Goal: Task Accomplishment & Management: Manage account settings

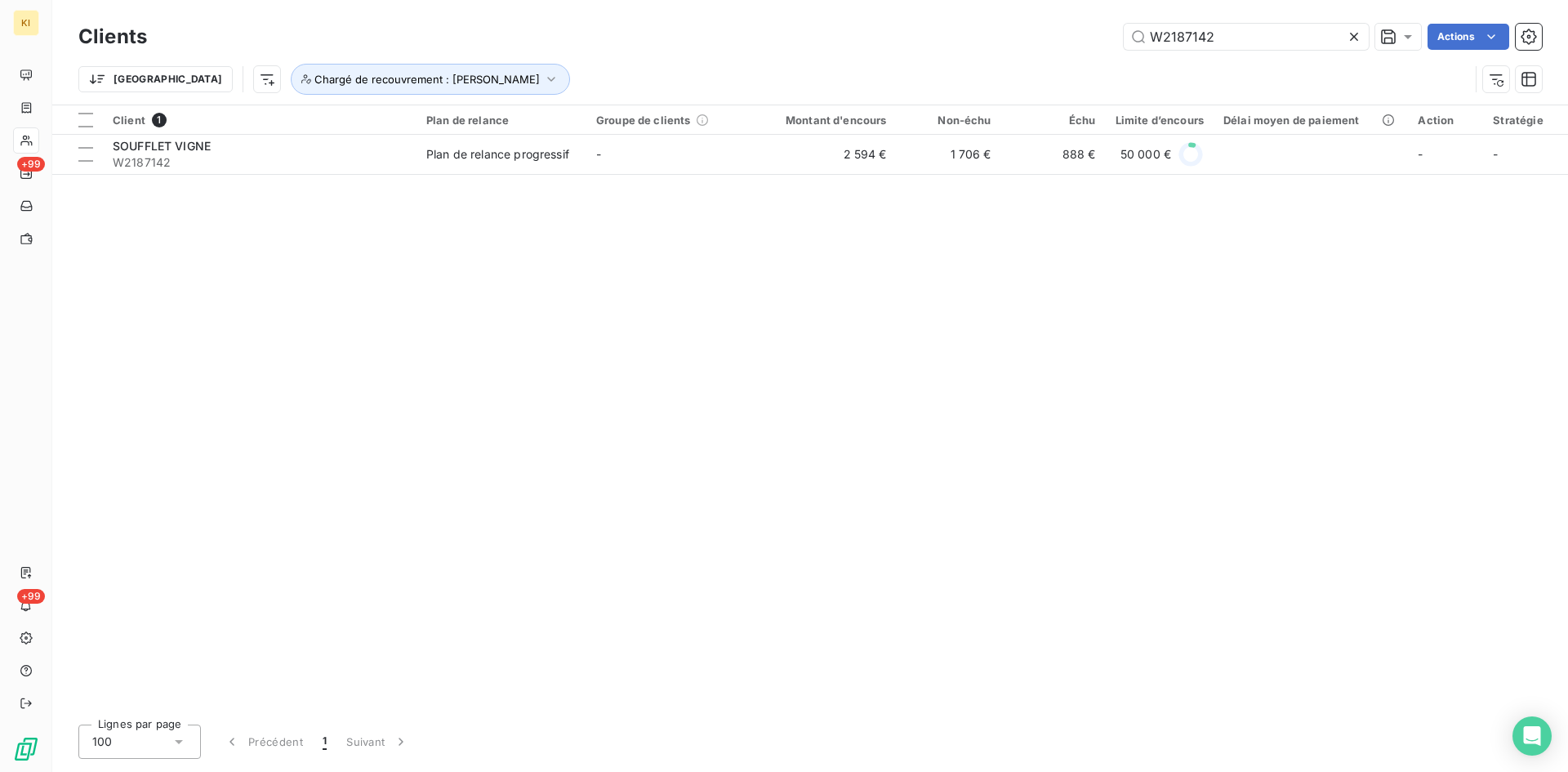
drag, startPoint x: 1208, startPoint y: 33, endPoint x: 1011, endPoint y: 25, distance: 197.2
click at [1011, 25] on div "W2187142 Actions" at bounding box center [854, 37] width 1375 height 27
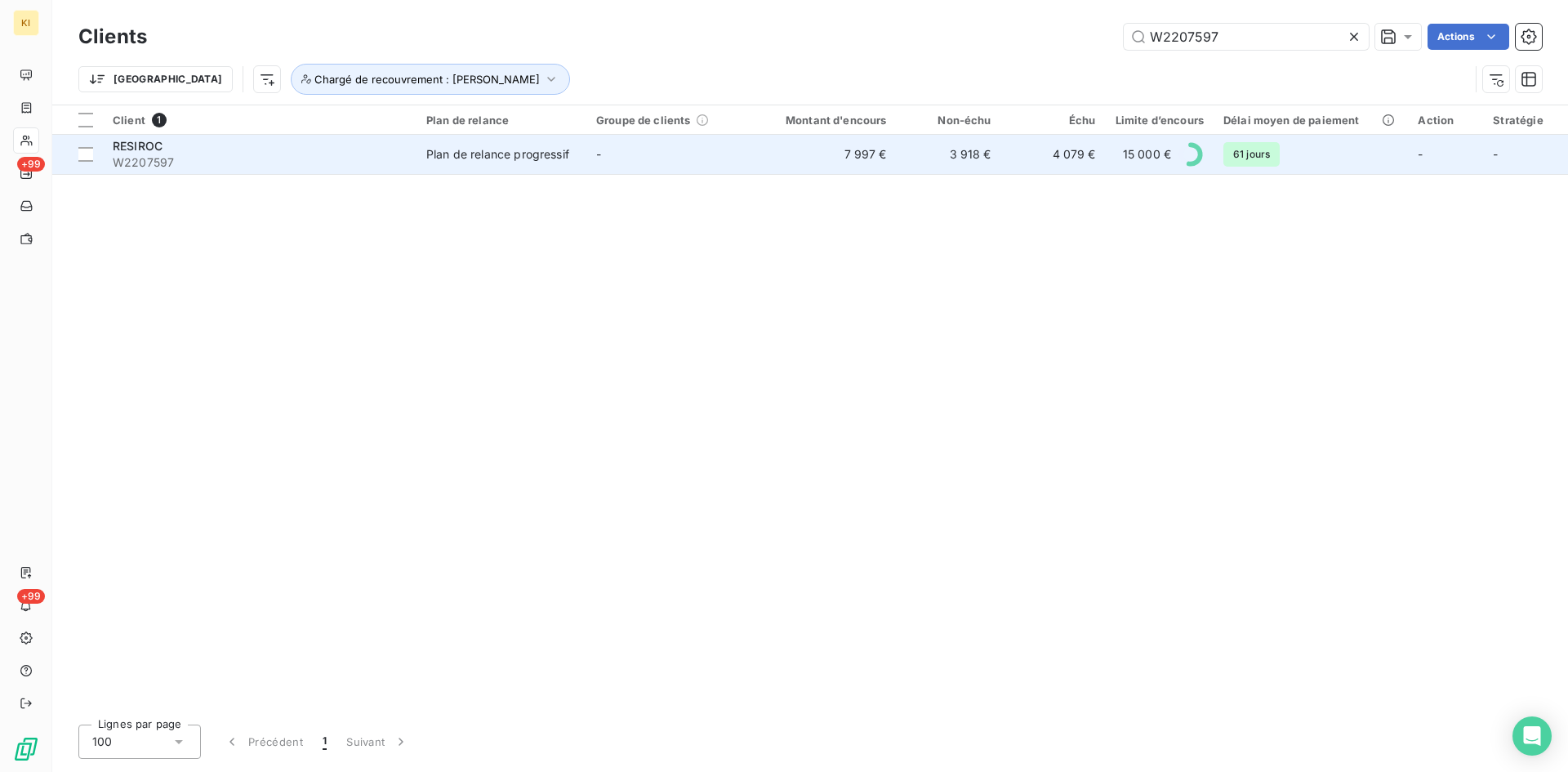
type input "W2207597"
click at [410, 150] on td "RESIROC W2207597" at bounding box center [259, 155] width 314 height 39
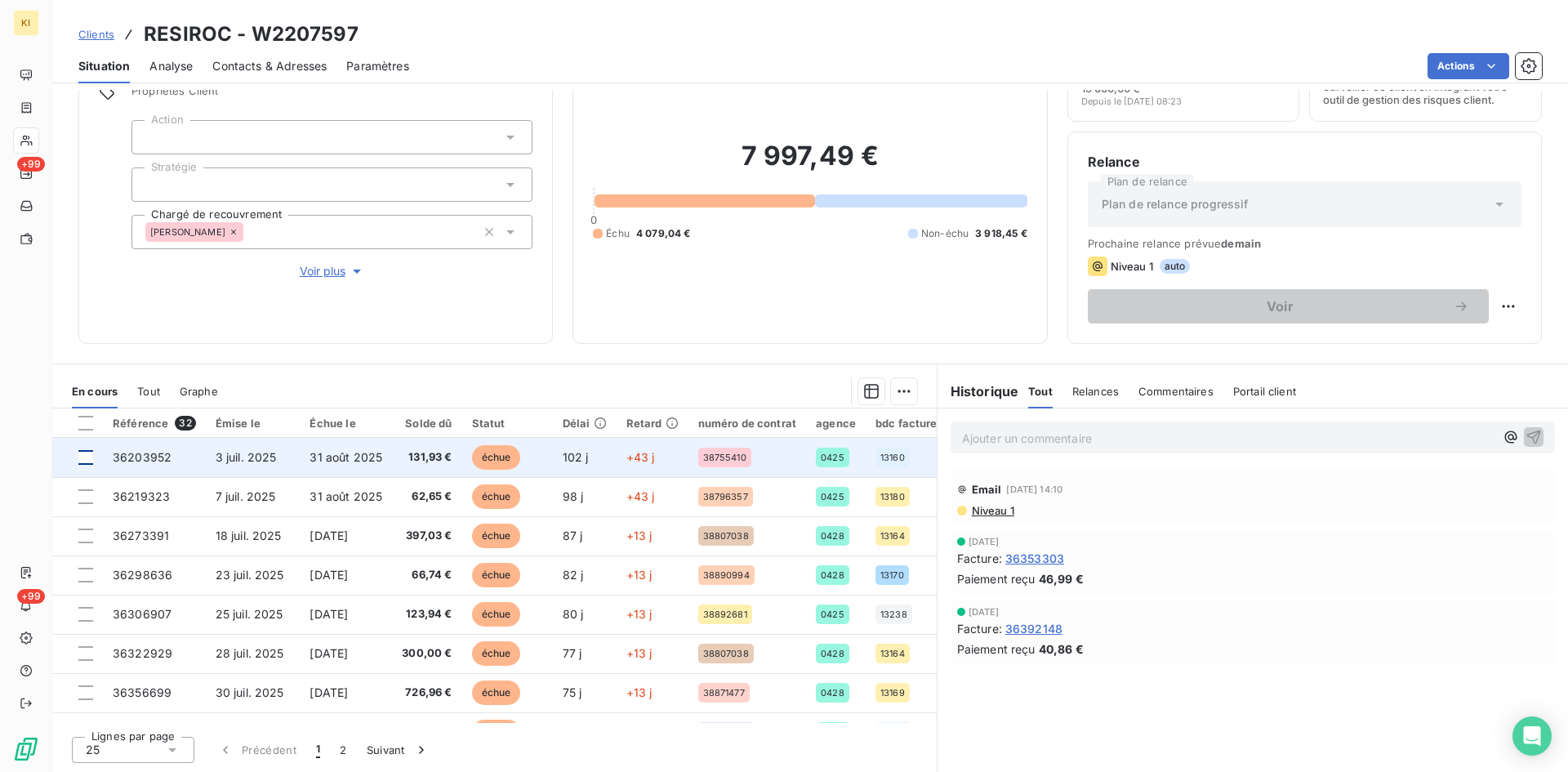
click at [91, 455] on div at bounding box center [85, 457] width 15 height 15
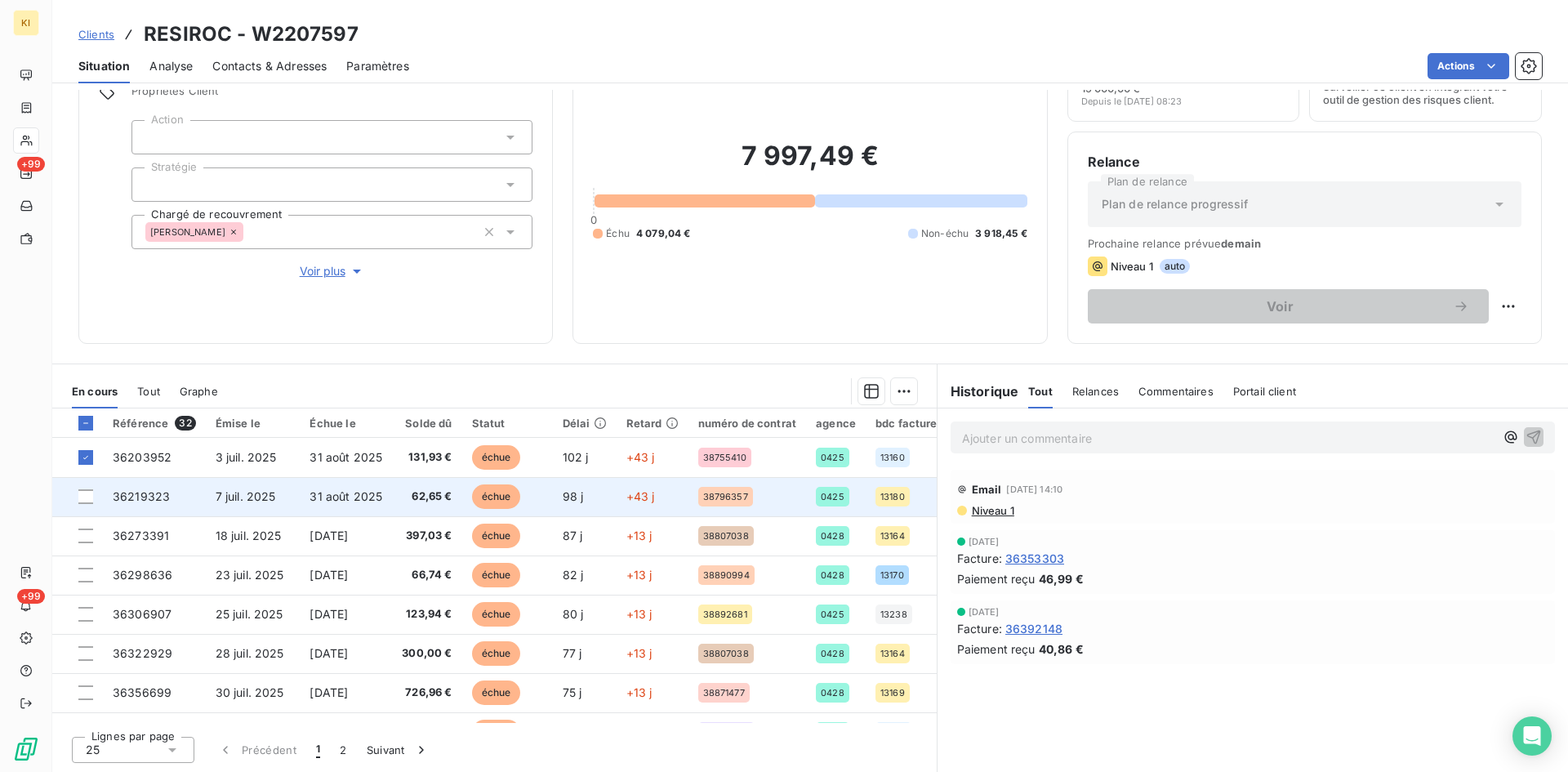
click at [85, 502] on div at bounding box center [85, 496] width 15 height 15
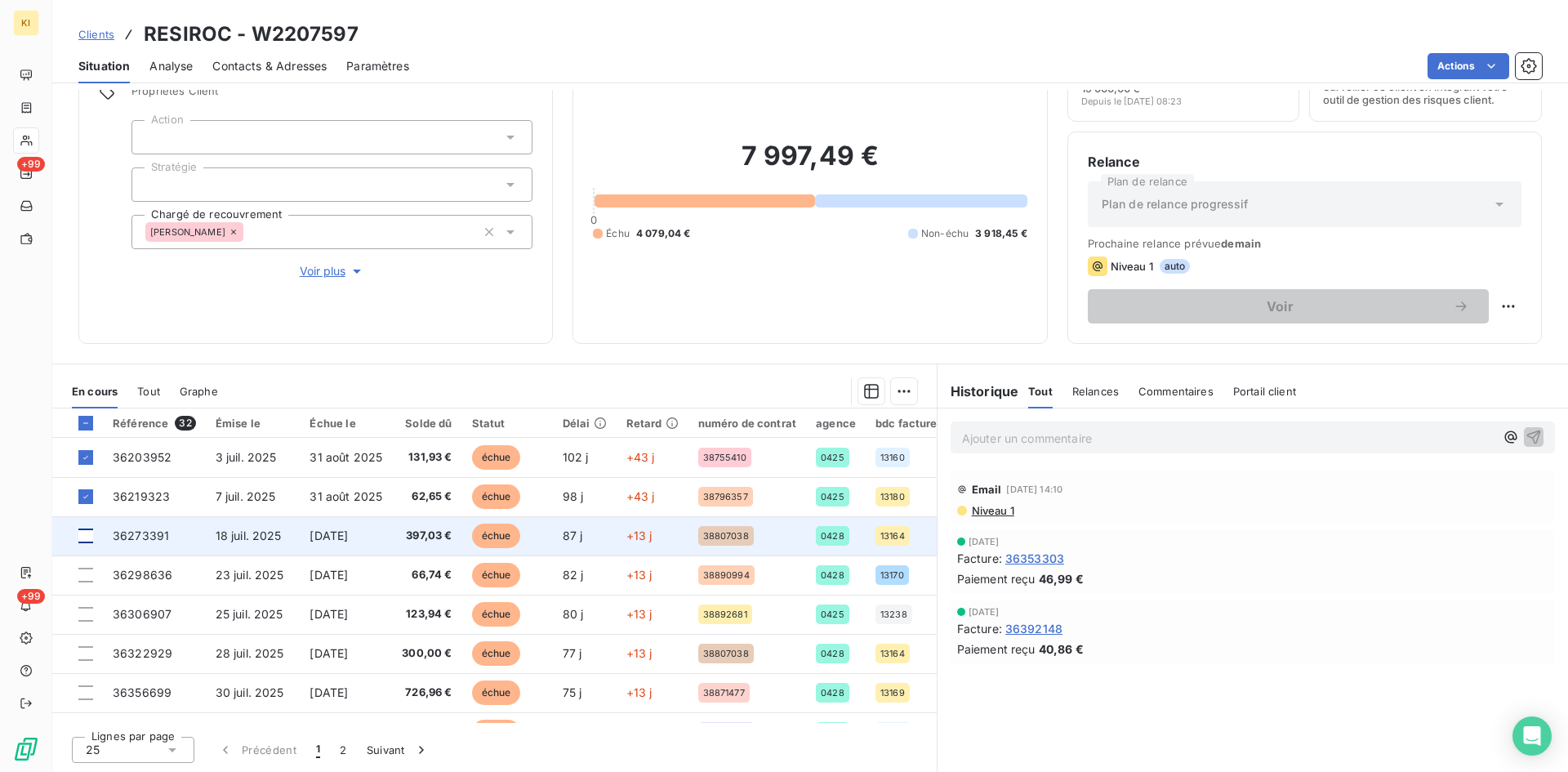
click at [84, 537] on div at bounding box center [85, 535] width 15 height 15
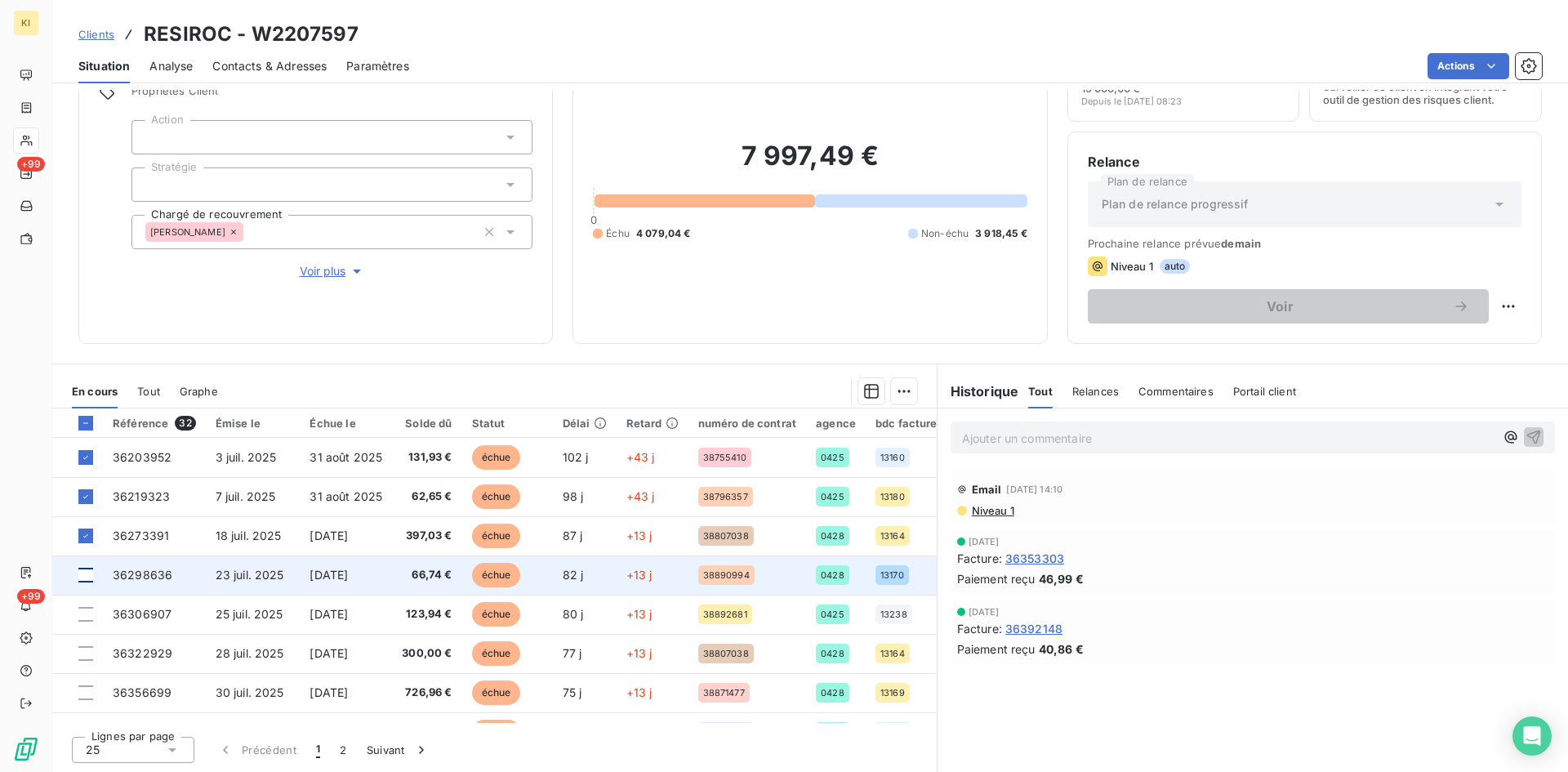
click at [88, 576] on div at bounding box center [85, 575] width 15 height 15
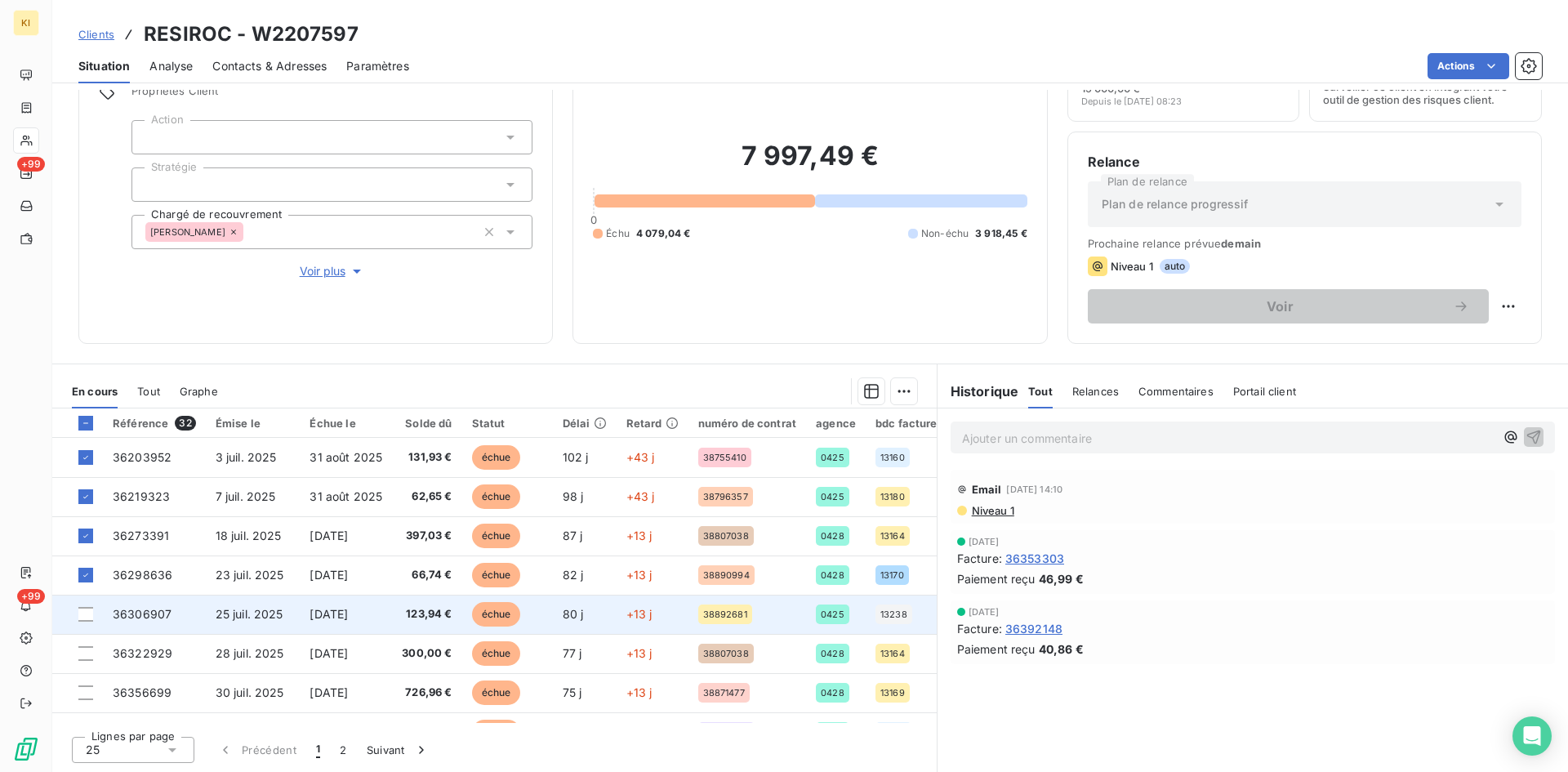
click at [85, 617] on div at bounding box center [85, 614] width 15 height 15
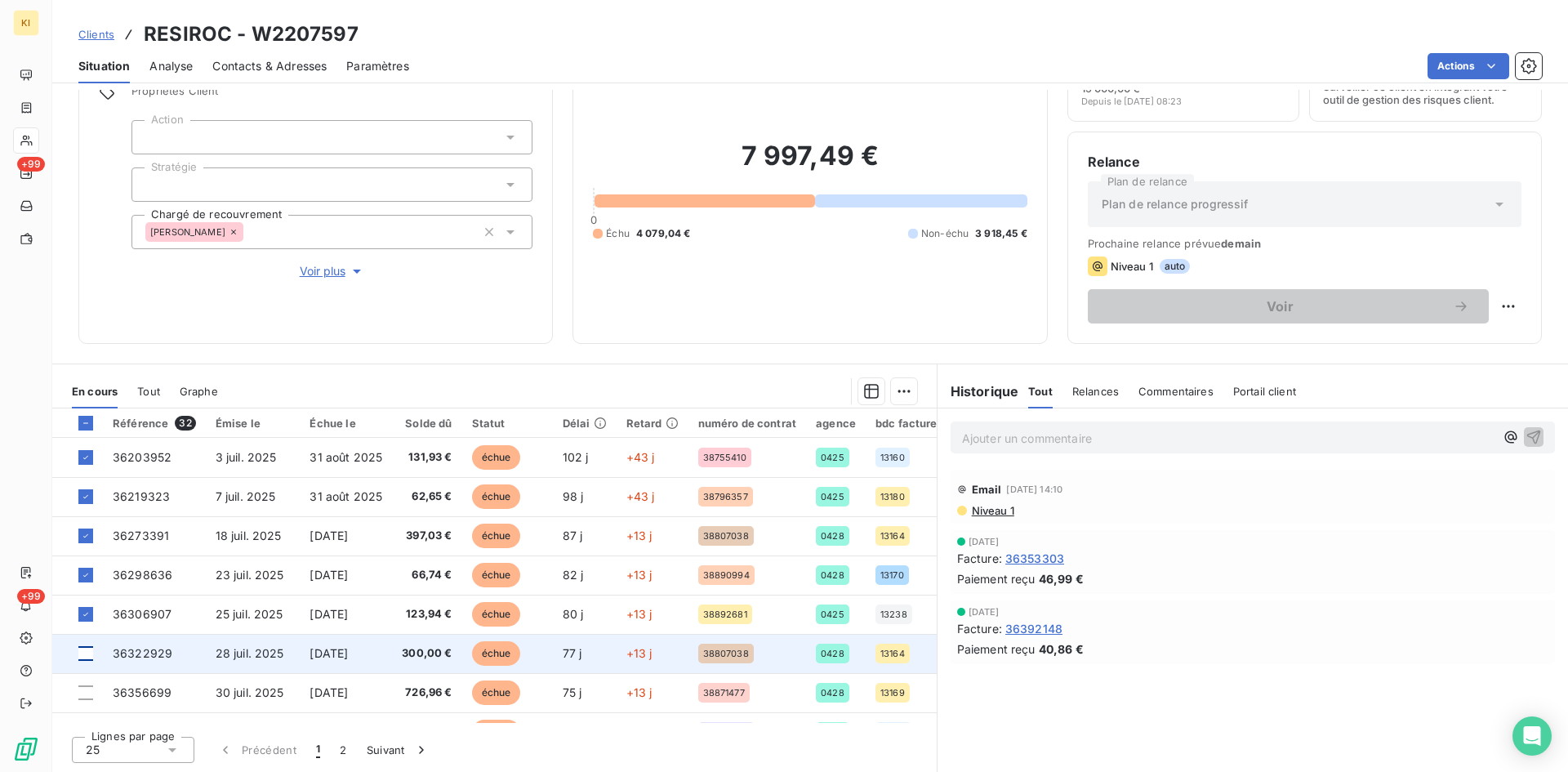
click at [81, 657] on div at bounding box center [85, 653] width 15 height 15
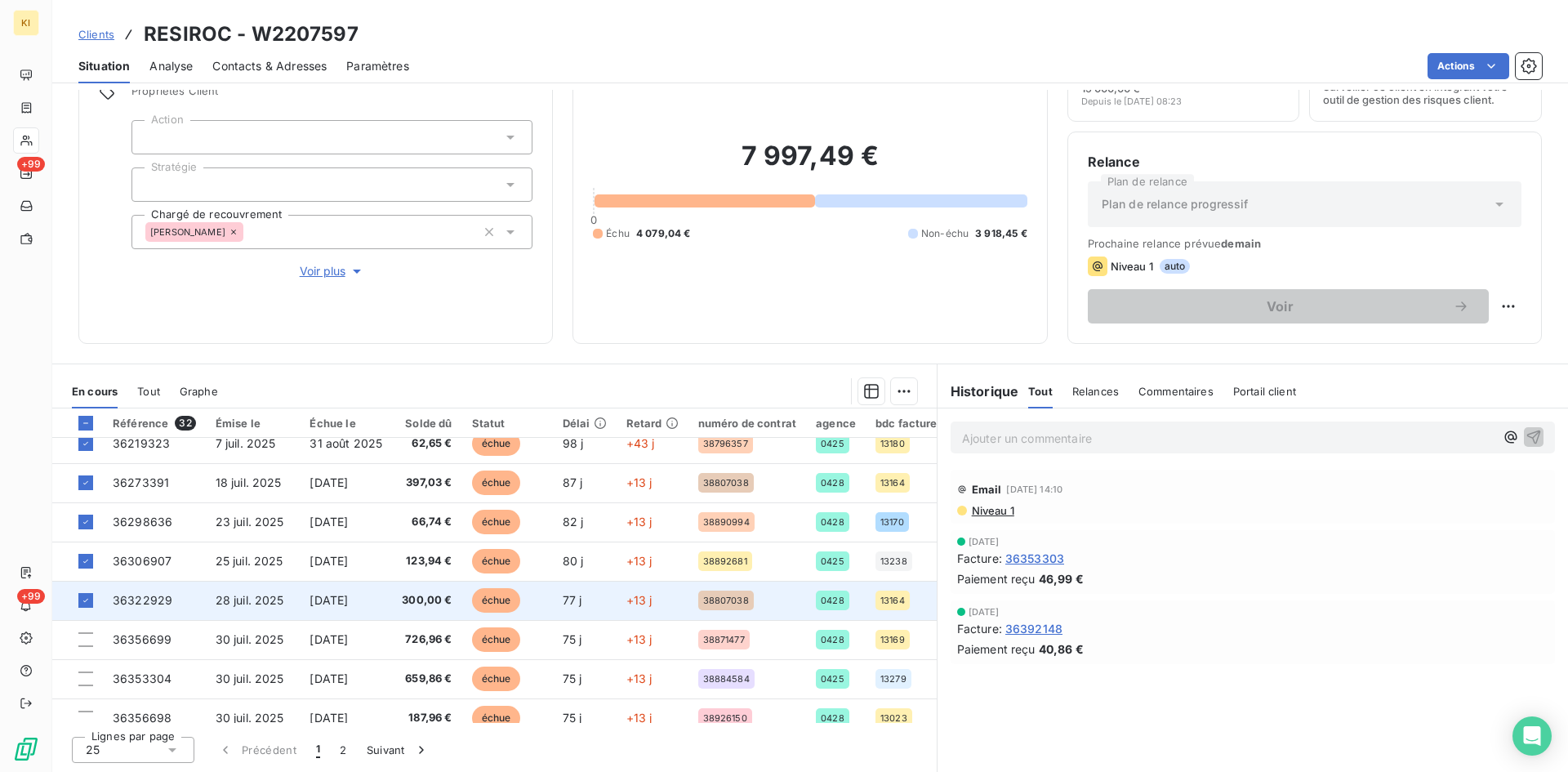
scroll to position [82, 0]
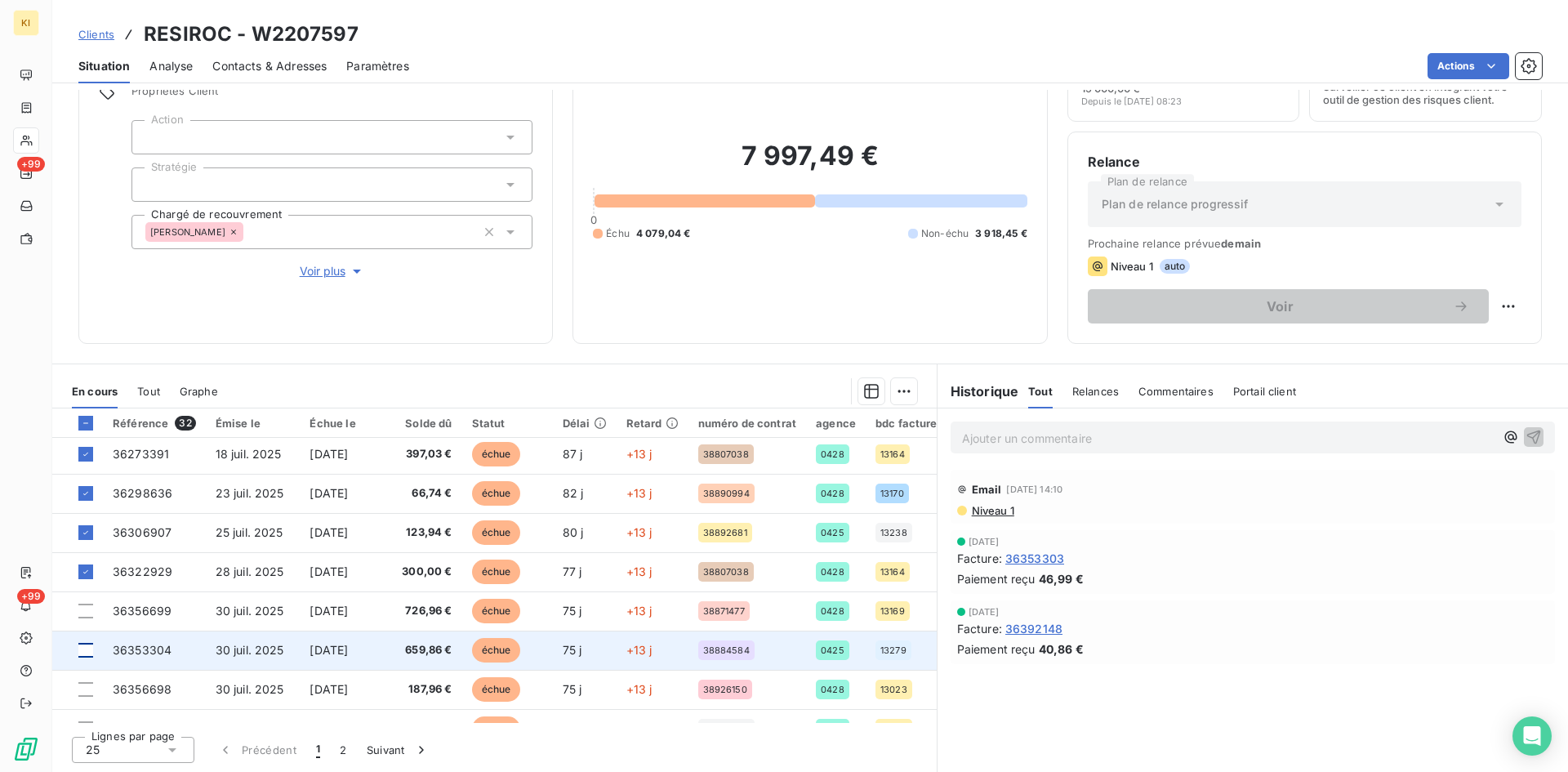
click at [91, 651] on div at bounding box center [85, 650] width 15 height 15
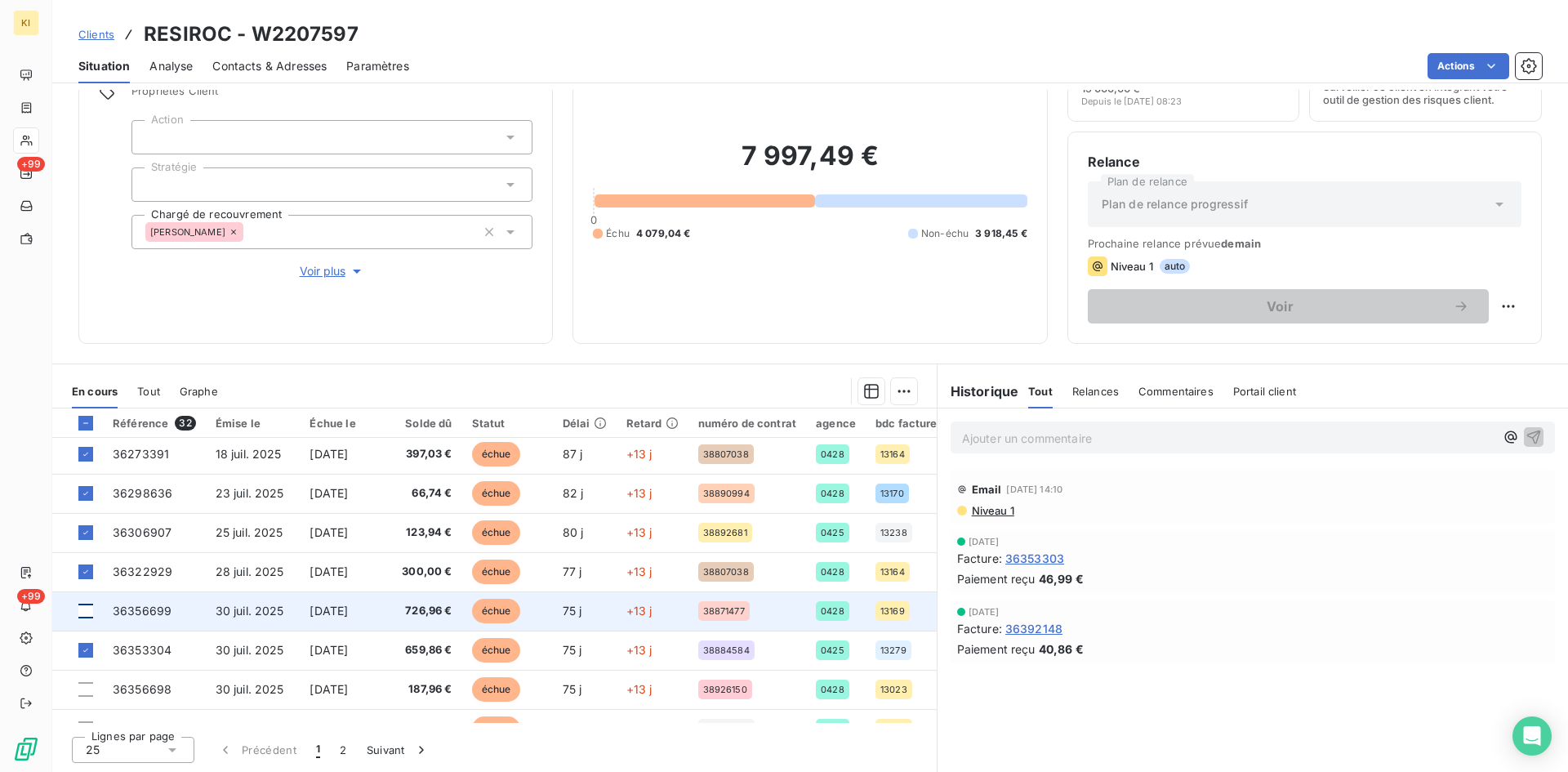
click at [87, 616] on div at bounding box center [85, 610] width 15 height 15
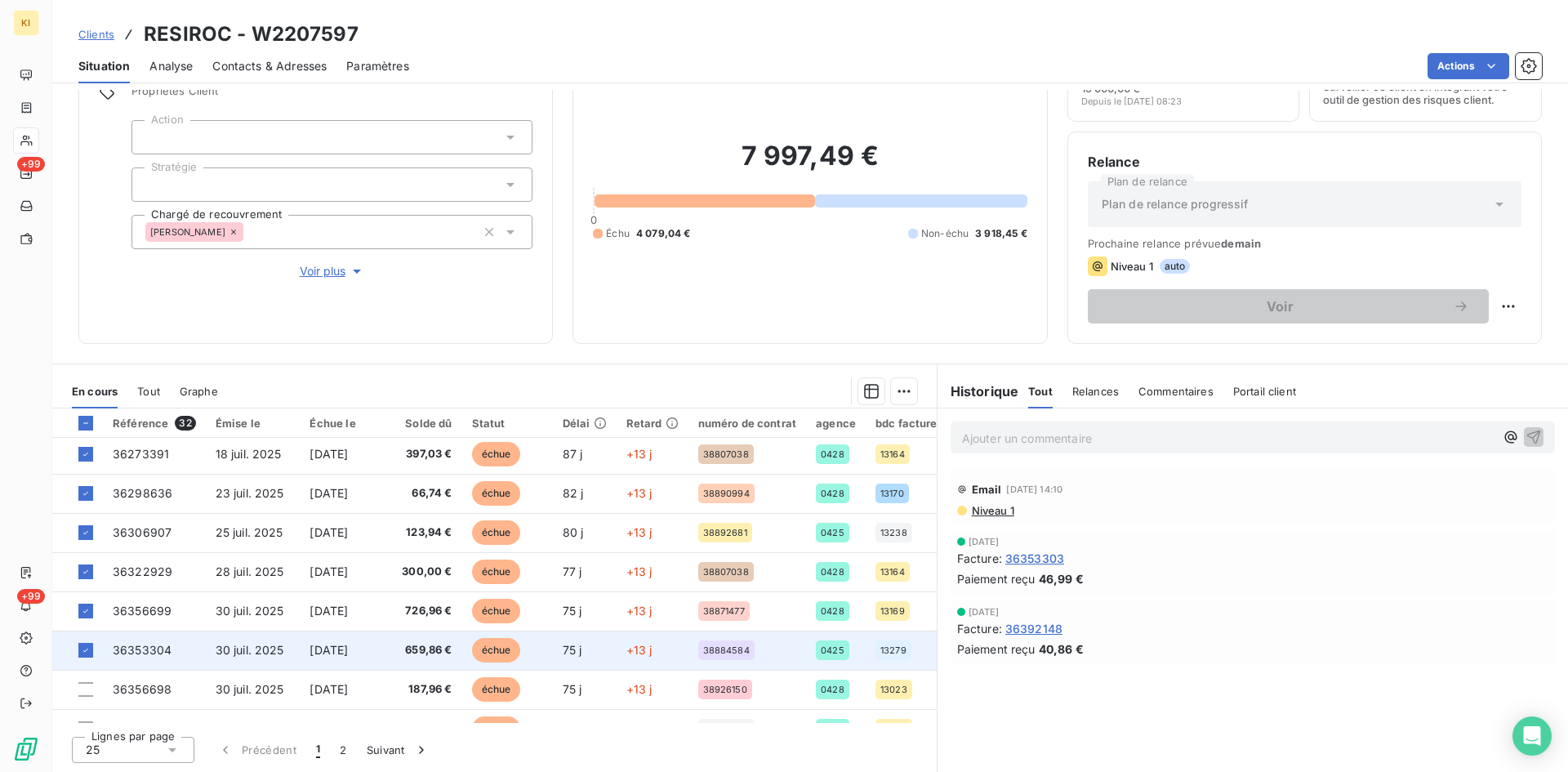
scroll to position [163, 0]
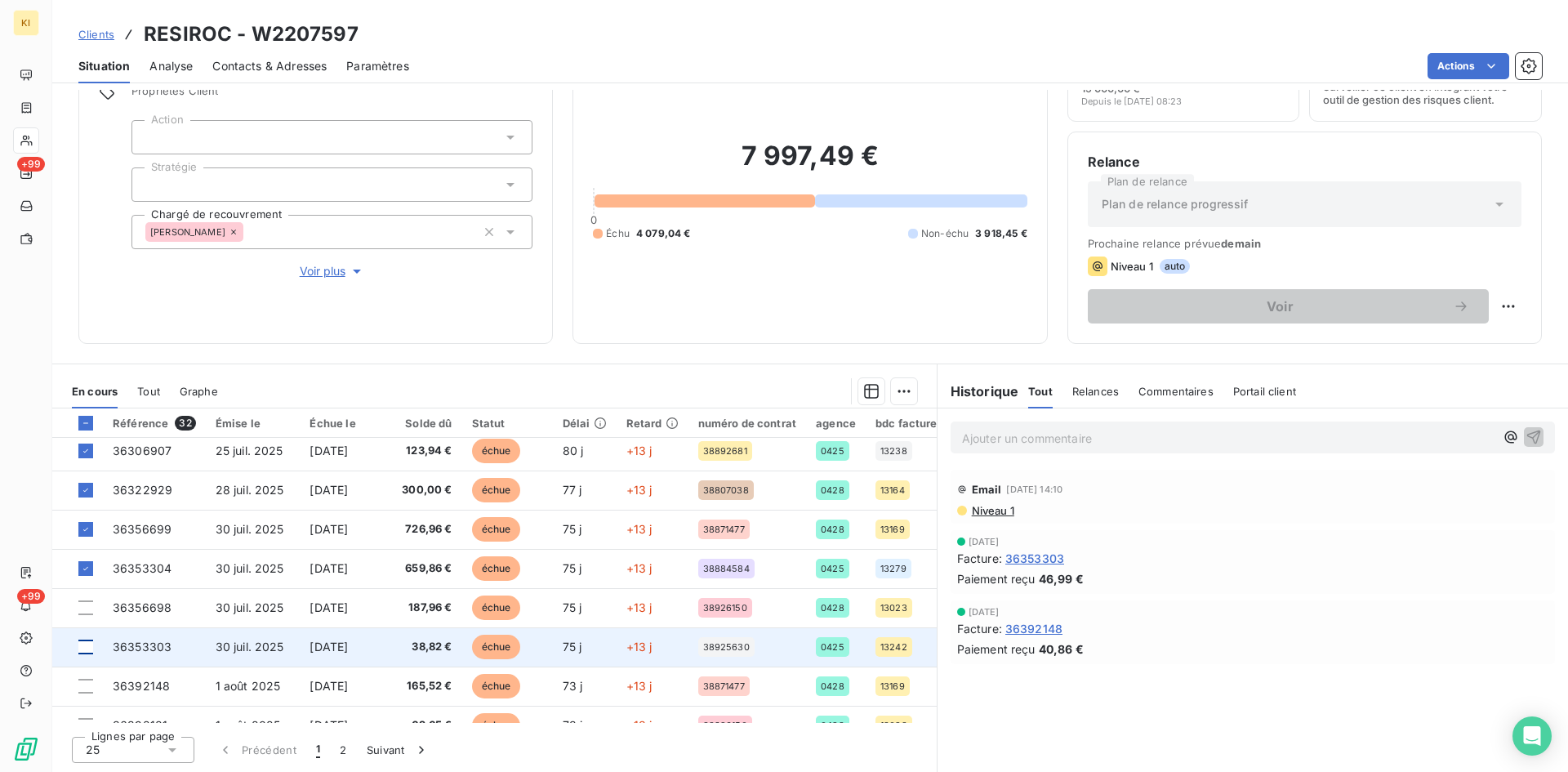
click at [90, 645] on div at bounding box center [85, 646] width 15 height 15
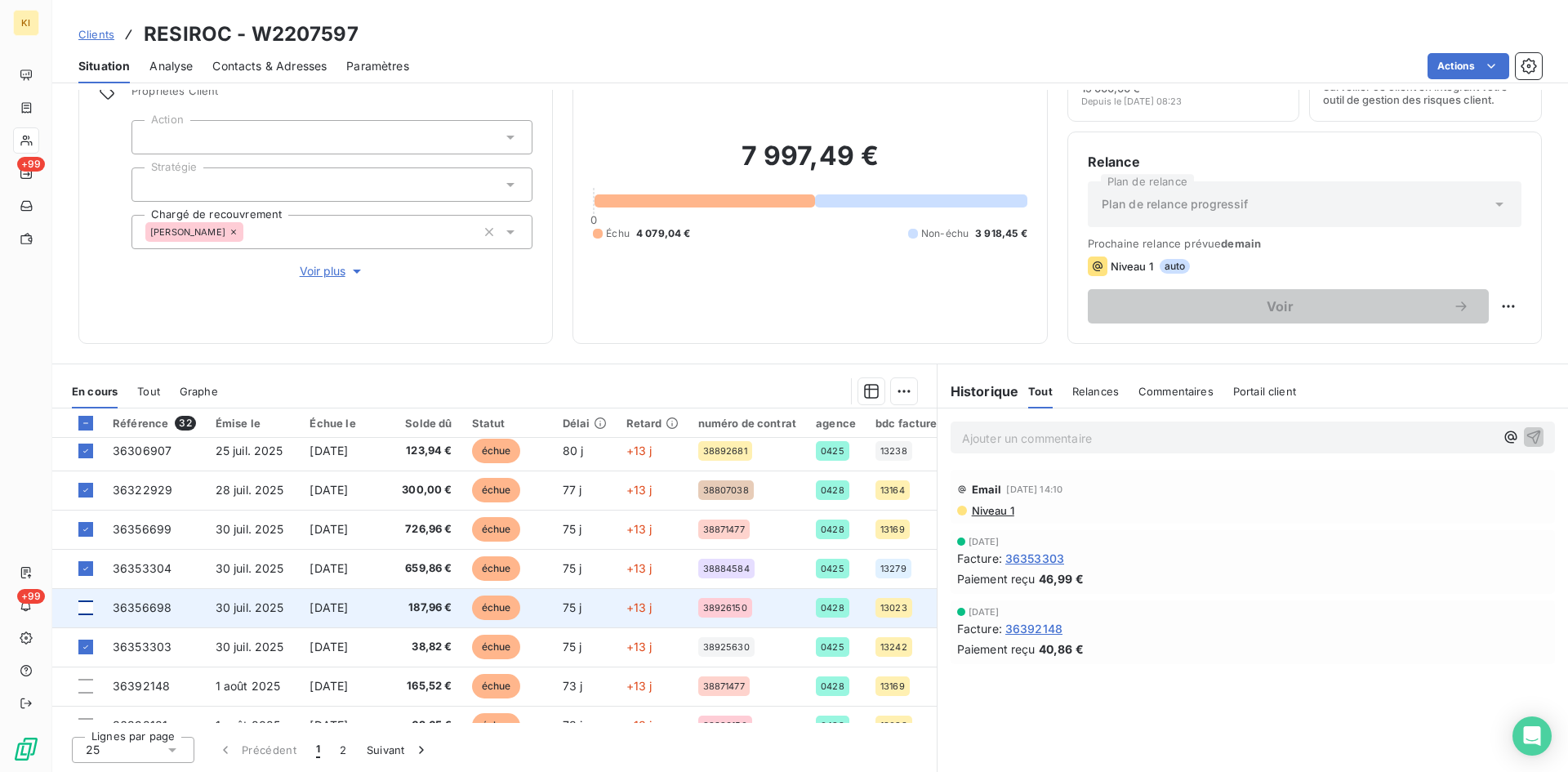
click at [83, 614] on div at bounding box center [85, 607] width 15 height 15
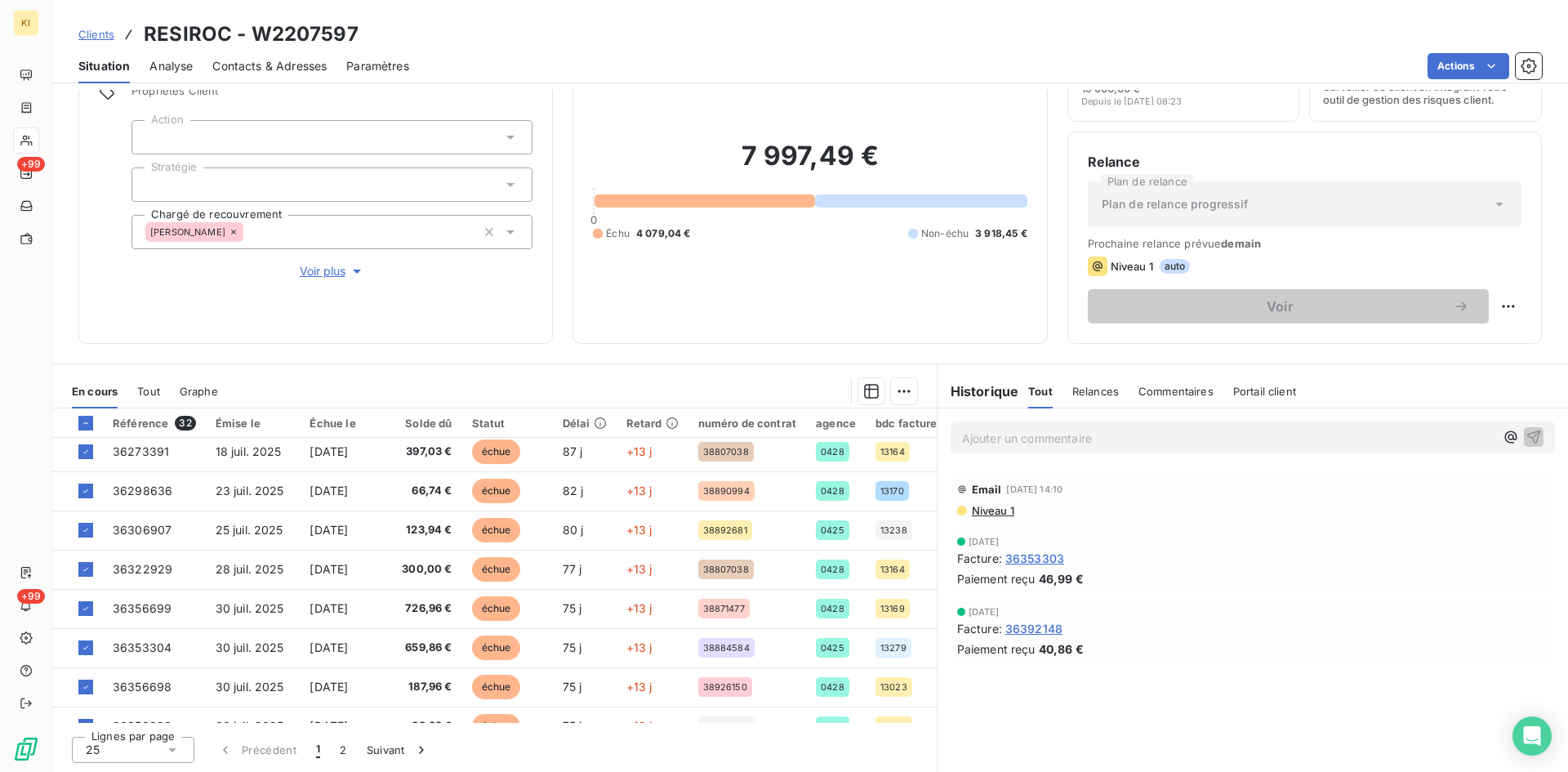
scroll to position [0, 0]
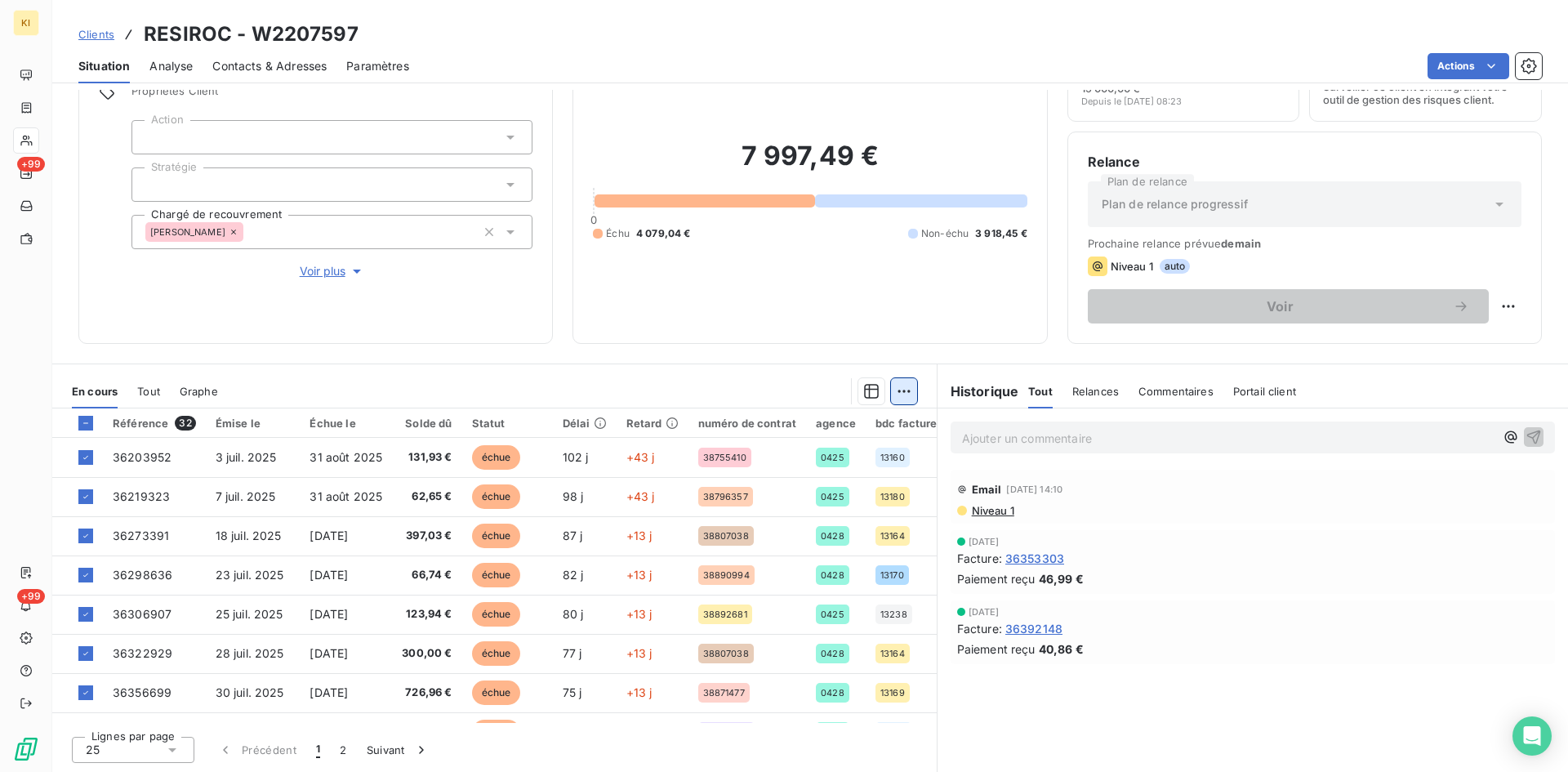
click at [890, 396] on html "KI +99 +99 Clients RESIROC - W2207597 Situation Analyse Contacts & Adresses Par…" at bounding box center [784, 386] width 1568 height 772
click at [802, 451] on div "Ajouter une promesse de paiement (10 factures)" at bounding box center [750, 457] width 302 height 27
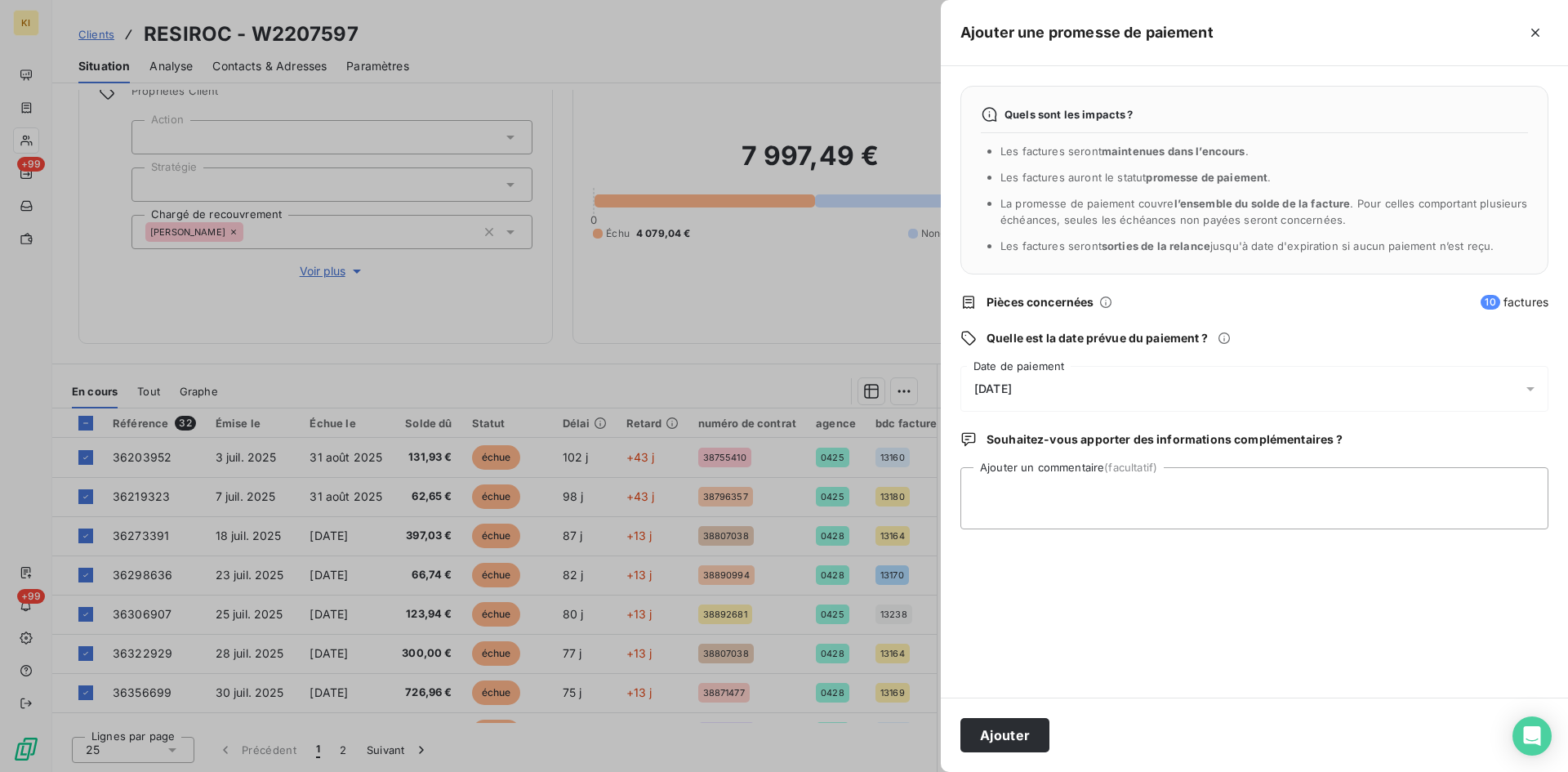
click at [1053, 390] on div "[DATE]" at bounding box center [1254, 389] width 588 height 46
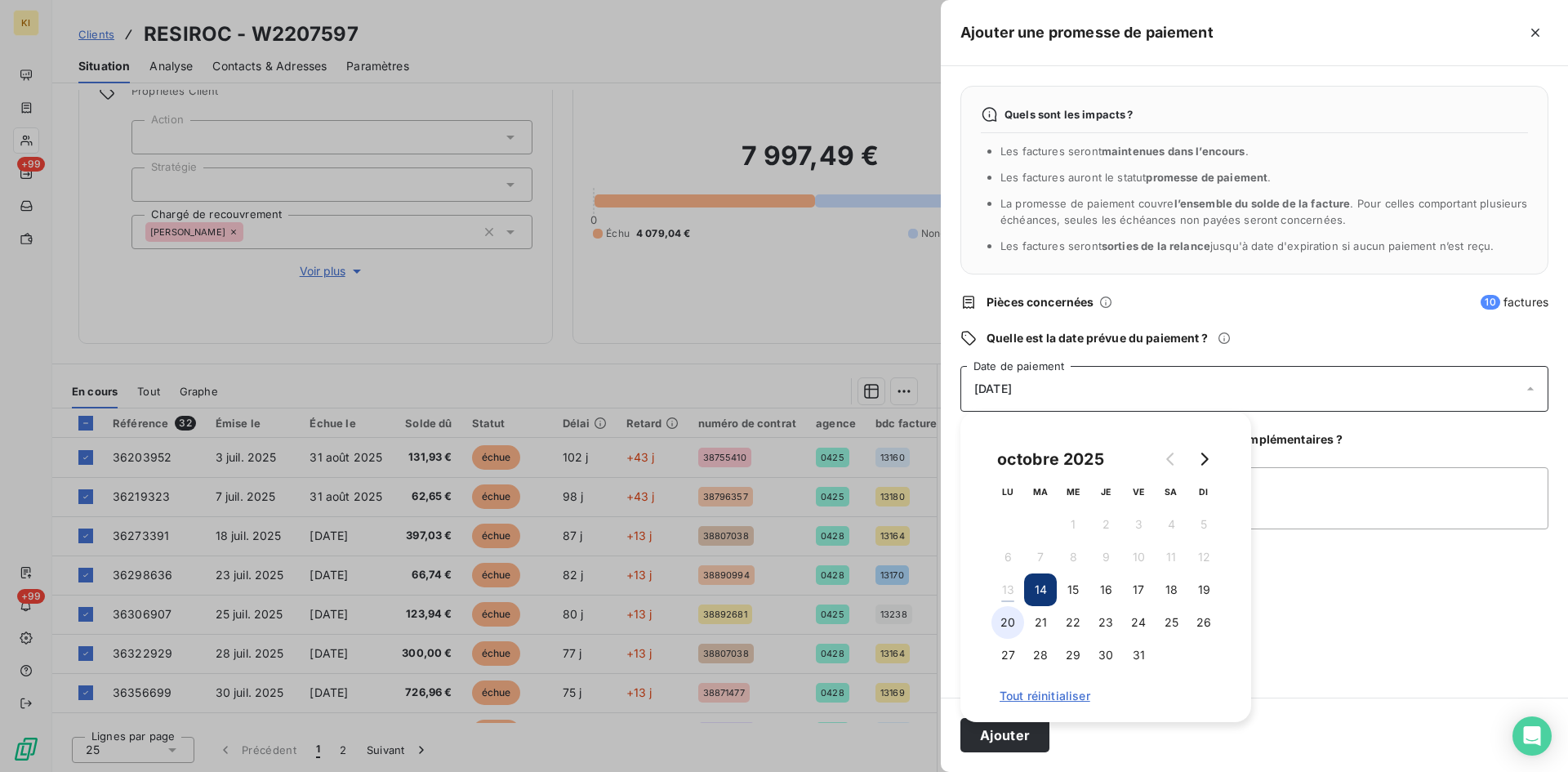
click at [1015, 622] on button "20" at bounding box center [1007, 622] width 32 height 32
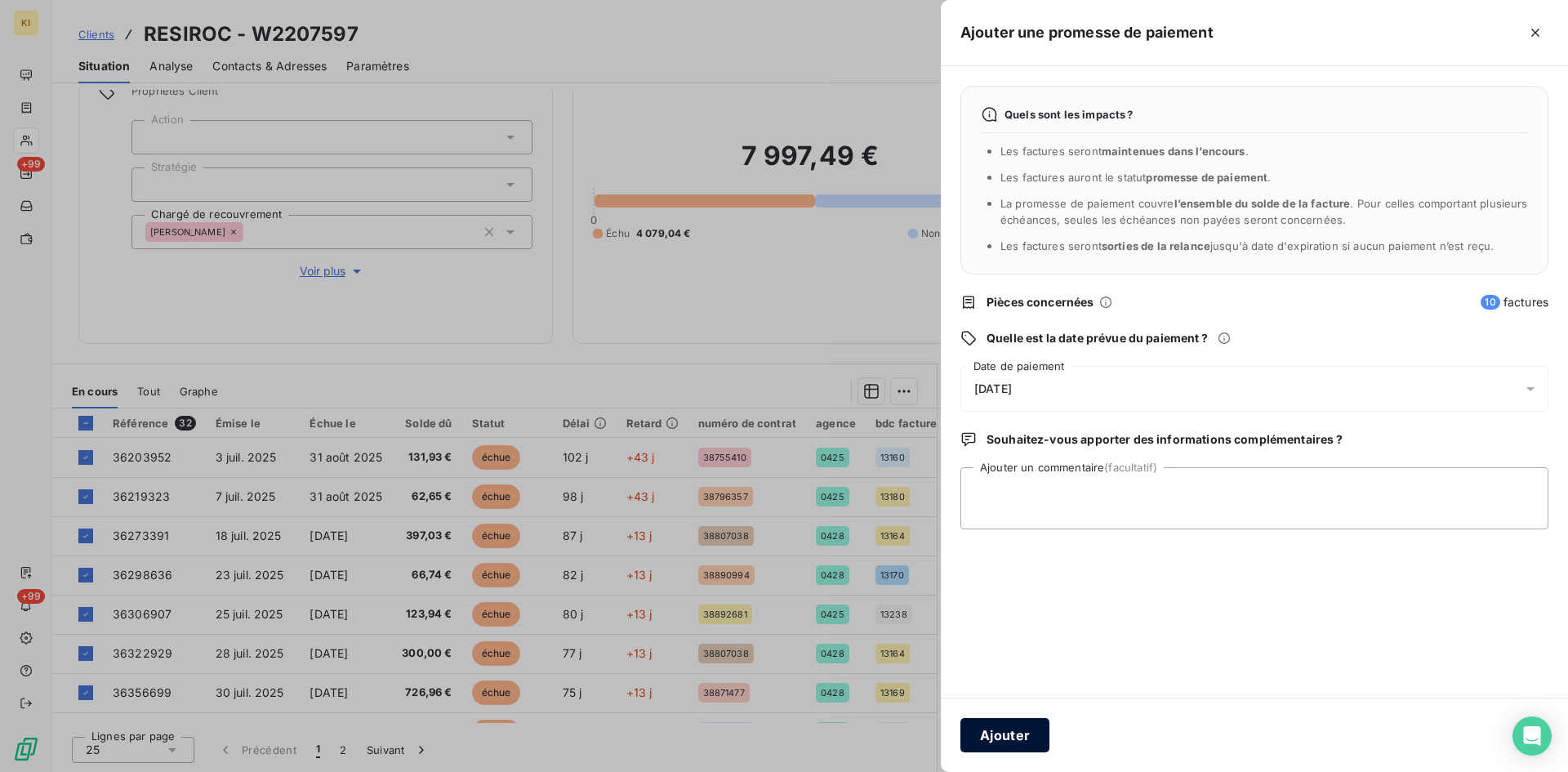
click at [1012, 736] on button "Ajouter" at bounding box center [1005, 735] width 89 height 34
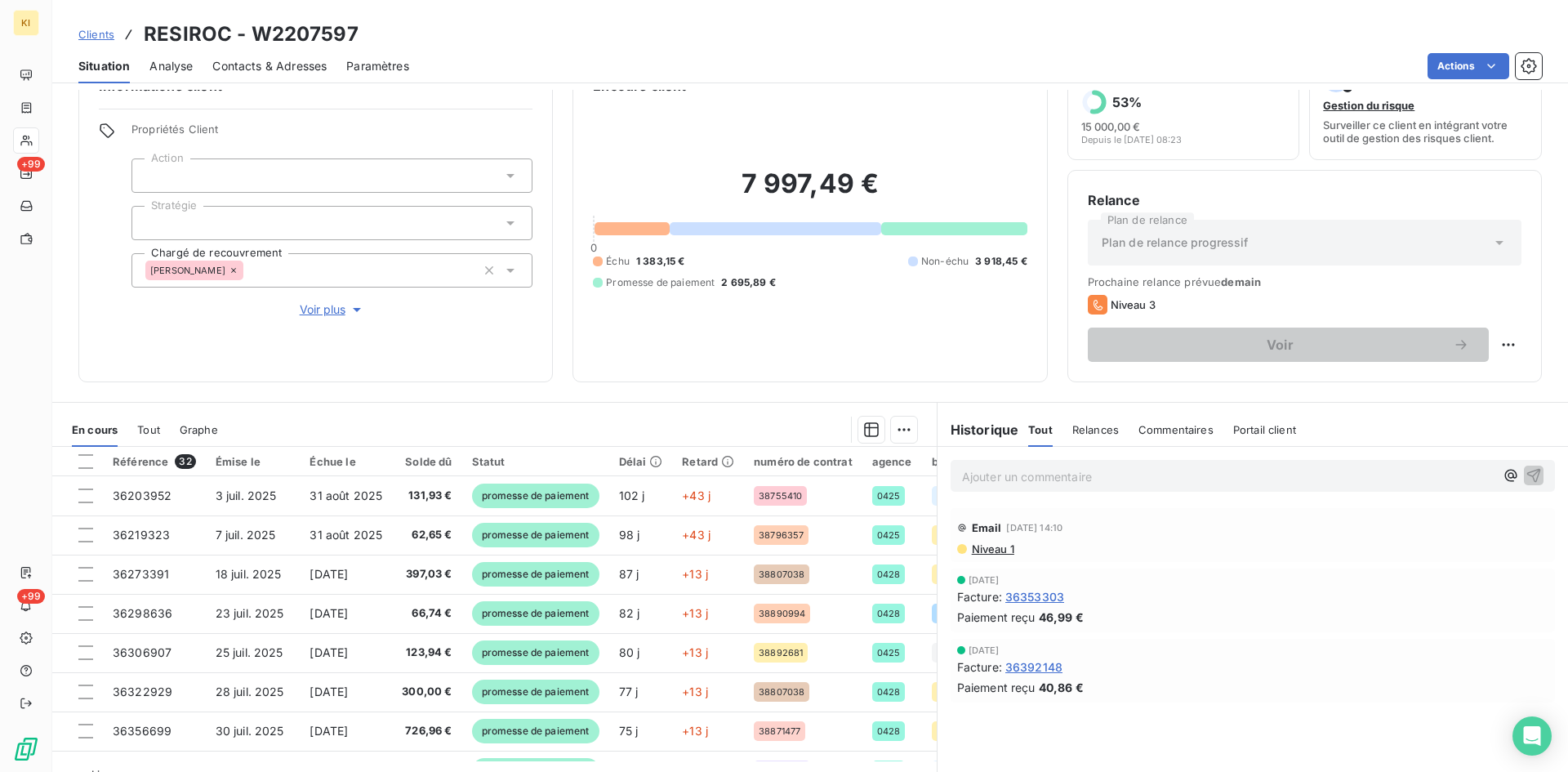
scroll to position [83, 0]
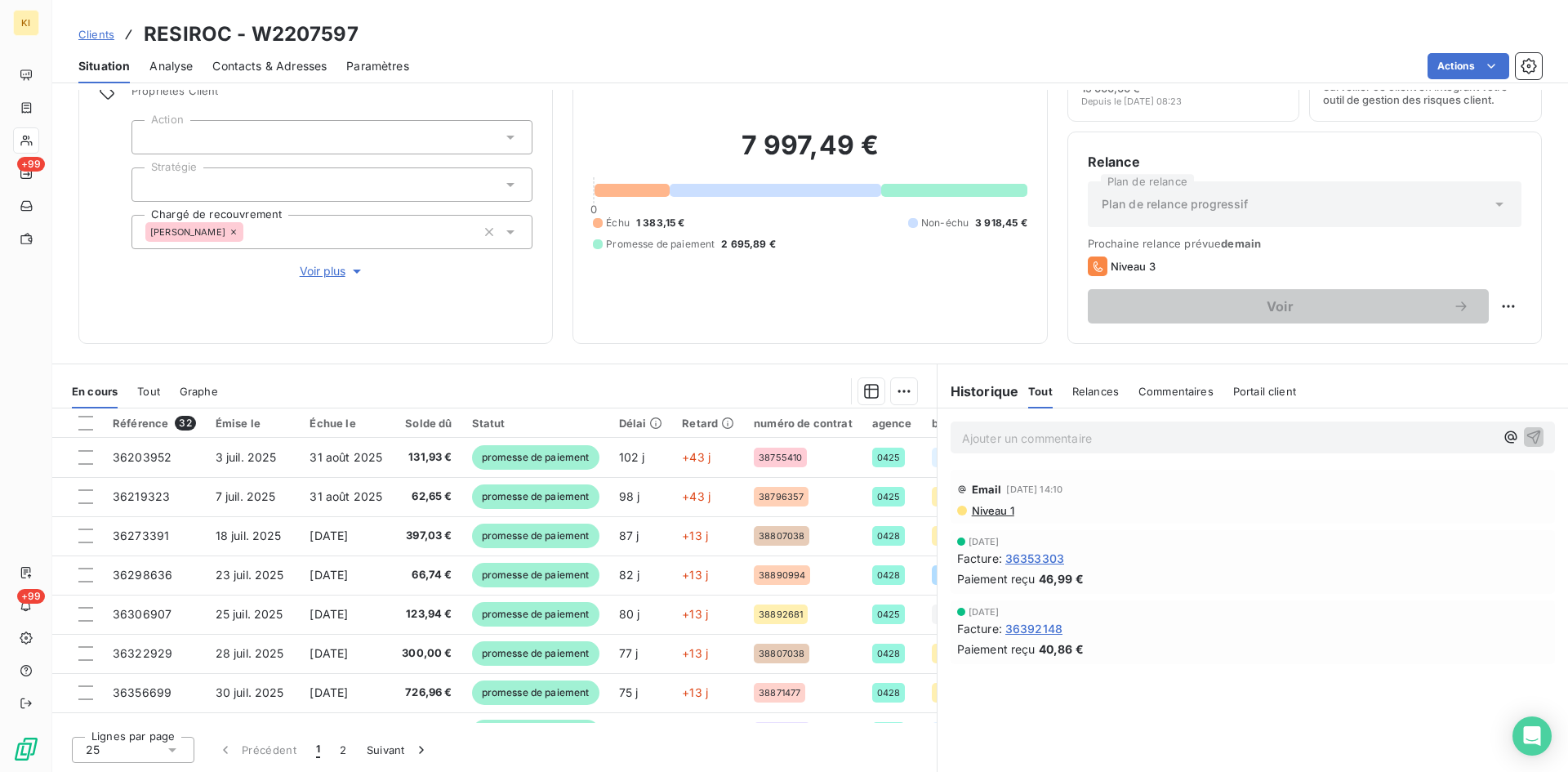
click at [1069, 437] on p "Ajouter un commentaire ﻿" at bounding box center [1228, 439] width 532 height 21
click at [1195, 427] on div "relance mail pour reste fact 30/09" at bounding box center [1228, 437] width 532 height 21
click at [1188, 439] on p "relance mail pour reste fact 30/09" at bounding box center [1228, 438] width 532 height 19
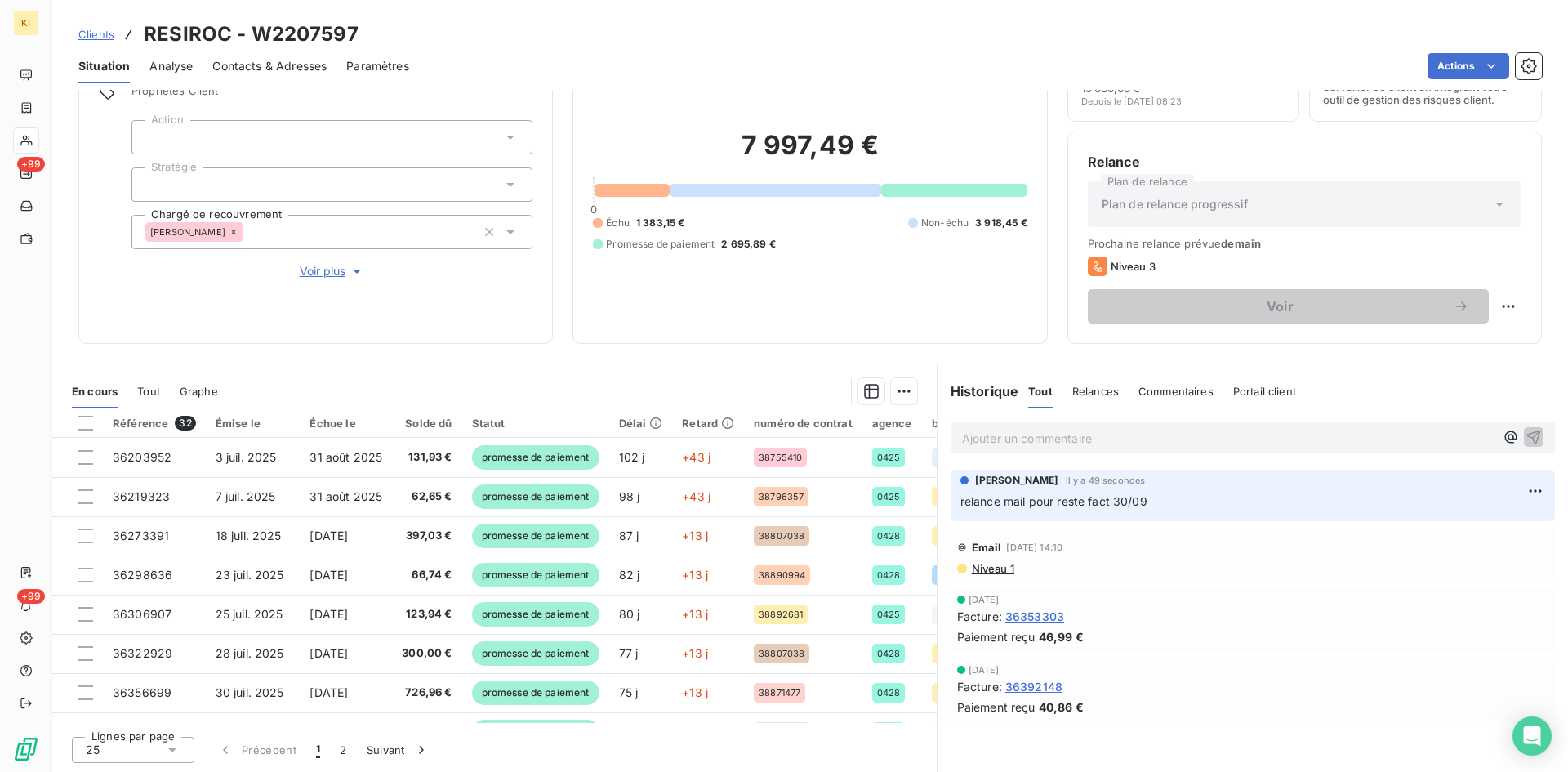
click at [89, 35] on span "Clients" at bounding box center [97, 33] width 36 height 13
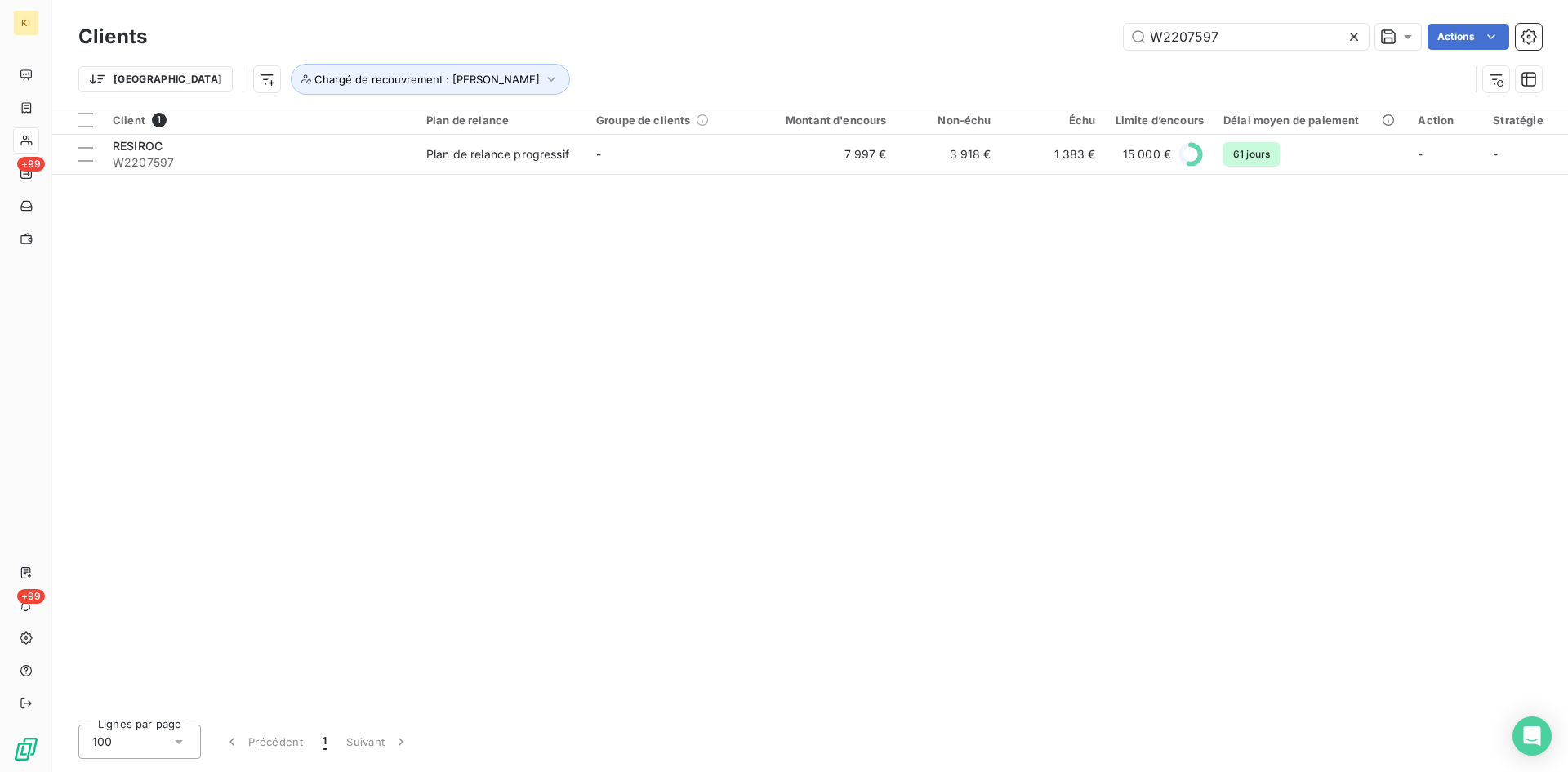
drag, startPoint x: 1248, startPoint y: 38, endPoint x: 1084, endPoint y: 23, distance: 164.7
click at [1084, 23] on div "Clients W2207597 Actions" at bounding box center [810, 37] width 1464 height 34
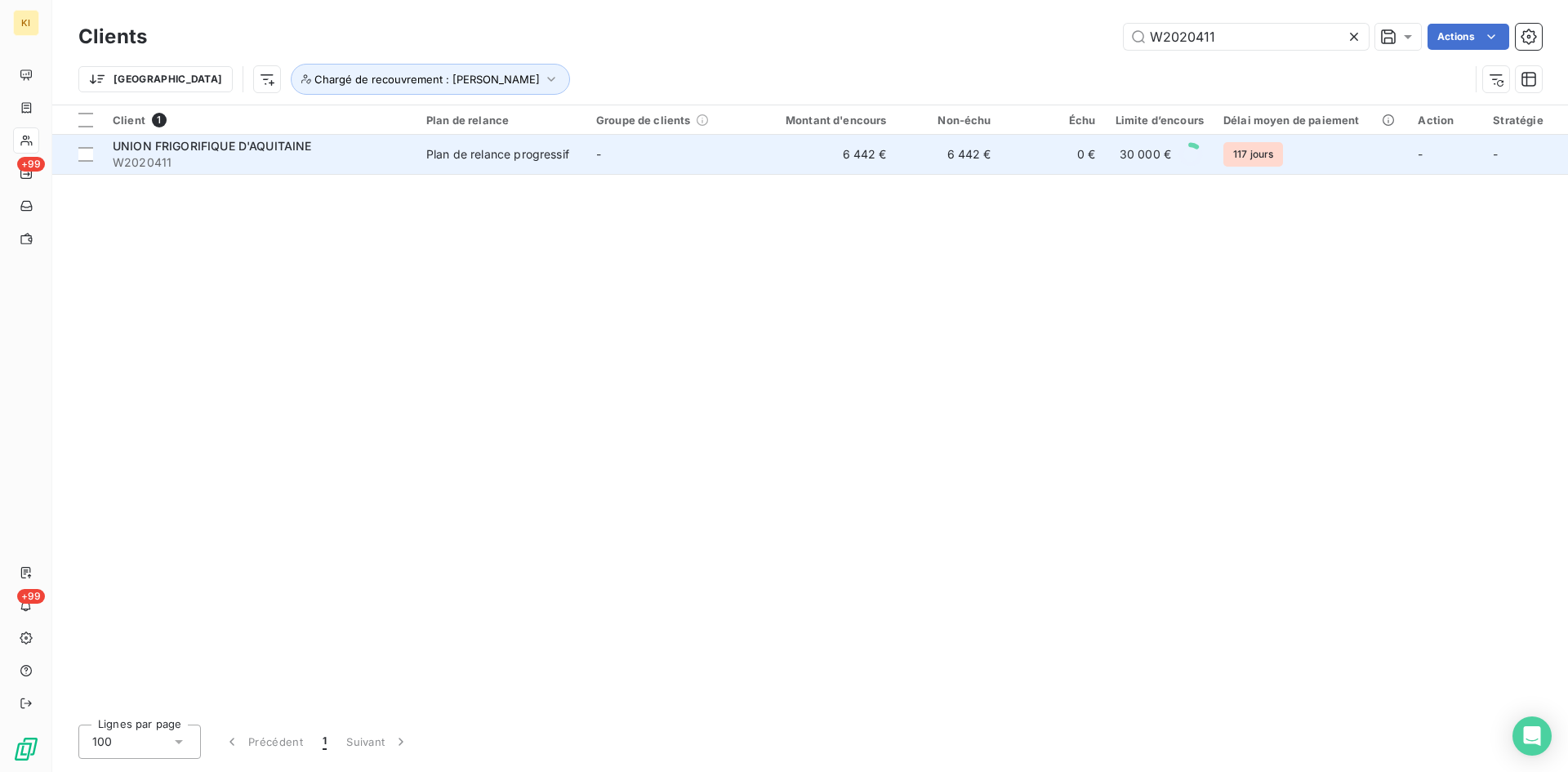
type input "W2020411"
click at [260, 162] on span "W2020411" at bounding box center [260, 162] width 294 height 16
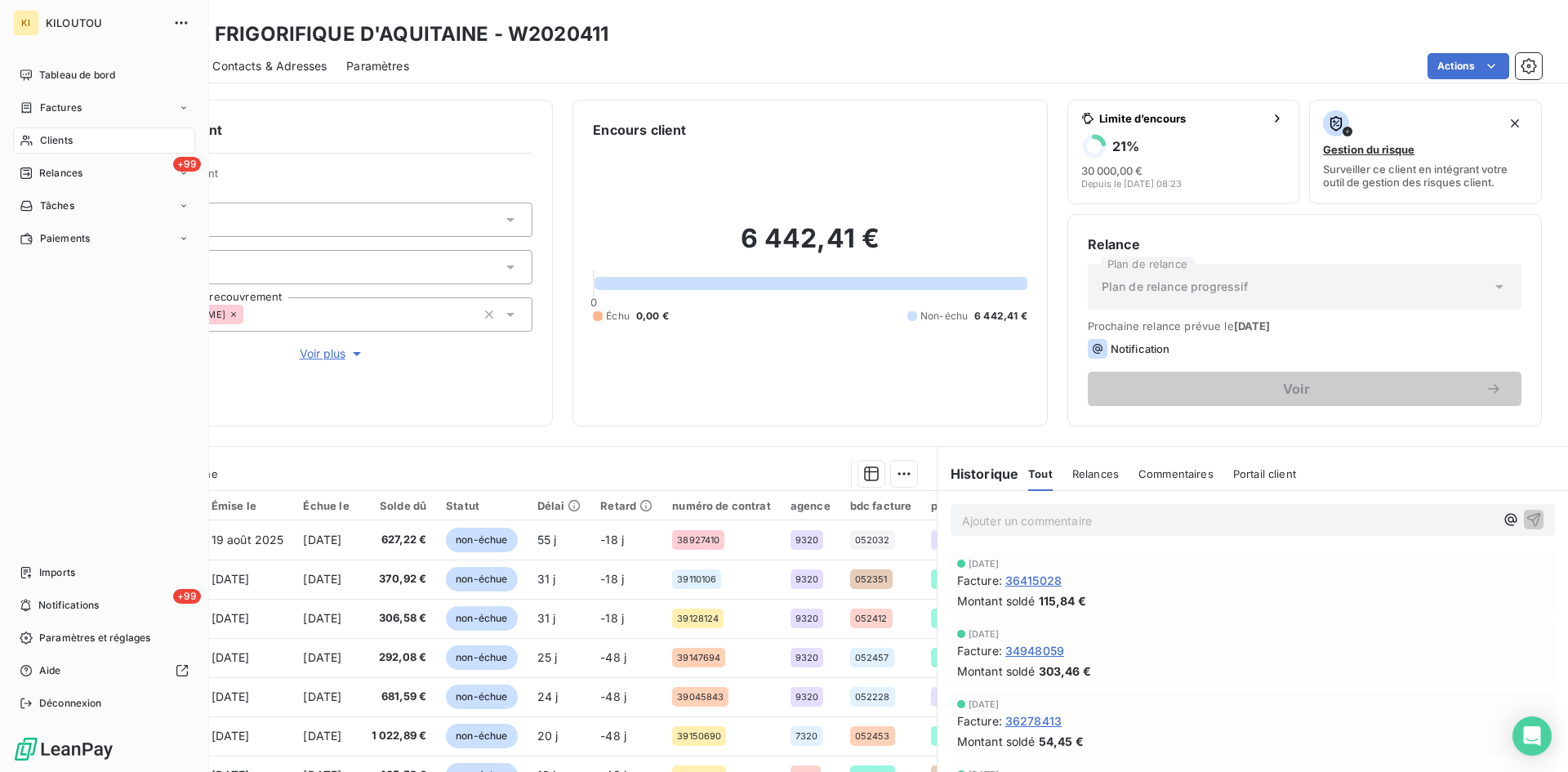
click at [103, 38] on div "KI KILOUTOU Tableau de bord Factures Clients +99 Relances Tâches Paiements Impo…" at bounding box center [104, 386] width 209 height 772
click at [107, 34] on div "KILOUTOU" at bounding box center [120, 22] width 149 height 27
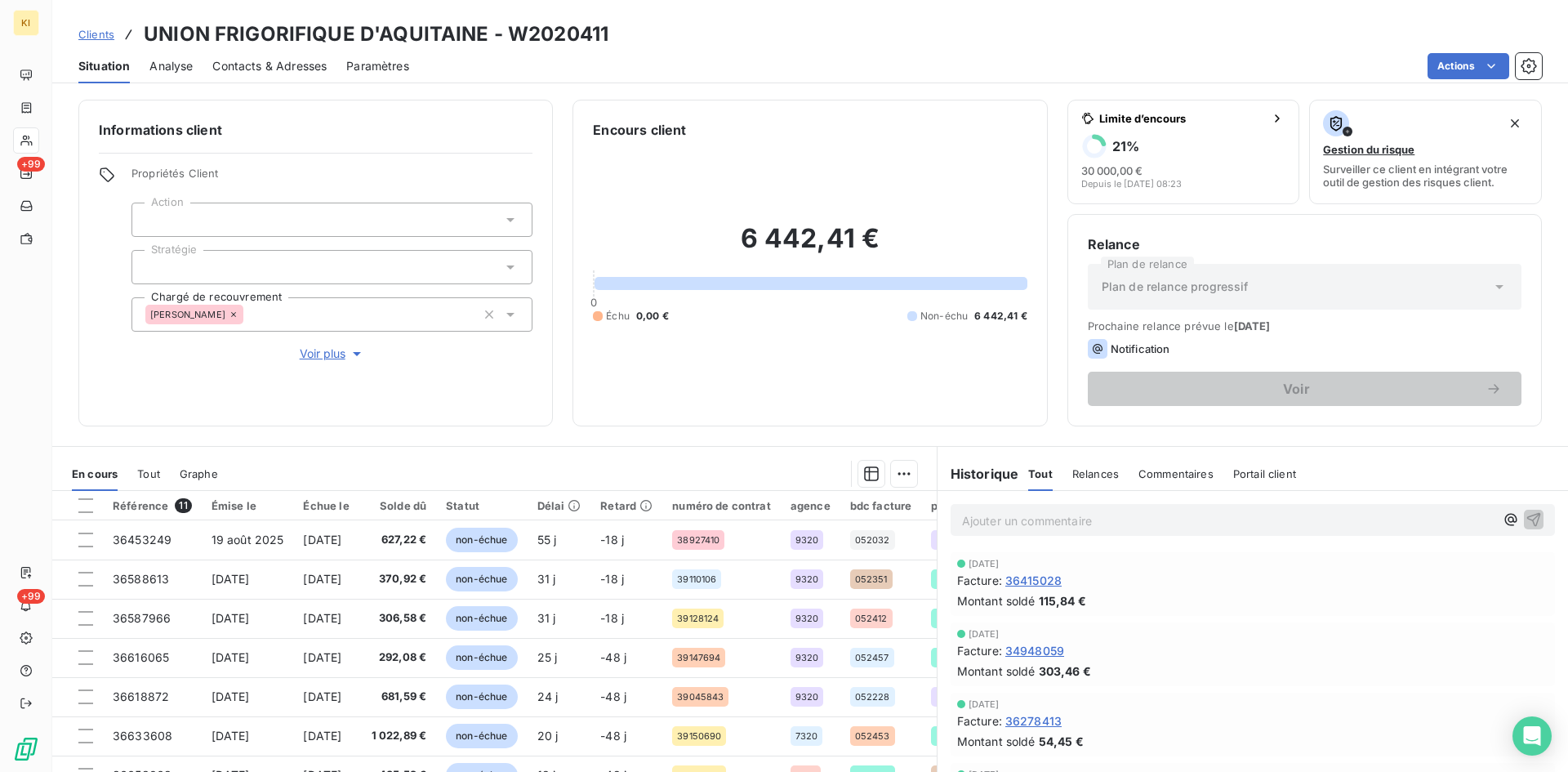
click at [105, 38] on span "Clients" at bounding box center [97, 33] width 36 height 13
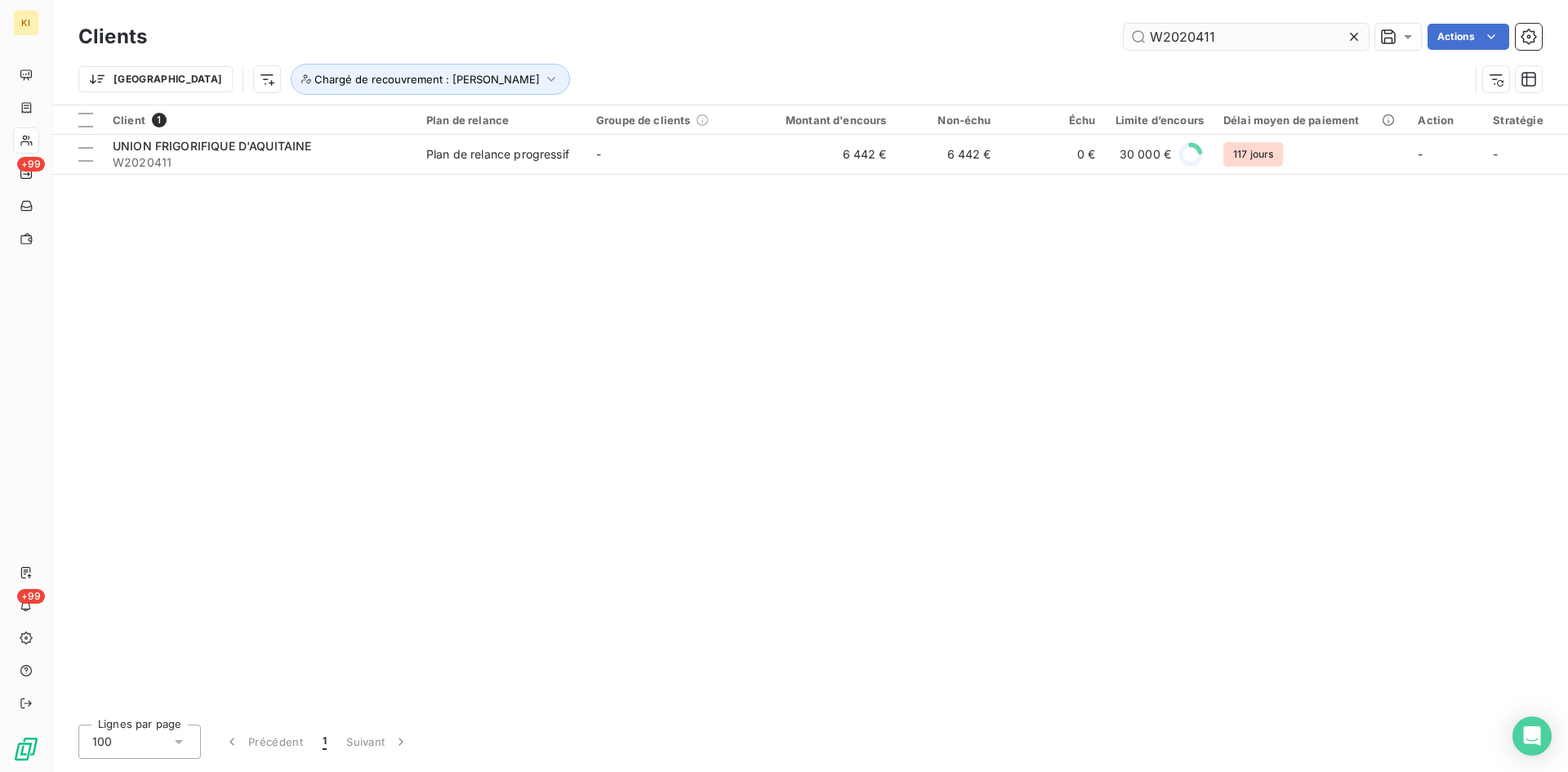
drag, startPoint x: 1213, startPoint y: 51, endPoint x: 1228, endPoint y: 37, distance: 20.5
click at [1213, 50] on div "Clients W2020411 Actions" at bounding box center [810, 37] width 1464 height 34
paste input "1406558"
drag, startPoint x: 1057, startPoint y: 36, endPoint x: 1028, endPoint y: 34, distance: 29.1
click at [1028, 34] on div "W2020411 Actions" at bounding box center [854, 37] width 1375 height 27
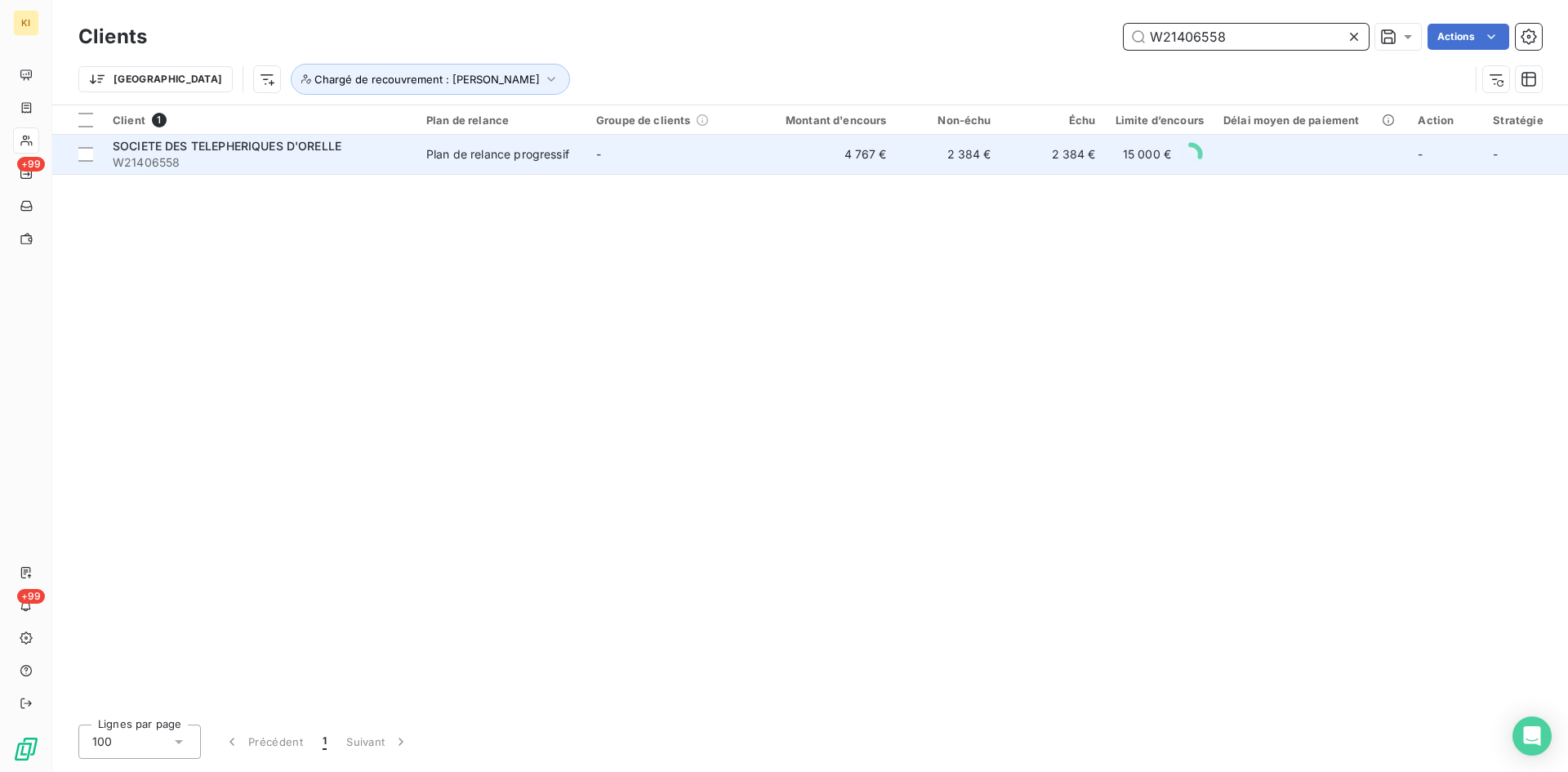
type input "W21406558"
click at [248, 166] on span "W21406558" at bounding box center [260, 162] width 294 height 16
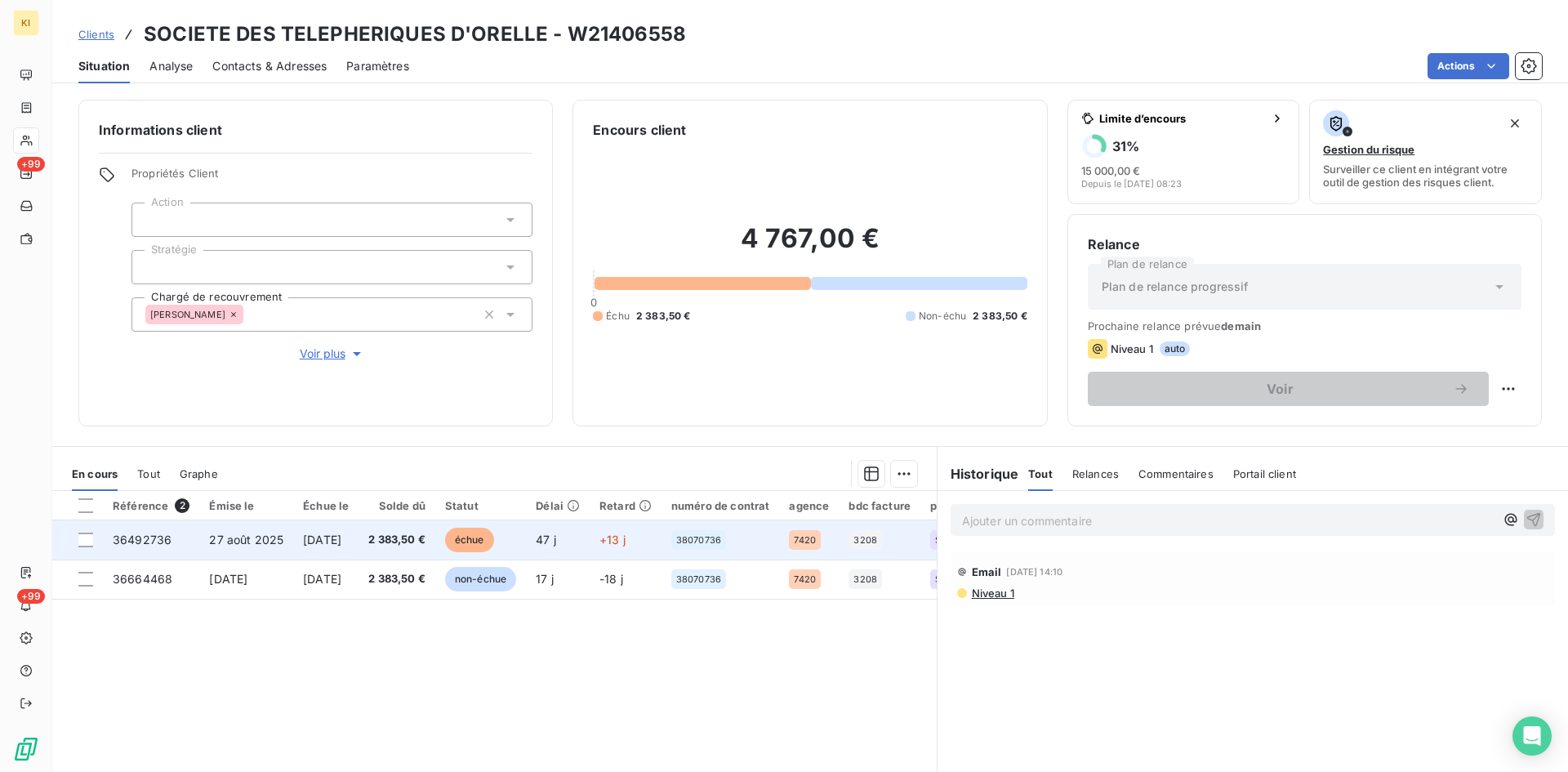
click at [403, 532] on span "2 383,50 €" at bounding box center [396, 539] width 57 height 16
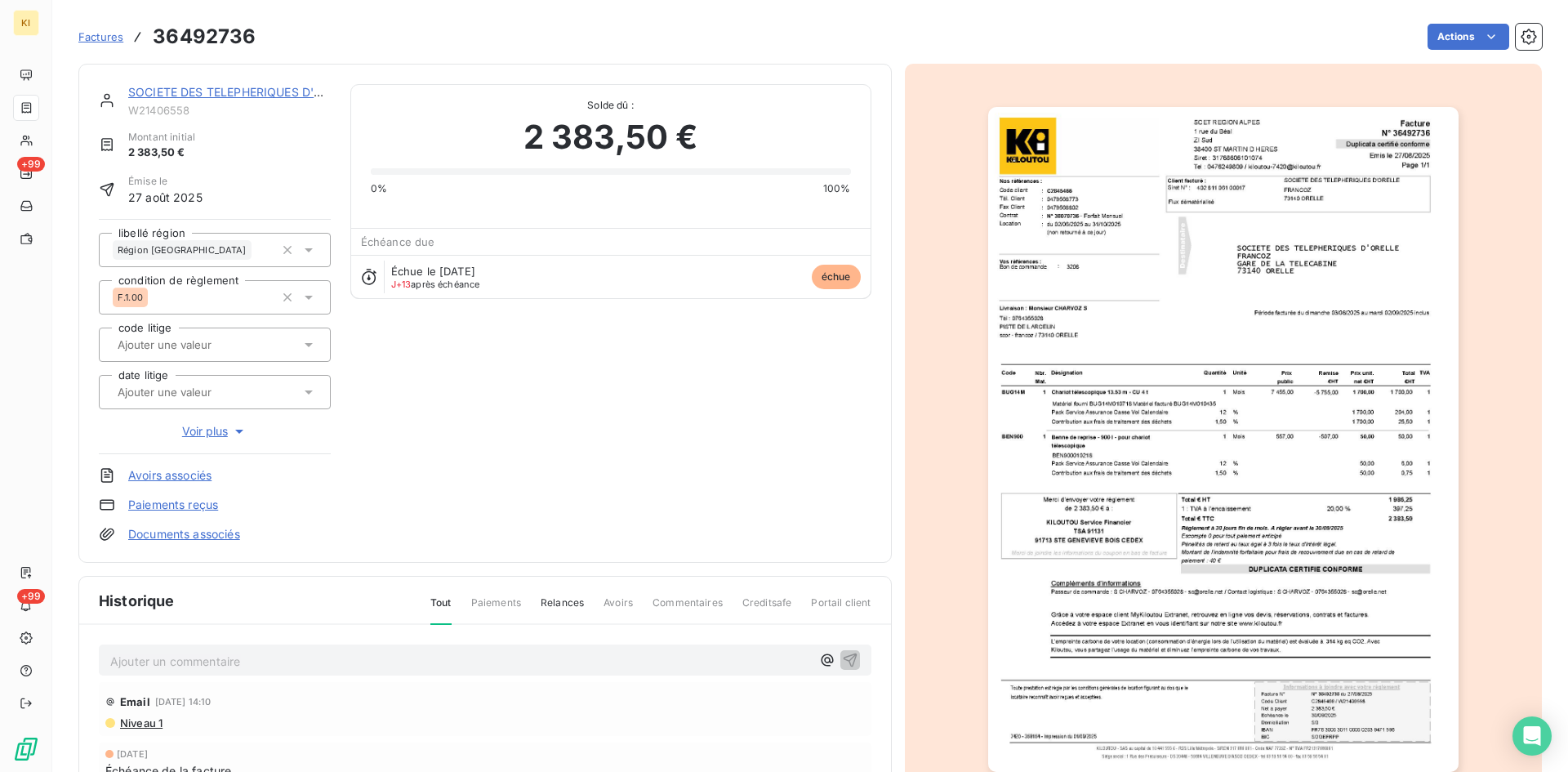
click at [186, 658] on p "Ajouter un commentaire ﻿" at bounding box center [461, 662] width 701 height 21
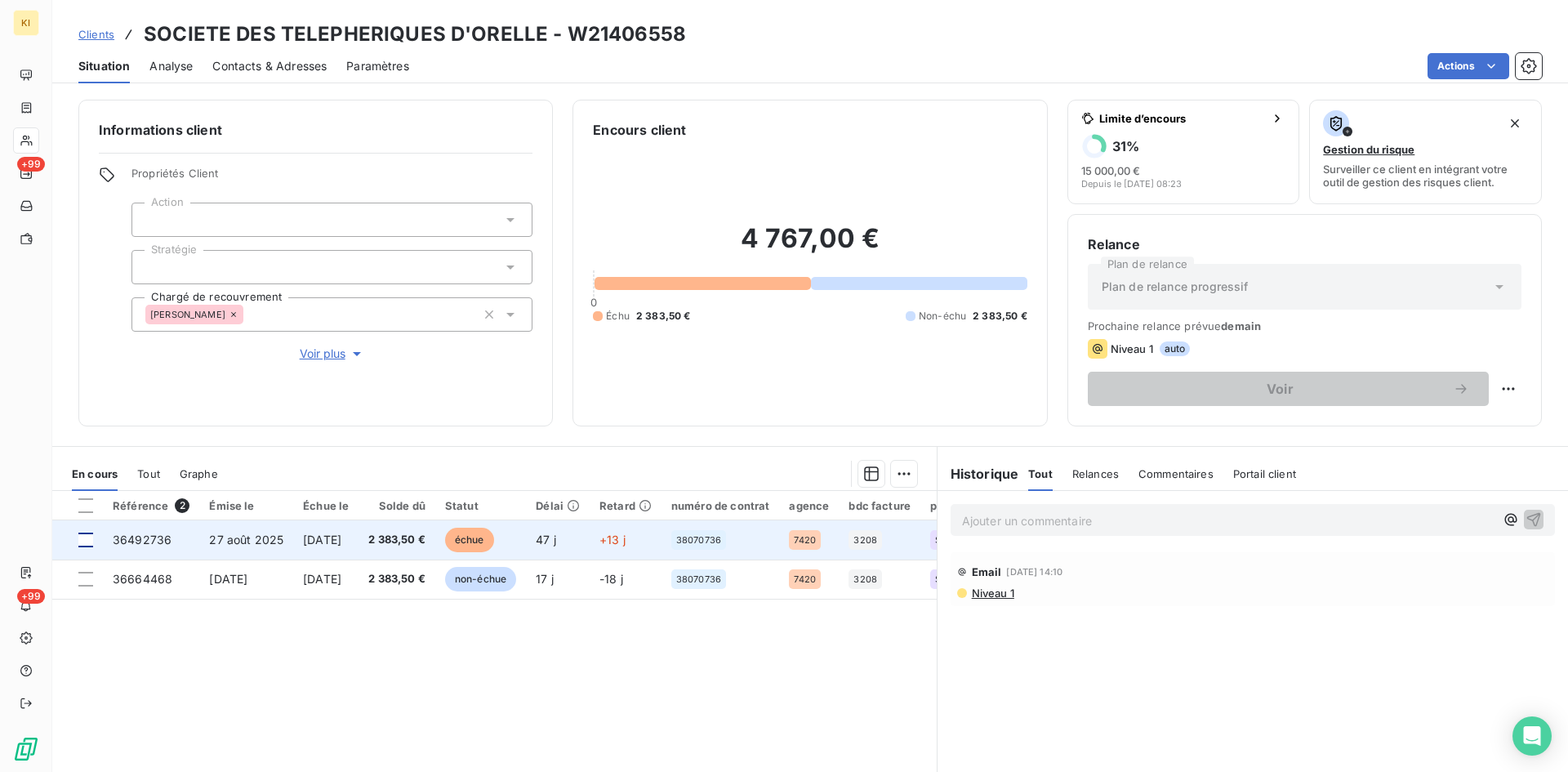
click at [86, 539] on div at bounding box center [85, 539] width 15 height 15
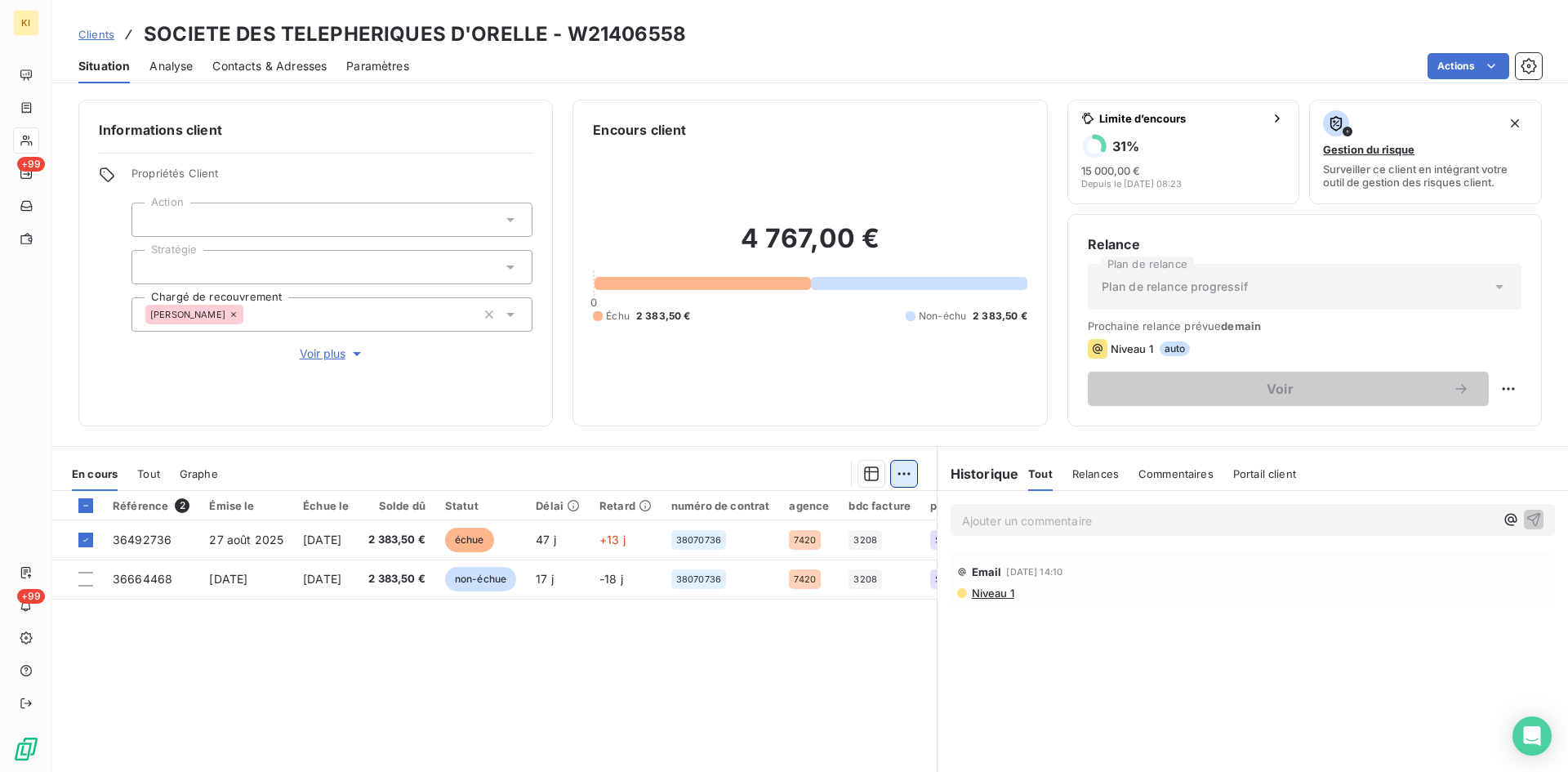
click at [895, 482] on html "KI +99 +99 Clients SOCIETE DES TELEPHERIQUES D'ORELLE - W21406558 Situation Ana…" at bounding box center [784, 386] width 1568 height 772
click at [849, 535] on div "Ajouter une promesse de paiement (1 facture)" at bounding box center [757, 539] width 288 height 27
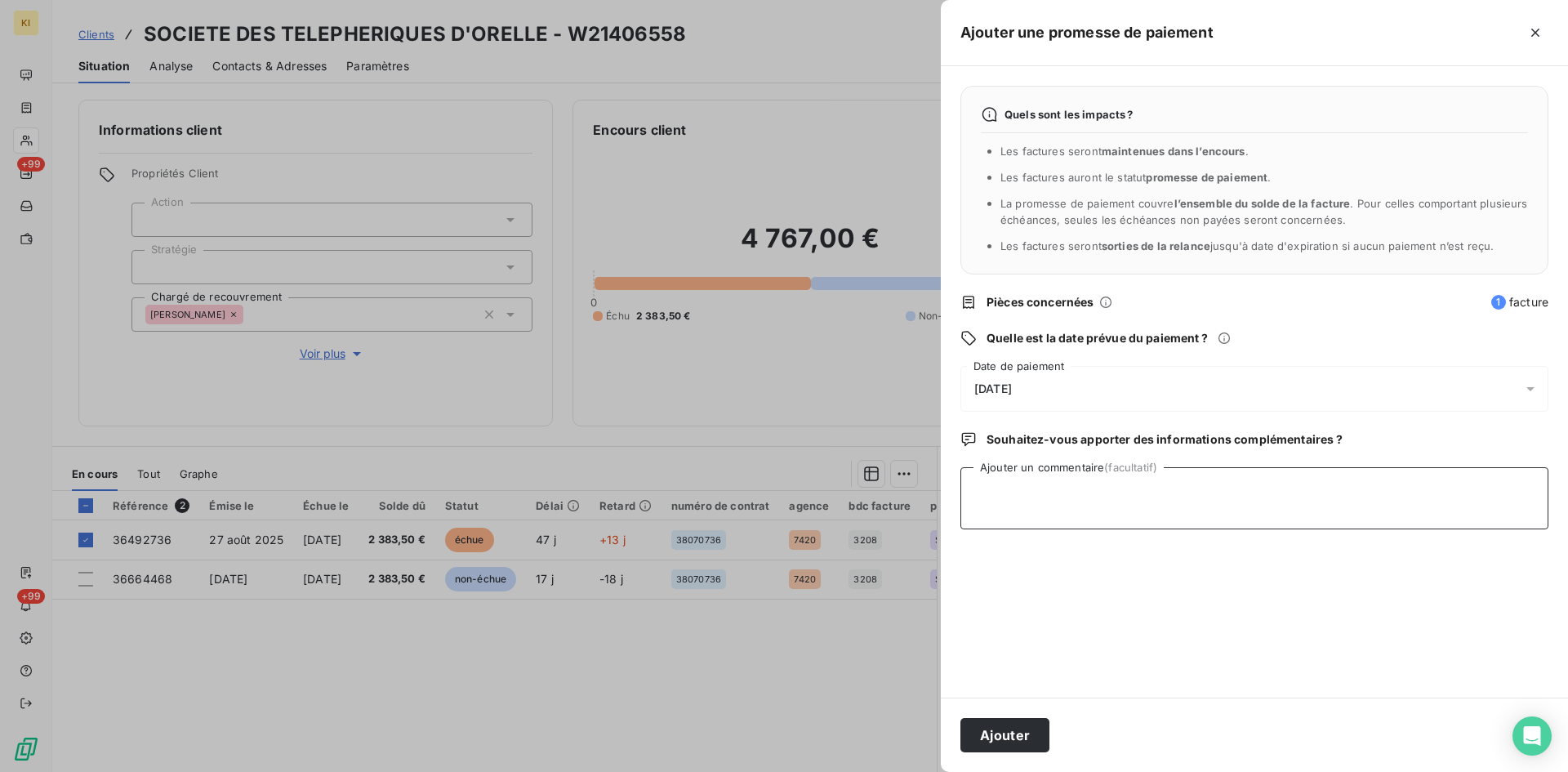
click at [1098, 504] on textarea "Ajouter un commentaire (facultatif)" at bounding box center [1254, 498] width 588 height 62
paste textarea "la facture du [DATE] sera payée par virement au [DATE]"
type textarea "client : la facture du [DATE] sera payée par virement au [DATE]"
click at [1084, 380] on div "[DATE]" at bounding box center [1254, 389] width 588 height 46
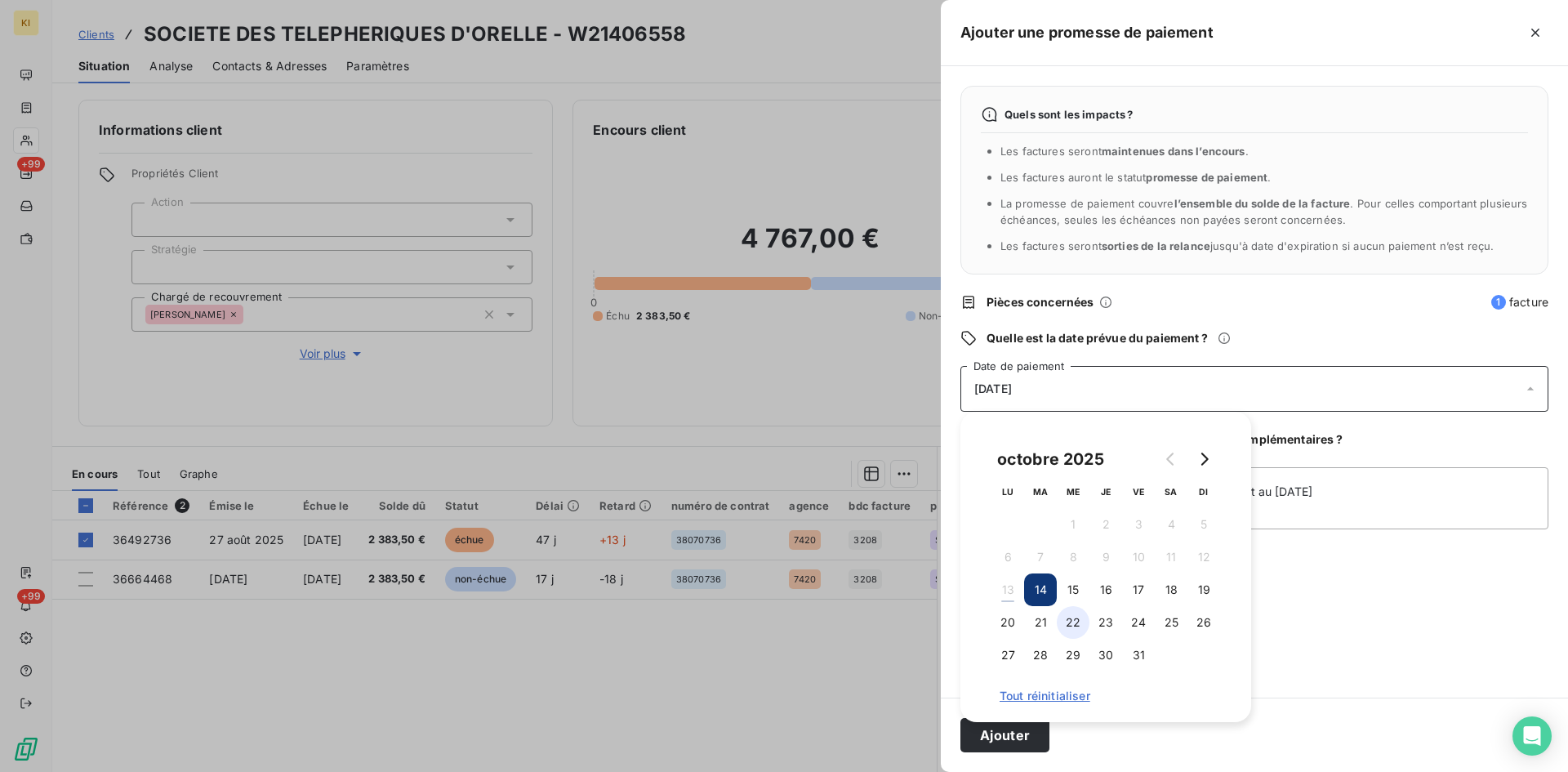
click at [1074, 615] on button "22" at bounding box center [1073, 622] width 32 height 32
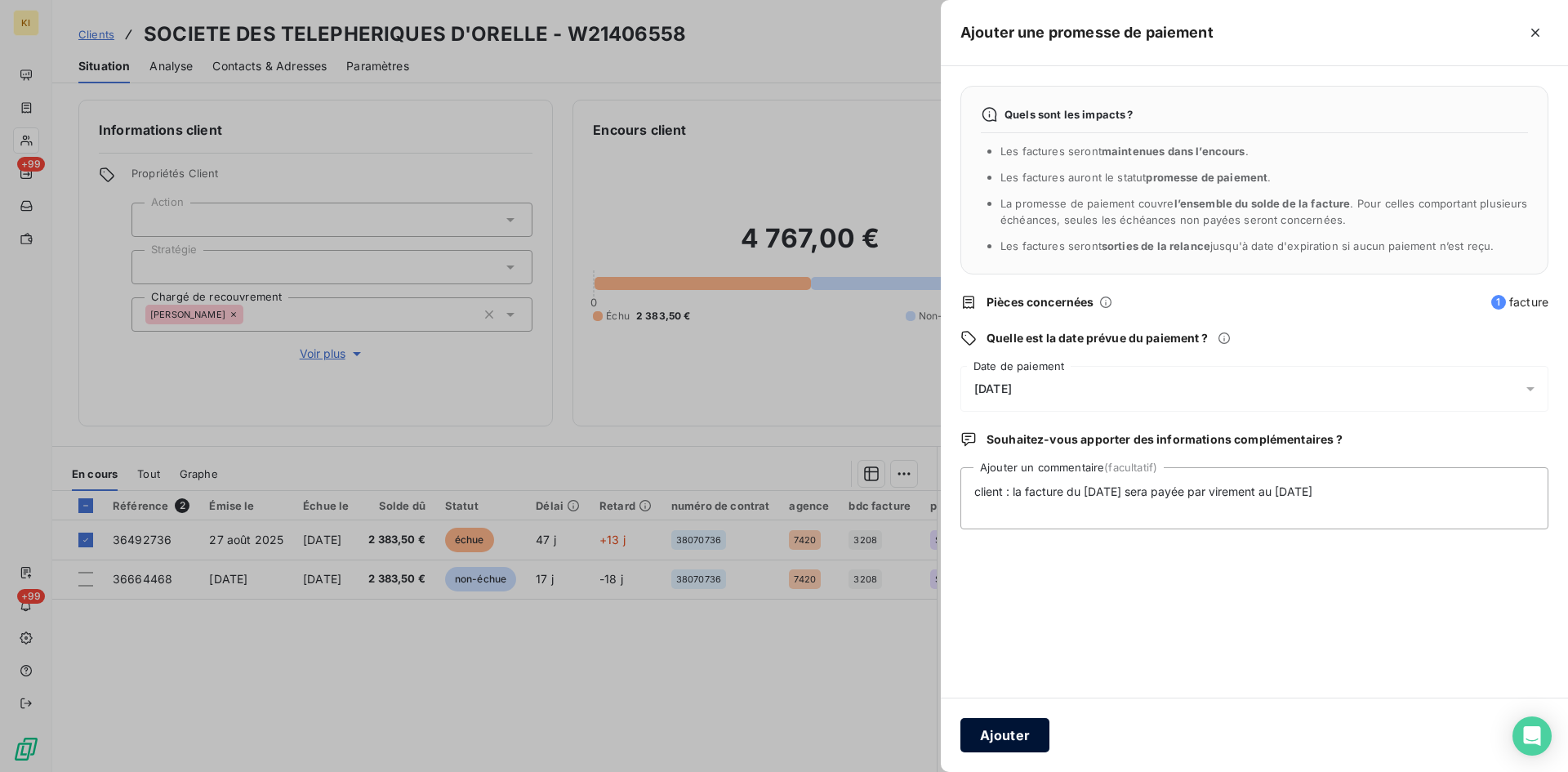
click at [1023, 740] on button "Ajouter" at bounding box center [1005, 735] width 89 height 34
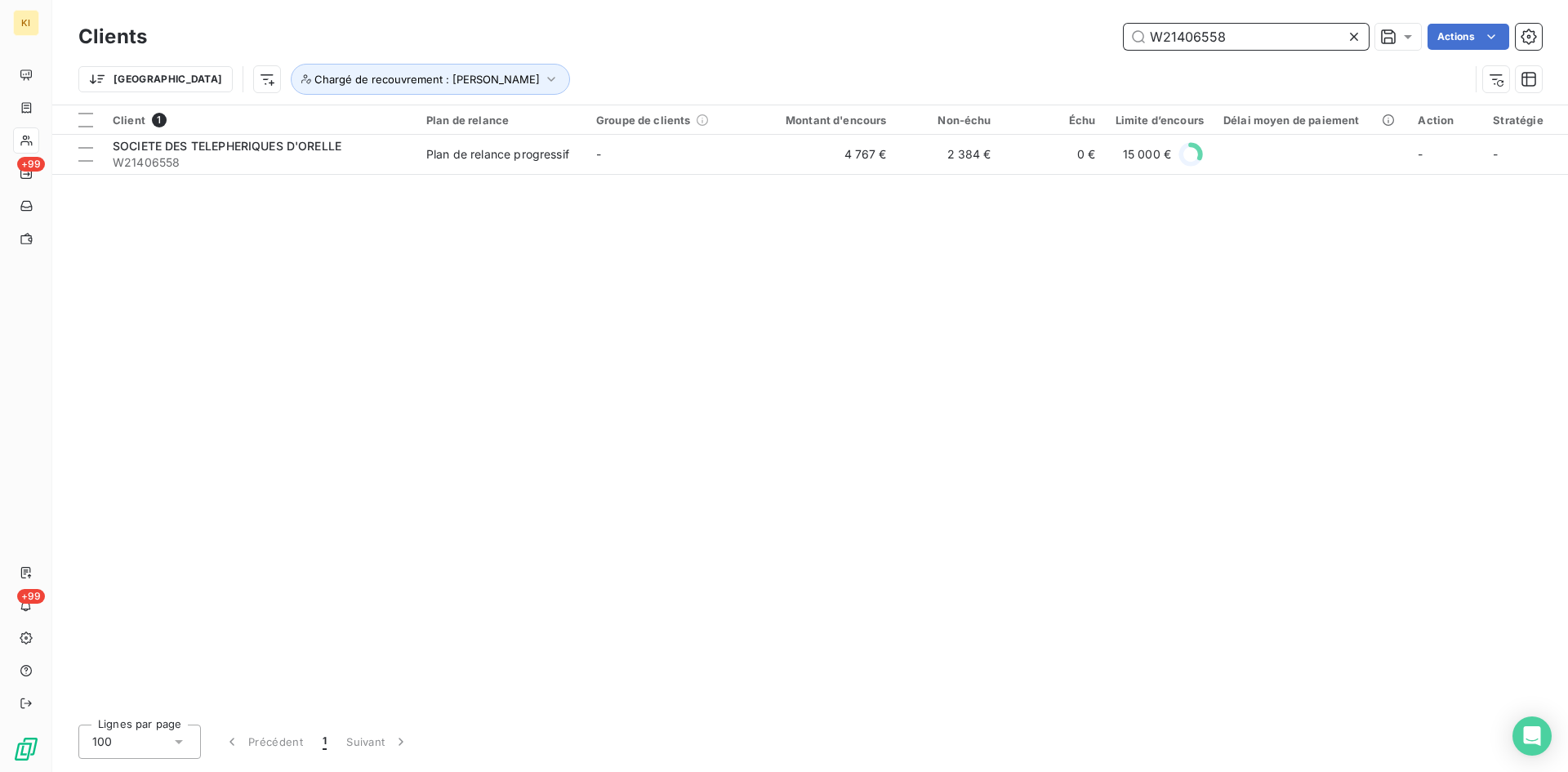
drag, startPoint x: 1238, startPoint y: 33, endPoint x: 982, endPoint y: 32, distance: 256.0
click at [982, 32] on div "W21406558 Actions" at bounding box center [854, 37] width 1375 height 27
paste input "788161"
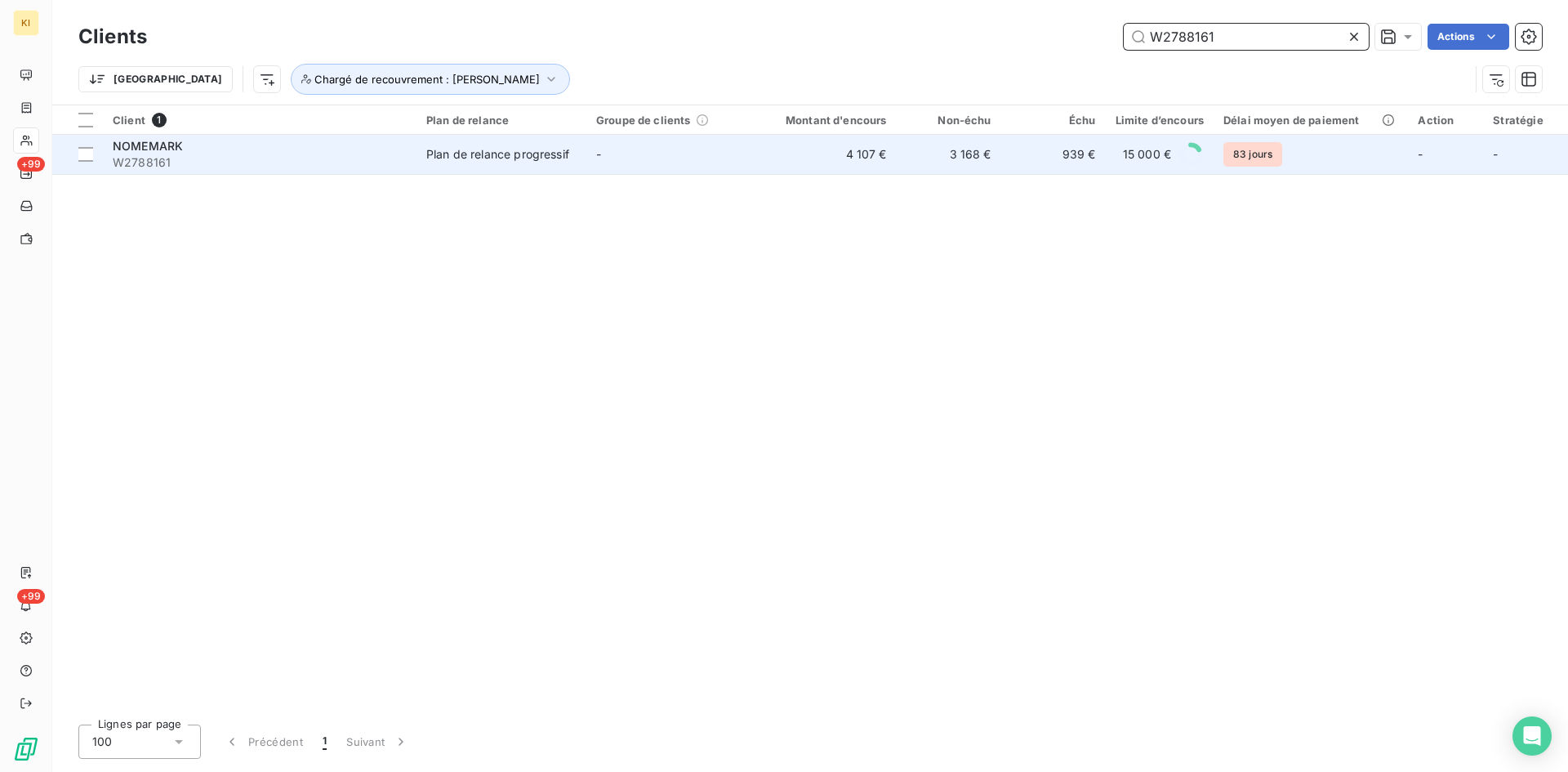
type input "W2788161"
click at [314, 151] on div "NOMEMARK" at bounding box center [260, 146] width 294 height 16
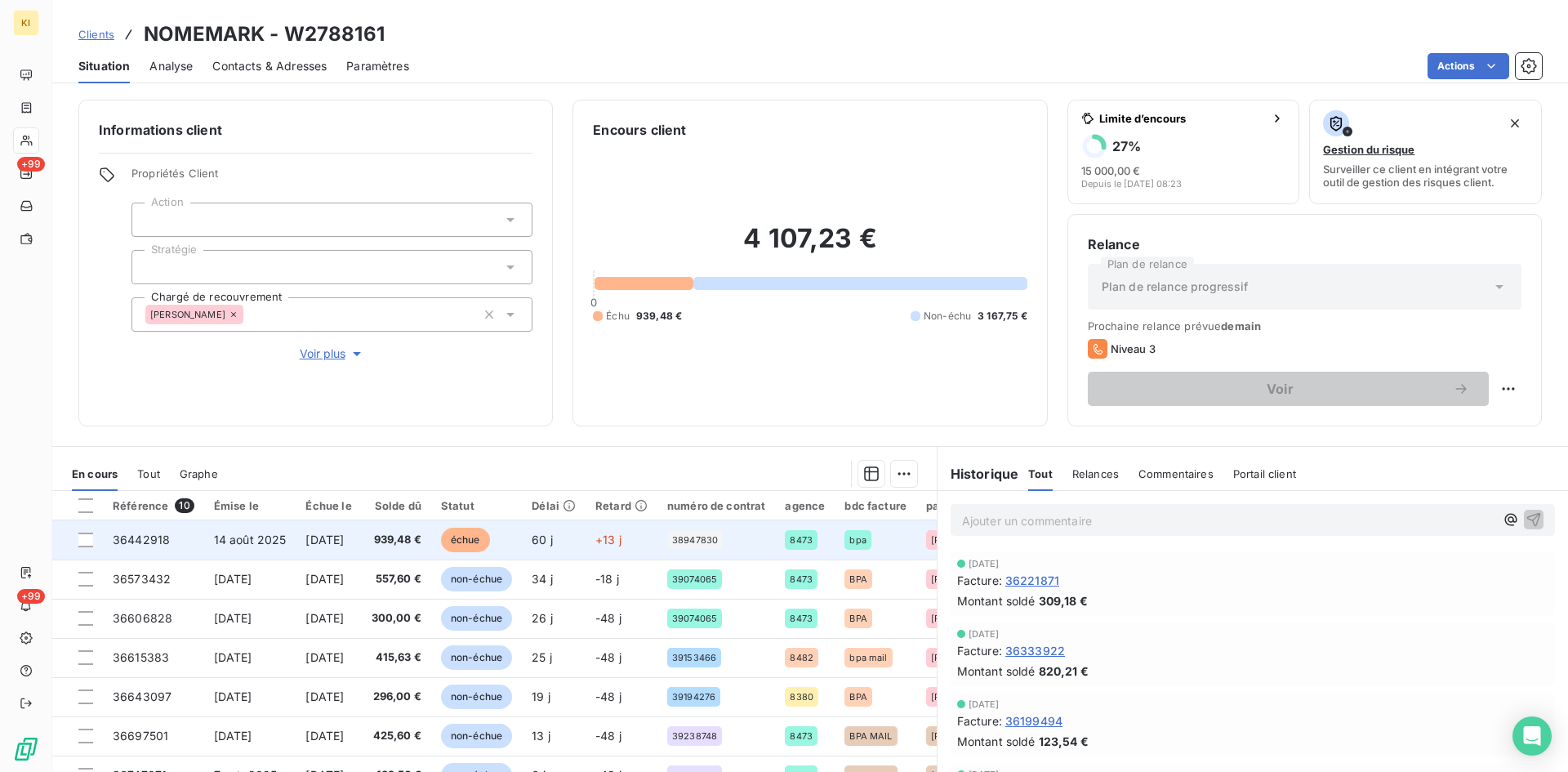
click at [275, 545] on span "14 août 2025" at bounding box center [250, 539] width 73 height 14
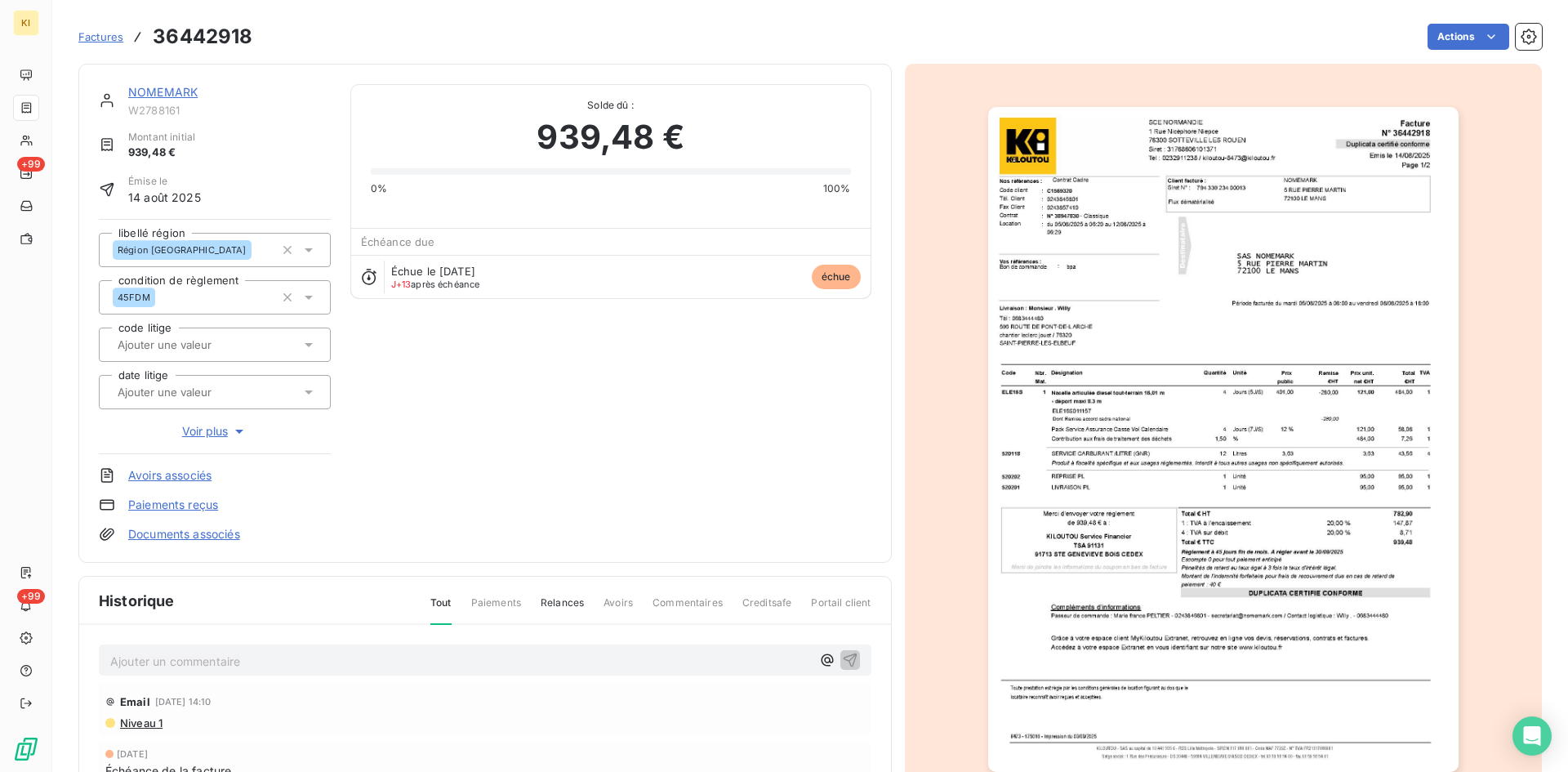
click at [342, 663] on p "Ajouter un commentaire ﻿" at bounding box center [461, 662] width 701 height 21
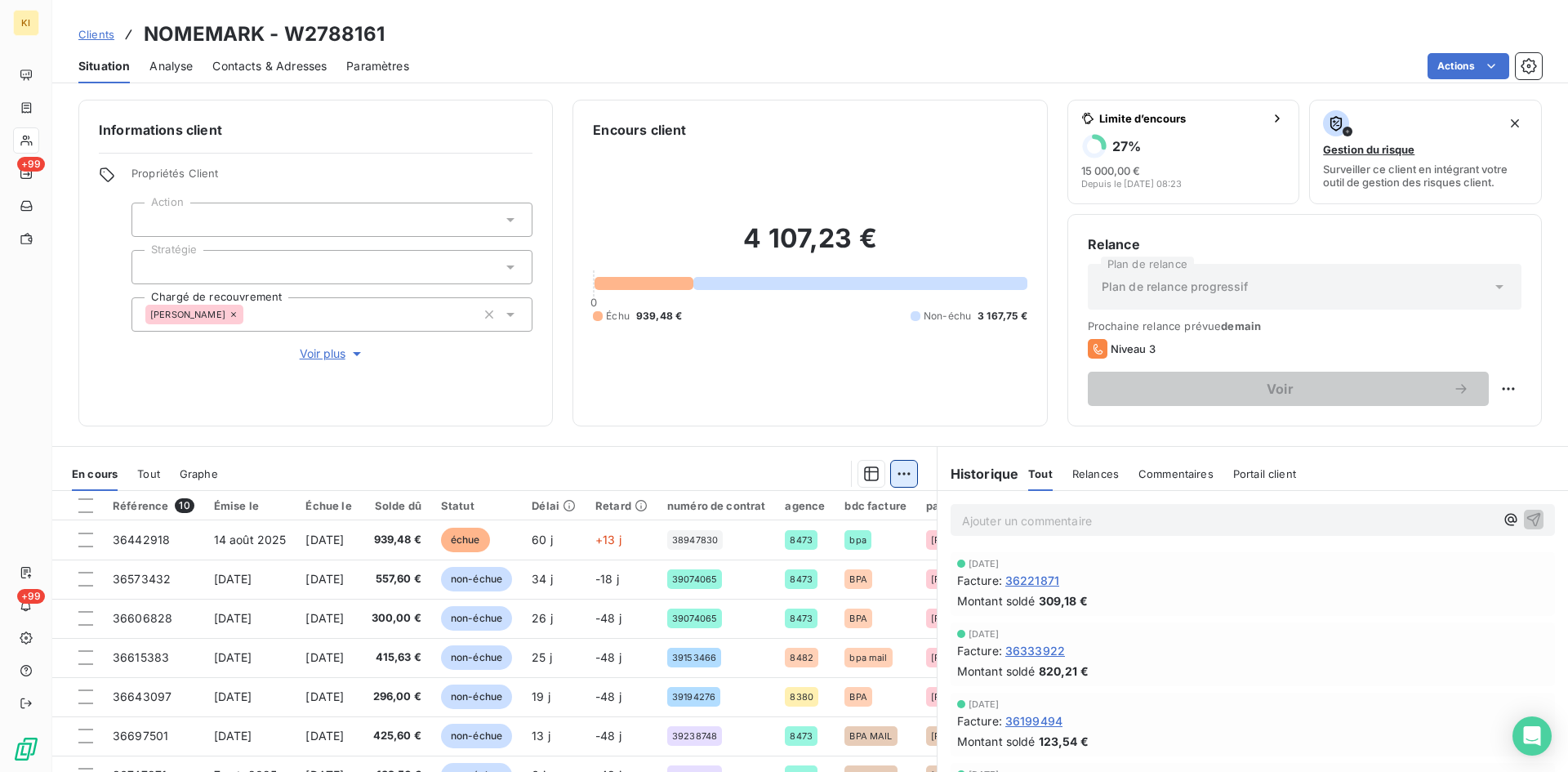
click at [894, 482] on html "KI +99 +99 Clients NOMEMARK - W2788161 Situation Analyse Contacts & Adresses Pa…" at bounding box center [784, 386] width 1568 height 772
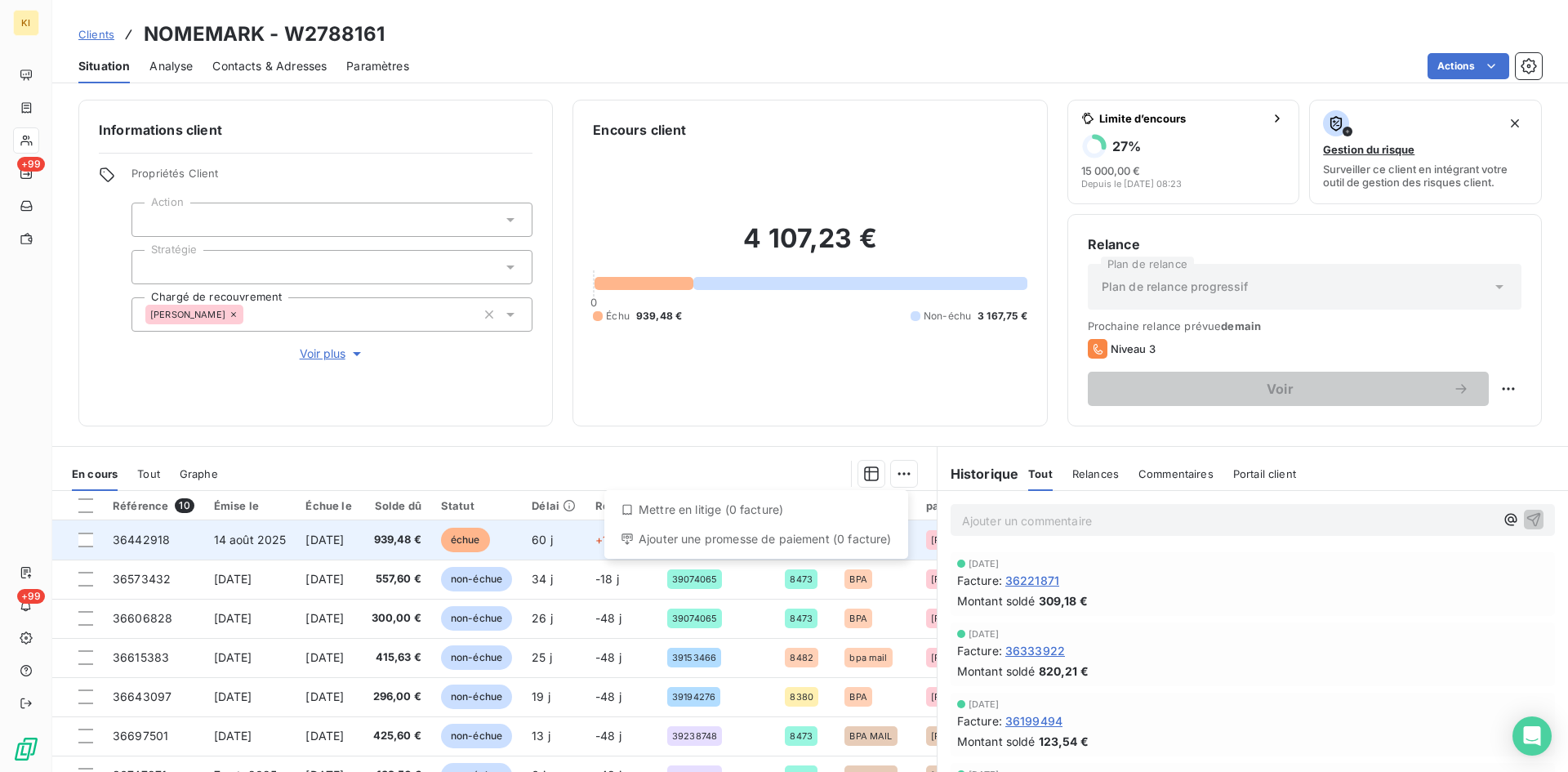
click at [475, 529] on html "KI +99 +99 Clients NOMEMARK - W2788161 Situation Analyse Contacts & Adresses Pa…" at bounding box center [784, 386] width 1568 height 772
click at [90, 540] on div at bounding box center [85, 539] width 15 height 15
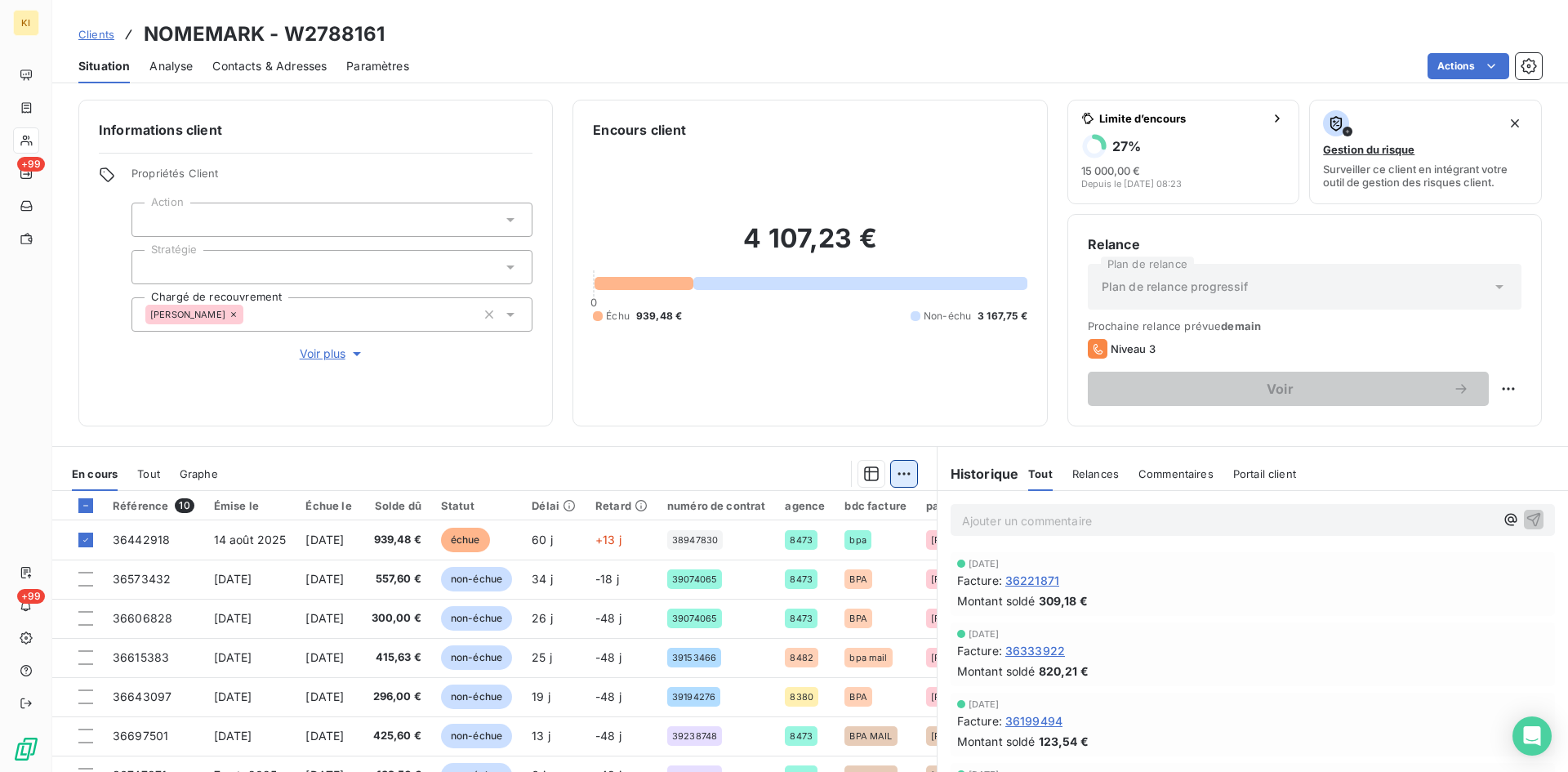
click at [905, 475] on html "KI +99 +99 Clients NOMEMARK - W2788161 Situation Analyse Contacts & Adresses Pa…" at bounding box center [784, 386] width 1568 height 772
click at [766, 539] on div "Ajouter une promesse de paiement (1 facture)" at bounding box center [757, 539] width 288 height 27
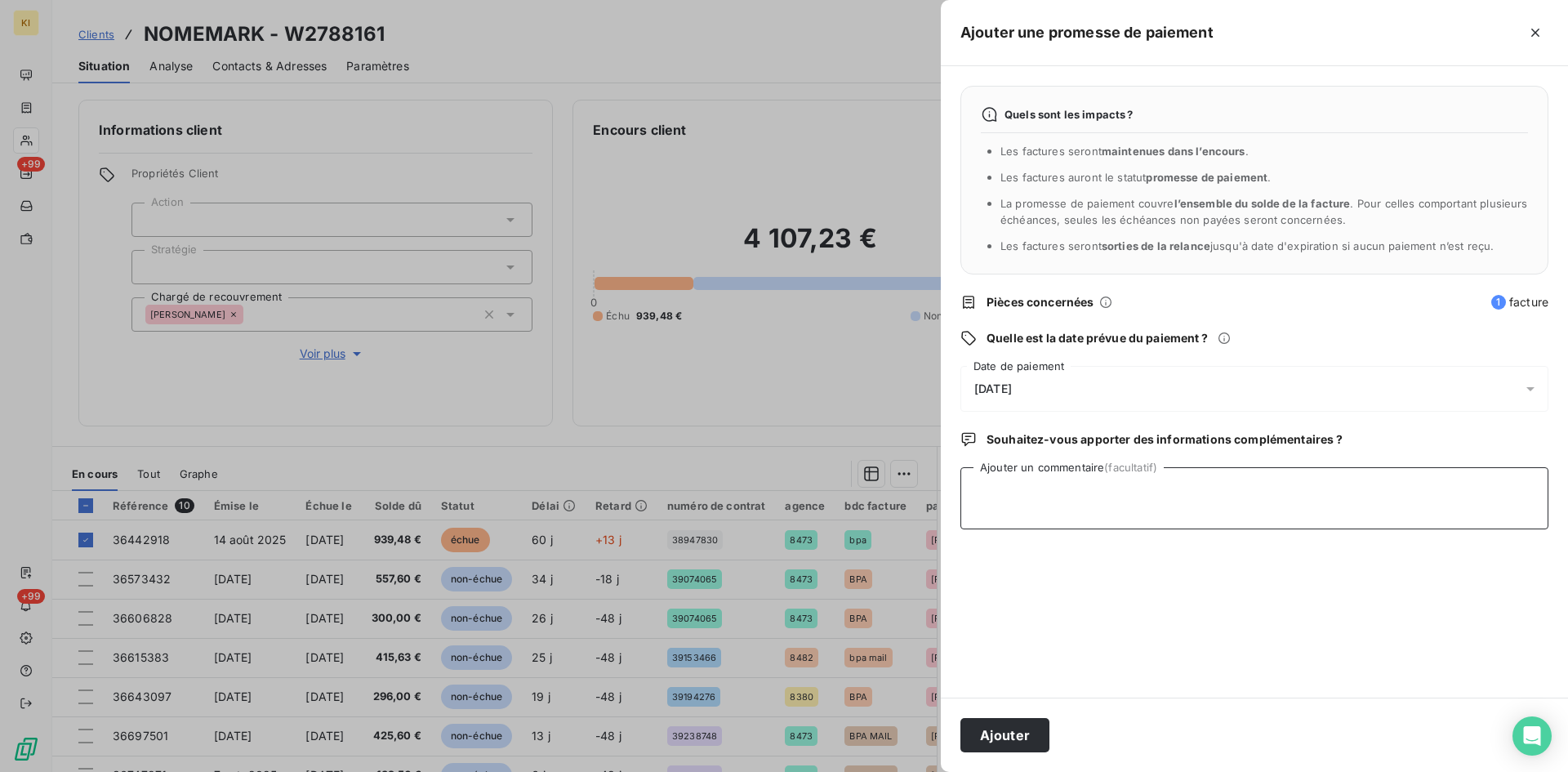
click at [1107, 508] on textarea "Ajouter un commentaire (facultatif)" at bounding box center [1254, 498] width 588 height 62
paste textarea "La facture d’aout est programmée en virement le [DATE]"
type textarea "cliente : La facture d’aout est programmée en virement le [DATE]"
click at [991, 372] on div "[DATE]" at bounding box center [1254, 389] width 588 height 46
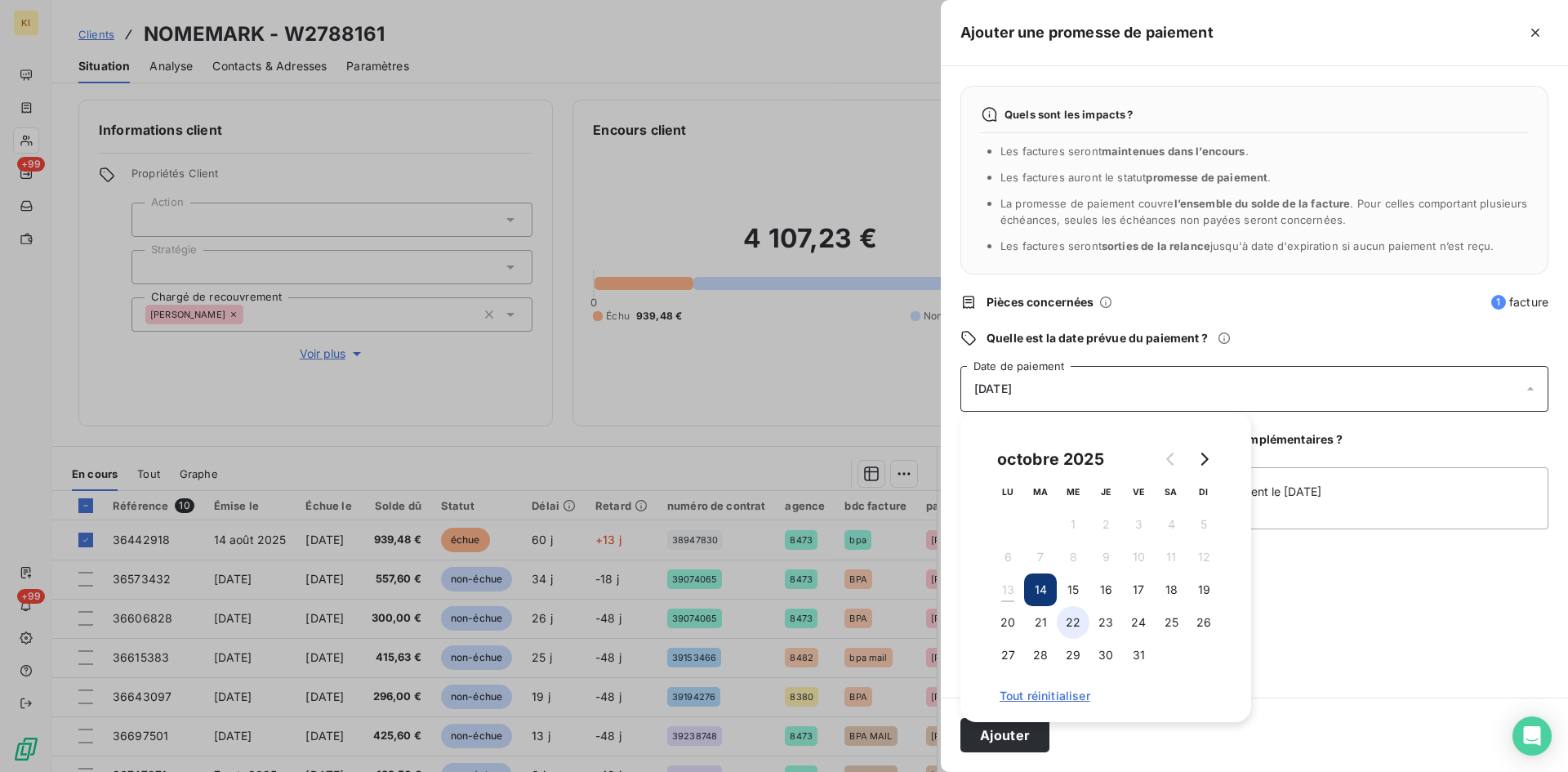
click at [1069, 610] on button "22" at bounding box center [1073, 622] width 32 height 32
click at [1011, 735] on button "Ajouter" at bounding box center [1005, 735] width 89 height 34
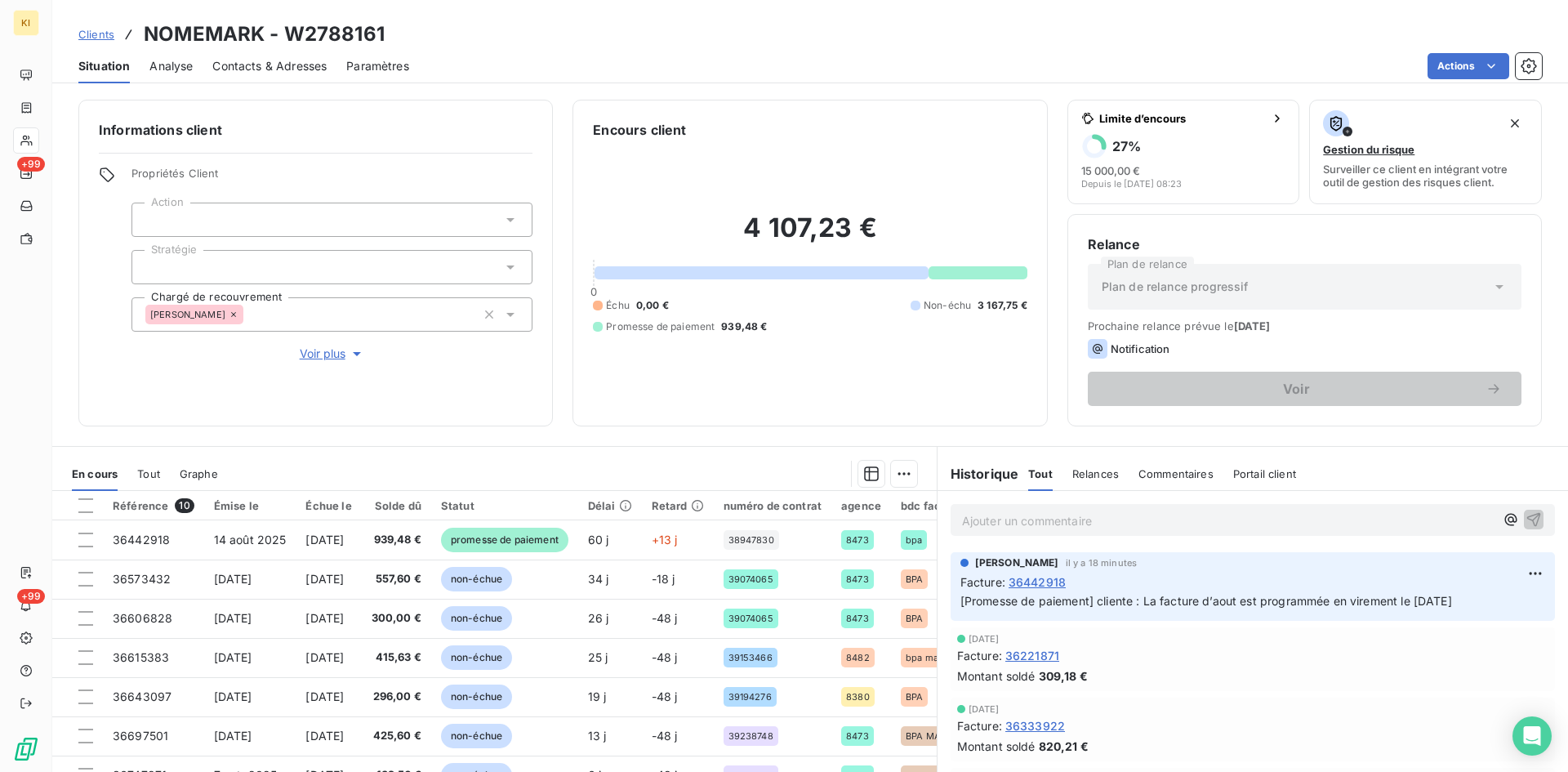
click at [85, 37] on span "Clients" at bounding box center [97, 33] width 36 height 13
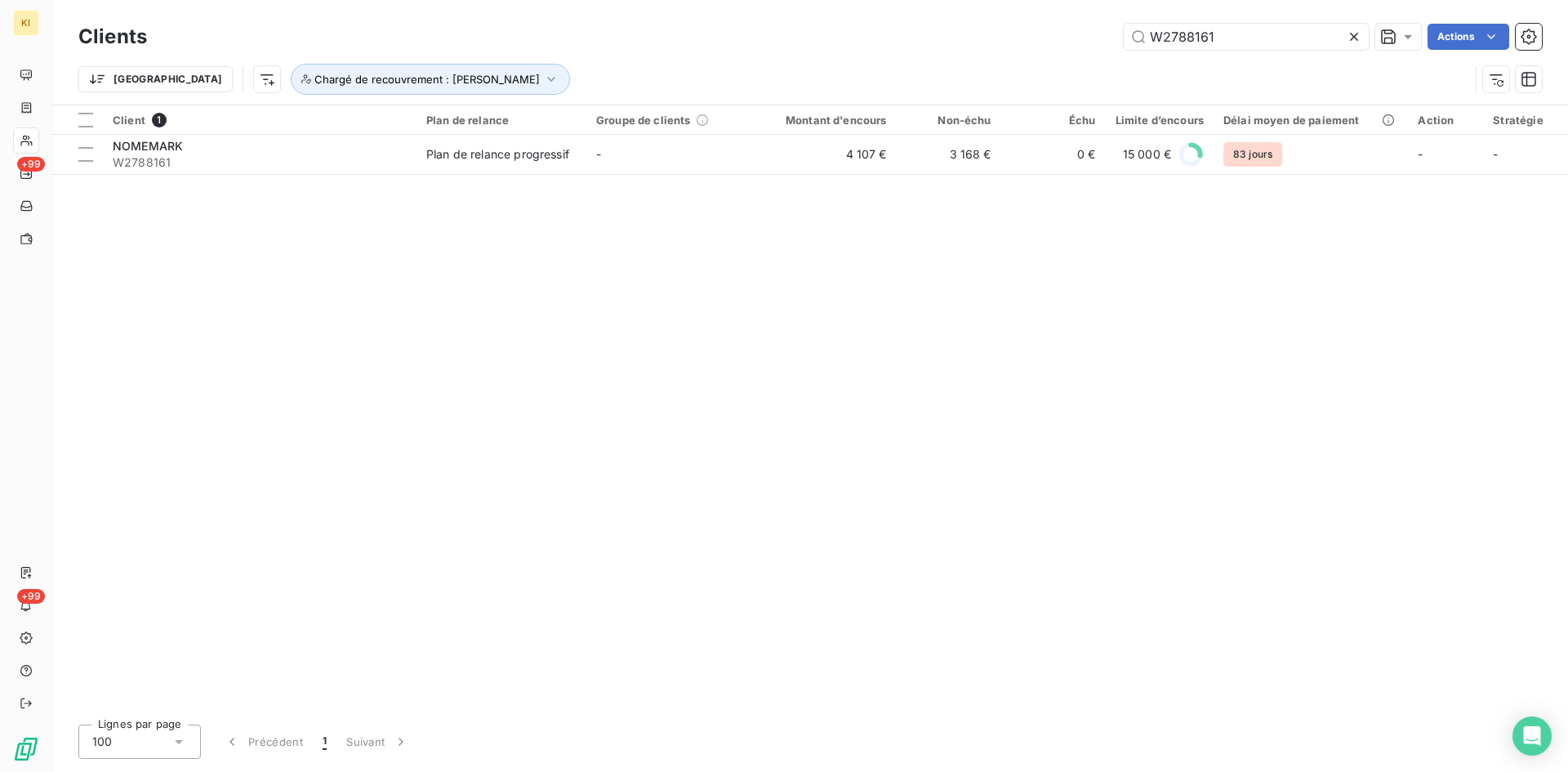
drag, startPoint x: 1110, startPoint y: 36, endPoint x: 1070, endPoint y: 35, distance: 40.0
click at [1058, 35] on div "W2788161 Actions" at bounding box center [854, 37] width 1375 height 27
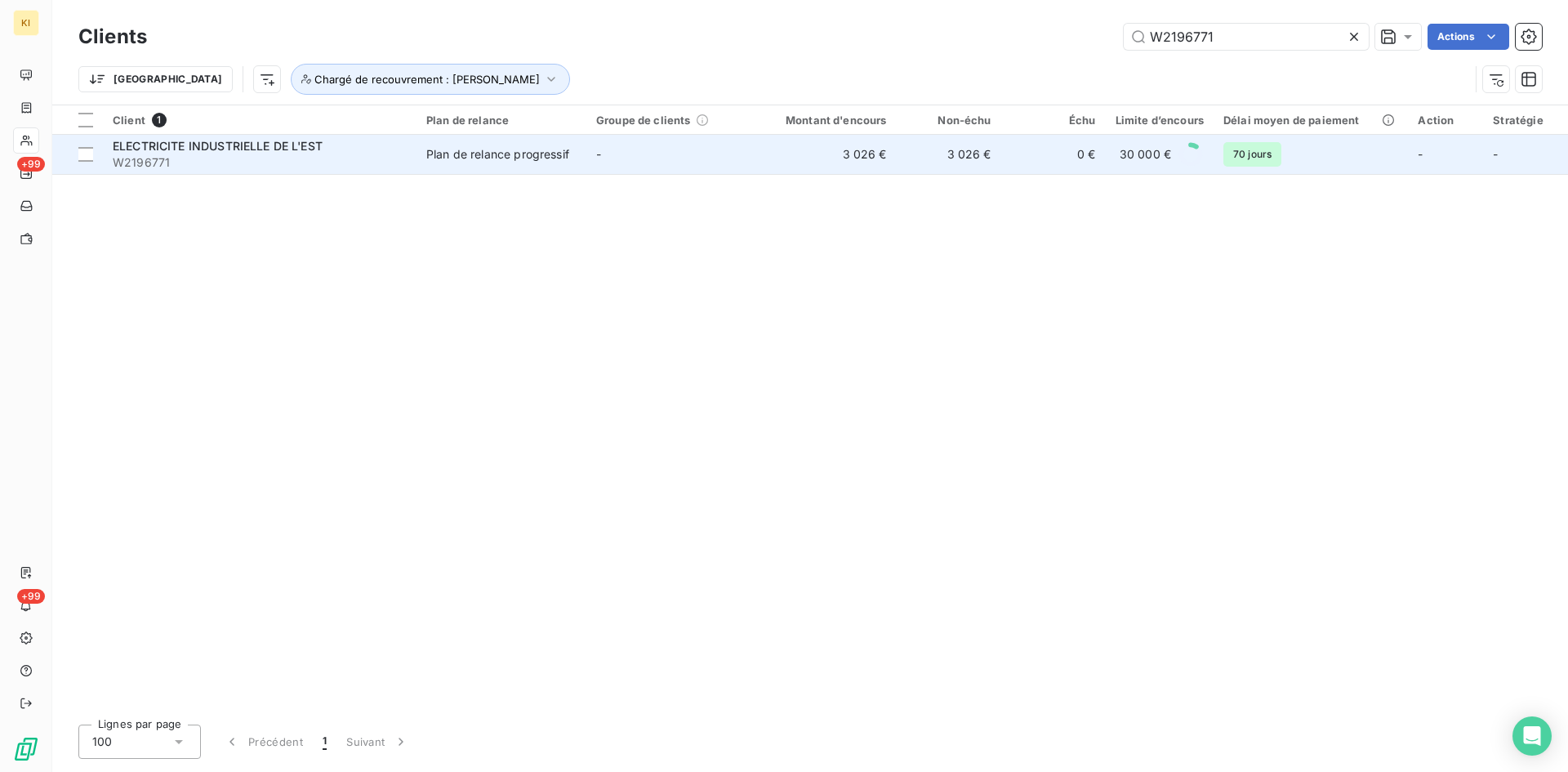
type input "W2196771"
click at [755, 156] on td "-" at bounding box center [671, 155] width 170 height 39
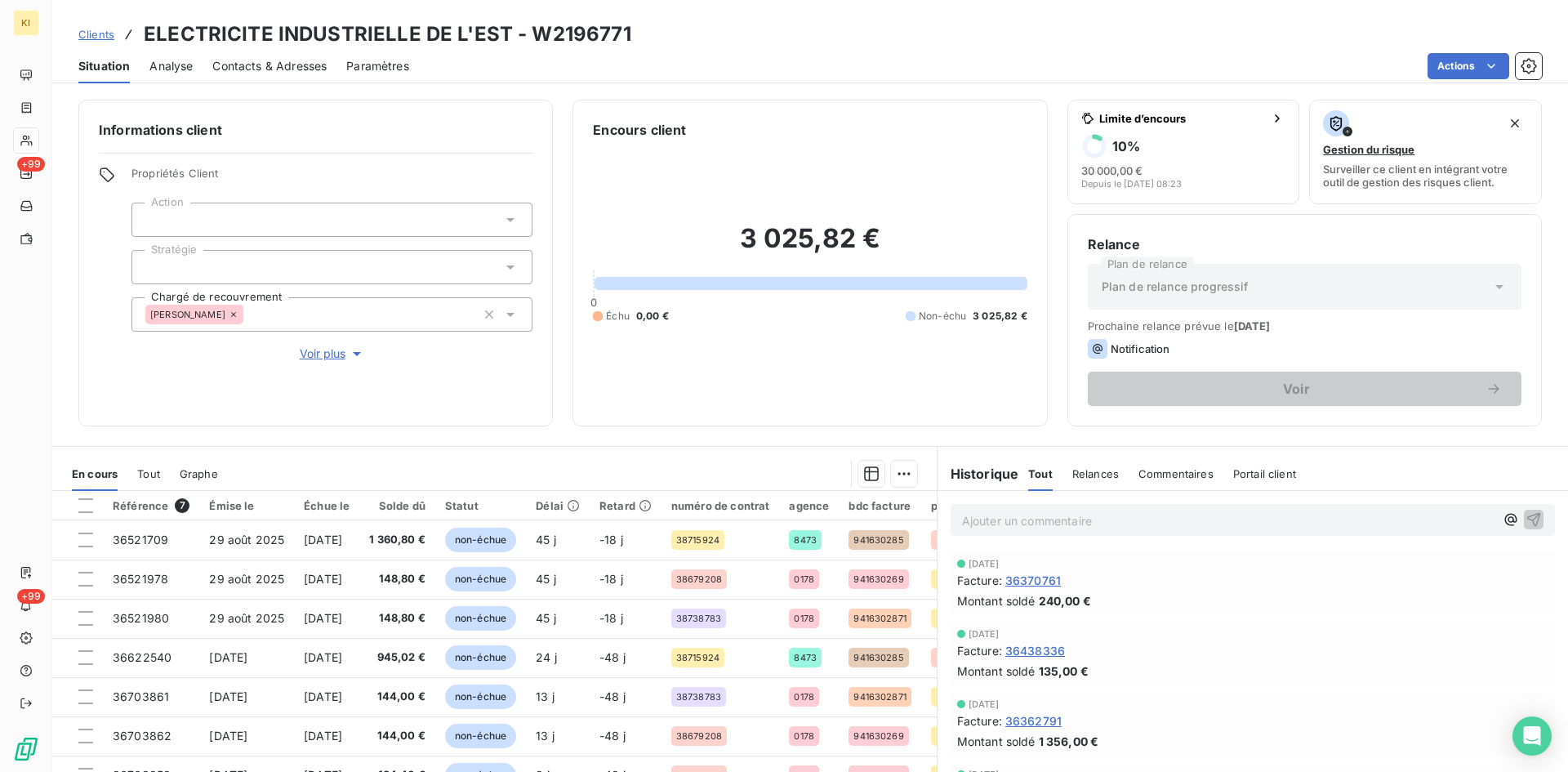
click at [89, 35] on span "Clients" at bounding box center [97, 33] width 36 height 13
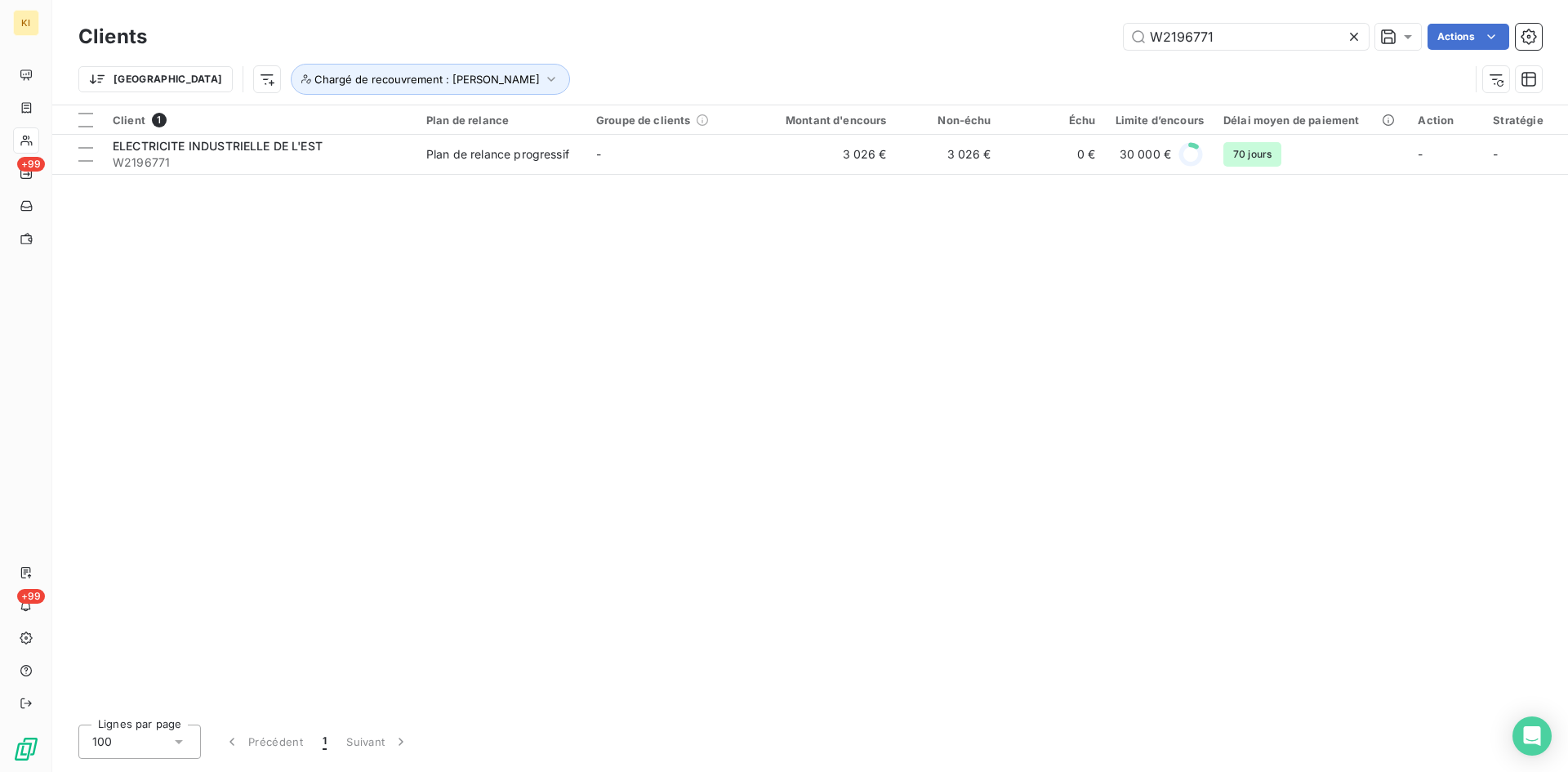
drag, startPoint x: 1230, startPoint y: 40, endPoint x: 1095, endPoint y: 29, distance: 135.4
click at [1083, 33] on div "W2196771 Actions" at bounding box center [854, 37] width 1375 height 27
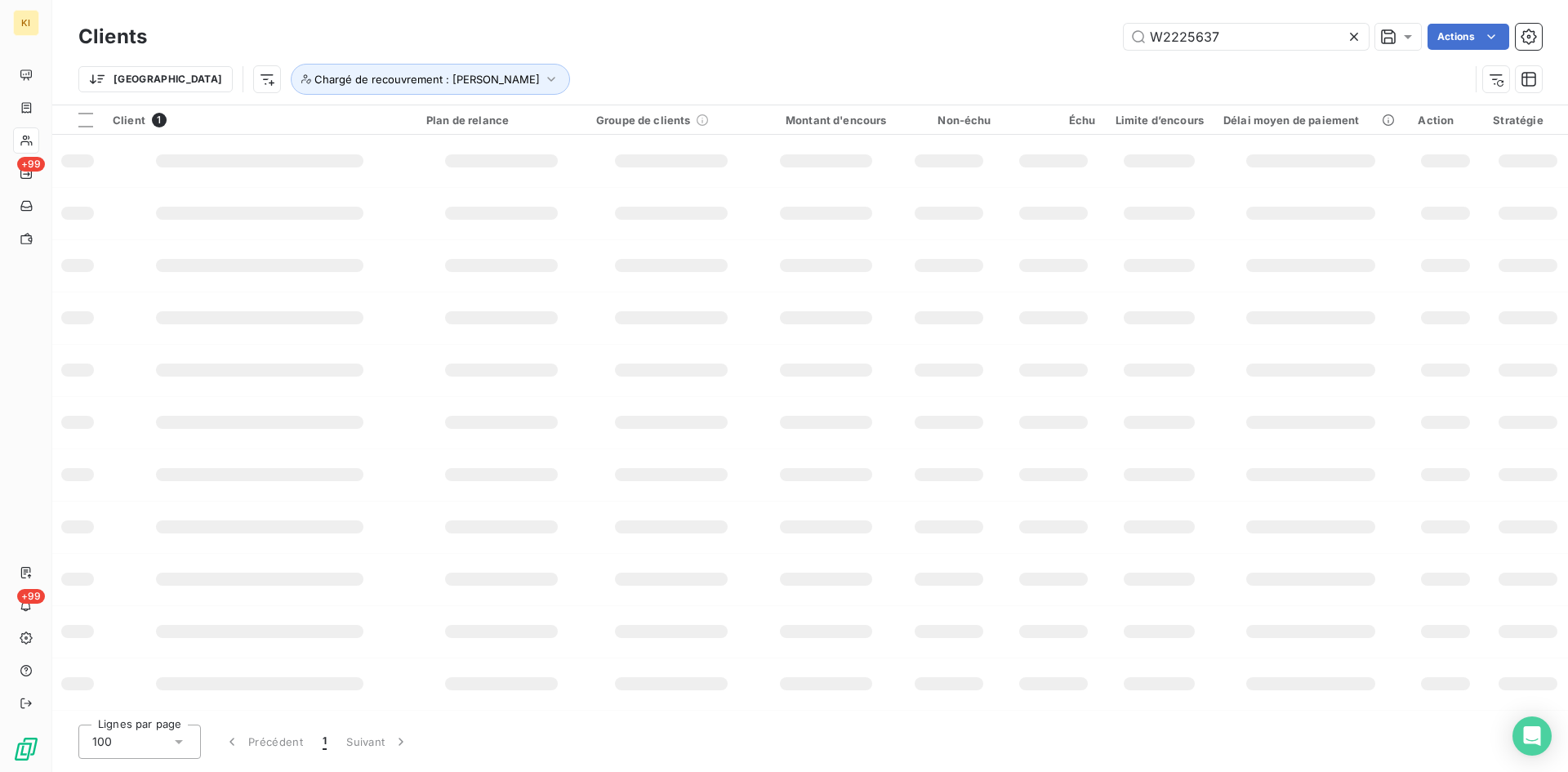
type input "W2225637"
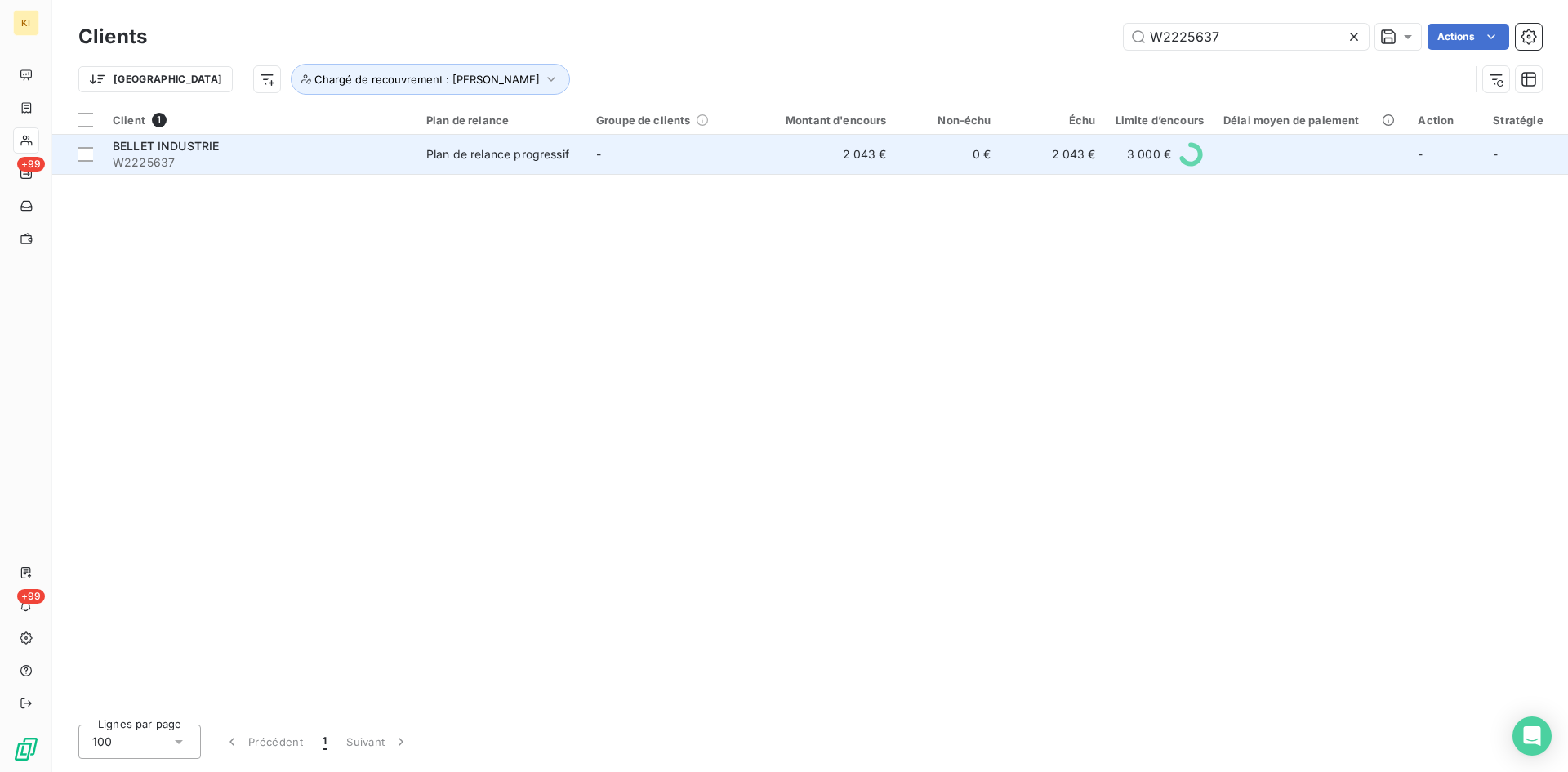
click at [299, 153] on div "BELLET INDUSTRIE" at bounding box center [260, 146] width 294 height 16
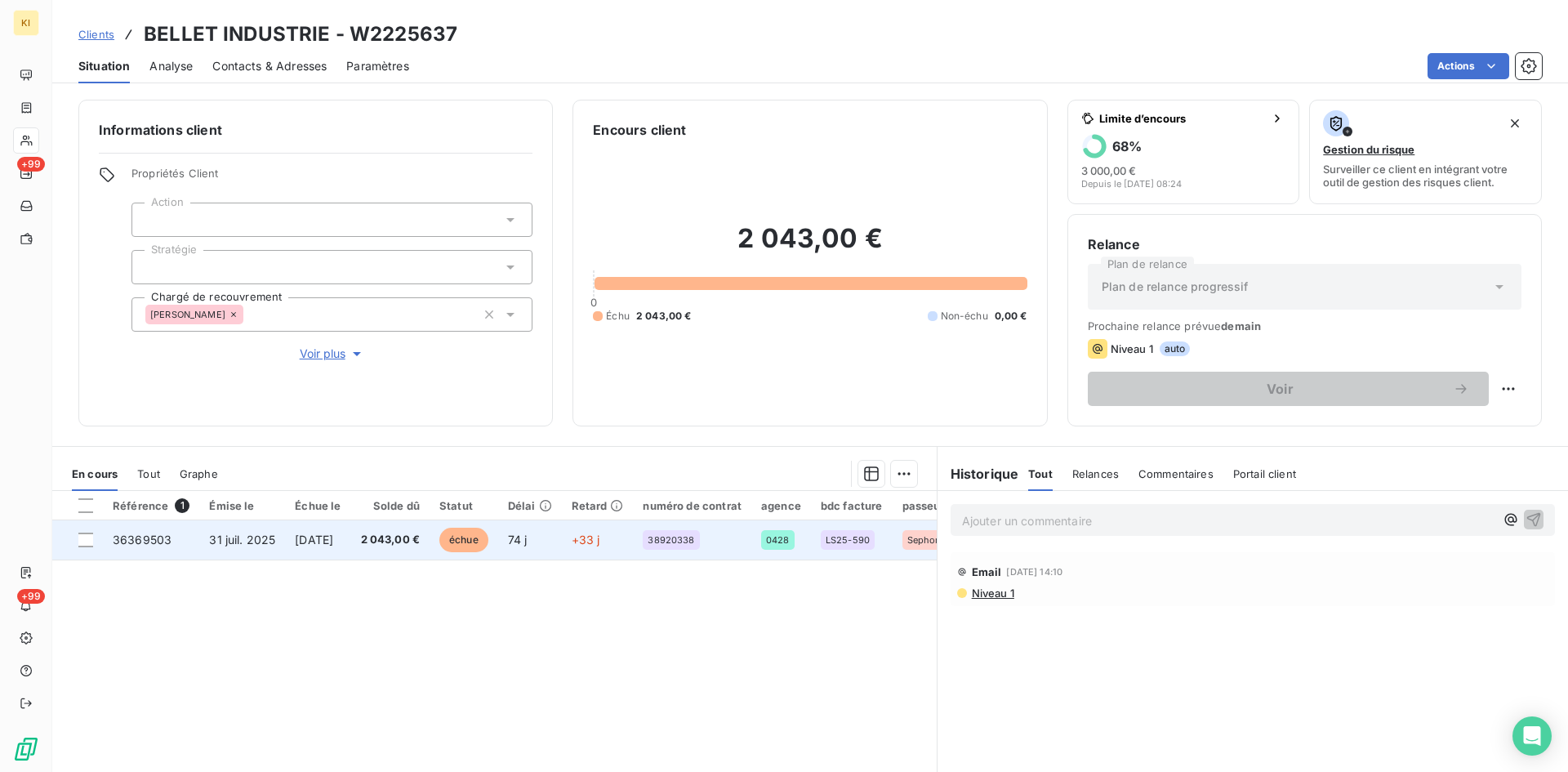
click at [92, 540] on div at bounding box center [85, 539] width 15 height 15
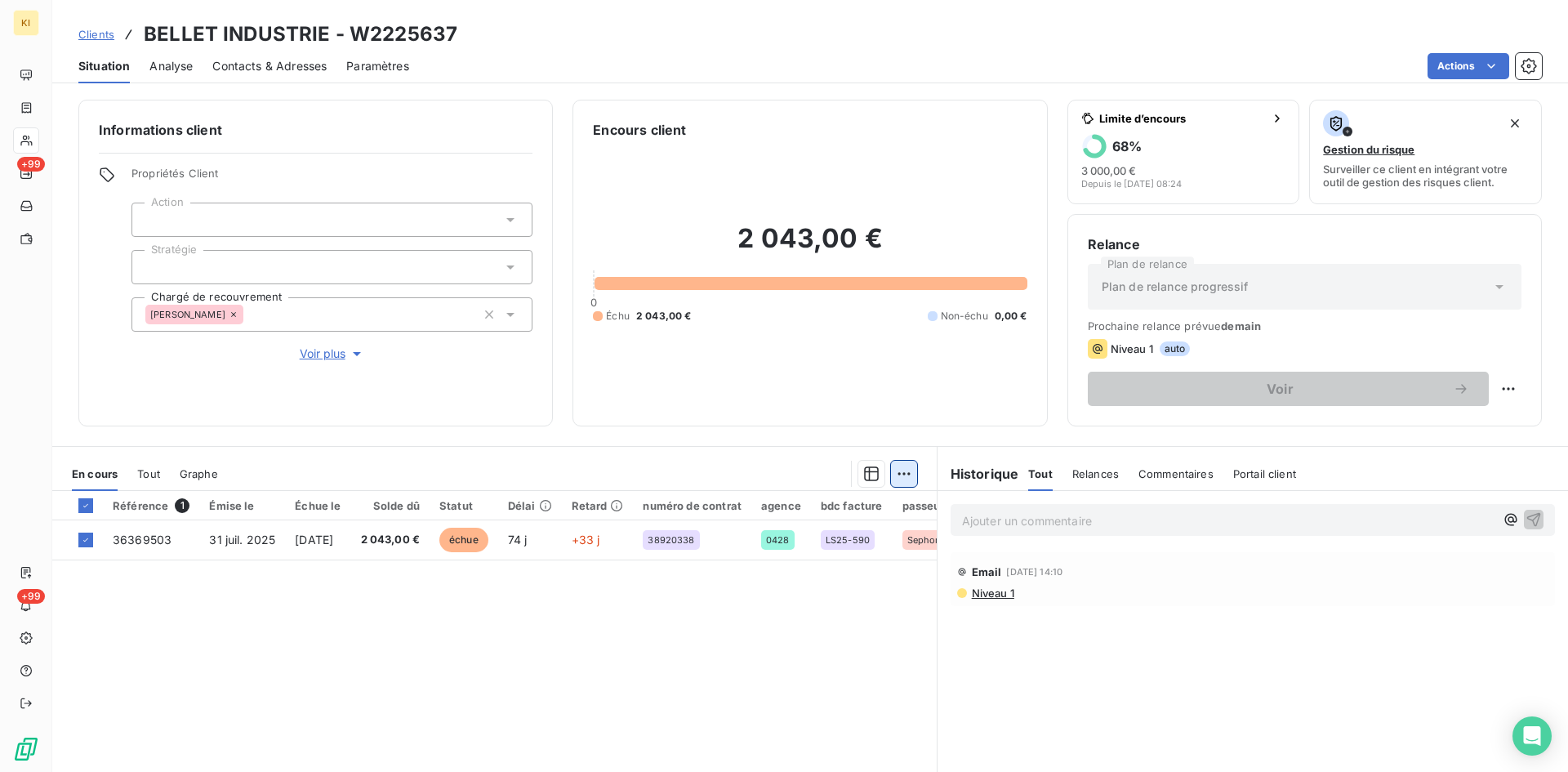
click at [901, 471] on html "KI +99 +99 Clients BELLET INDUSTRIE - W2225637 Situation Analyse Contacts & Adr…" at bounding box center [784, 386] width 1568 height 772
click at [790, 545] on div "Ajouter une promesse de paiement (1 facture)" at bounding box center [757, 539] width 288 height 27
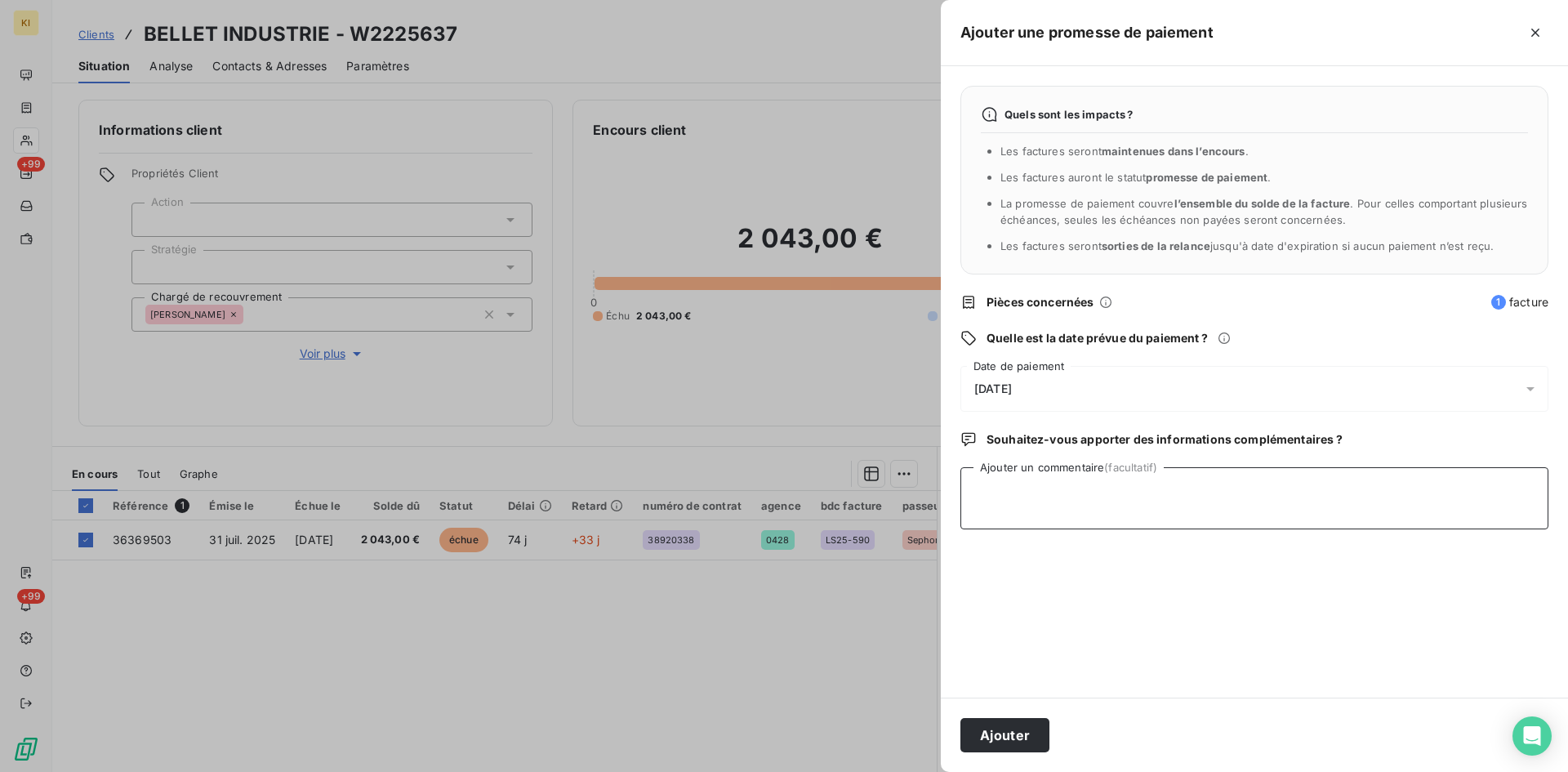
click at [1148, 488] on textarea "Ajouter un commentaire (facultatif)" at bounding box center [1254, 498] width 588 height 62
paste textarea "Le chèque est parti hier au courrier."
type textarea "cliente: Le chèque est parti hier au courrier."
click at [1012, 389] on span "[DATE]" at bounding box center [993, 388] width 38 height 13
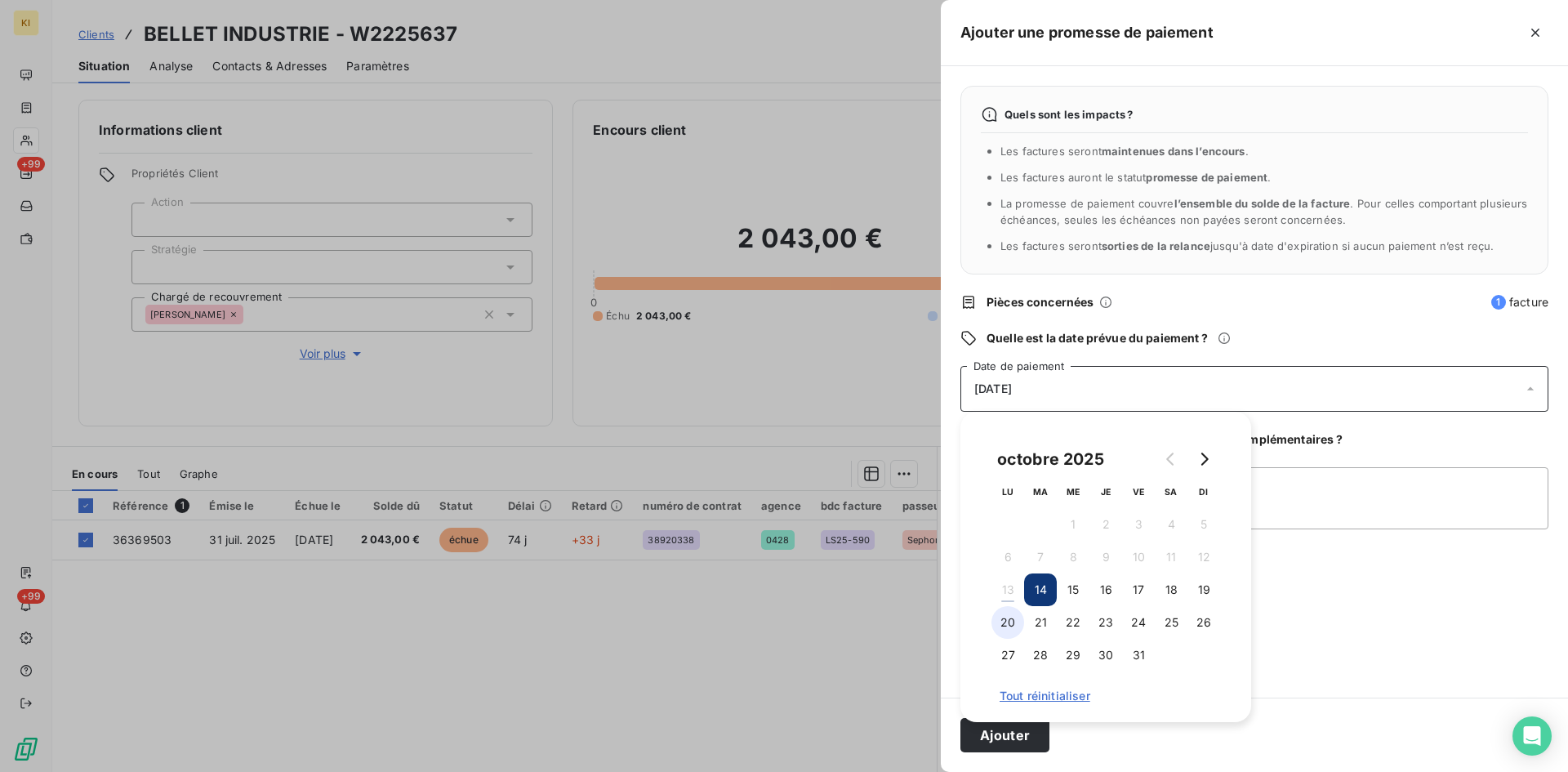
click at [1011, 631] on button "20" at bounding box center [1007, 622] width 32 height 32
click at [1024, 740] on button "Ajouter" at bounding box center [1005, 735] width 89 height 34
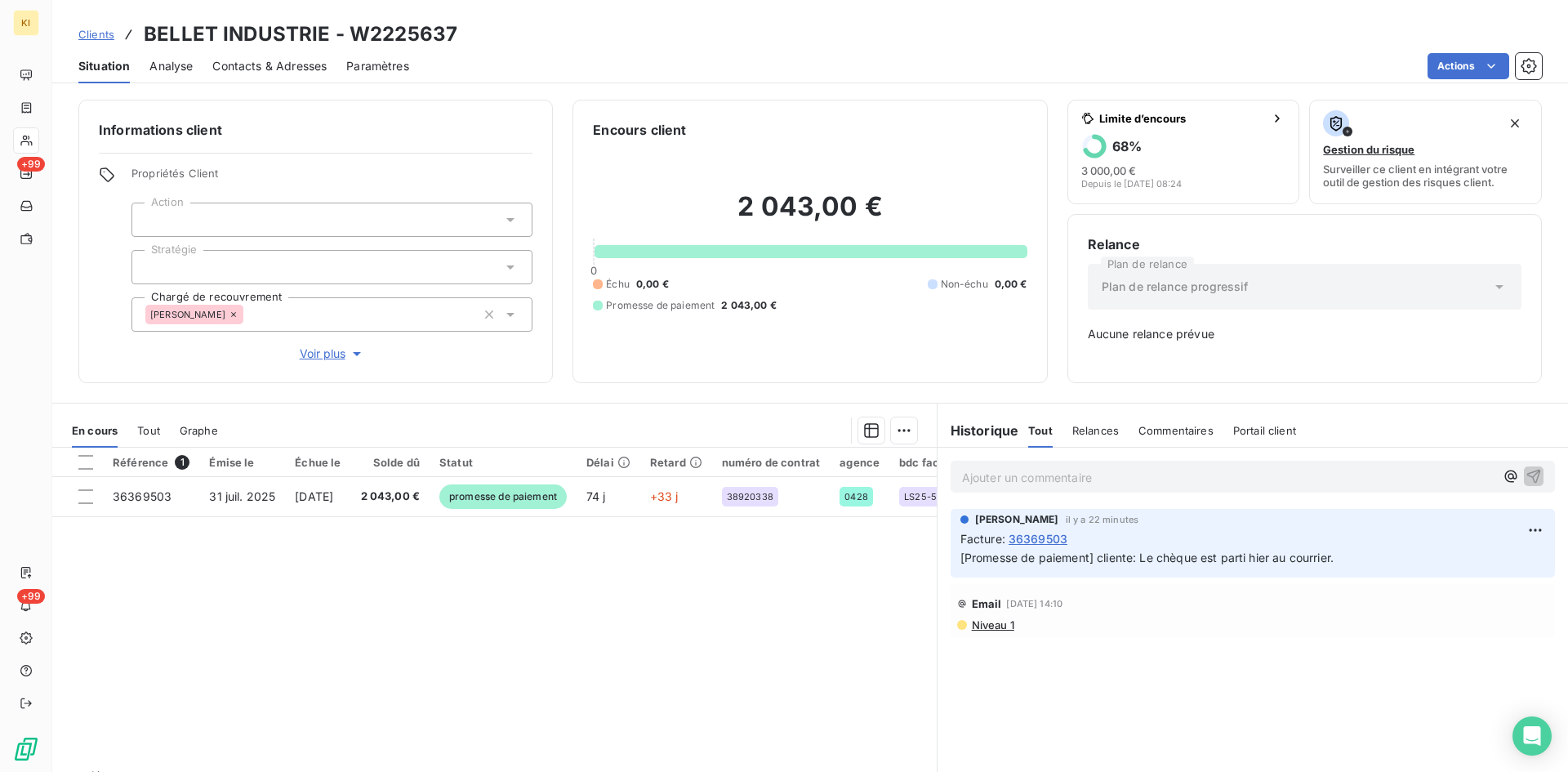
click at [109, 43] on div "Clients BELLET INDUSTRIE - W2225637" at bounding box center [267, 34] width 379 height 29
click at [102, 29] on span "Clients" at bounding box center [97, 33] width 36 height 13
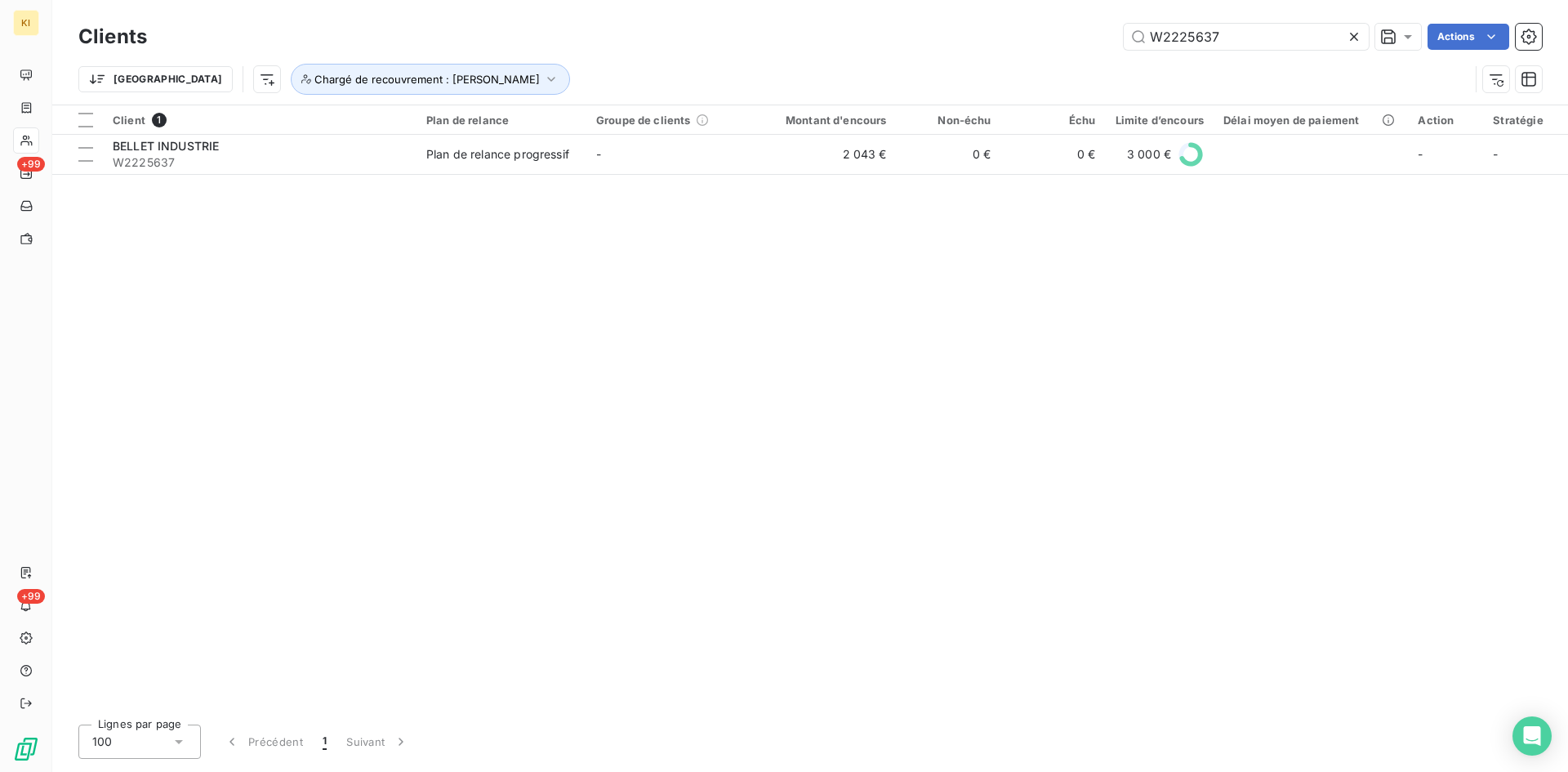
drag, startPoint x: 1230, startPoint y: 32, endPoint x: 1113, endPoint y: 27, distance: 117.1
click at [1113, 27] on div "W2225637 Actions" at bounding box center [854, 37] width 1375 height 27
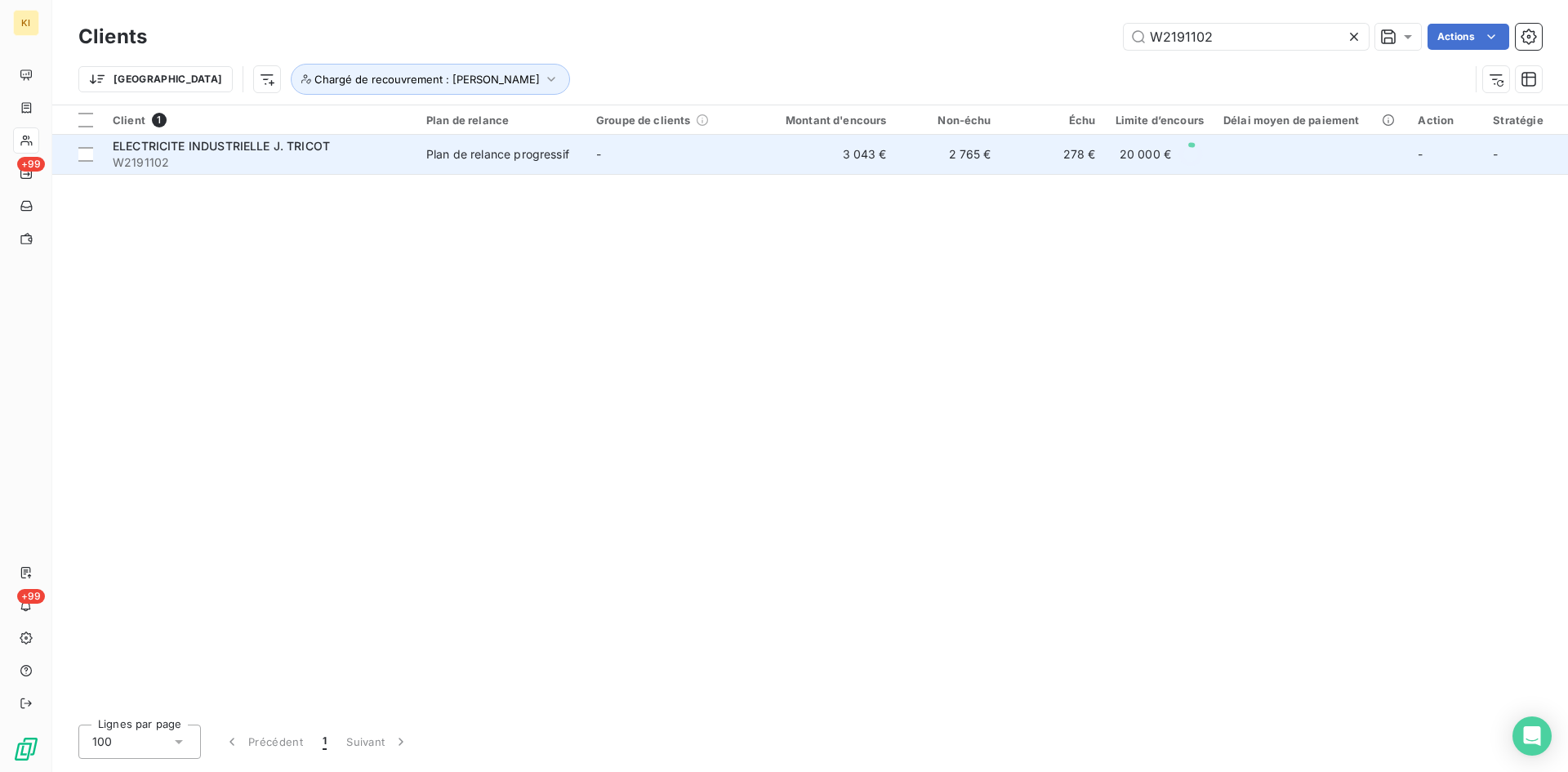
type input "W2191102"
click at [413, 168] on td "ELECTRICITE INDUSTRIELLE J. TRICOT W2191102" at bounding box center [259, 155] width 314 height 39
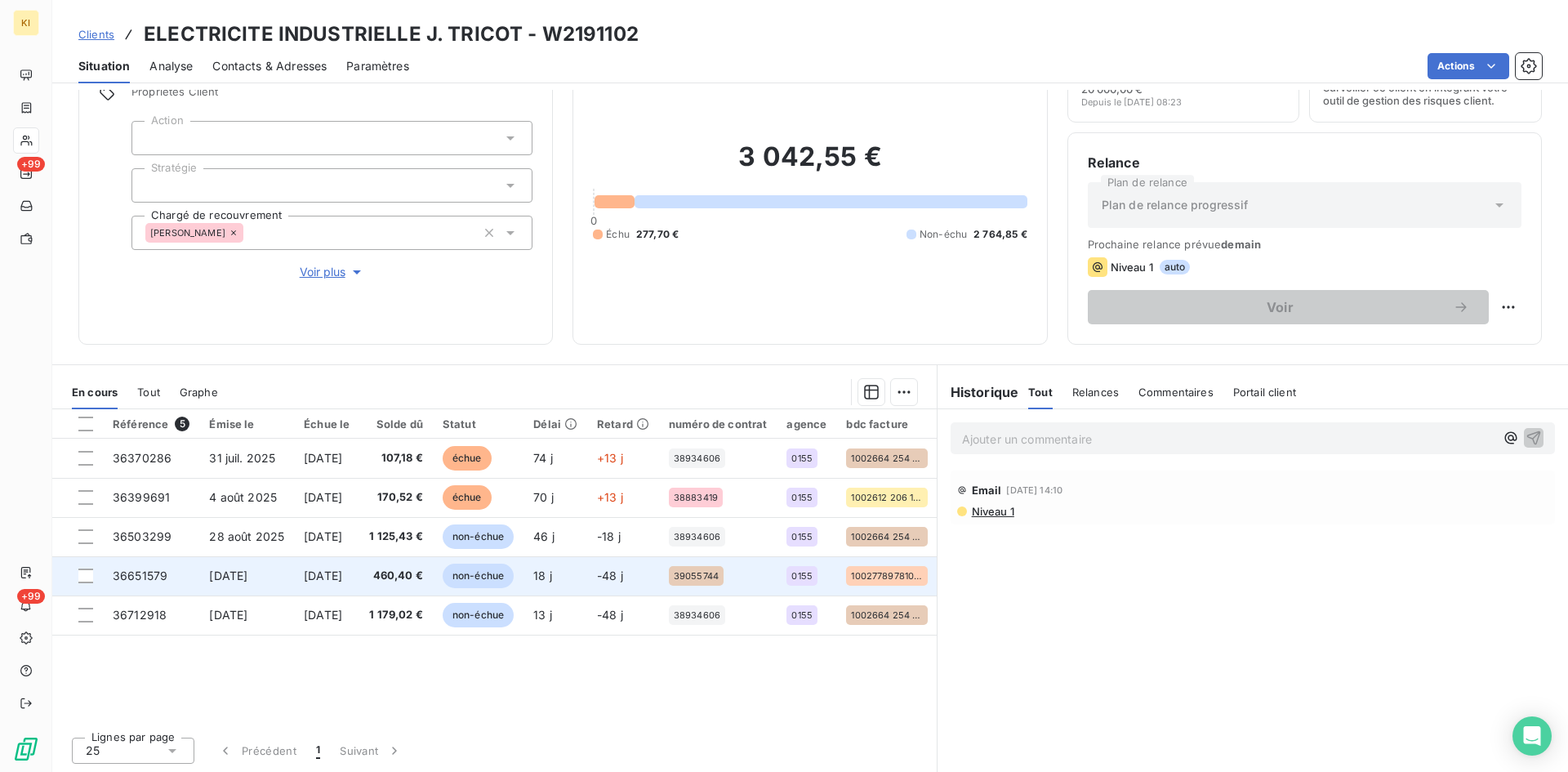
scroll to position [83, 0]
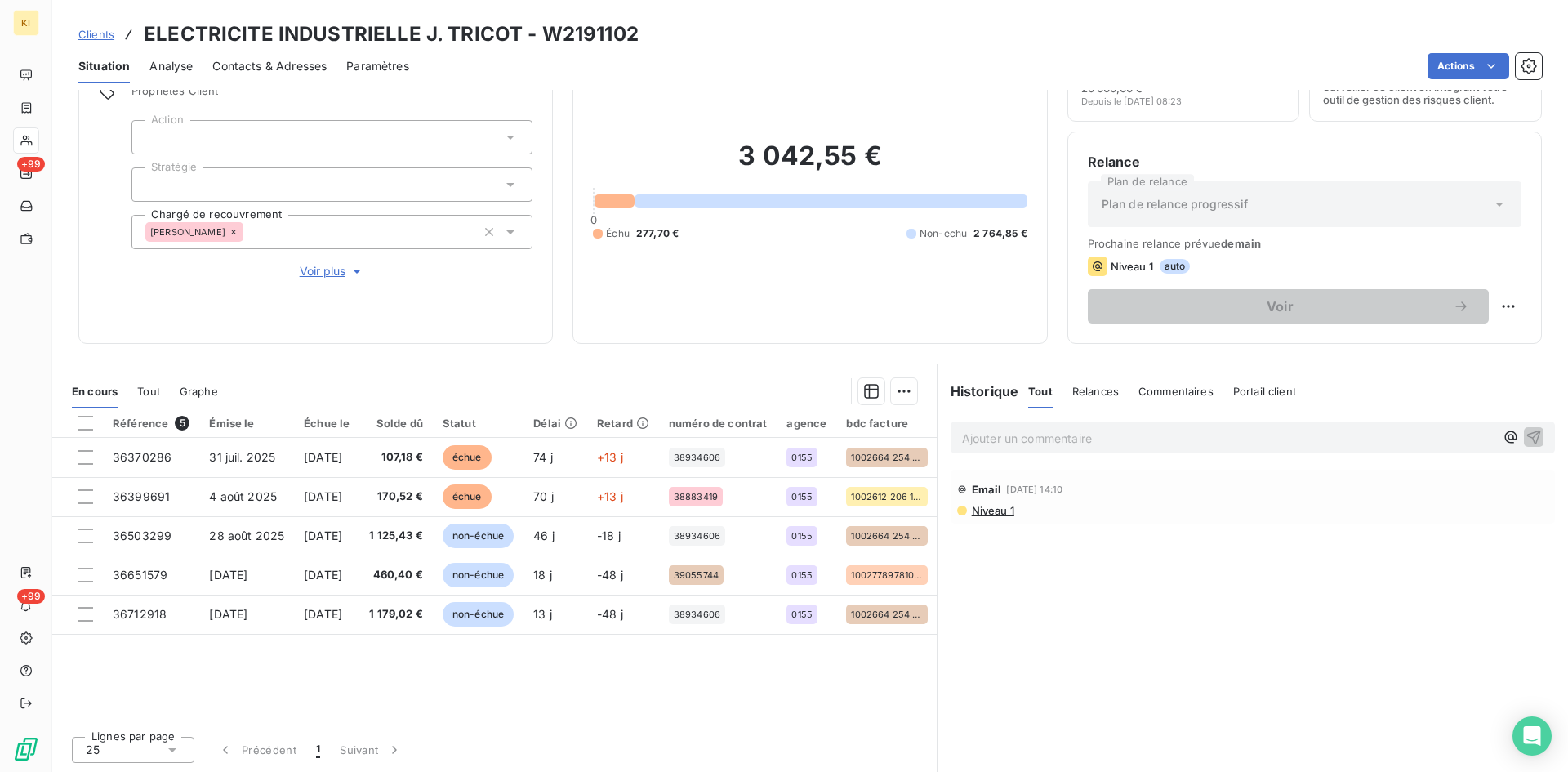
drag, startPoint x: 995, startPoint y: 433, endPoint x: 1042, endPoint y: 413, distance: 51.1
click at [994, 433] on p "Ajouter un commentaire ﻿" at bounding box center [1228, 439] width 532 height 21
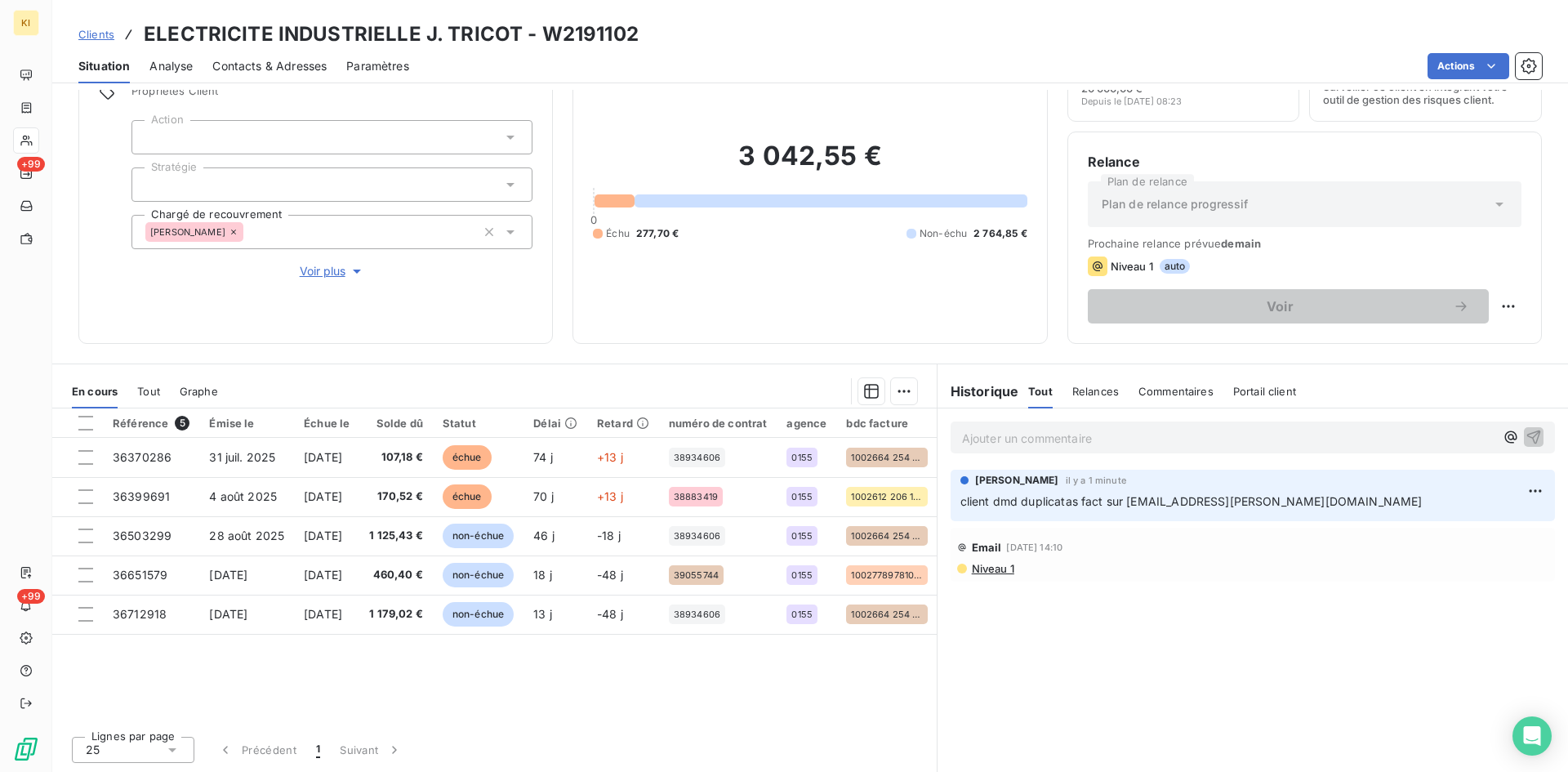
click at [116, 38] on div "Clients ELECTRICITE INDUSTRIELLE J. TRICOT - W2191102" at bounding box center [359, 34] width 561 height 29
click at [109, 36] on span "Clients" at bounding box center [97, 33] width 36 height 13
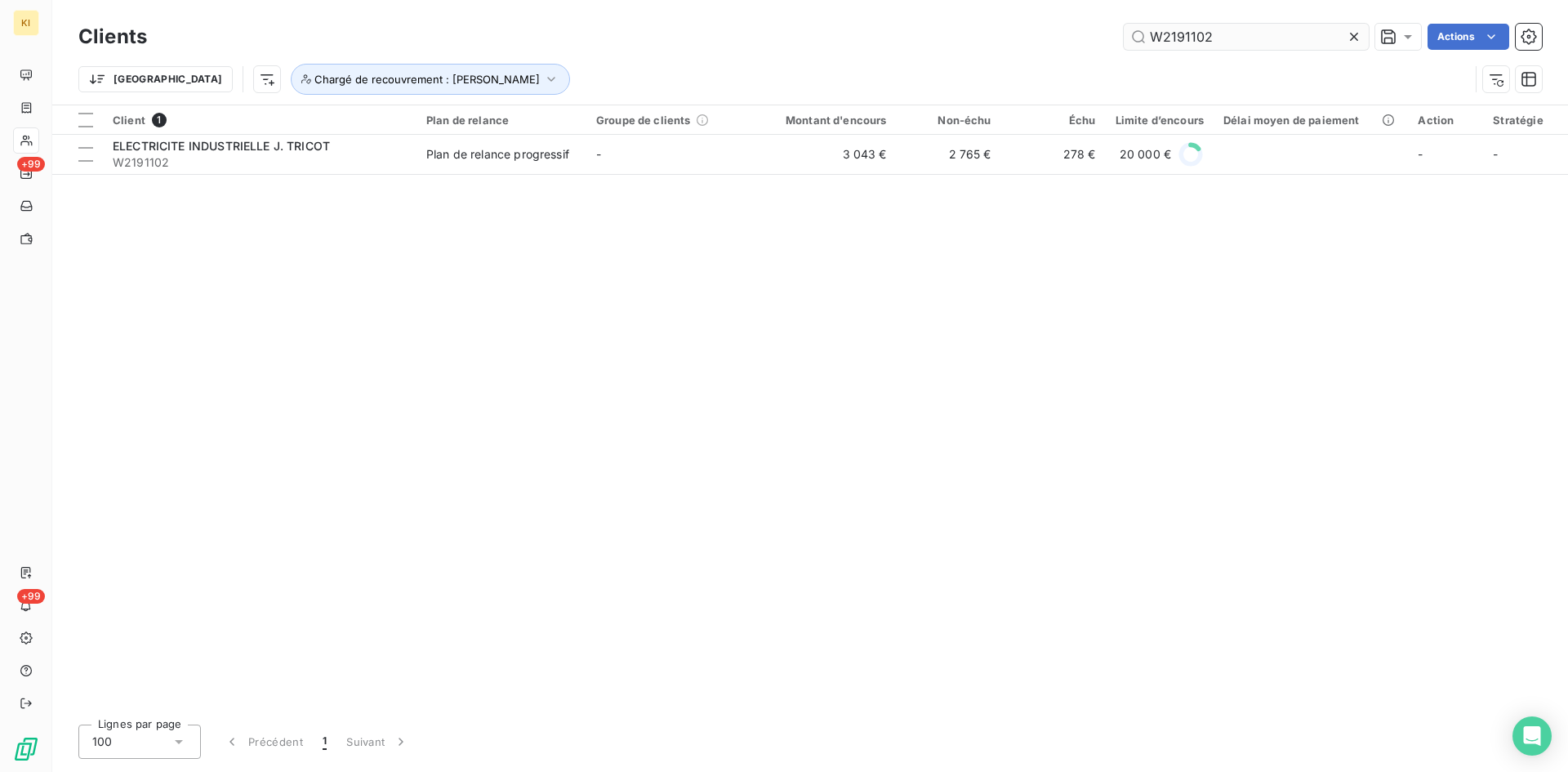
drag, startPoint x: 1235, startPoint y: 33, endPoint x: 1149, endPoint y: 42, distance: 86.5
click at [1149, 42] on input "W2191102" at bounding box center [1246, 37] width 245 height 27
type input "W2648312"
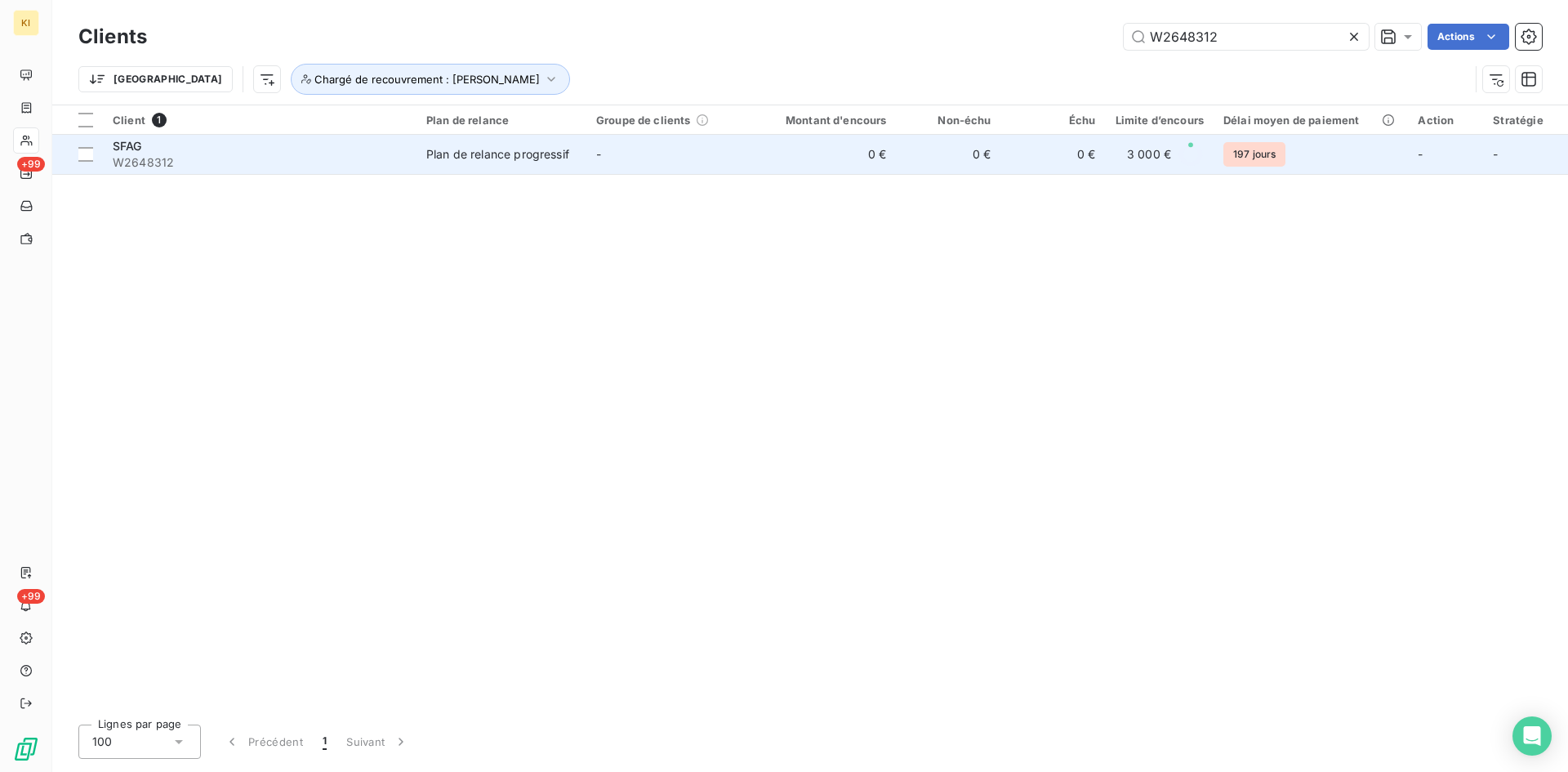
click at [656, 167] on td "-" at bounding box center [671, 155] width 170 height 39
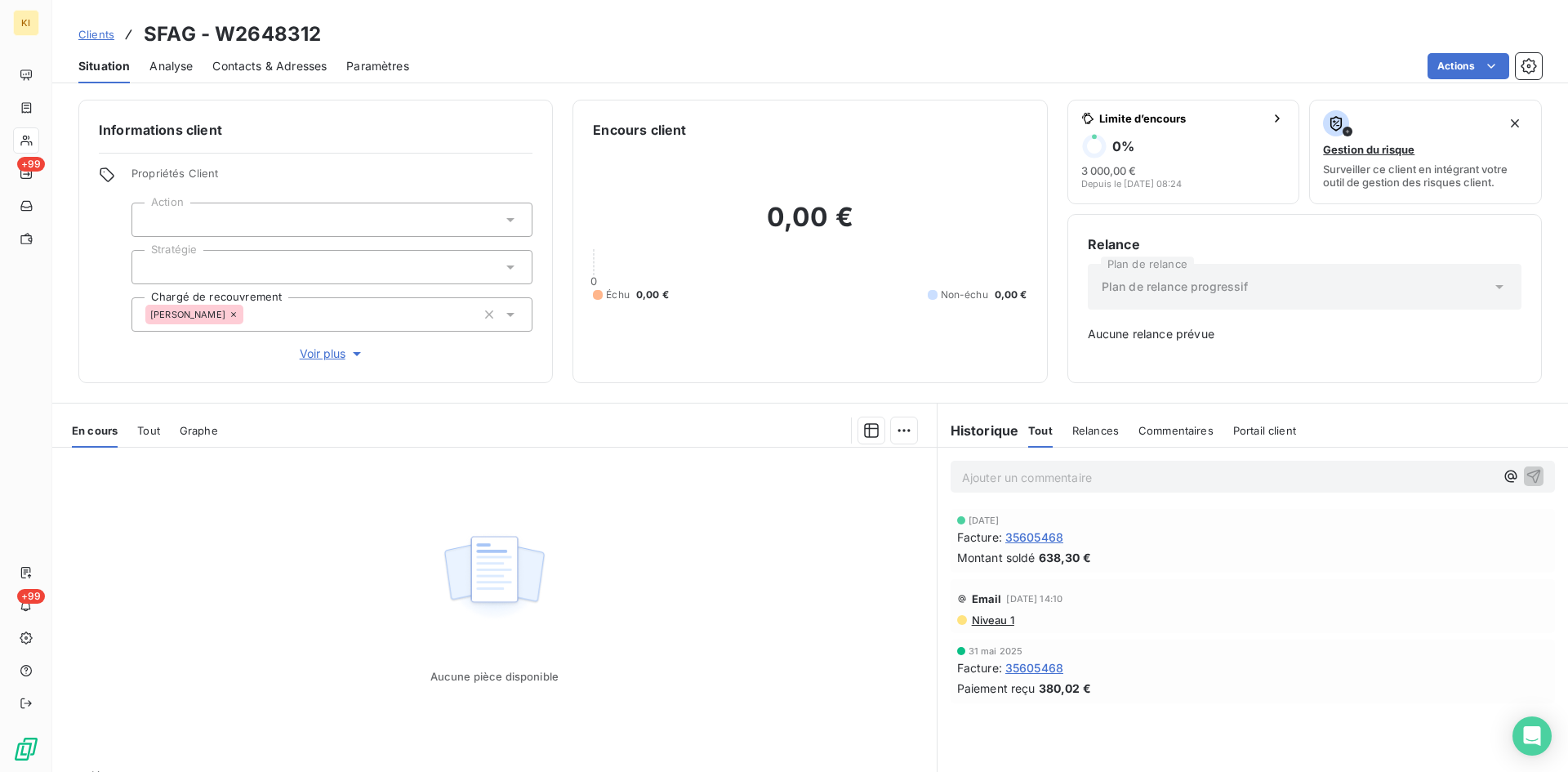
click at [116, 39] on div "Clients SFAG - W2648312" at bounding box center [200, 34] width 243 height 29
click at [102, 36] on span "Clients" at bounding box center [97, 33] width 36 height 13
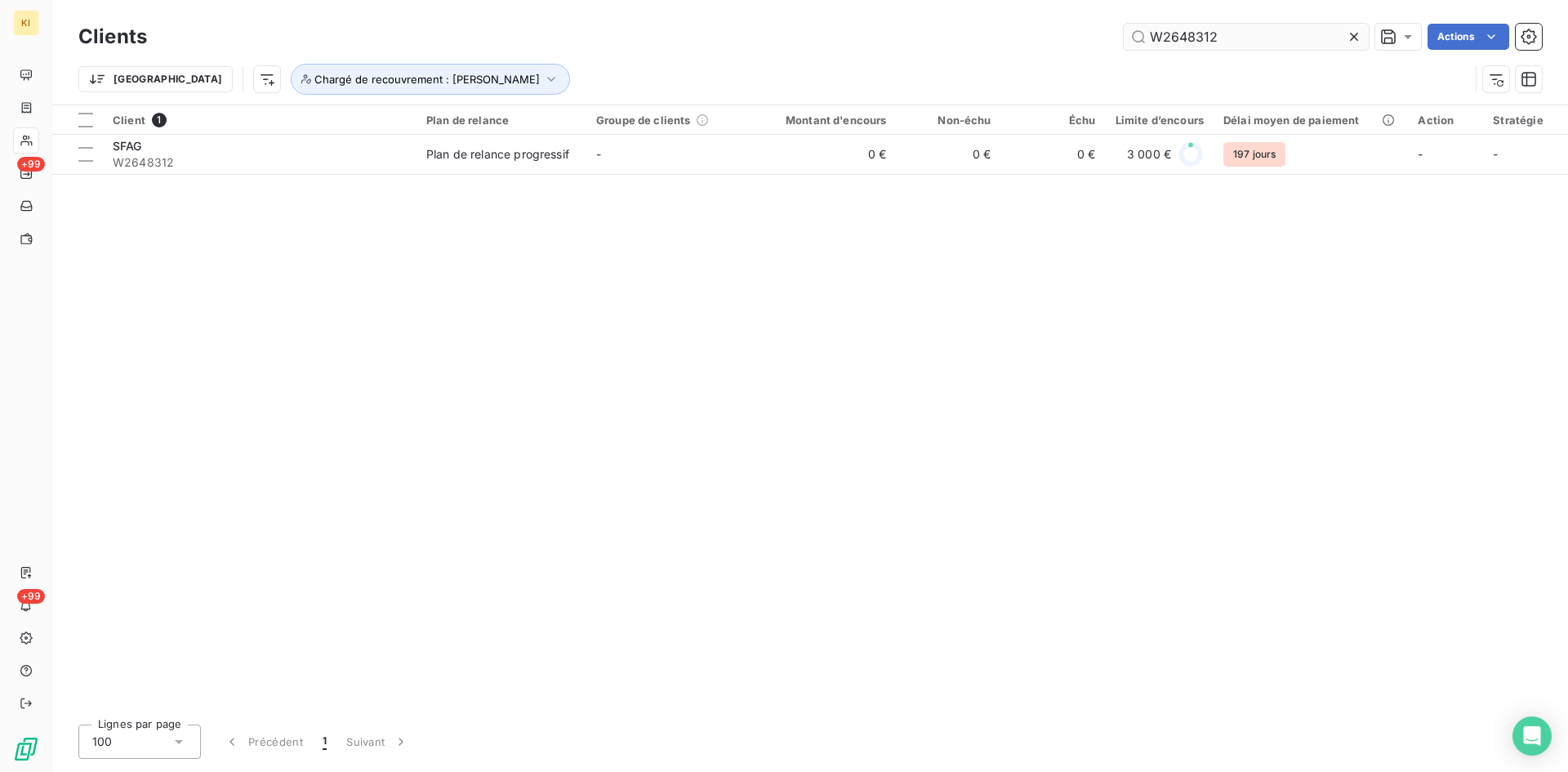
drag, startPoint x: 1352, startPoint y: 39, endPoint x: 1331, endPoint y: 39, distance: 21.0
click at [1353, 39] on icon at bounding box center [1354, 36] width 16 height 16
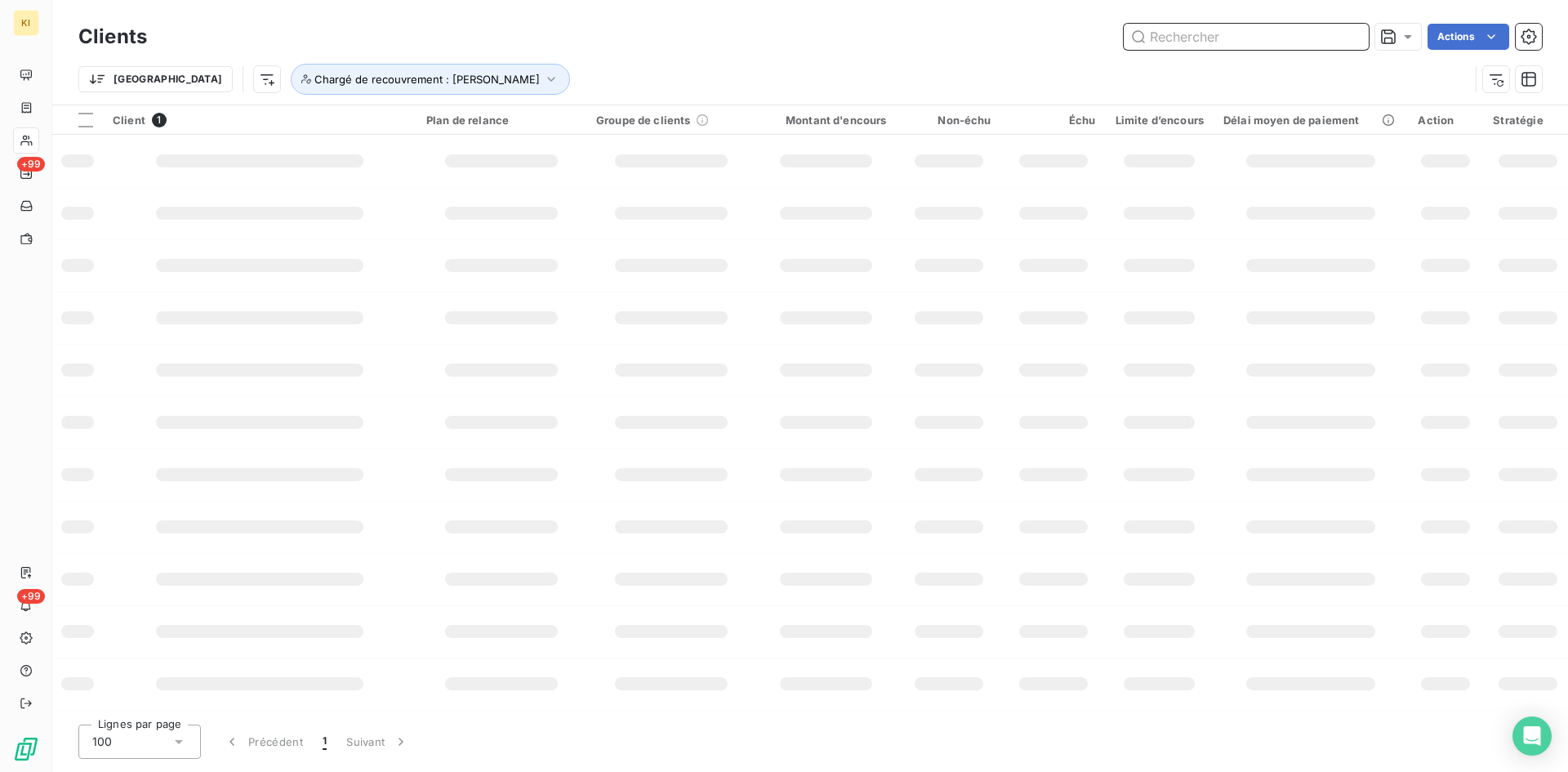
click at [1272, 38] on input "text" at bounding box center [1246, 37] width 245 height 27
paste input "W2742670"
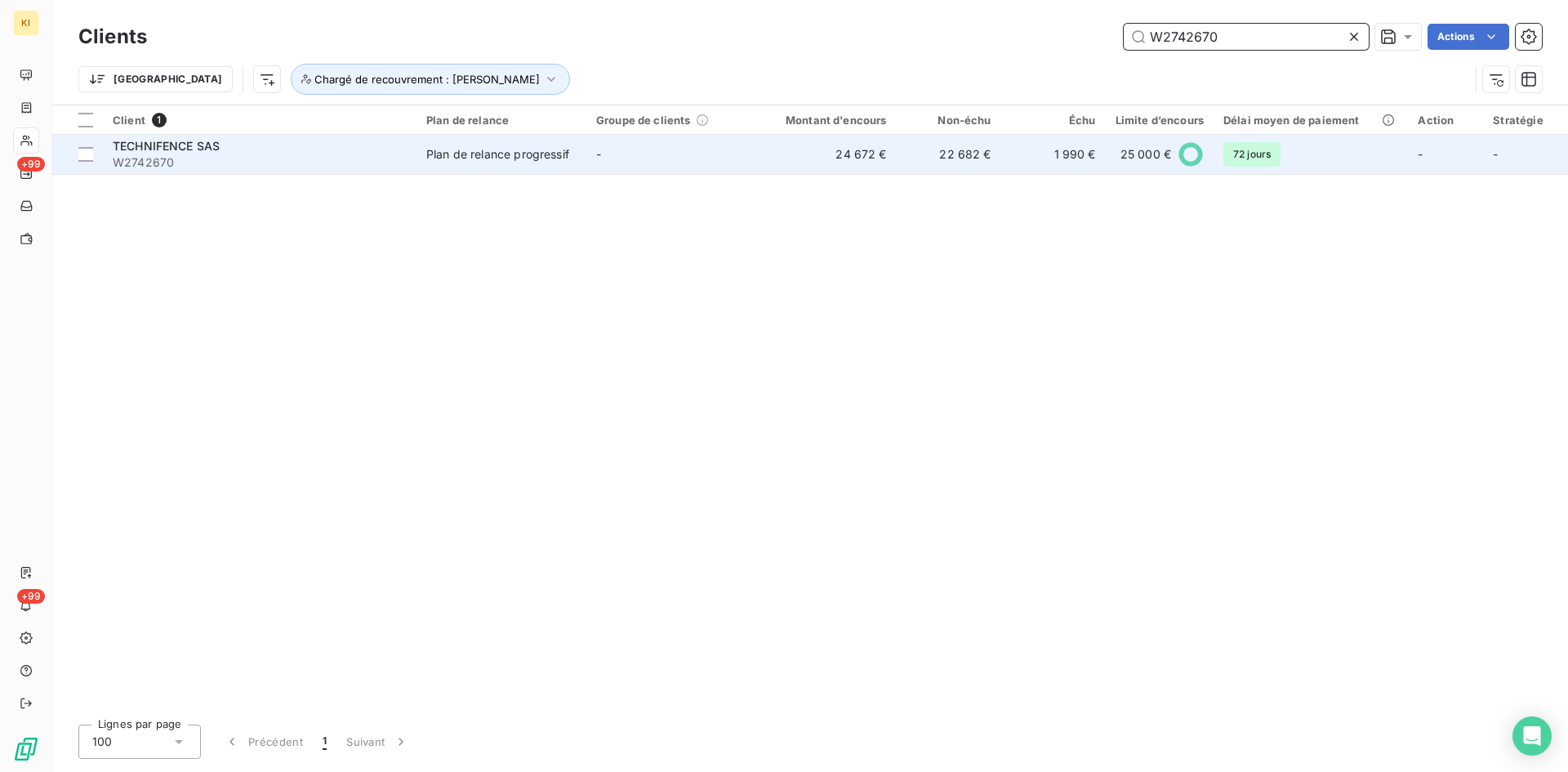
type input "W2742670"
click at [738, 150] on td "-" at bounding box center [671, 155] width 170 height 39
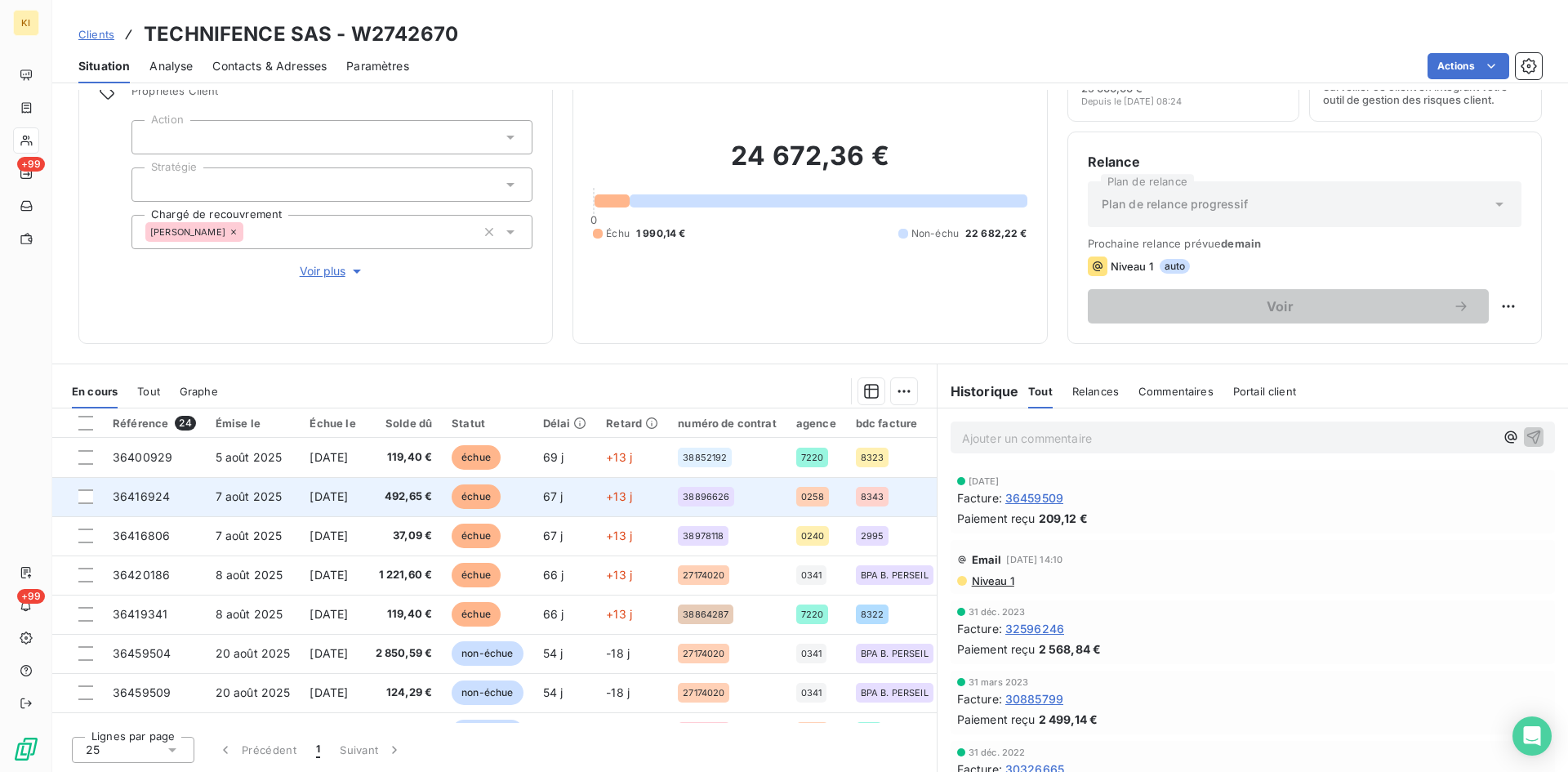
drag, startPoint x: 82, startPoint y: 452, endPoint x: 76, endPoint y: 482, distance: 30.6
click at [81, 457] on div at bounding box center [85, 457] width 15 height 15
click at [77, 495] on td at bounding box center [77, 497] width 50 height 39
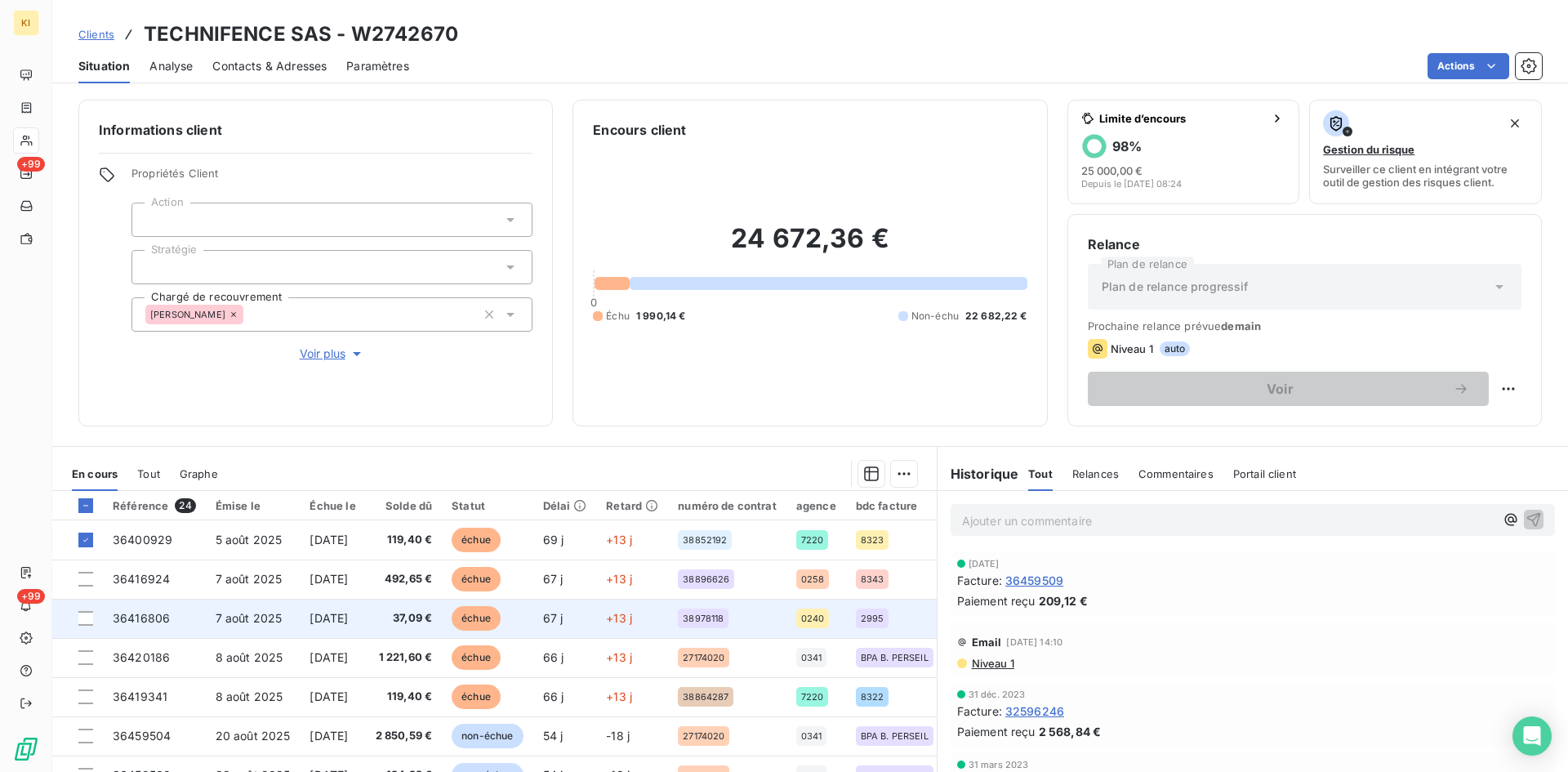
drag, startPoint x: 85, startPoint y: 582, endPoint x: 85, endPoint y: 603, distance: 21.0
click at [85, 586] on div at bounding box center [85, 579] width 15 height 15
click at [84, 615] on div at bounding box center [85, 618] width 15 height 15
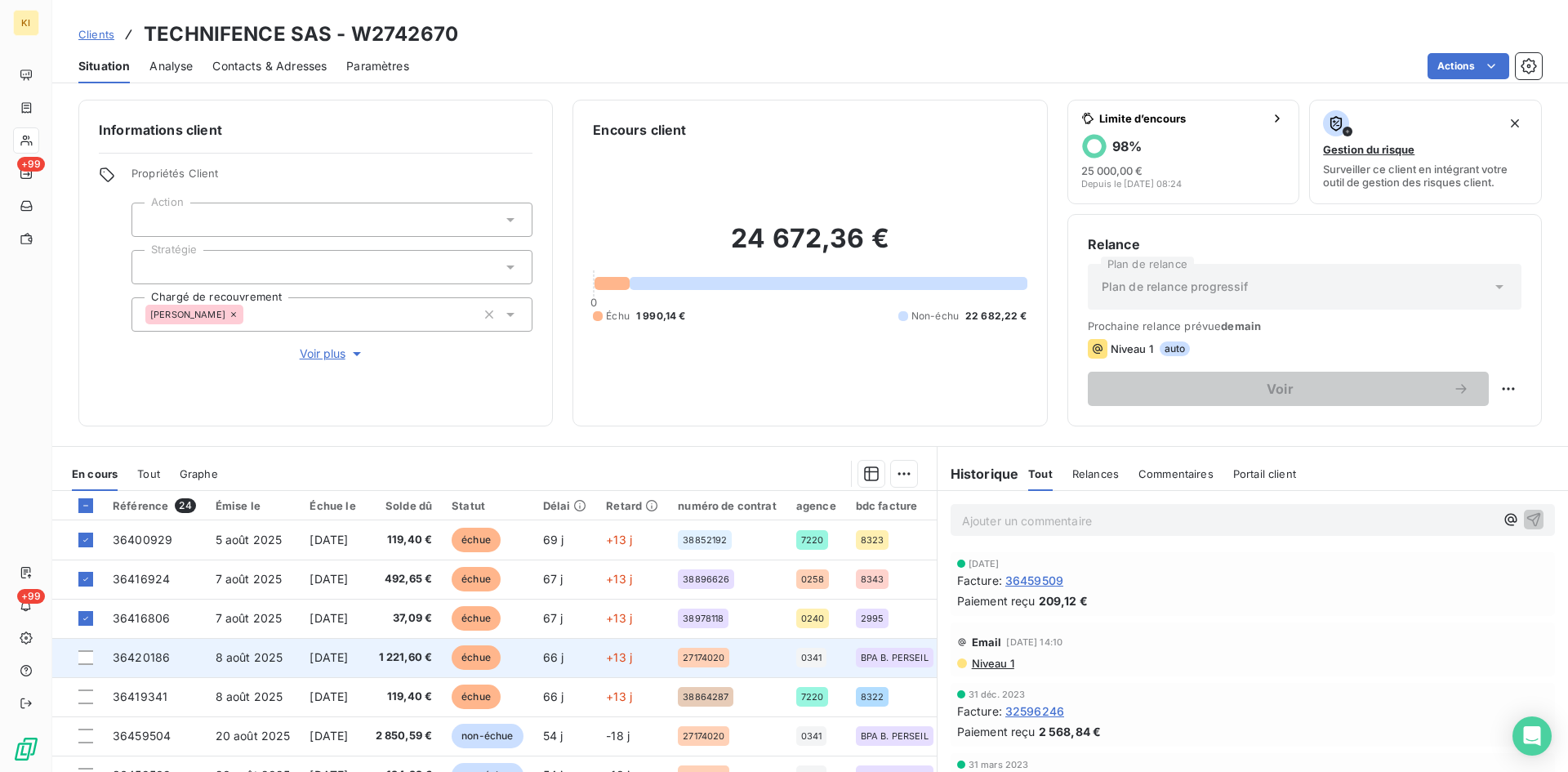
click at [83, 649] on td at bounding box center [77, 657] width 50 height 39
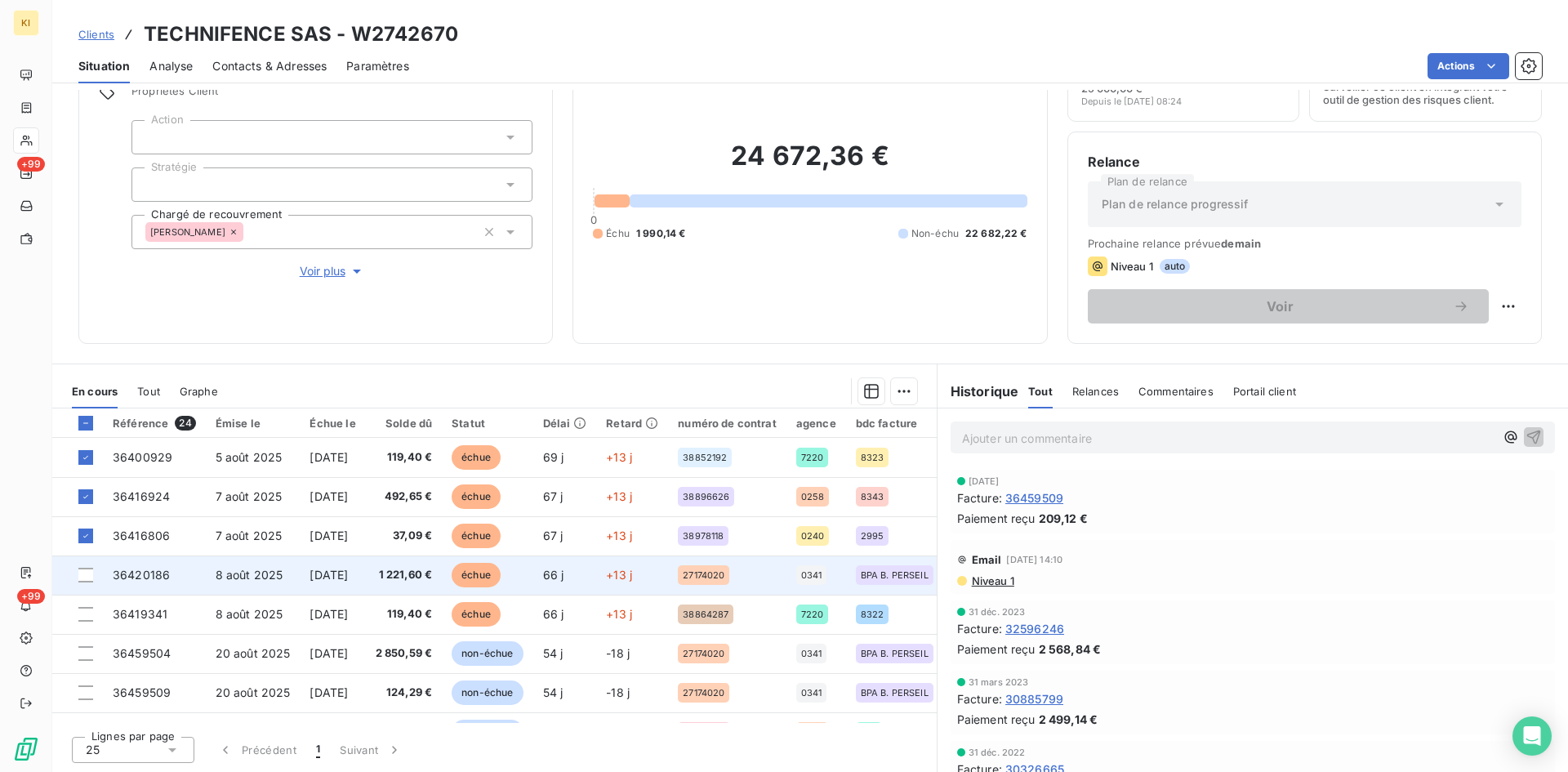
click at [85, 585] on td at bounding box center [77, 575] width 50 height 39
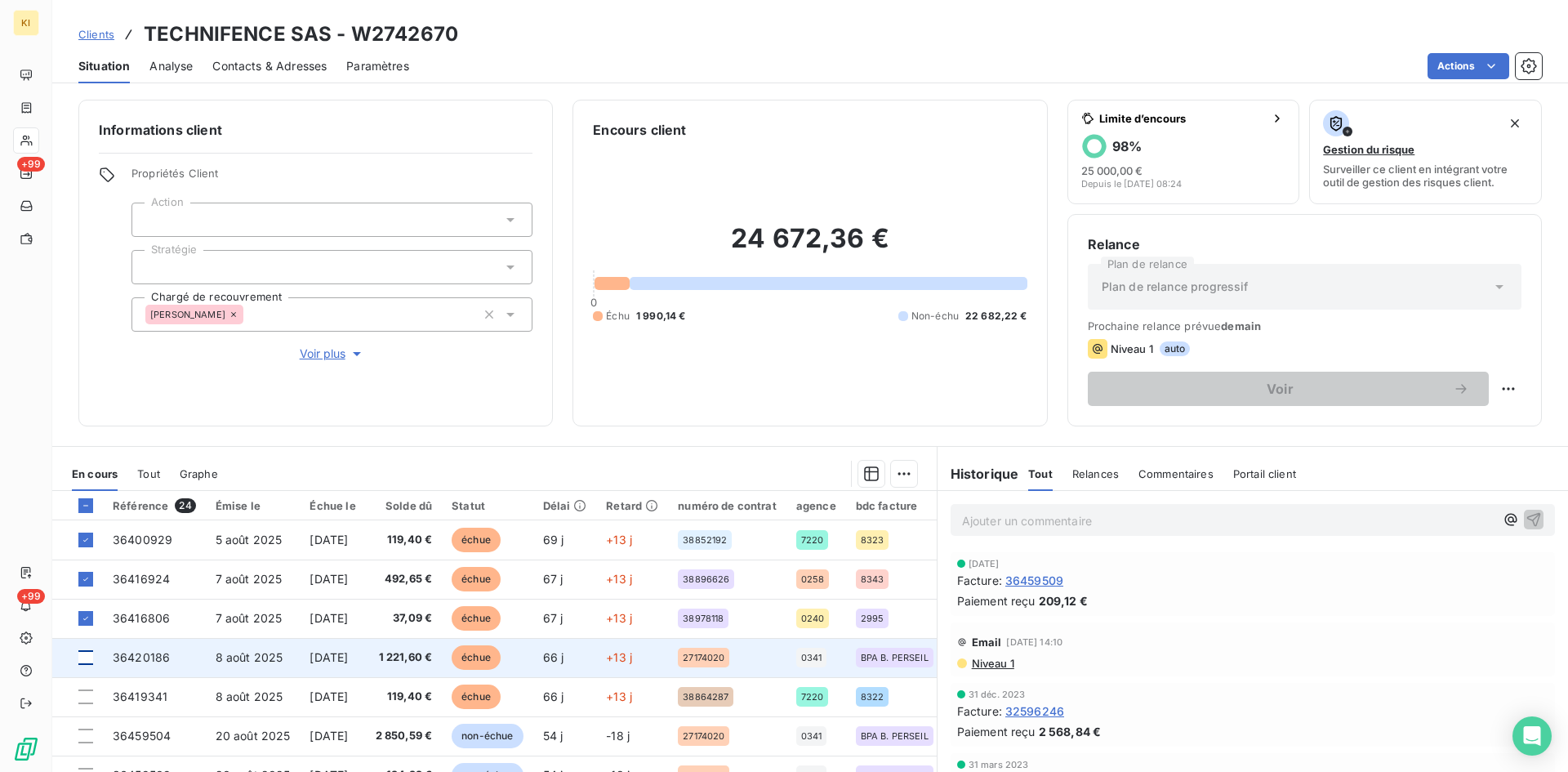
click at [83, 660] on div at bounding box center [85, 657] width 15 height 15
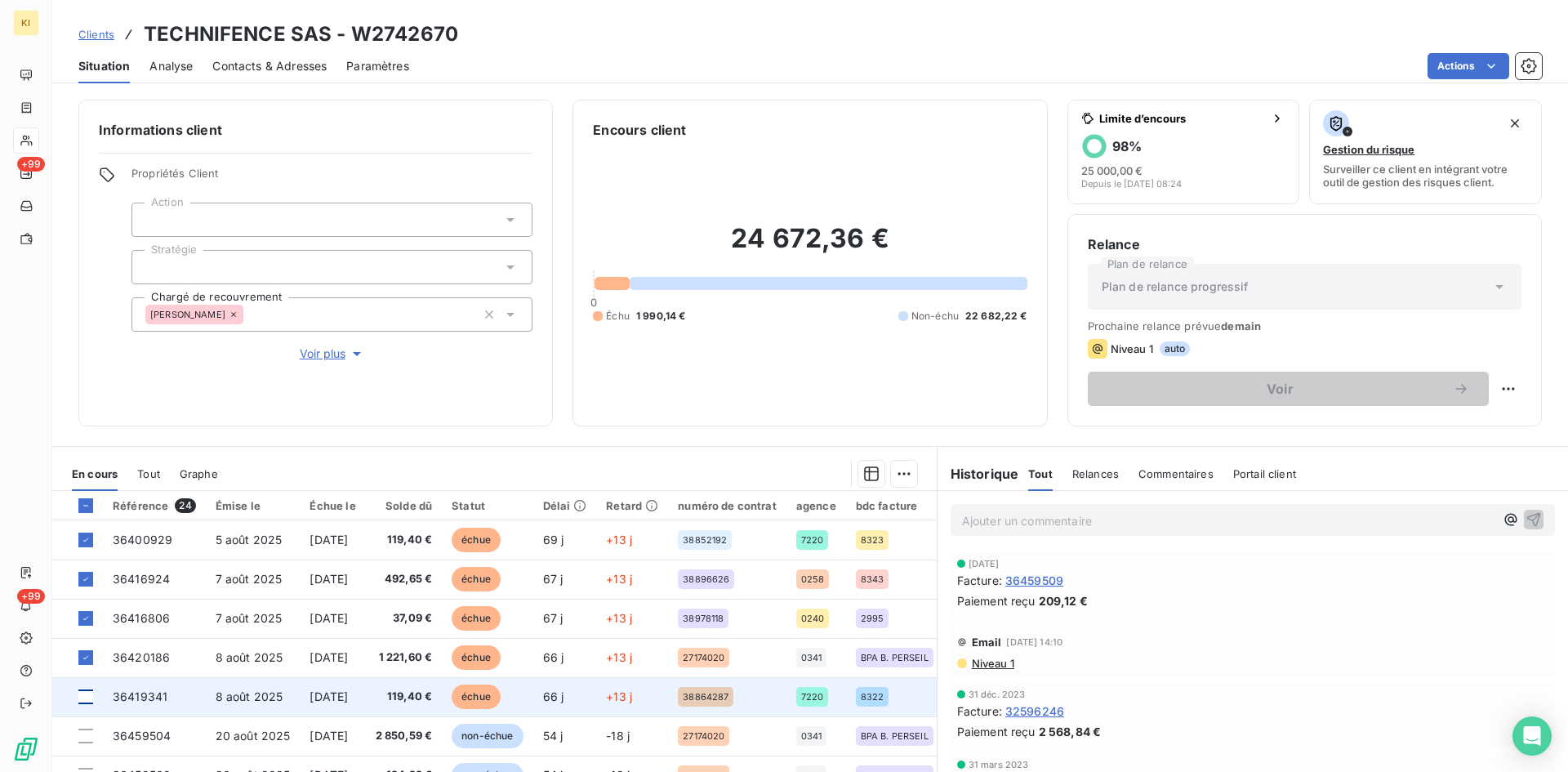
click at [86, 699] on div at bounding box center [85, 697] width 15 height 15
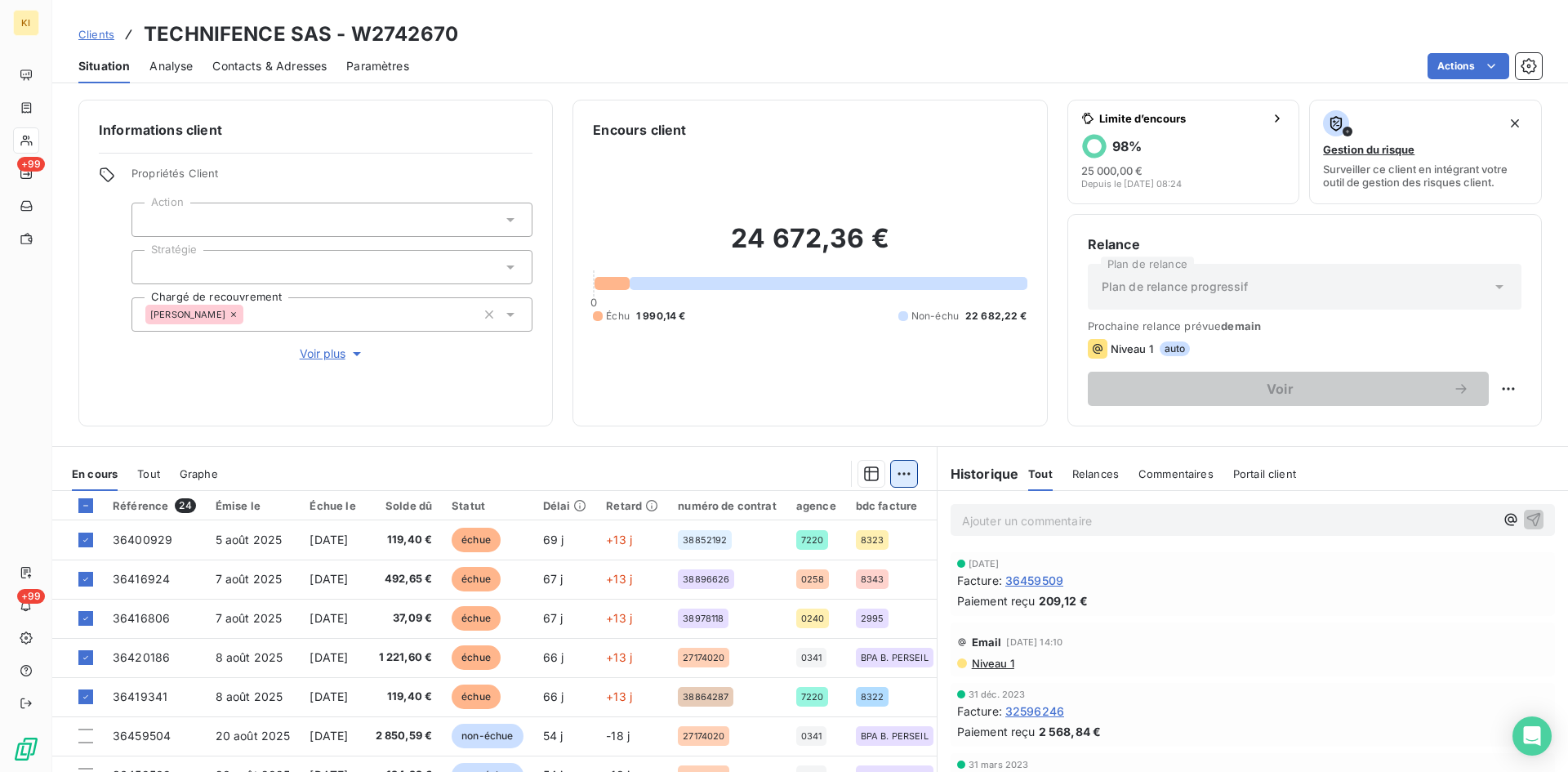
click at [893, 476] on html "KI +99 +99 Clients TECHNIFENCE SAS - W2742670 Situation Analyse Contacts & Adre…" at bounding box center [784, 386] width 1568 height 772
click at [703, 537] on div "Ajouter une promesse de paiement (5 factures)" at bounding box center [753, 539] width 296 height 27
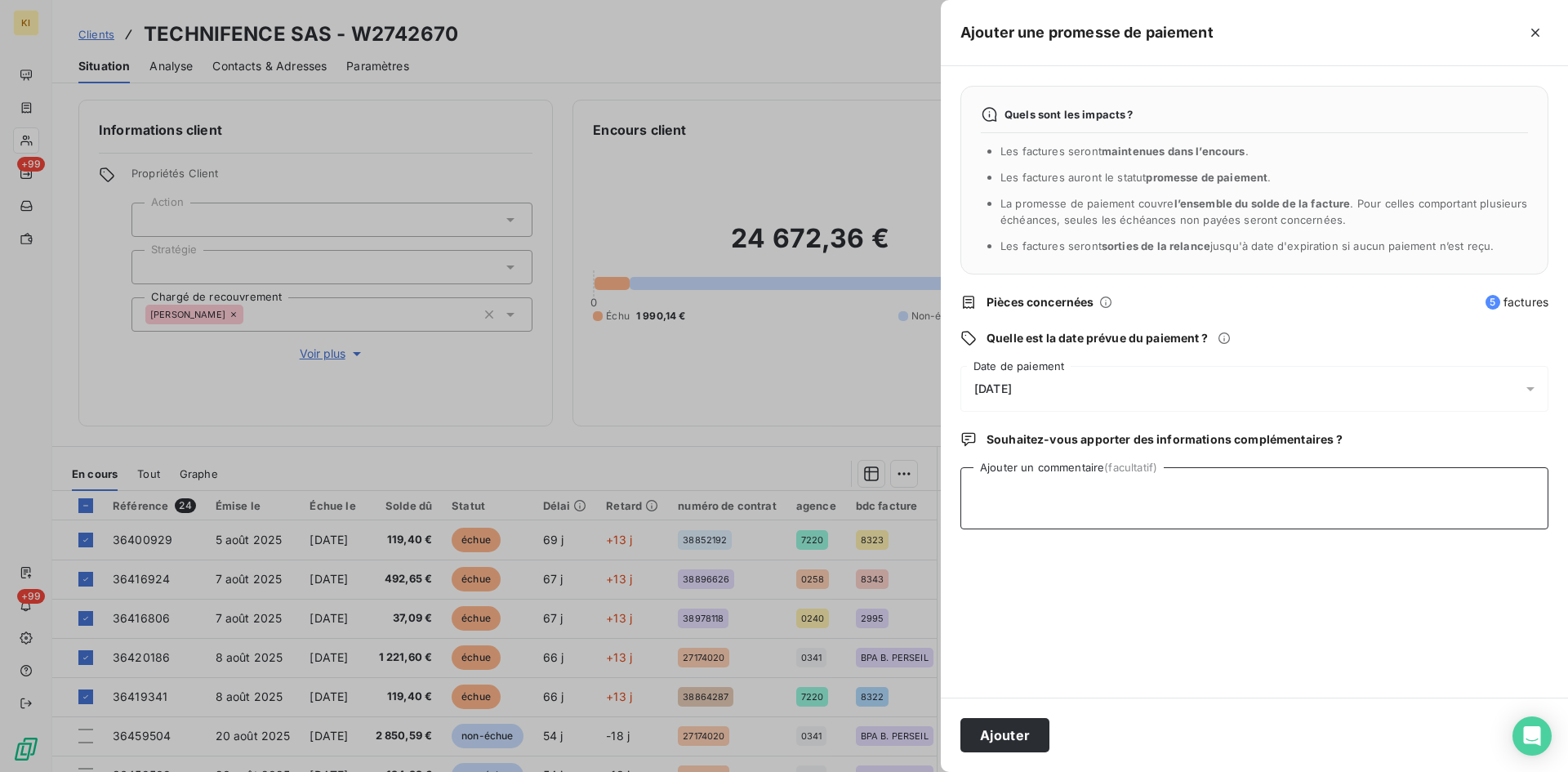
click at [986, 505] on textarea "Ajouter un commentaire (facultatif)" at bounding box center [1254, 498] width 588 height 62
paste textarea "G05625300222"
click at [1054, 498] on textarea "dmd détail virt (G05625300222)" at bounding box center [1254, 498] width 588 height 62
paste textarea "12507.54"
click at [1066, 498] on textarea "dmd détail virt 12507.54€ (G05625300222)" at bounding box center [1254, 498] width 588 height 62
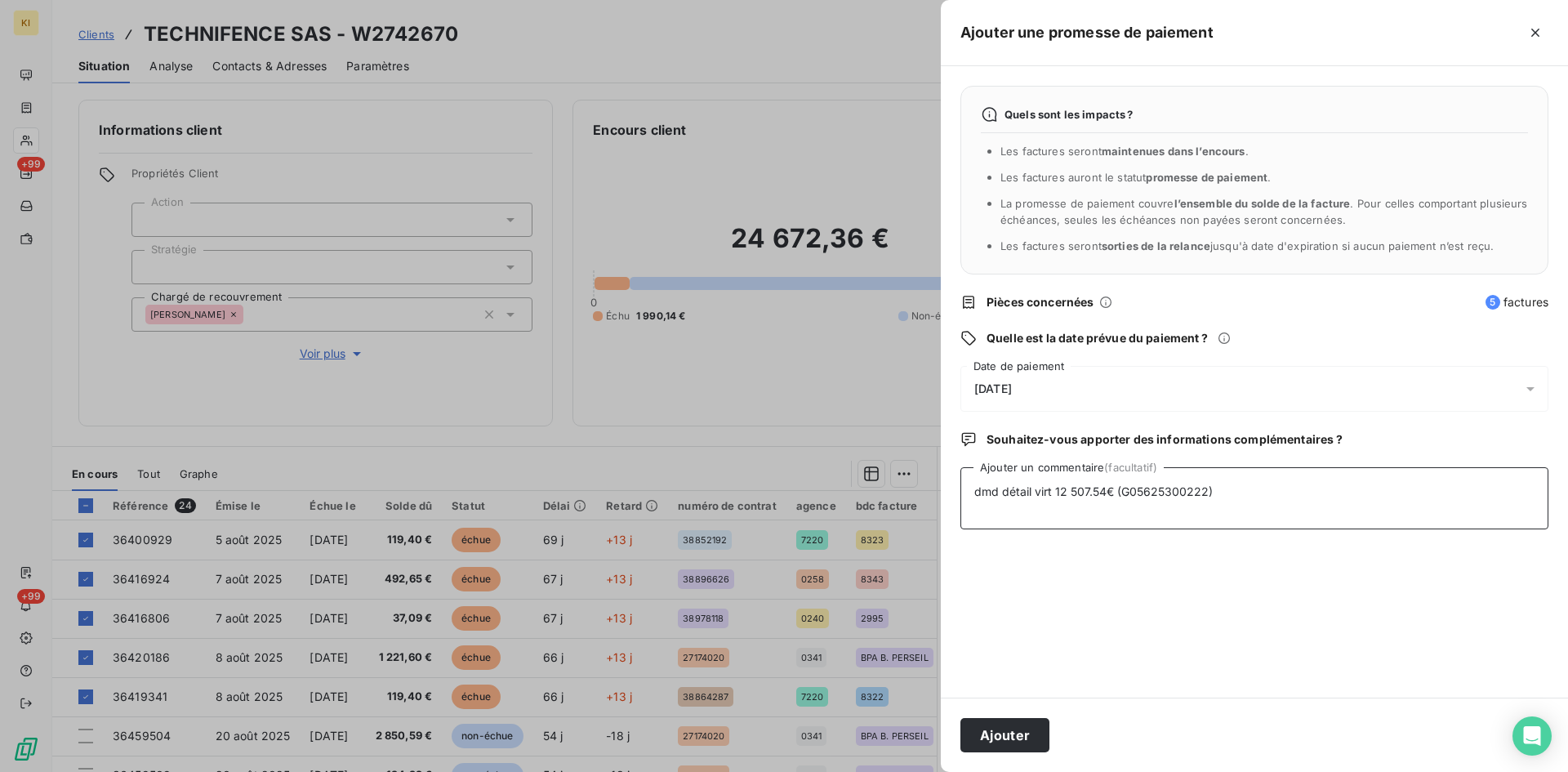
type textarea "dmd détail virt 12 507.54€ (G05625300222)"
click at [1002, 374] on div "[DATE]" at bounding box center [1254, 389] width 588 height 46
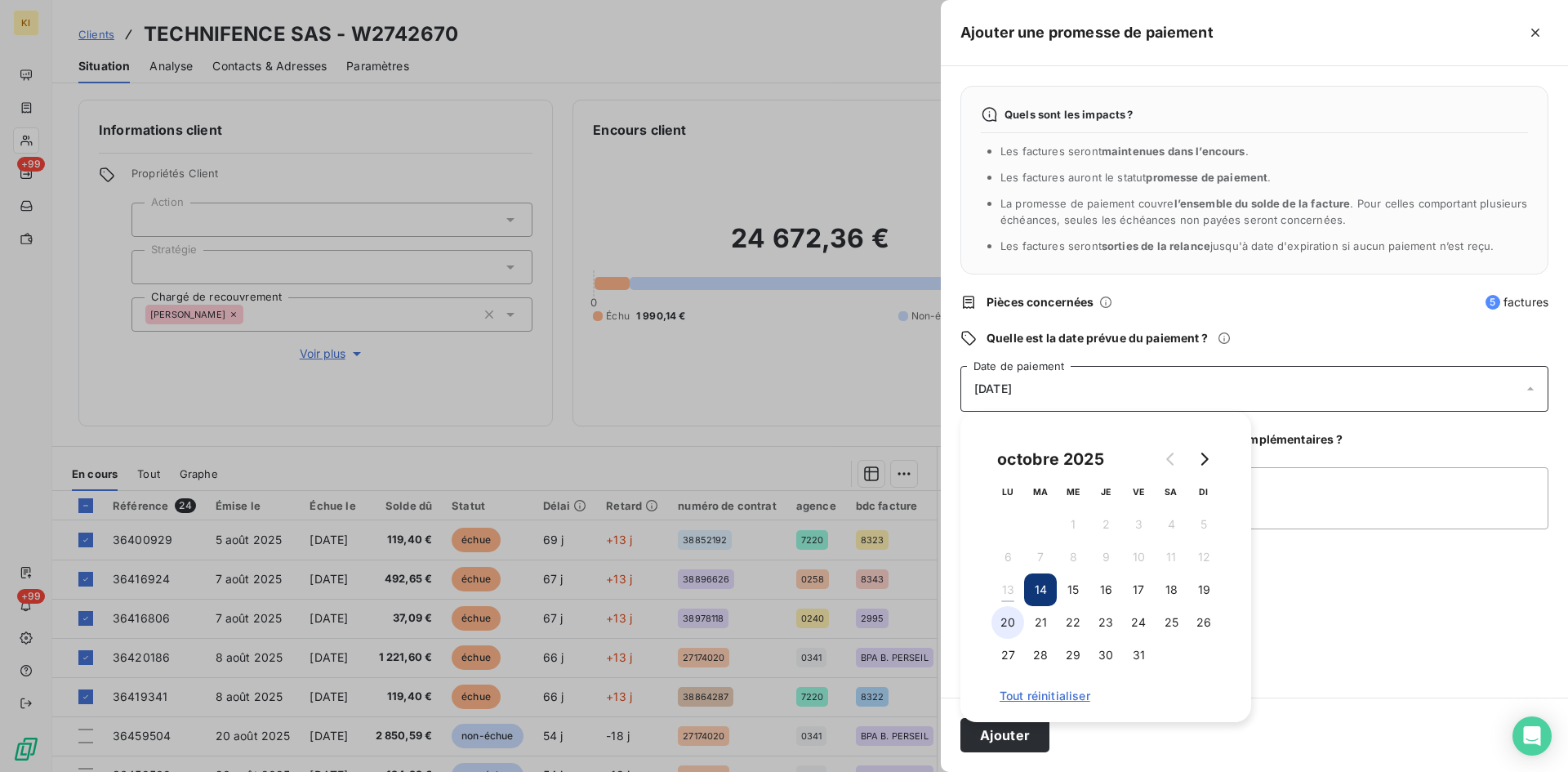
click at [1020, 621] on button "20" at bounding box center [1007, 622] width 32 height 32
click at [1015, 742] on button "Ajouter" at bounding box center [1005, 735] width 89 height 34
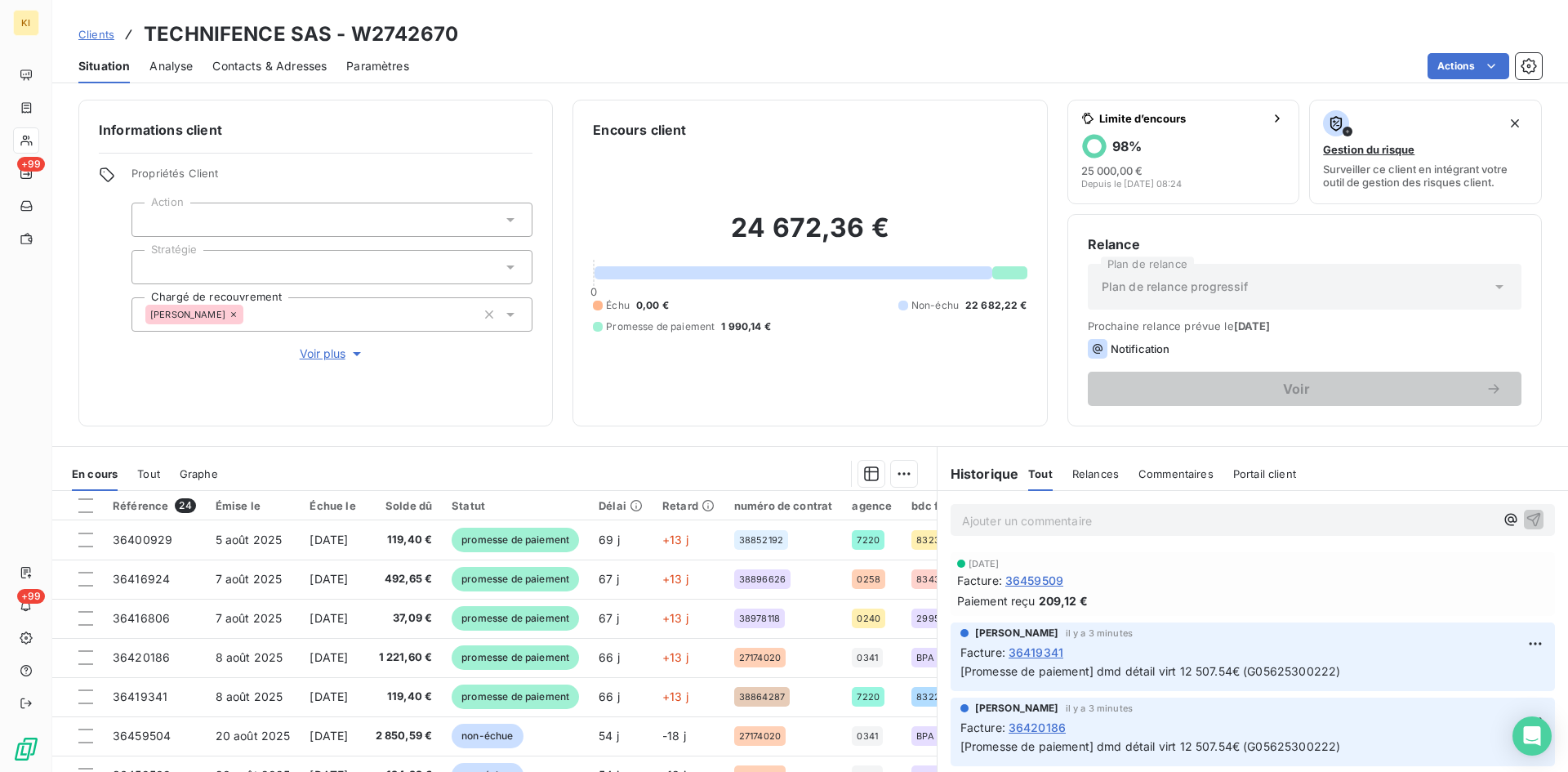
click at [98, 37] on span "Clients" at bounding box center [97, 33] width 36 height 13
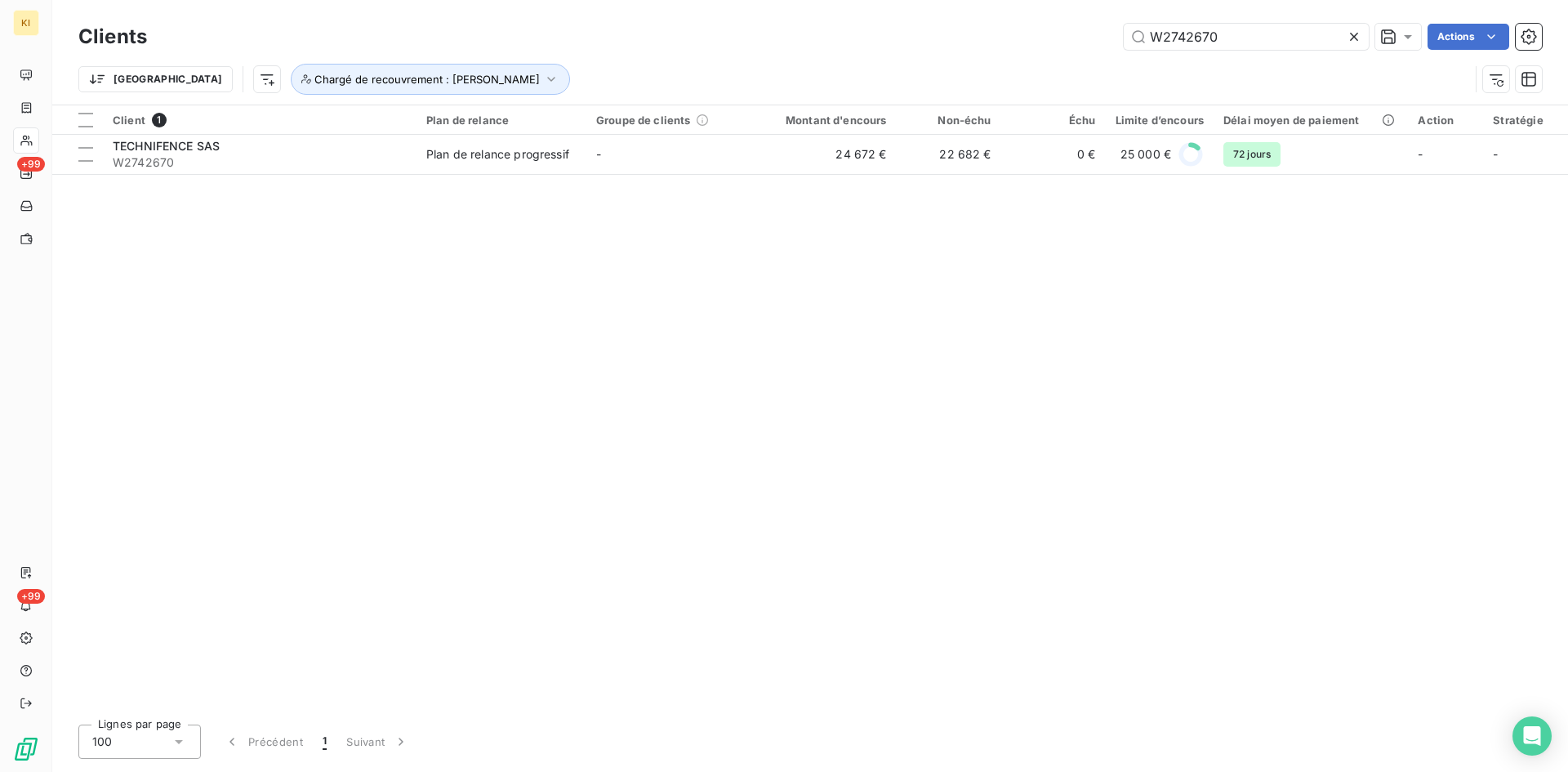
drag, startPoint x: 1214, startPoint y: 27, endPoint x: 907, endPoint y: 17, distance: 307.2
click at [907, 17] on div "Clients W2742670 Actions Trier Chargé de recouvrement : [PERSON_NAME]" at bounding box center [810, 52] width 1516 height 104
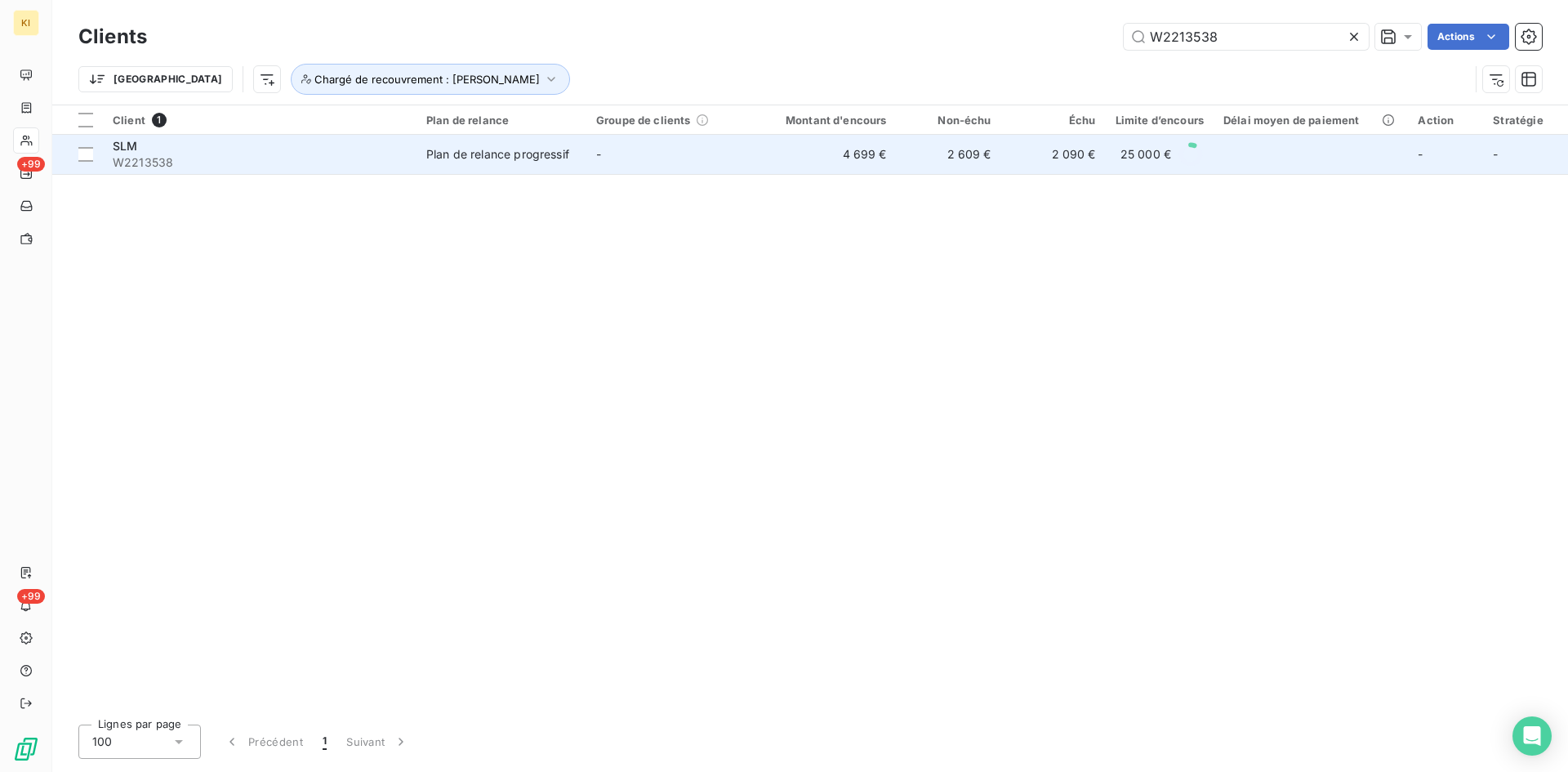
type input "W2213538"
click at [355, 168] on span "W2213538" at bounding box center [260, 162] width 294 height 16
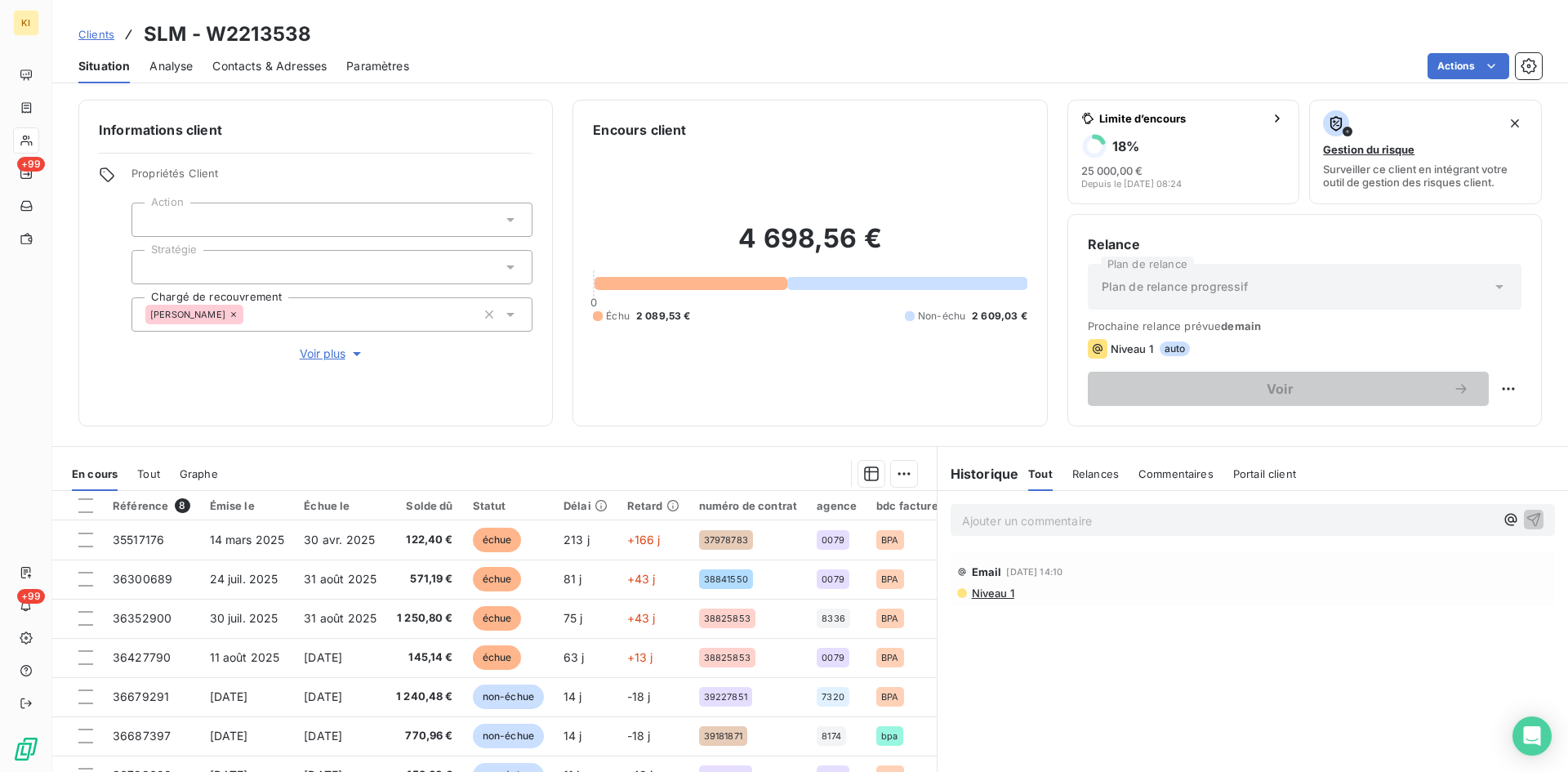
click at [1042, 520] on p "Ajouter un commentaire ﻿" at bounding box center [1228, 521] width 532 height 21
drag, startPoint x: 1209, startPoint y: 522, endPoint x: 1193, endPoint y: 516, distance: 17.1
click at [1193, 516] on span "client dmd duplicata fact, lui indique recup sur leanpay, att retour pour mise …" at bounding box center [1205, 519] width 486 height 14
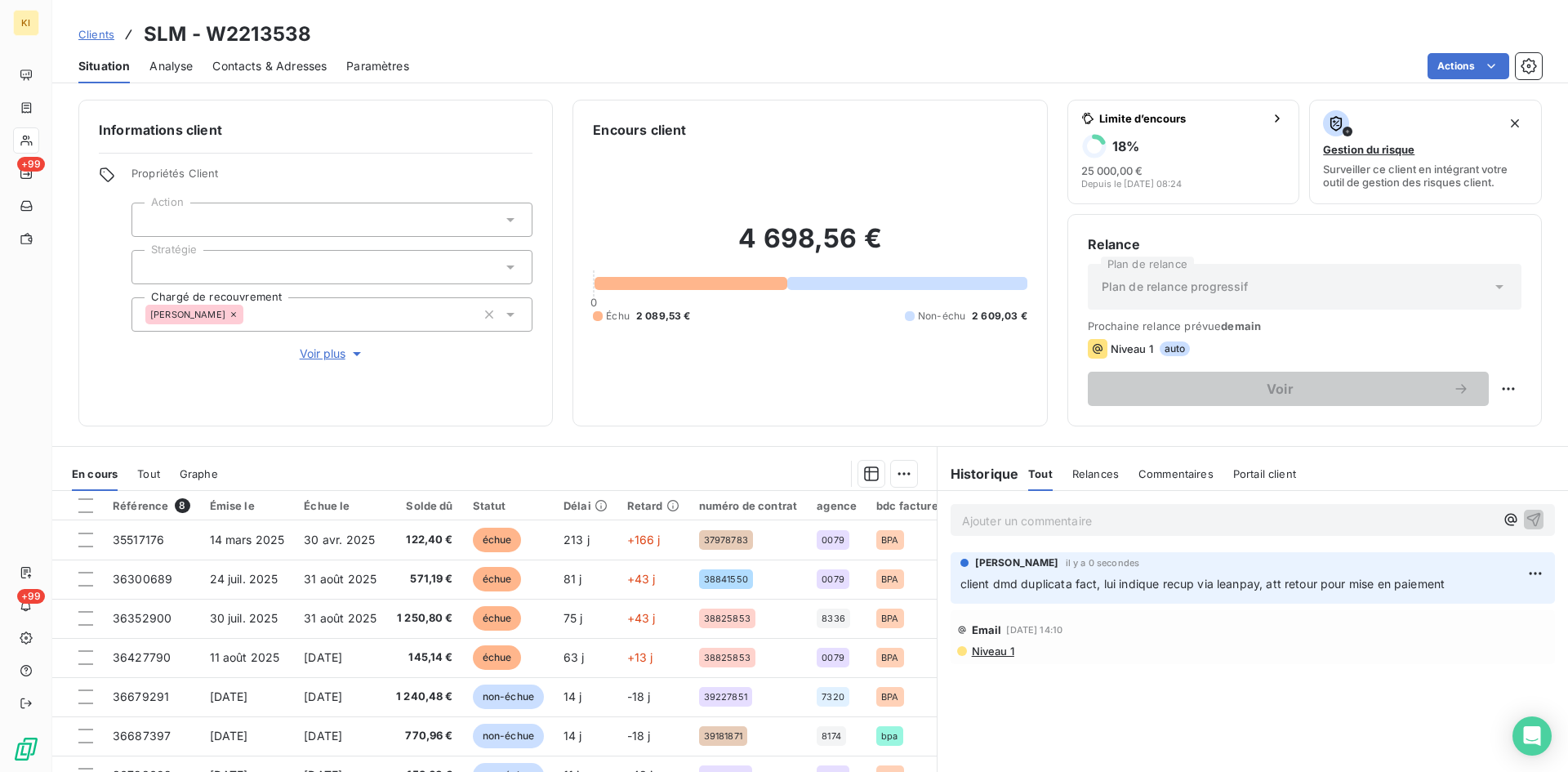
click at [101, 41] on link "Clients" at bounding box center [97, 34] width 36 height 16
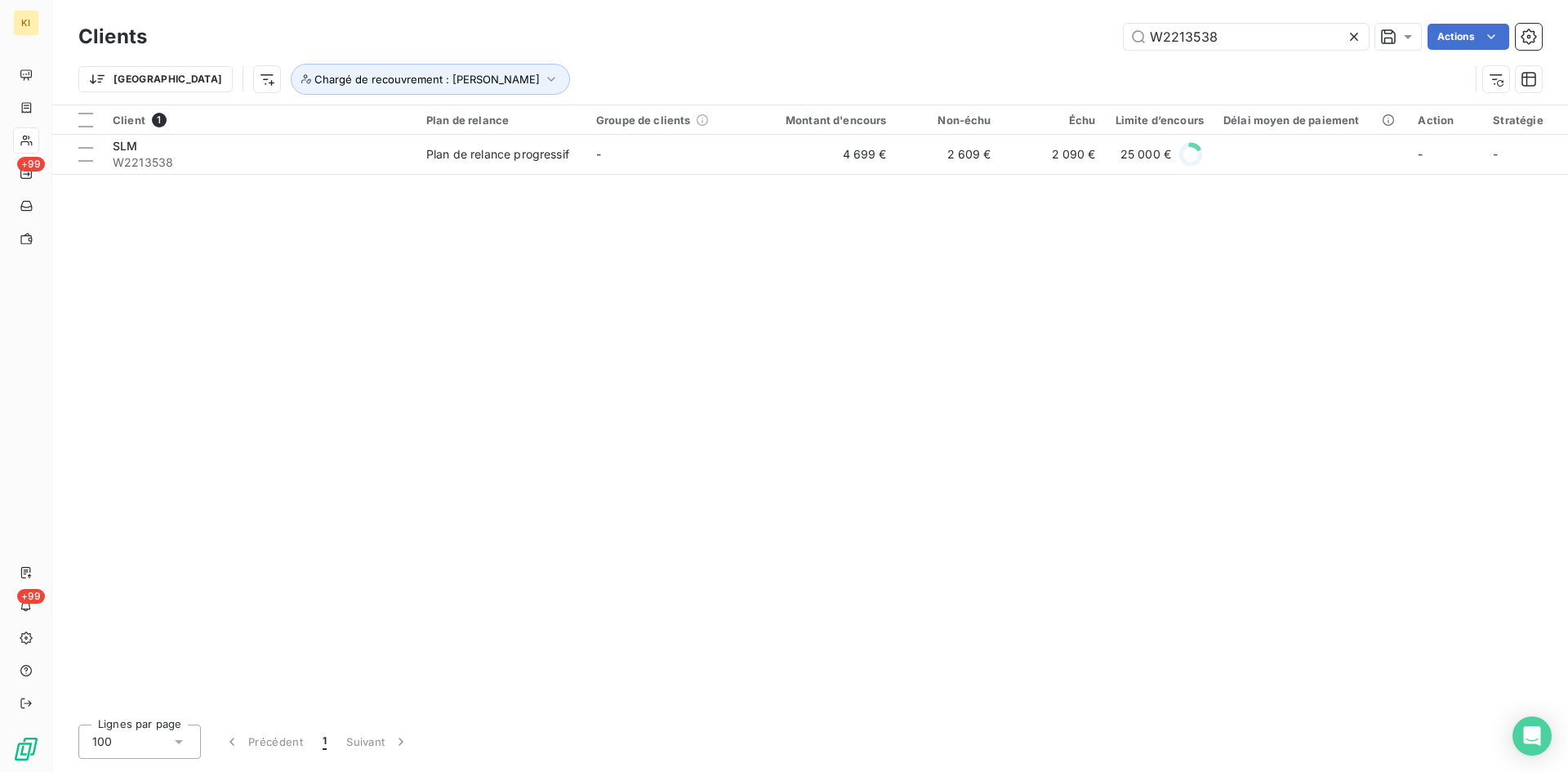
drag, startPoint x: 1223, startPoint y: 36, endPoint x: 854, endPoint y: 40, distance: 369.0
click at [854, 40] on div "W2213538 Actions" at bounding box center [854, 37] width 1375 height 27
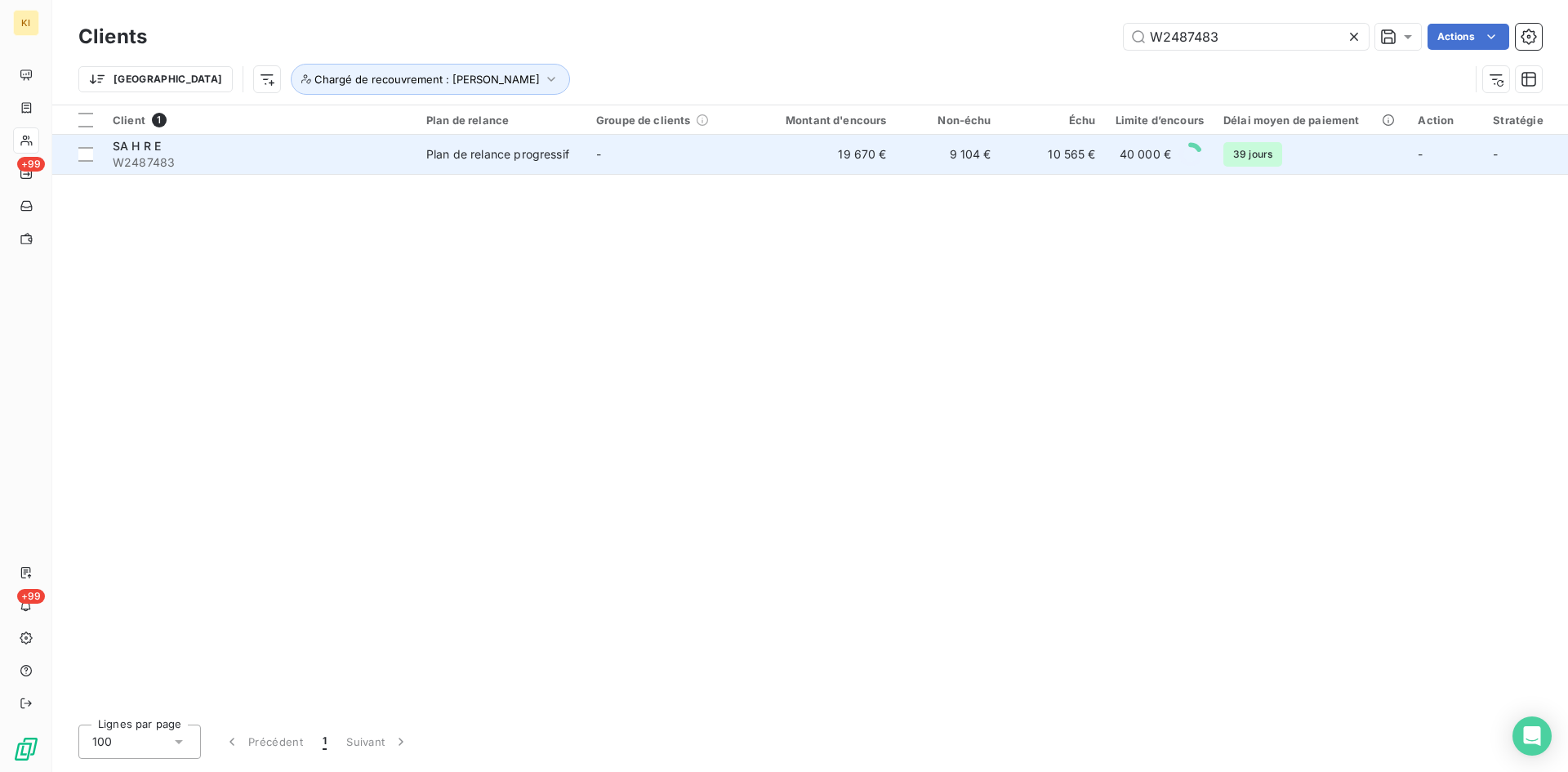
type input "W2487483"
click at [508, 162] on td "Plan de relance progressif" at bounding box center [501, 155] width 170 height 39
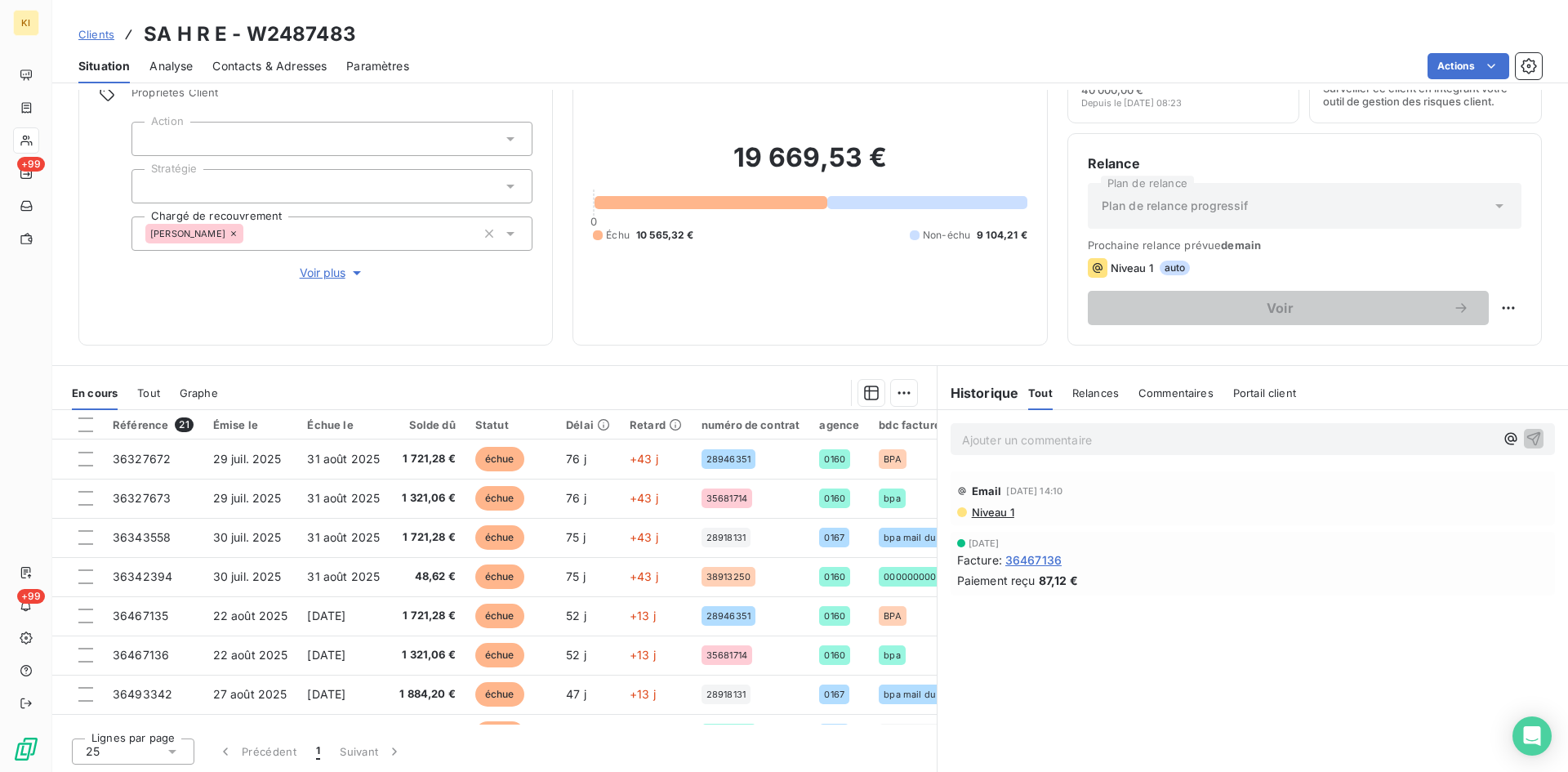
scroll to position [83, 0]
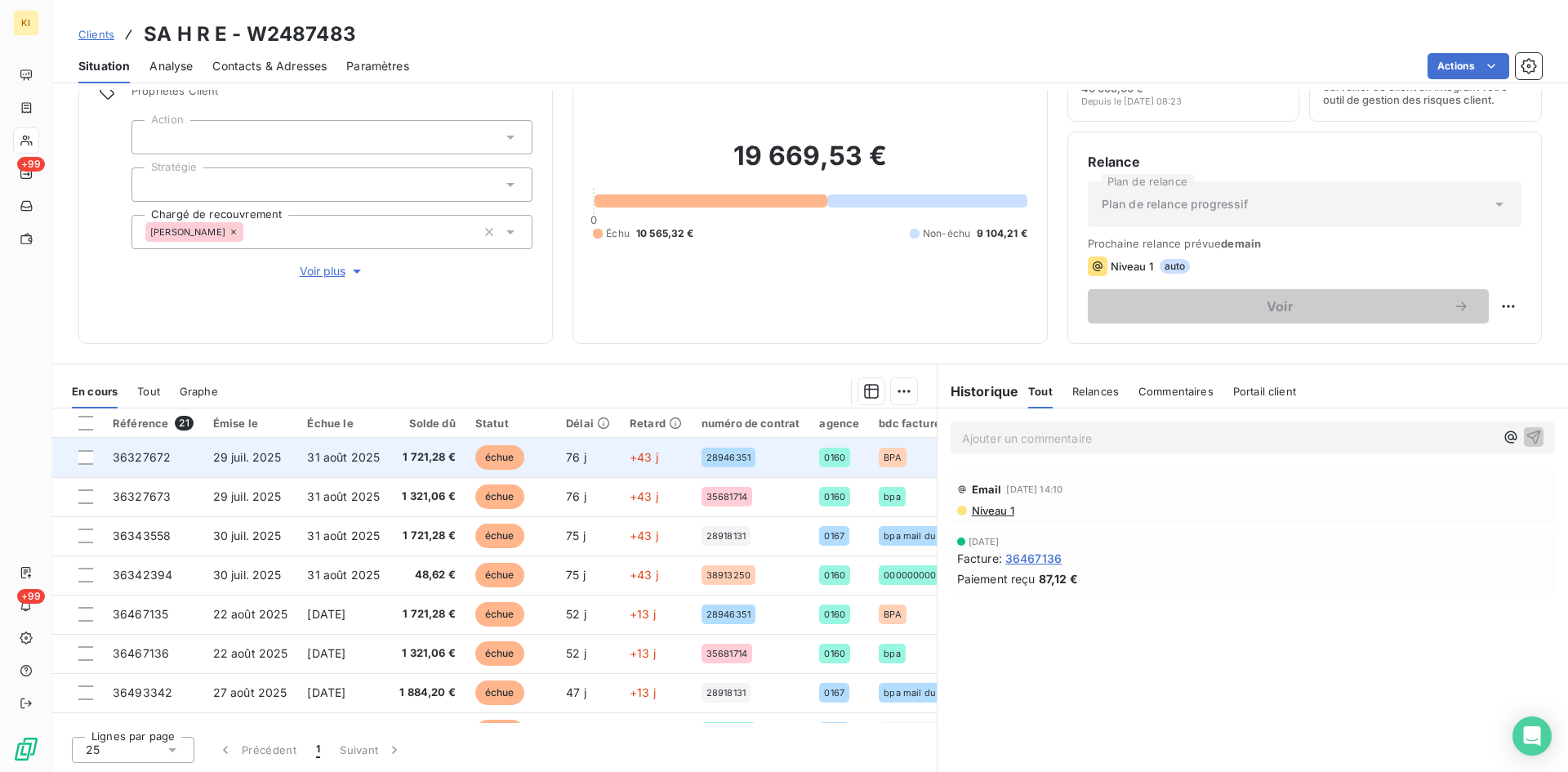
click at [85, 460] on div at bounding box center [85, 457] width 15 height 15
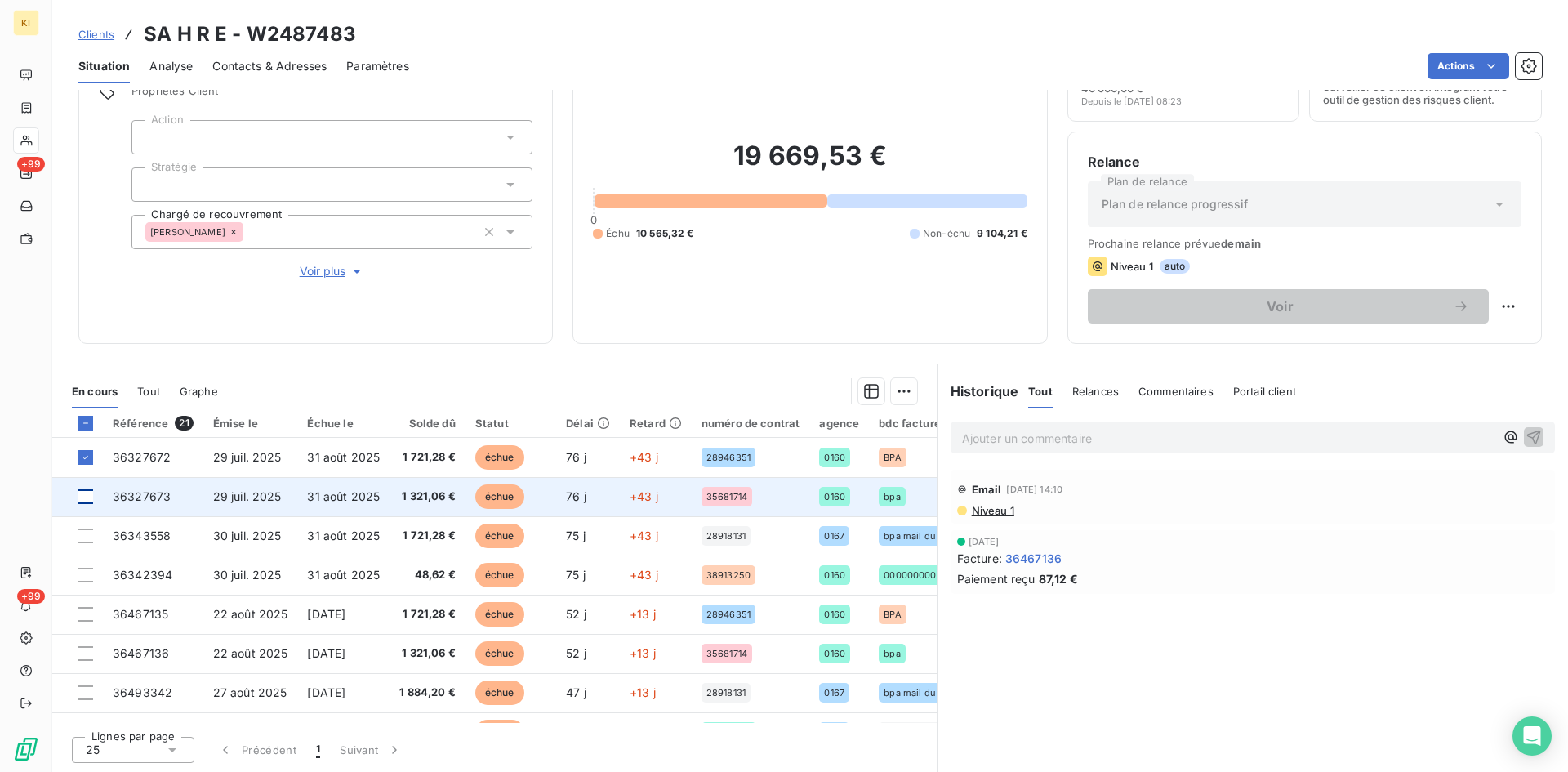
click at [85, 495] on div at bounding box center [85, 496] width 15 height 15
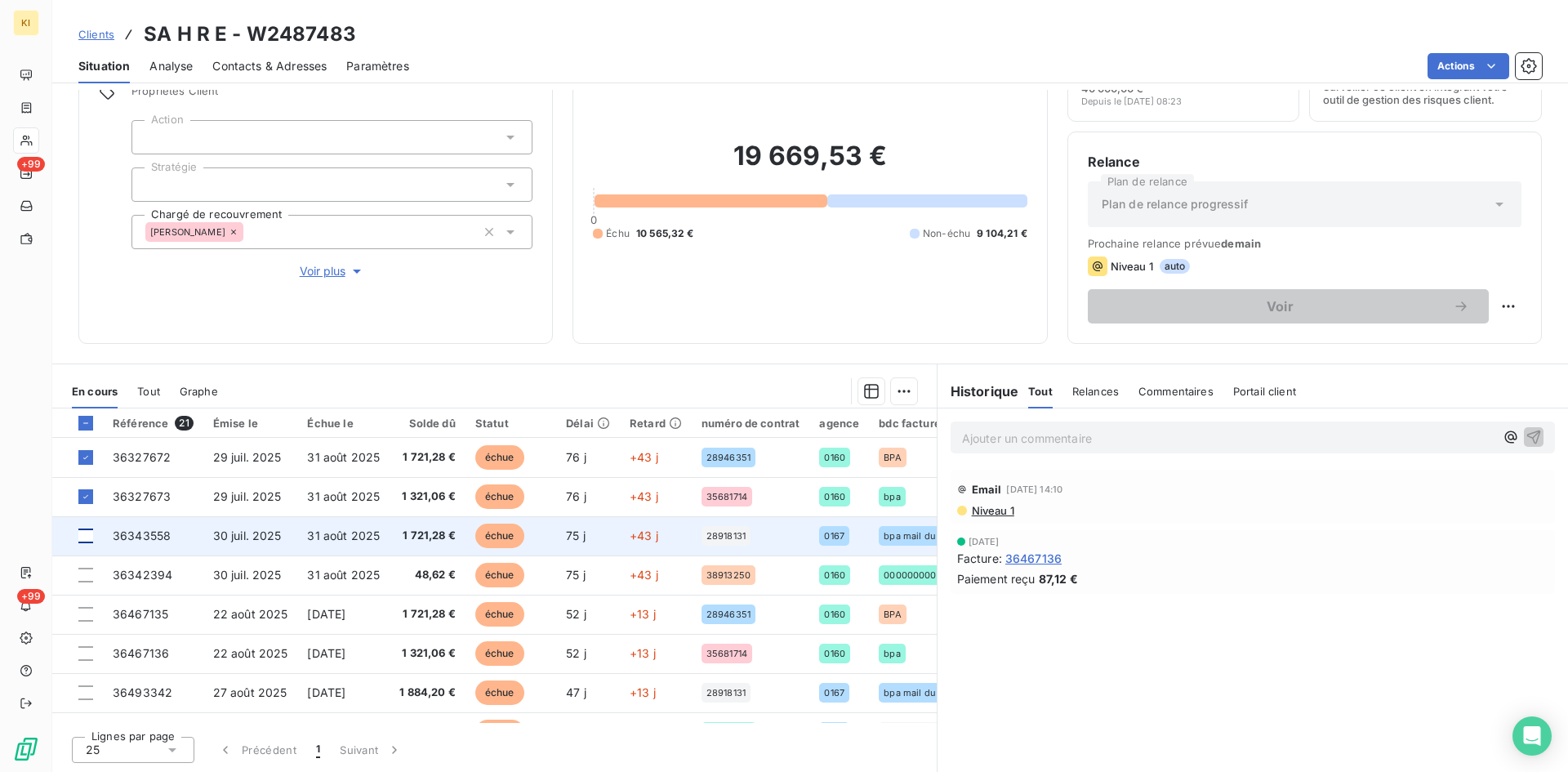
click at [82, 538] on div at bounding box center [85, 535] width 15 height 15
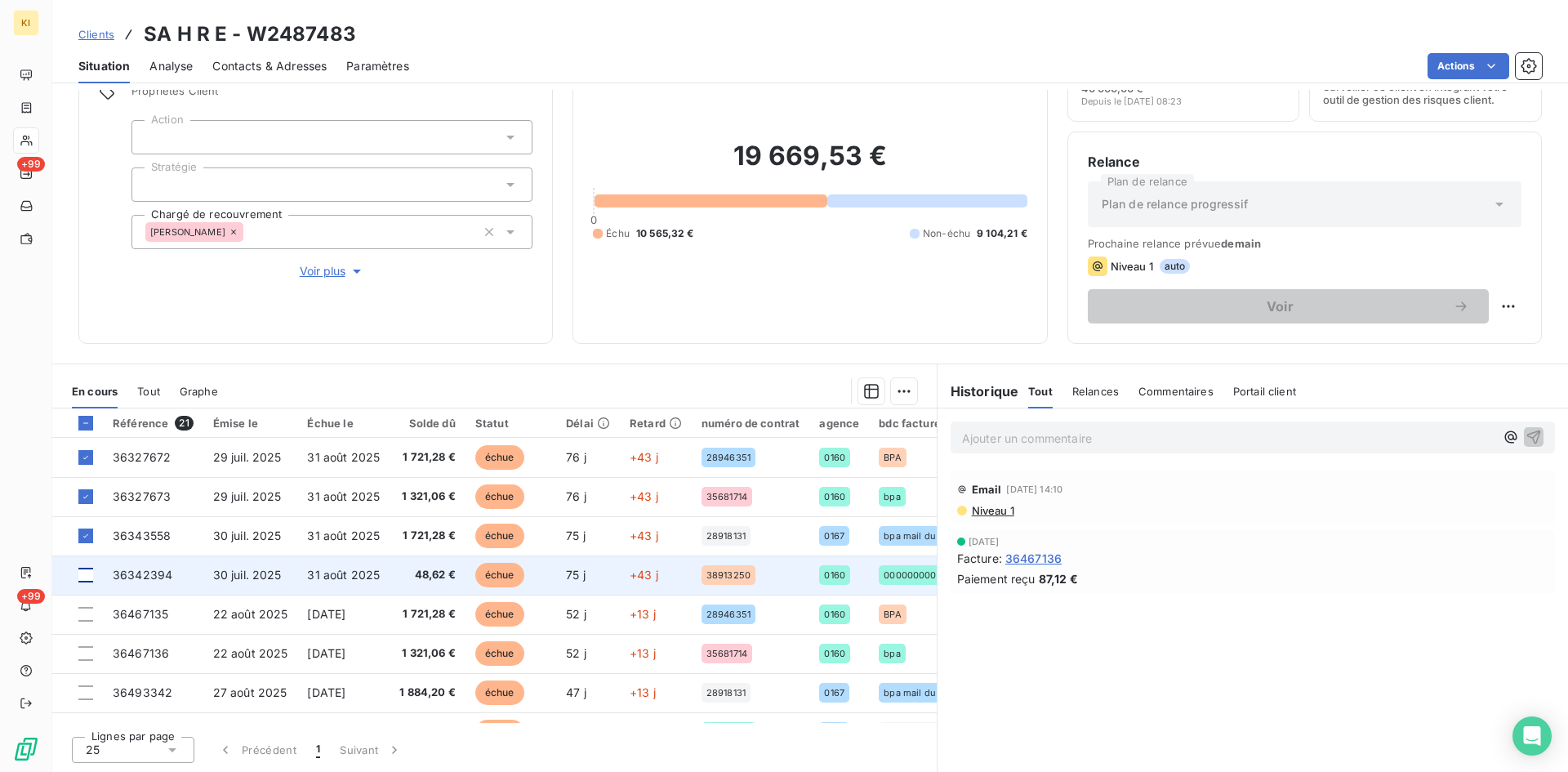
click at [82, 581] on div at bounding box center [85, 575] width 15 height 15
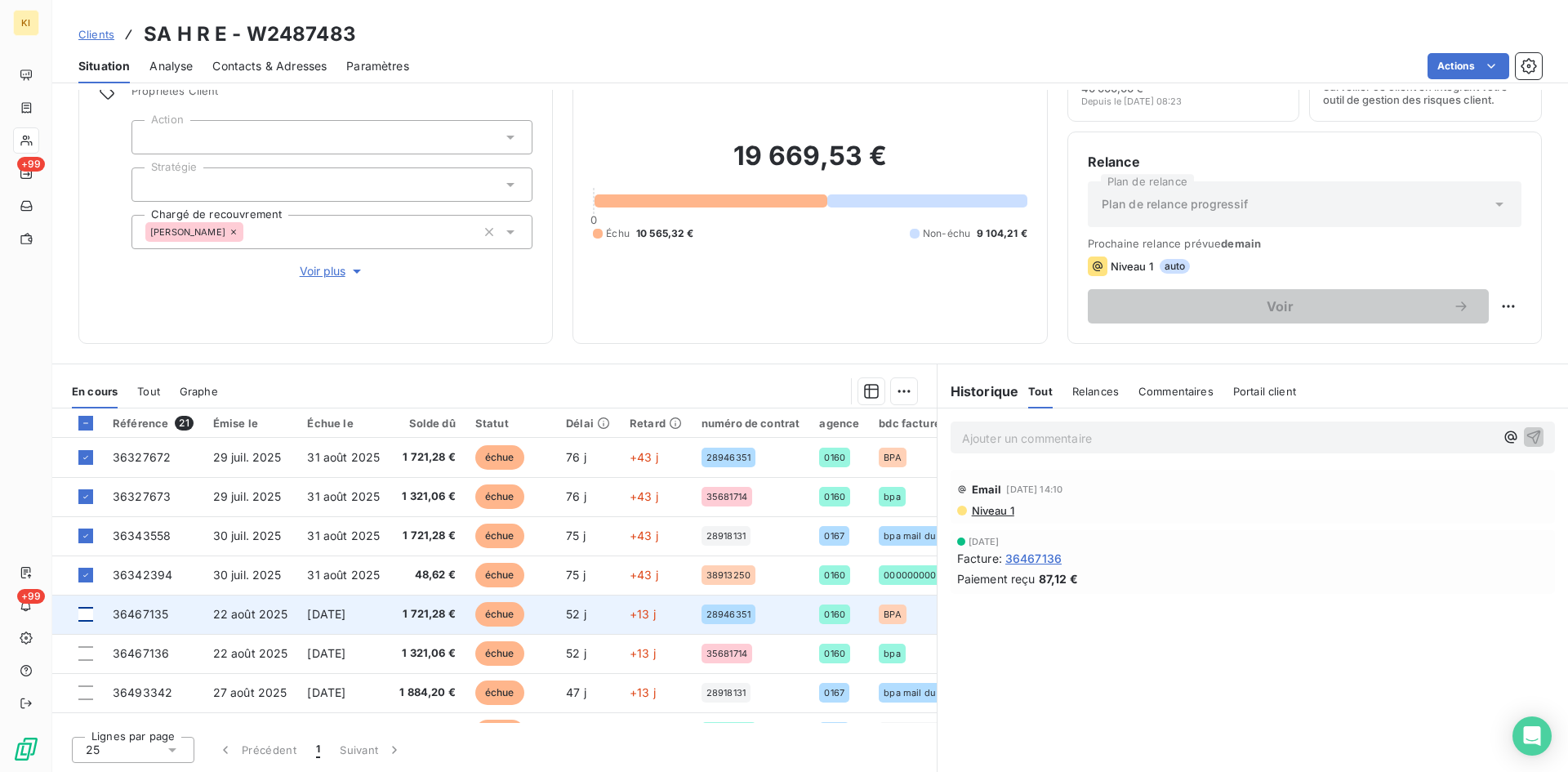
click at [85, 617] on div at bounding box center [85, 614] width 15 height 15
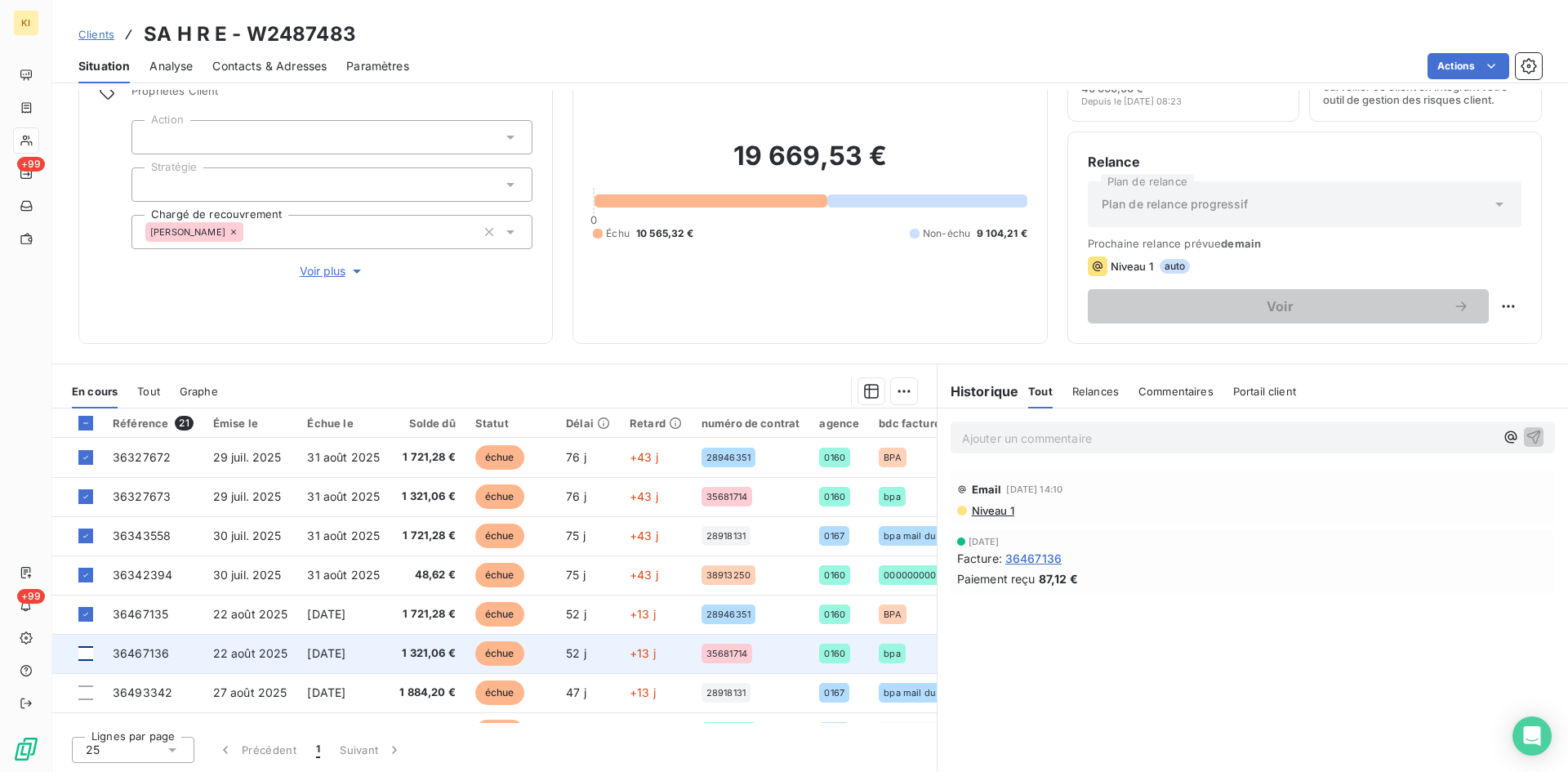
click at [87, 655] on div at bounding box center [85, 653] width 15 height 15
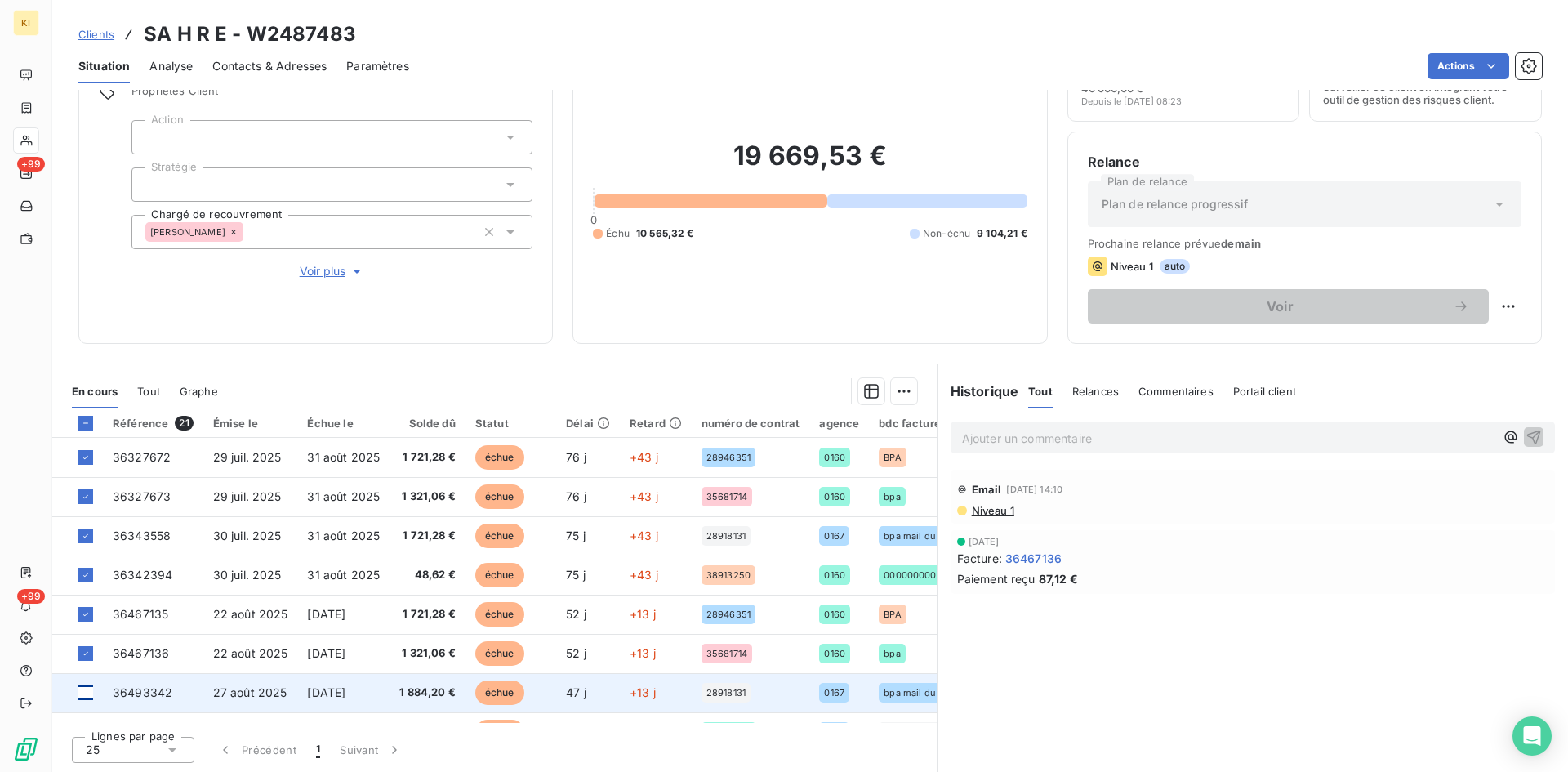
click at [85, 691] on div at bounding box center [85, 692] width 15 height 15
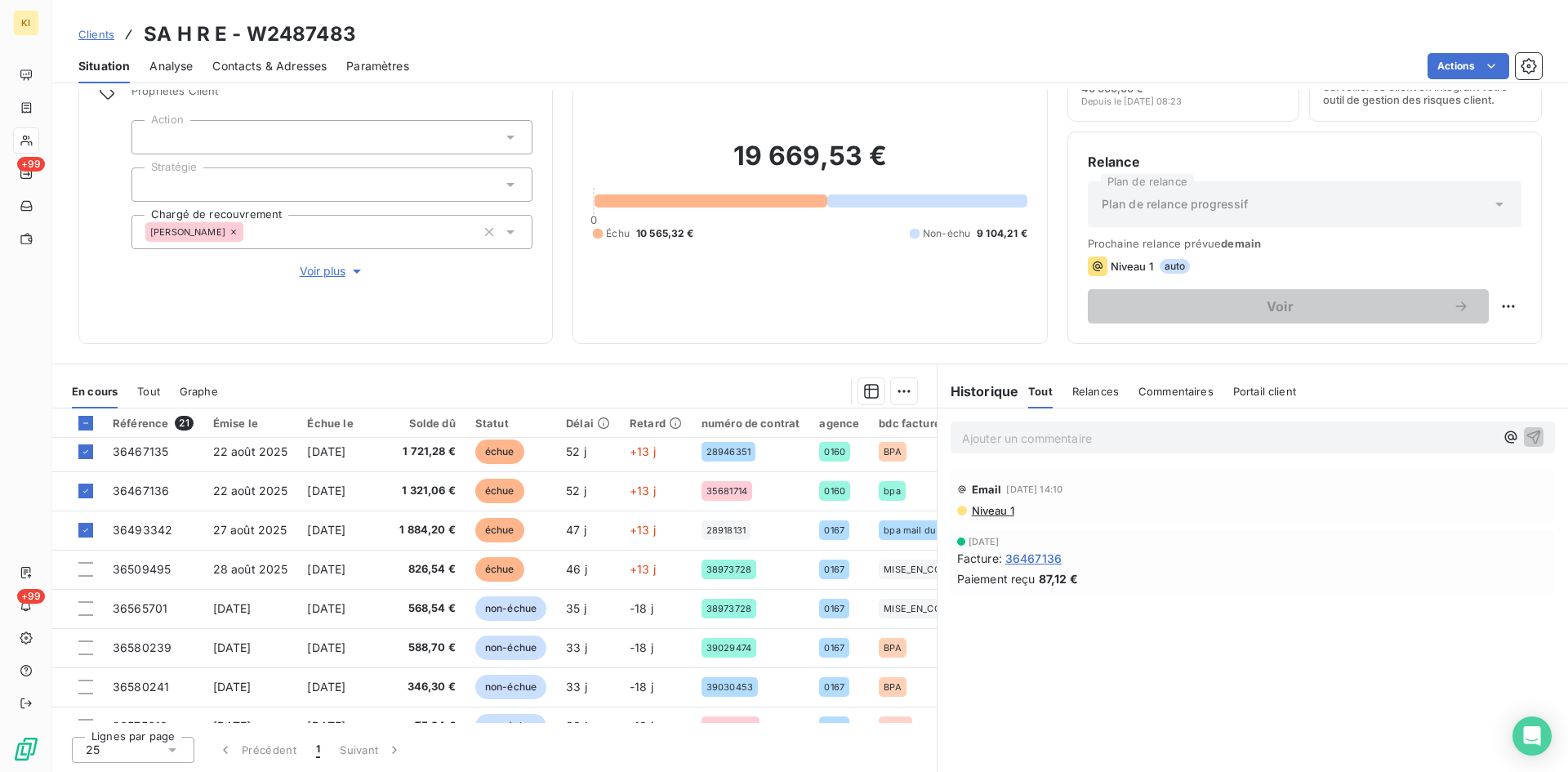
scroll to position [245, 0]
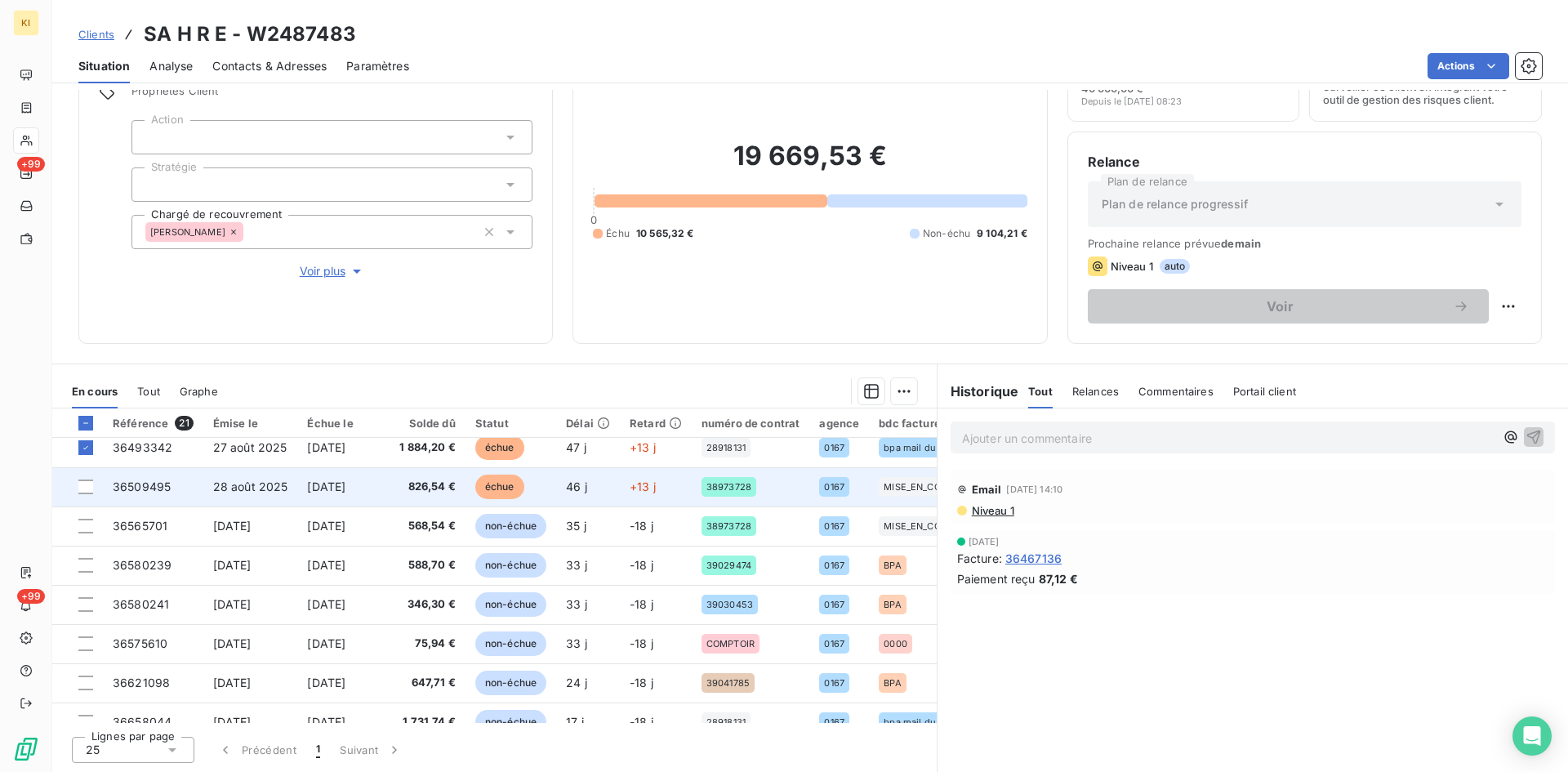
click at [89, 494] on td at bounding box center [77, 487] width 50 height 39
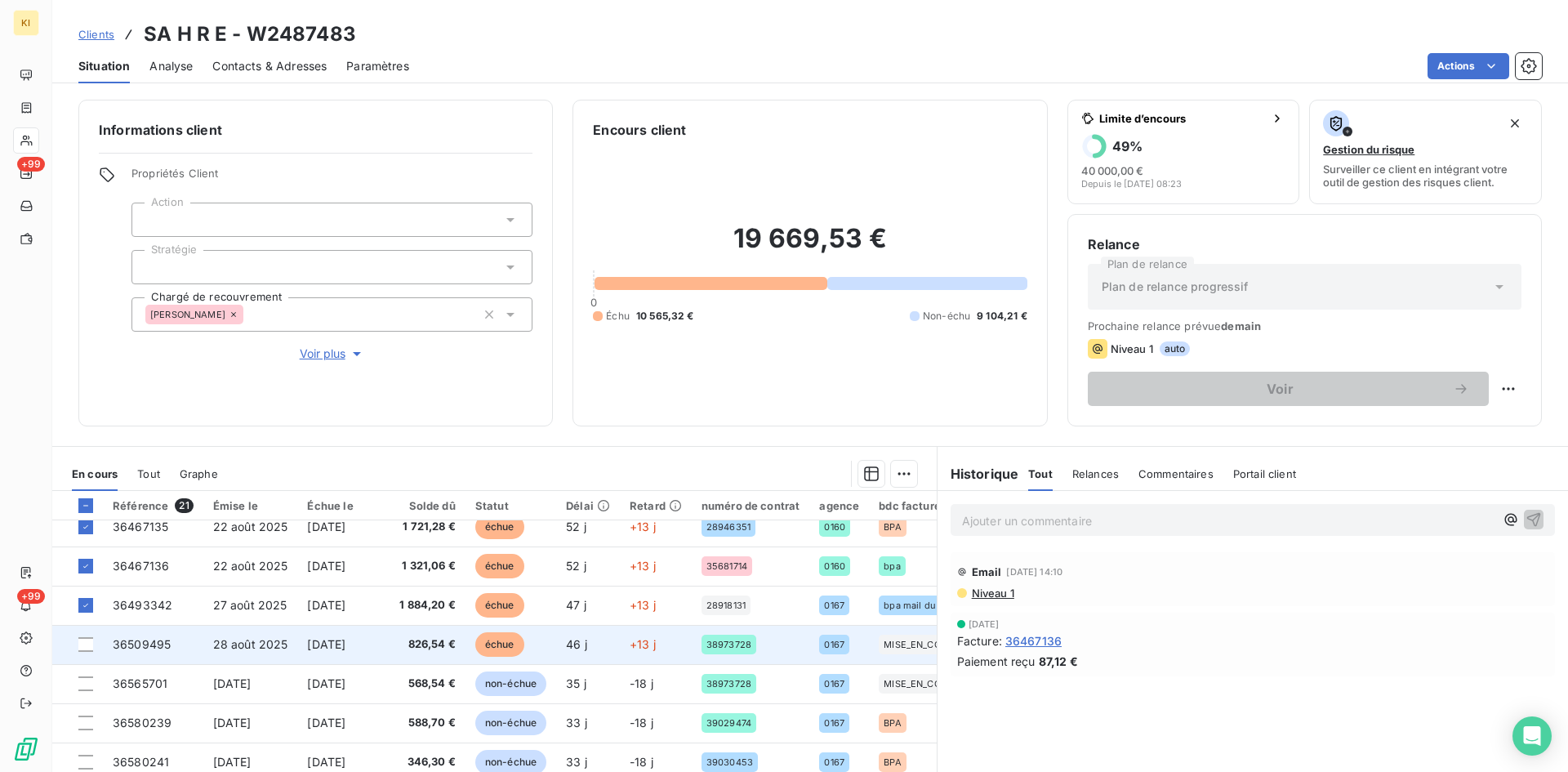
scroll to position [163, 0]
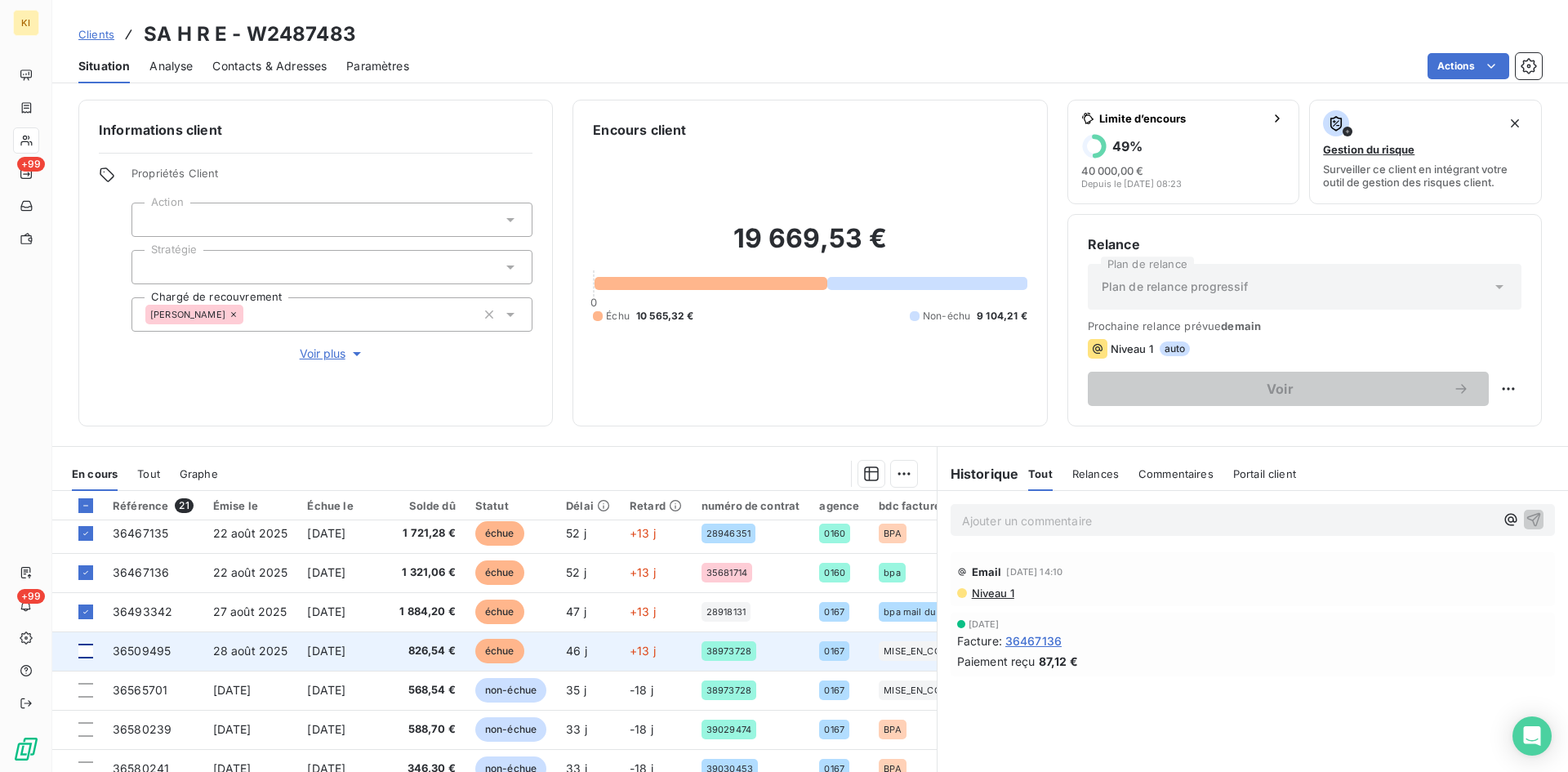
click at [85, 654] on div at bounding box center [85, 651] width 15 height 15
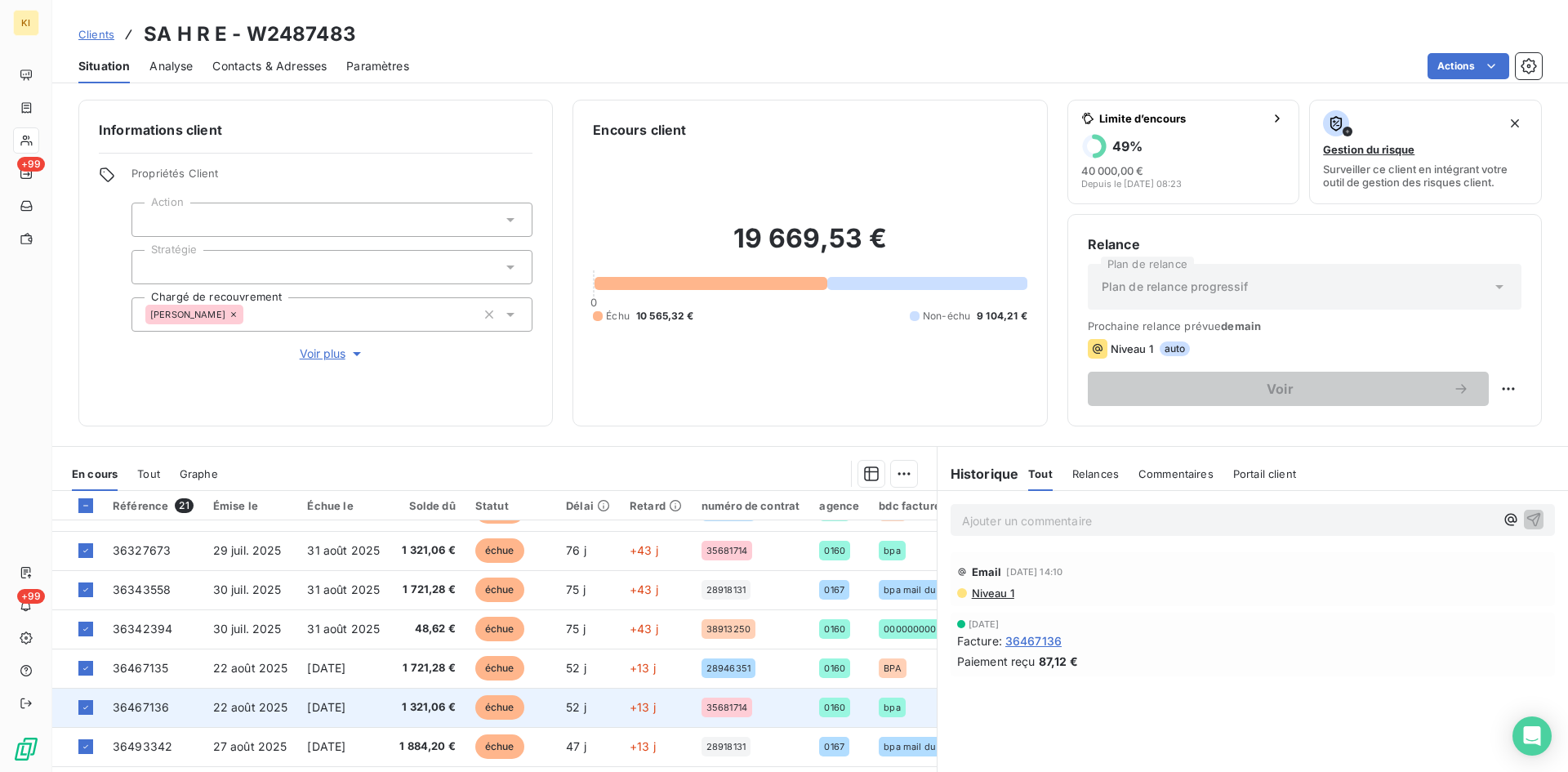
scroll to position [0, 0]
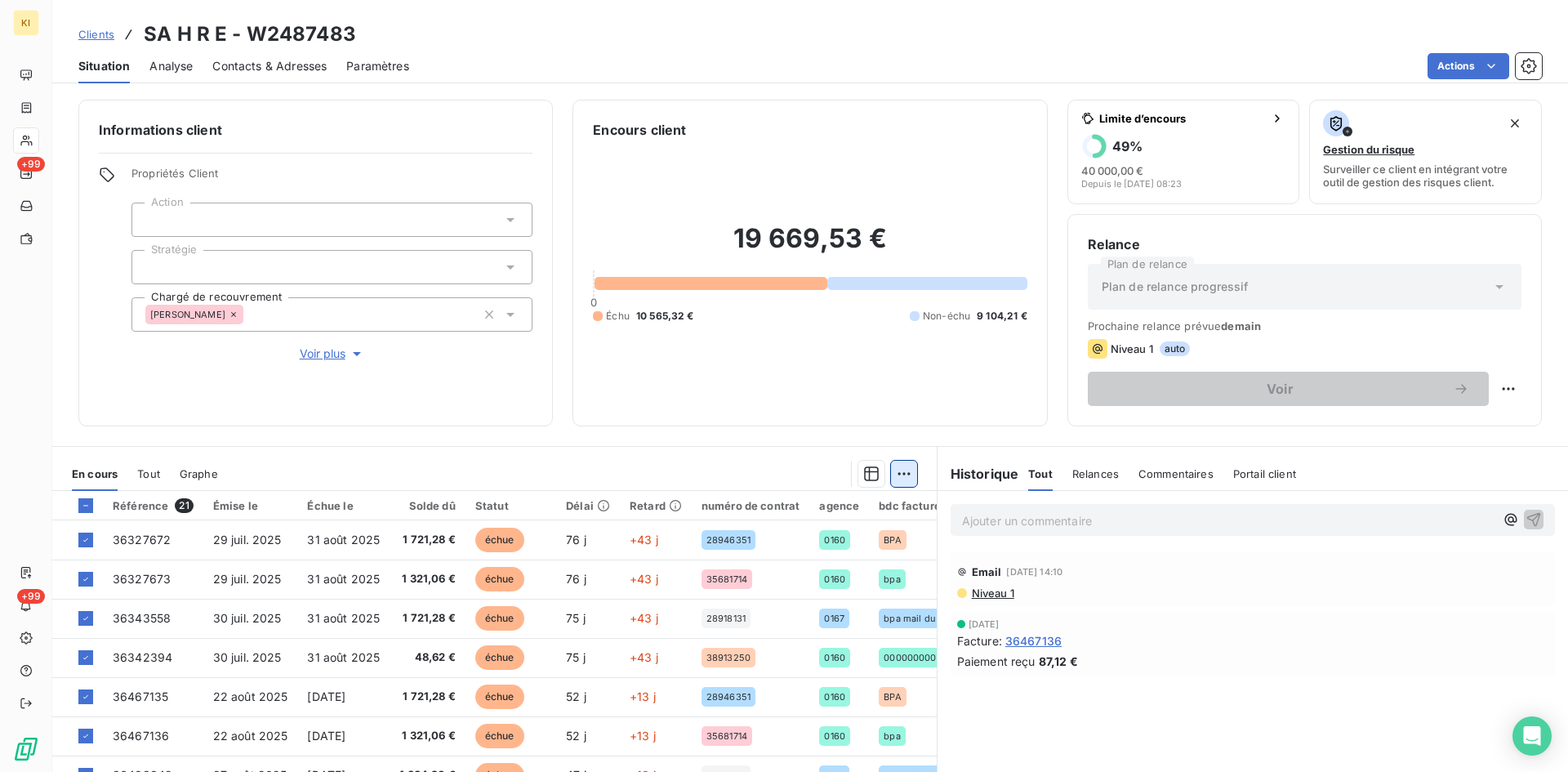
click at [895, 483] on html "KI +99 +99 Clients SA H R E - W2487483 Situation Analyse Contacts & Adresses Pa…" at bounding box center [784, 386] width 1568 height 772
click at [833, 527] on div "Ajouter une promesse de paiement (8 factures)" at bounding box center [753, 539] width 297 height 27
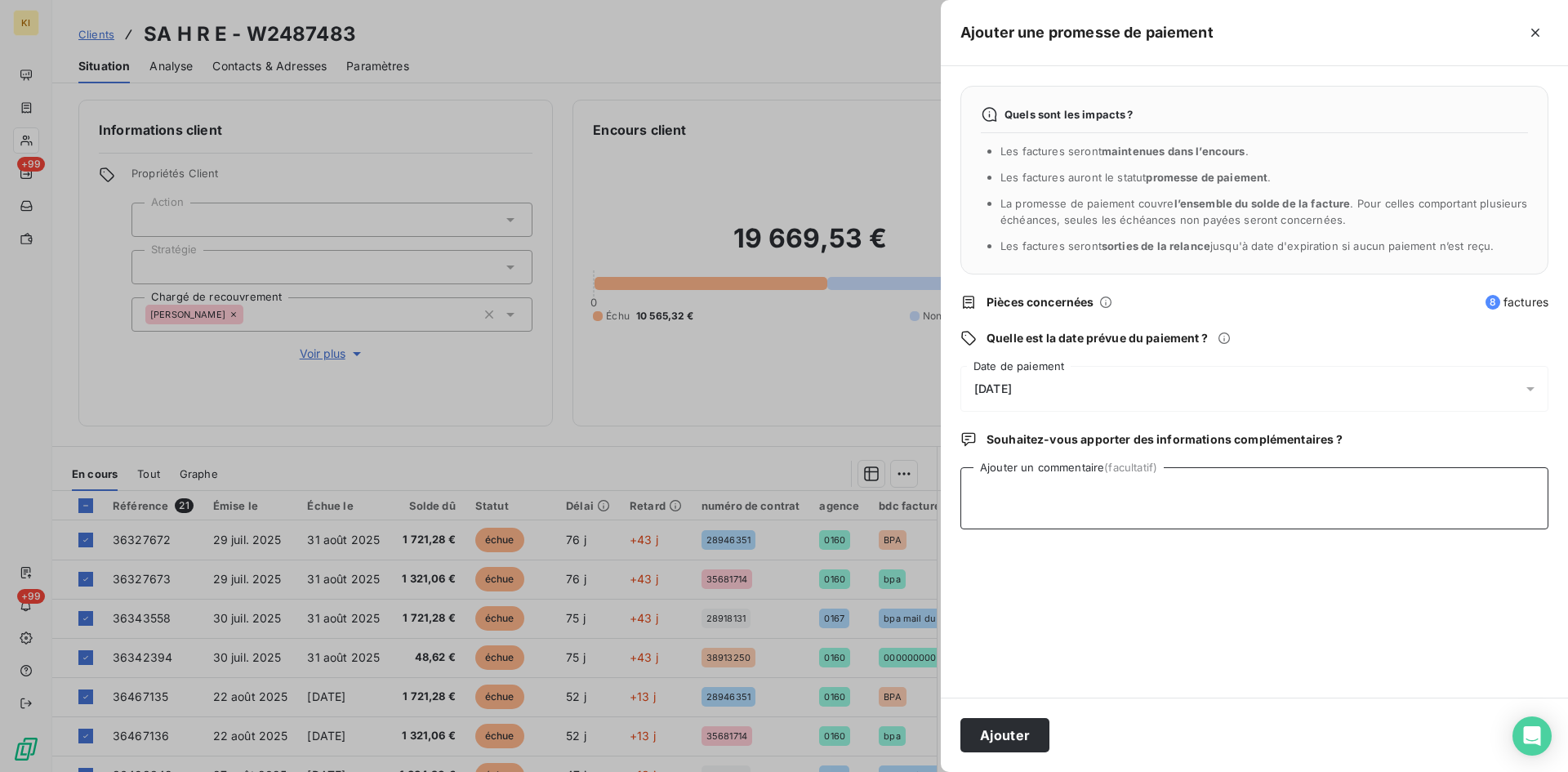
click at [1119, 493] on textarea "Ajouter un commentaire (facultatif)" at bounding box center [1254, 498] width 588 height 62
type textarea "reçu avis de virt"
click at [1018, 377] on div "[DATE]" at bounding box center [1254, 389] width 588 height 46
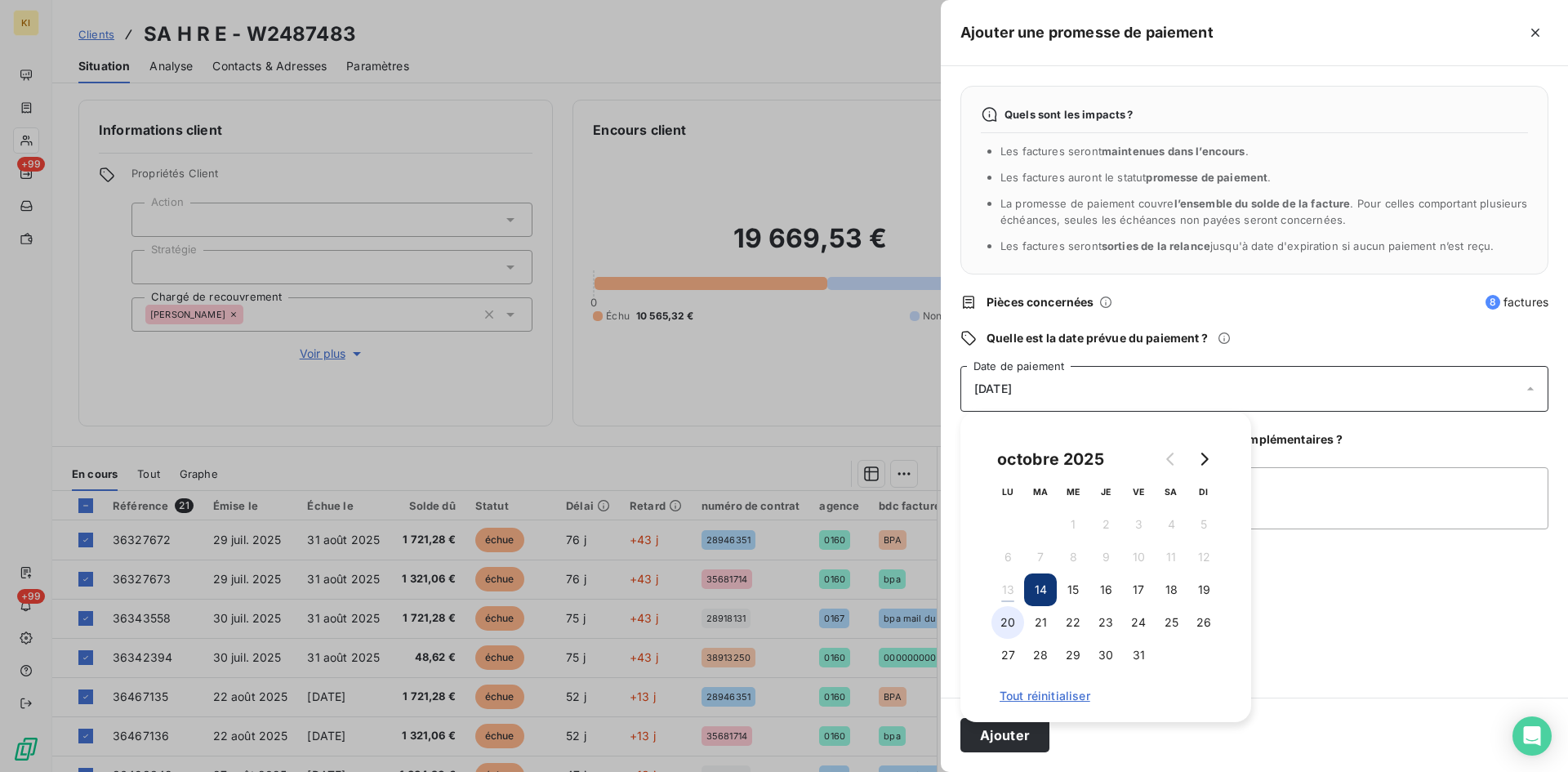
click at [1014, 622] on button "20" at bounding box center [1007, 622] width 32 height 32
click at [1019, 742] on button "Ajouter" at bounding box center [1005, 735] width 89 height 34
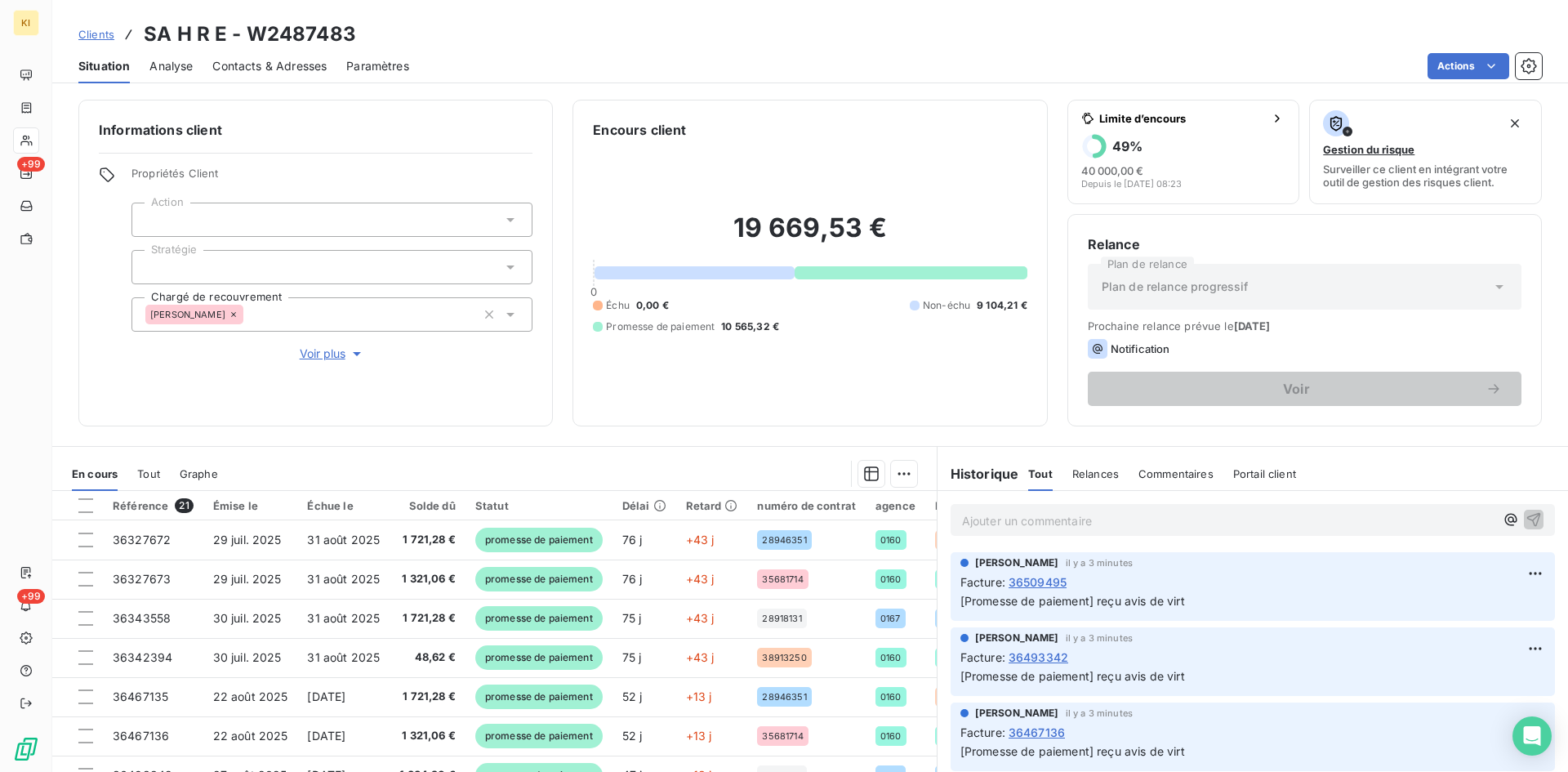
click at [107, 33] on span "Clients" at bounding box center [97, 33] width 36 height 13
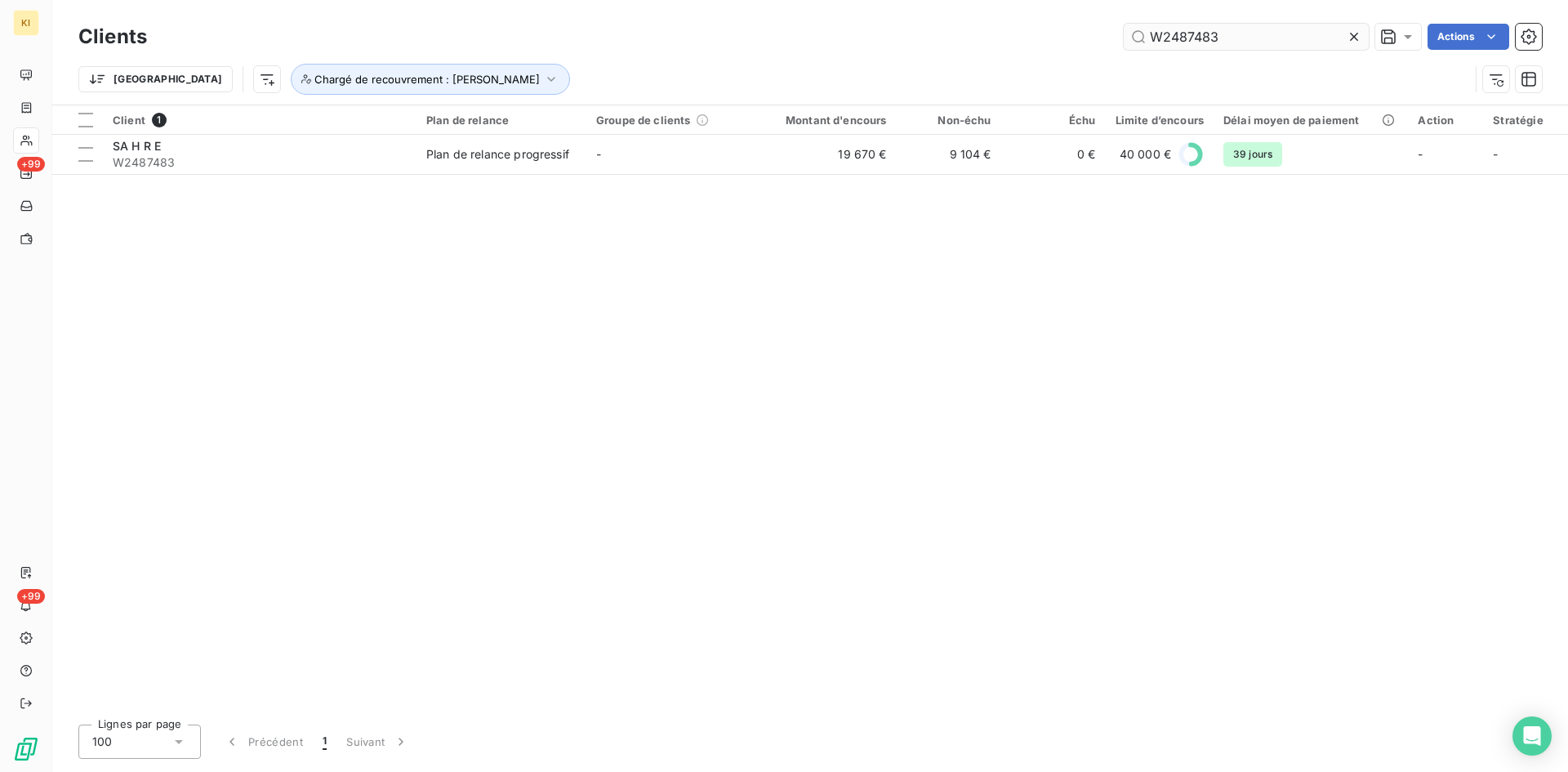
drag, startPoint x: 1240, startPoint y: 36, endPoint x: 1201, endPoint y: 37, distance: 39.0
click at [1118, 35] on div "W2487483 Actions" at bounding box center [854, 37] width 1375 height 27
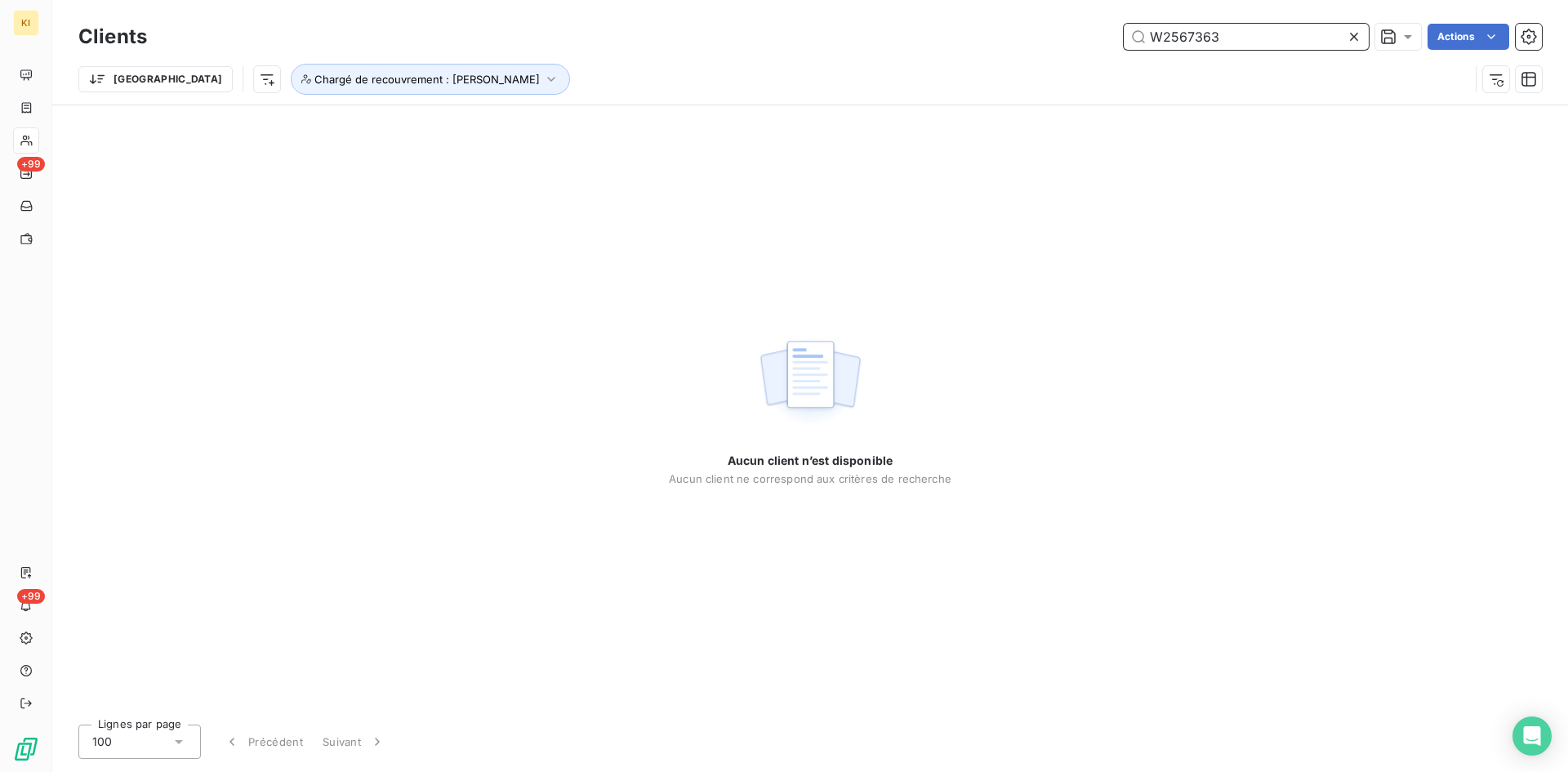
drag, startPoint x: 1072, startPoint y: 46, endPoint x: 954, endPoint y: 46, distance: 118.0
click at [954, 46] on div "W2567363 Actions" at bounding box center [854, 37] width 1375 height 27
paste input "030524"
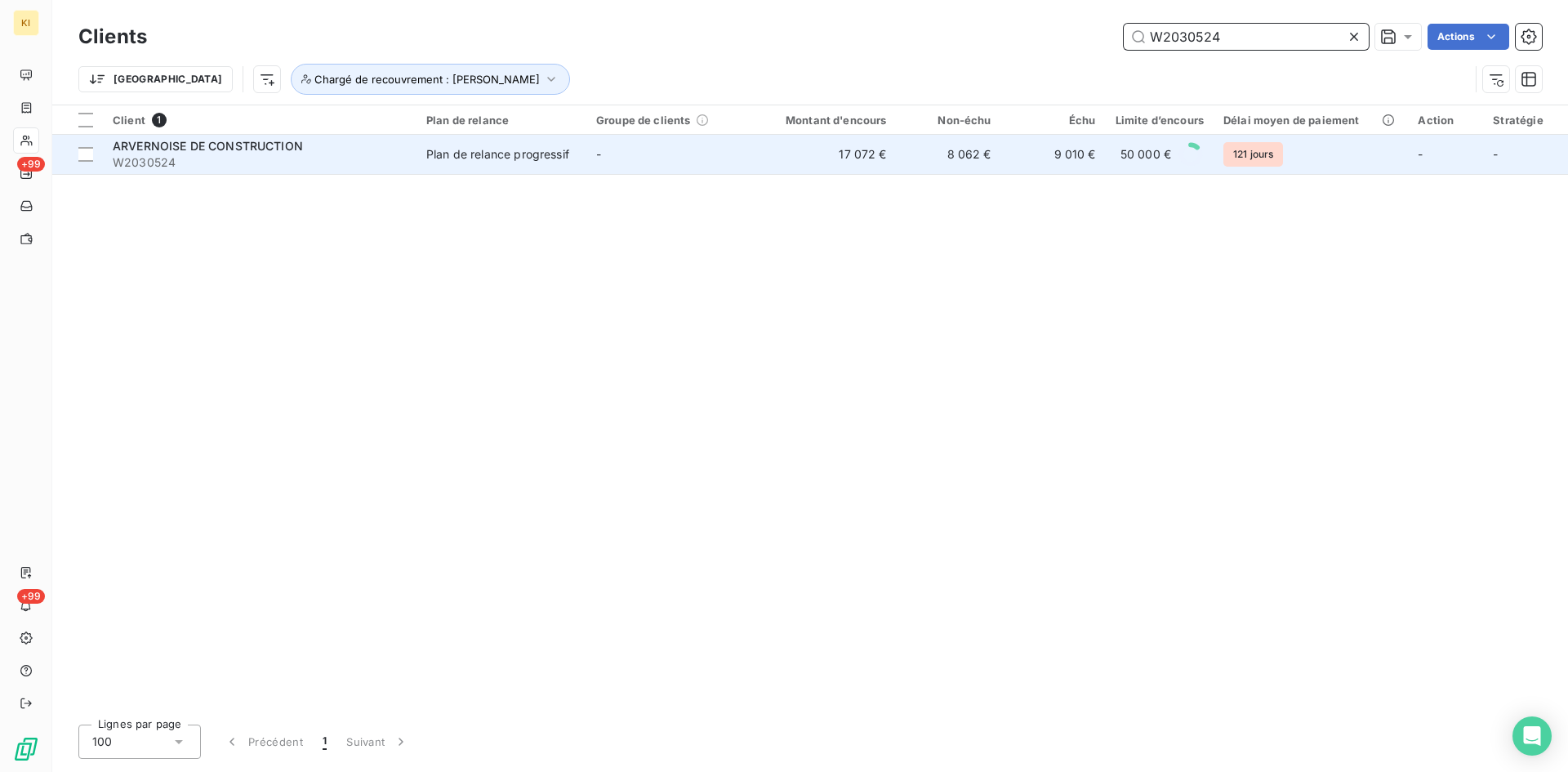
type input "W2030524"
click at [517, 165] on td "Plan de relance progressif" at bounding box center [501, 155] width 170 height 39
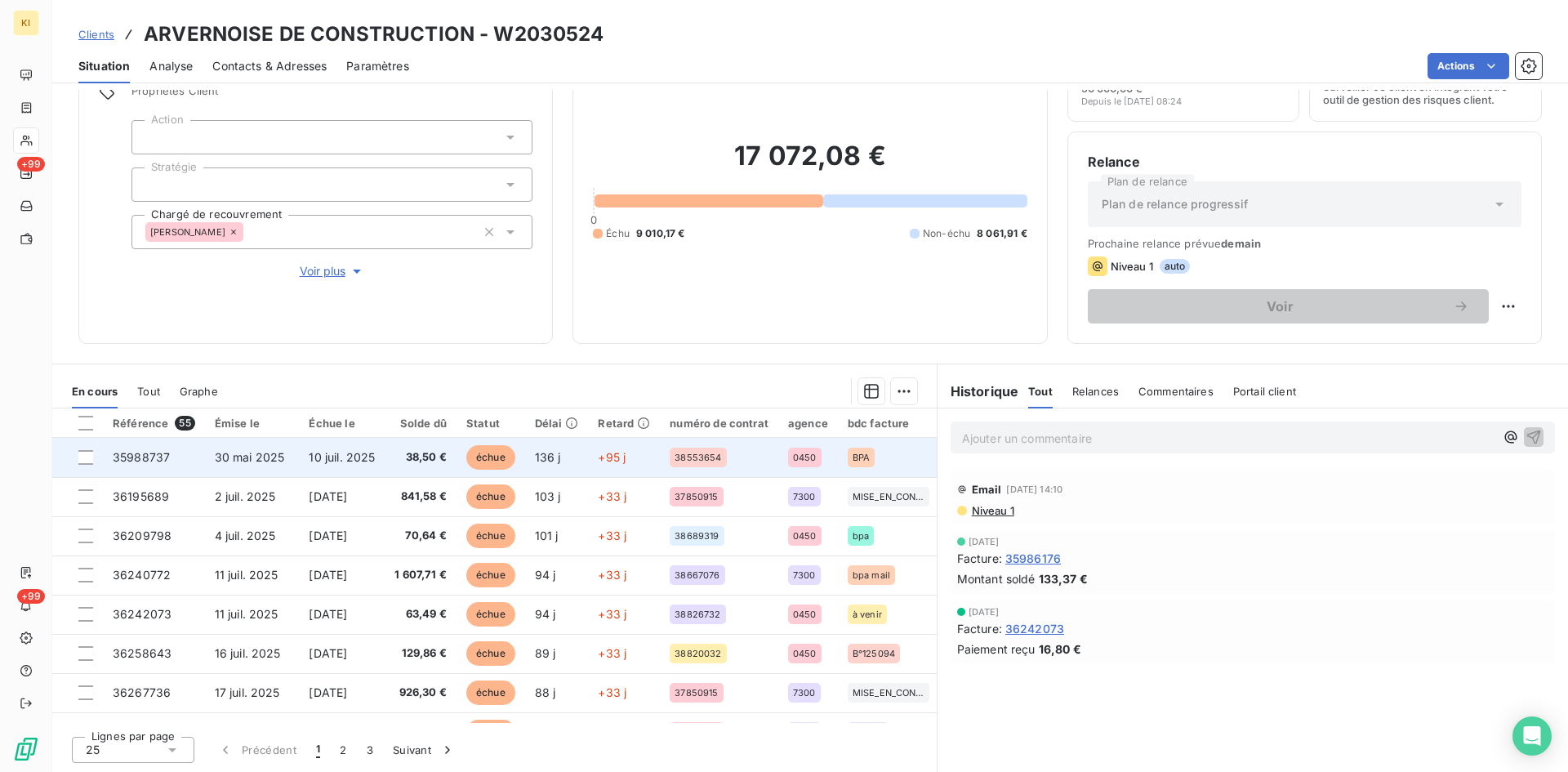
click at [86, 463] on div at bounding box center [85, 457] width 15 height 15
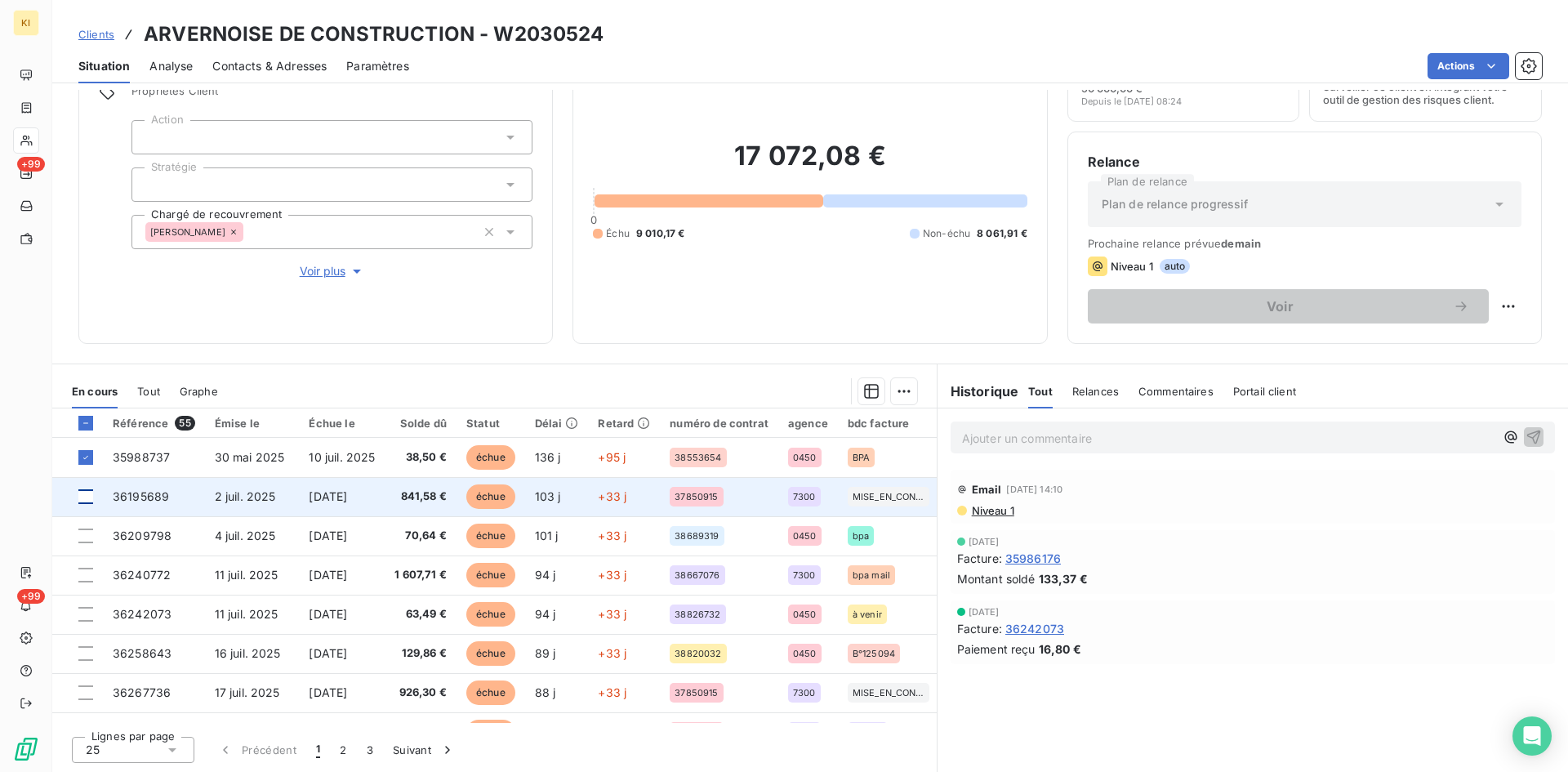
click at [88, 497] on div at bounding box center [85, 496] width 15 height 15
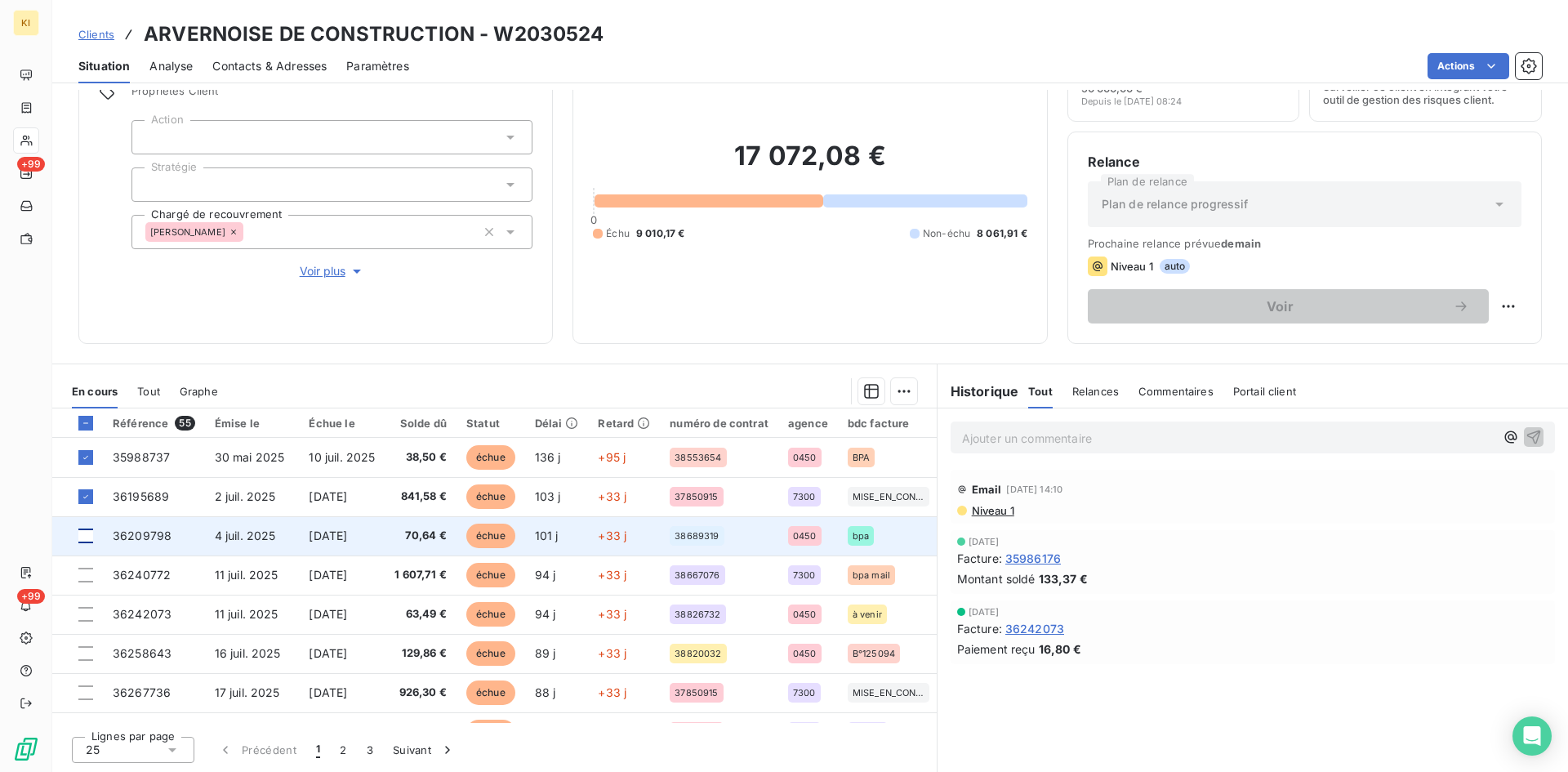
click at [83, 543] on div at bounding box center [85, 535] width 15 height 15
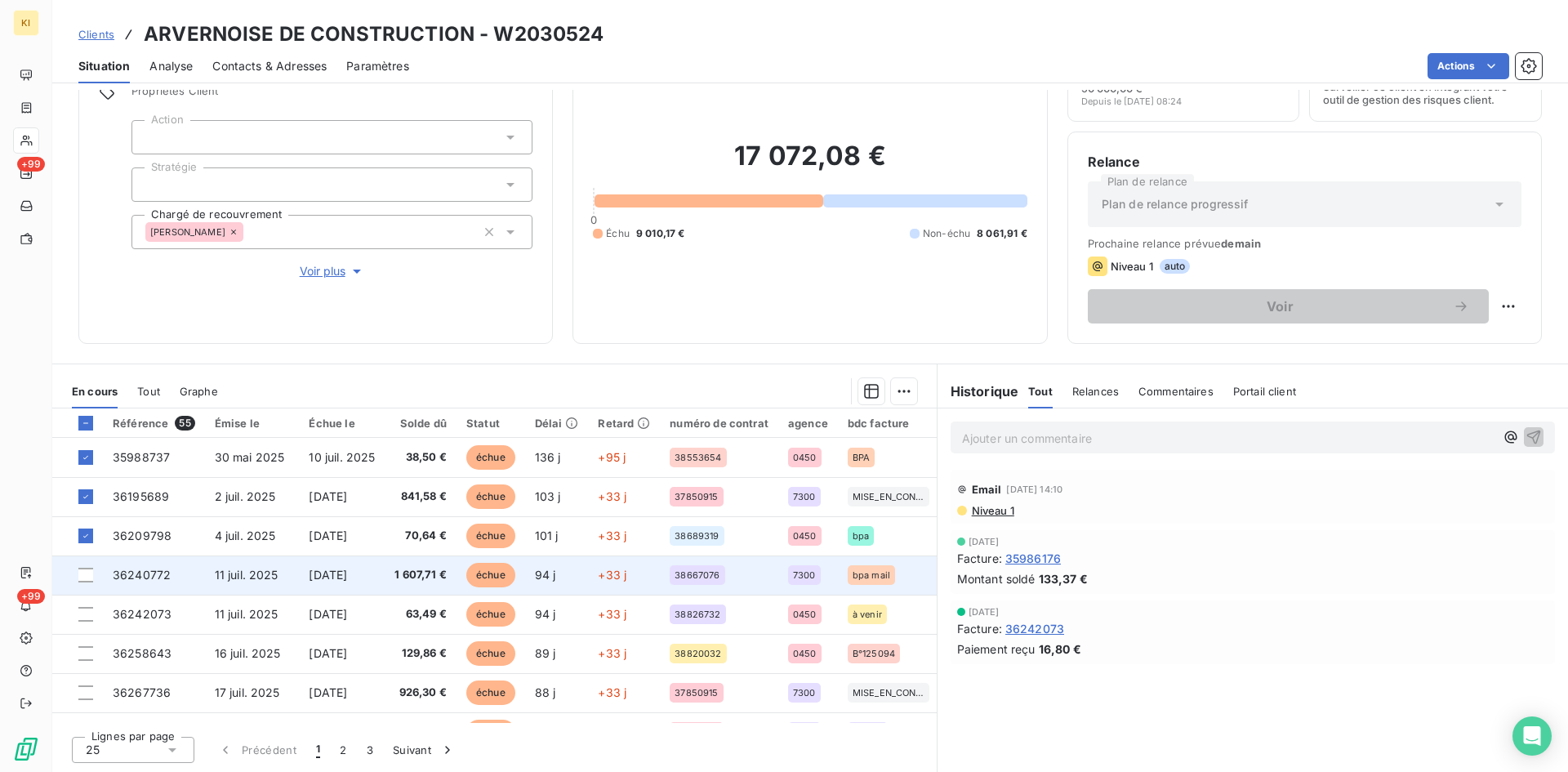
click at [79, 582] on td at bounding box center [77, 575] width 50 height 39
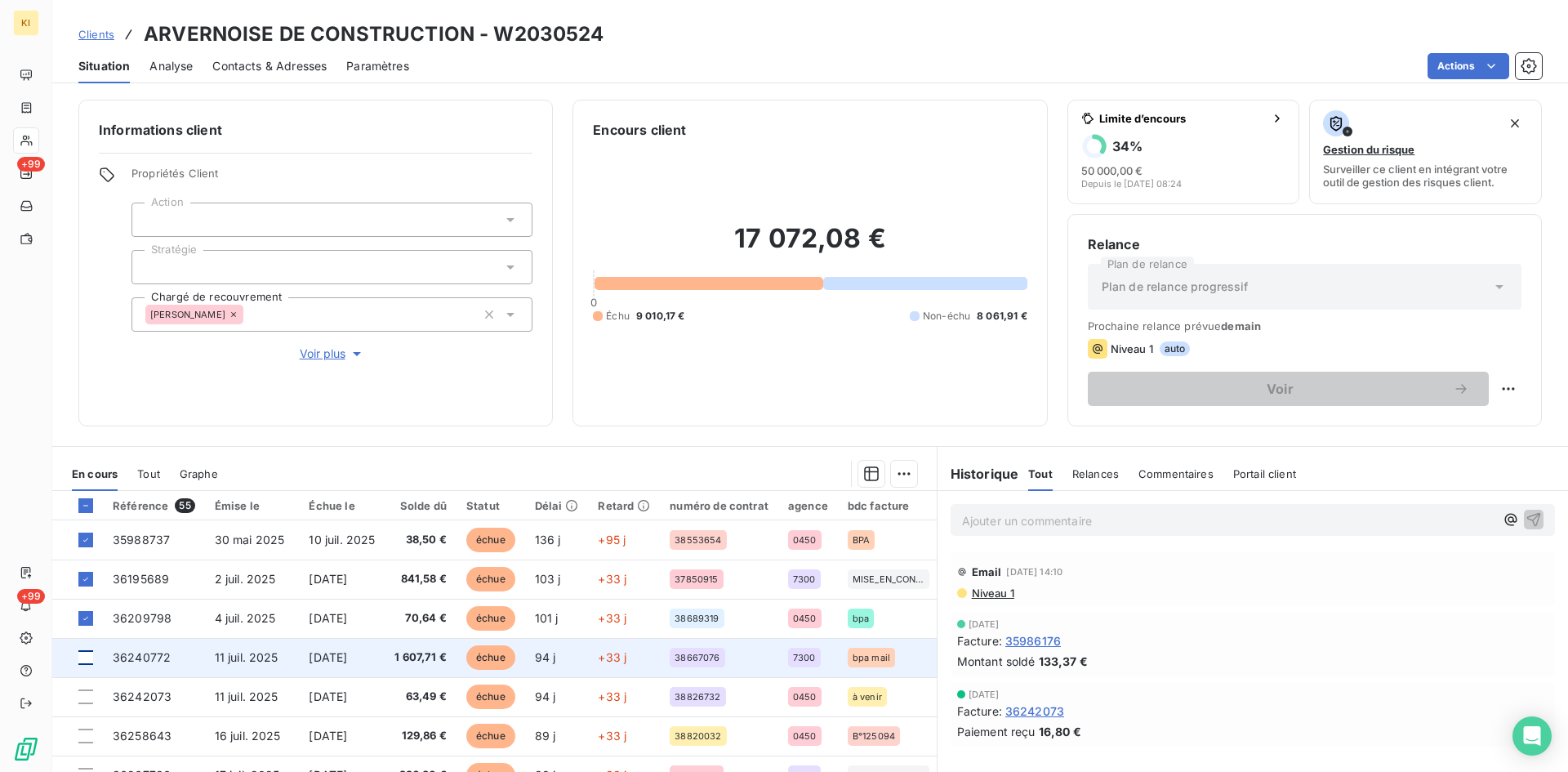
click at [85, 663] on div at bounding box center [85, 657] width 15 height 15
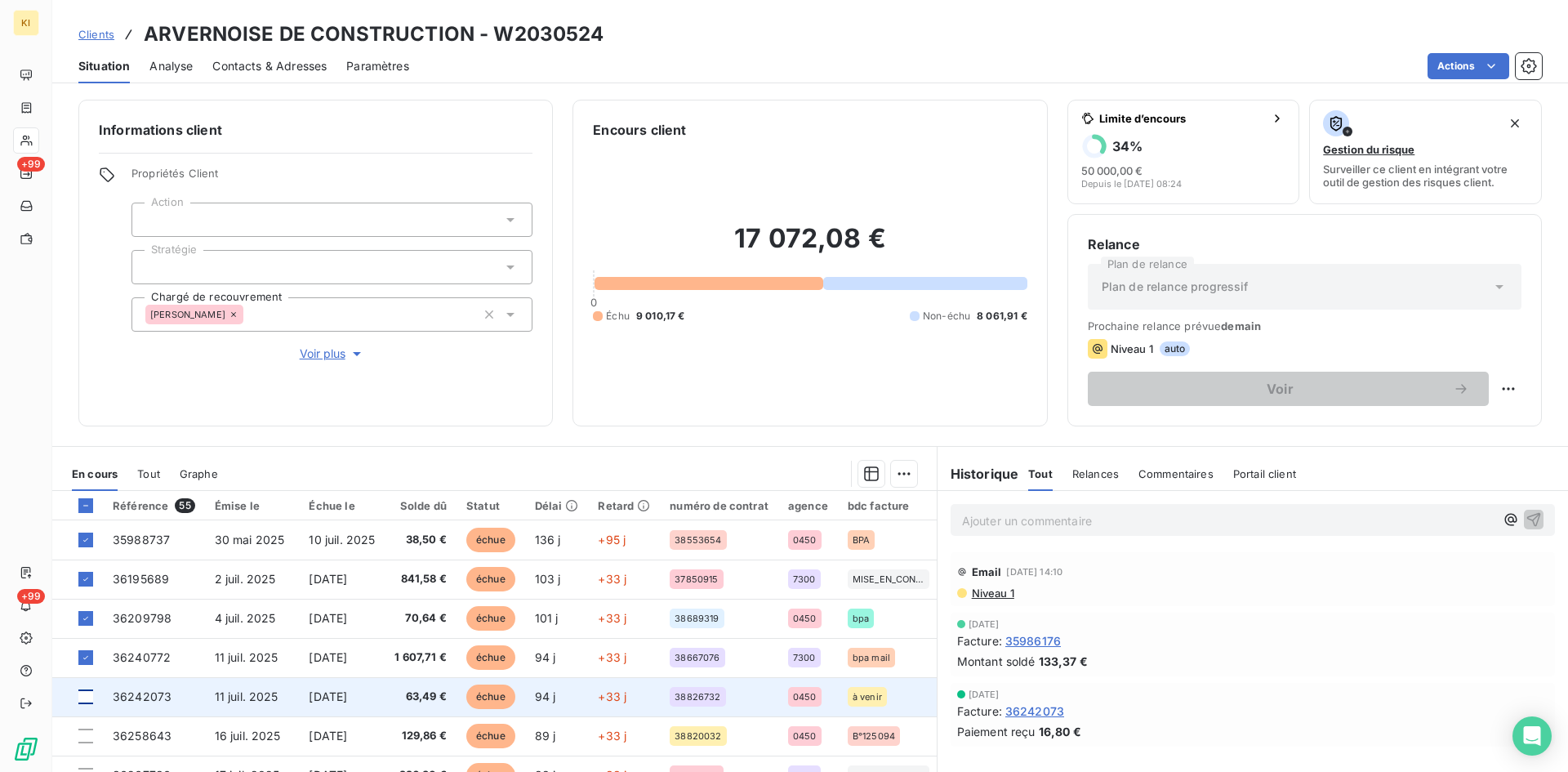
click at [90, 704] on div at bounding box center [85, 697] width 15 height 15
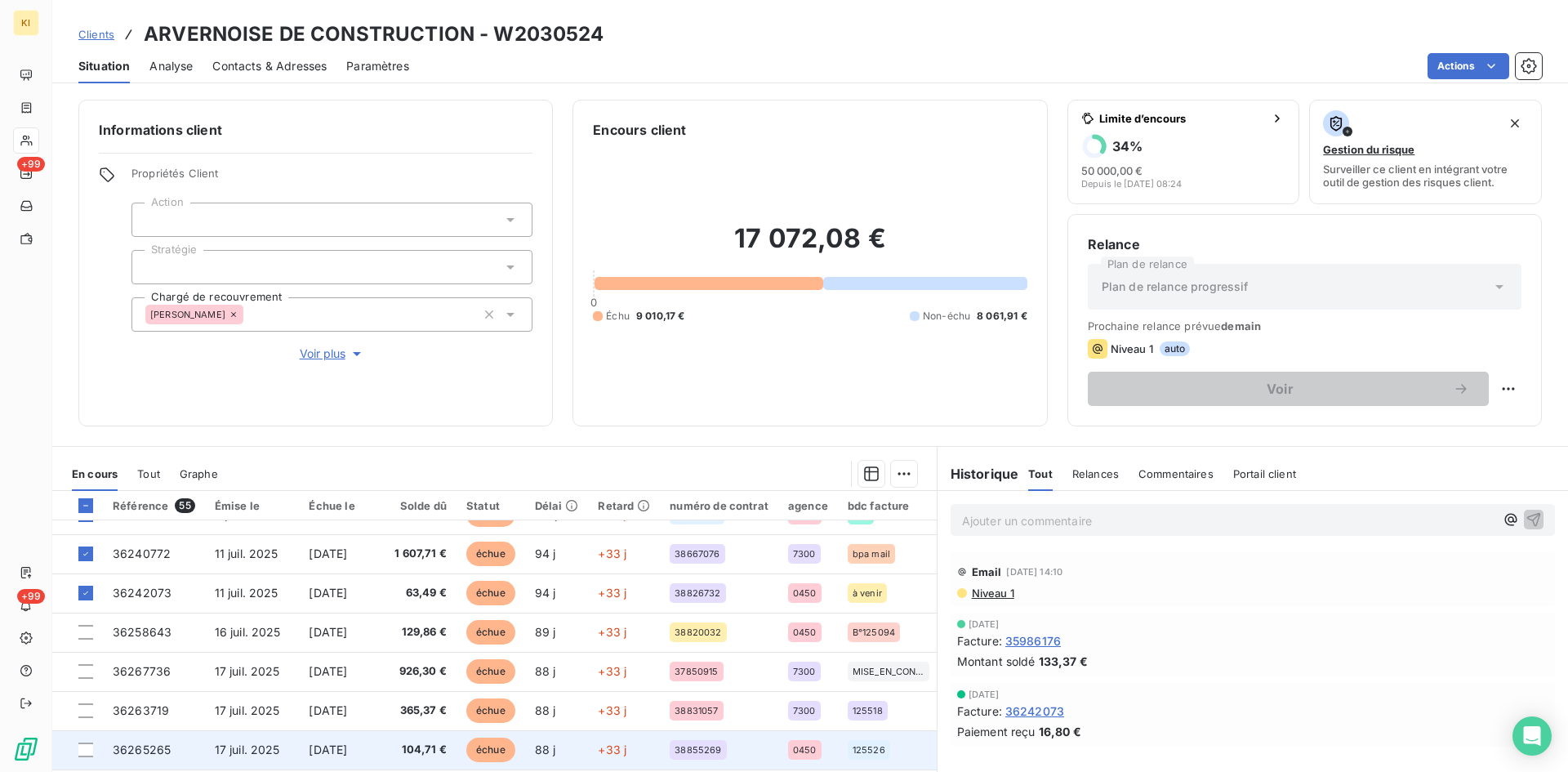
scroll to position [245, 0]
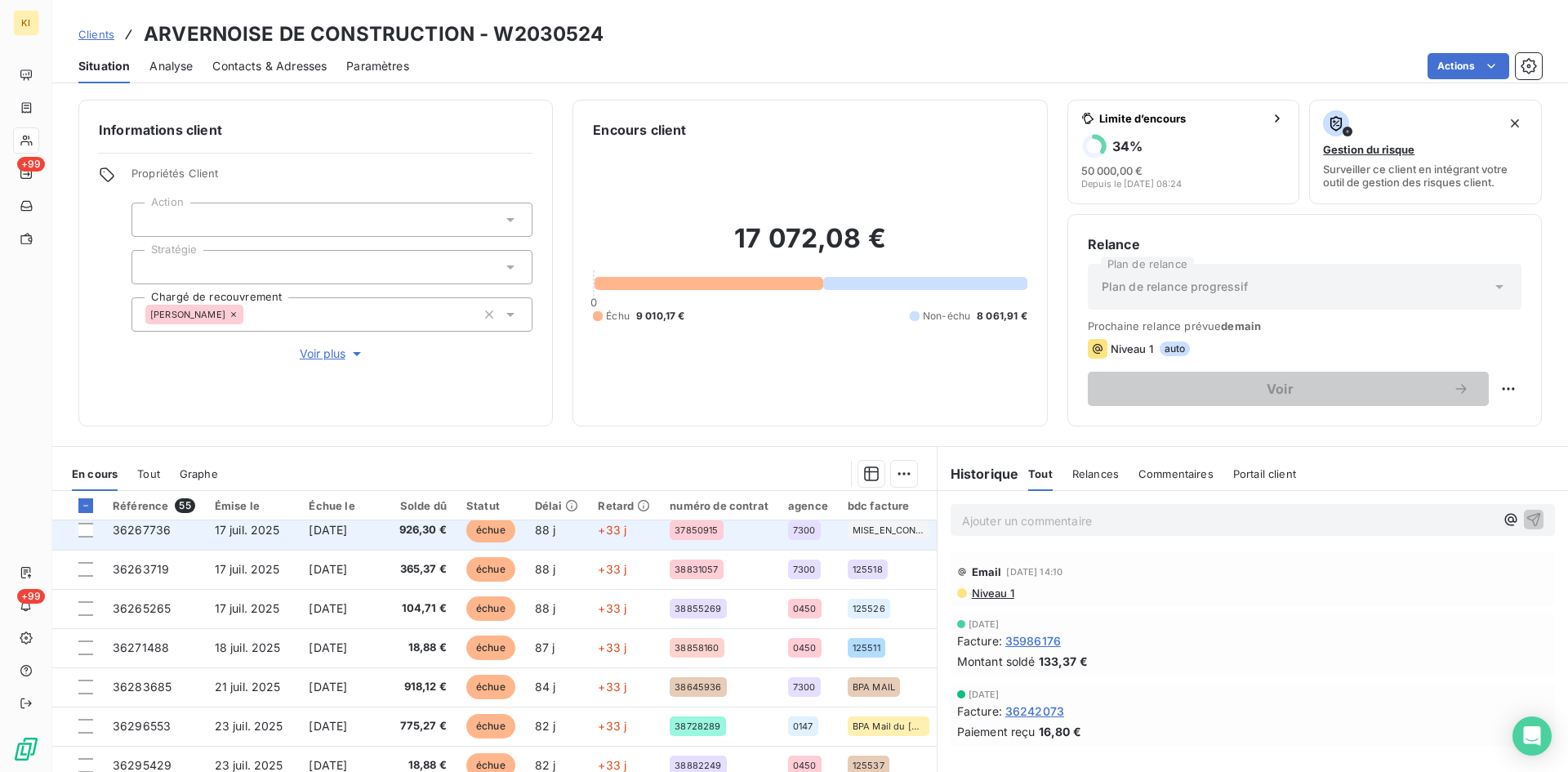
click at [83, 540] on td at bounding box center [77, 530] width 50 height 39
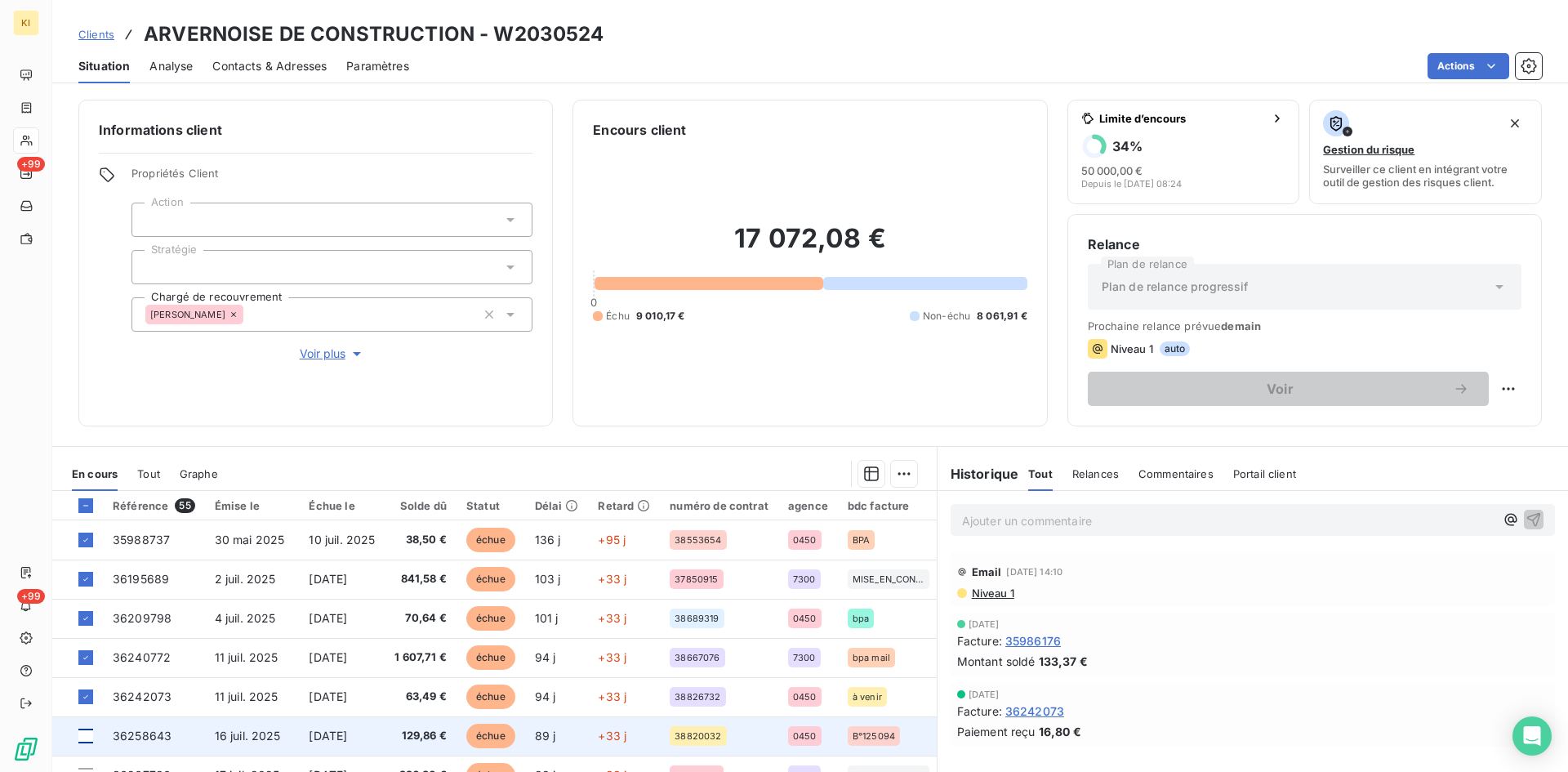
click at [86, 738] on div at bounding box center [85, 736] width 15 height 15
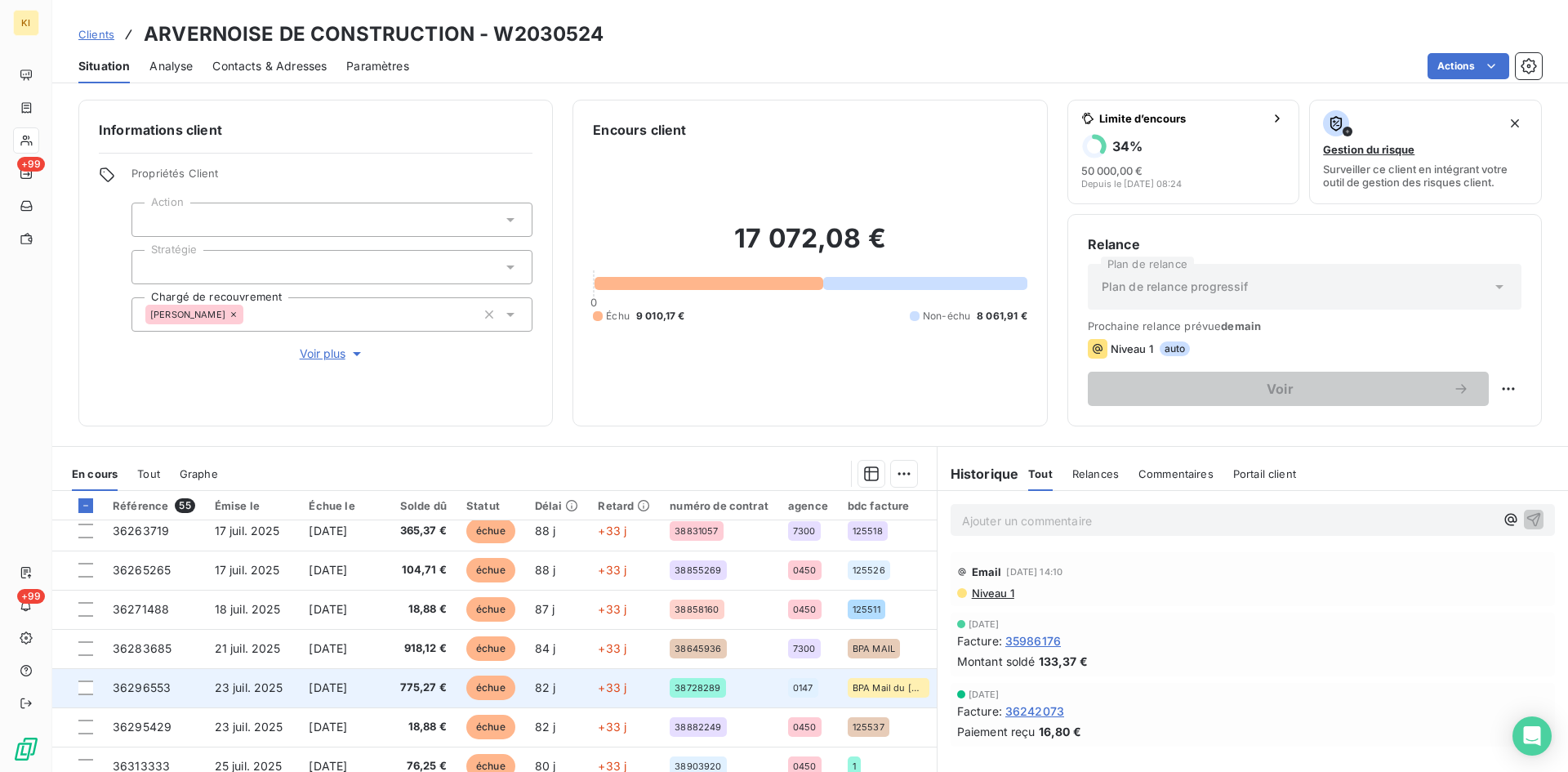
scroll to position [245, 0]
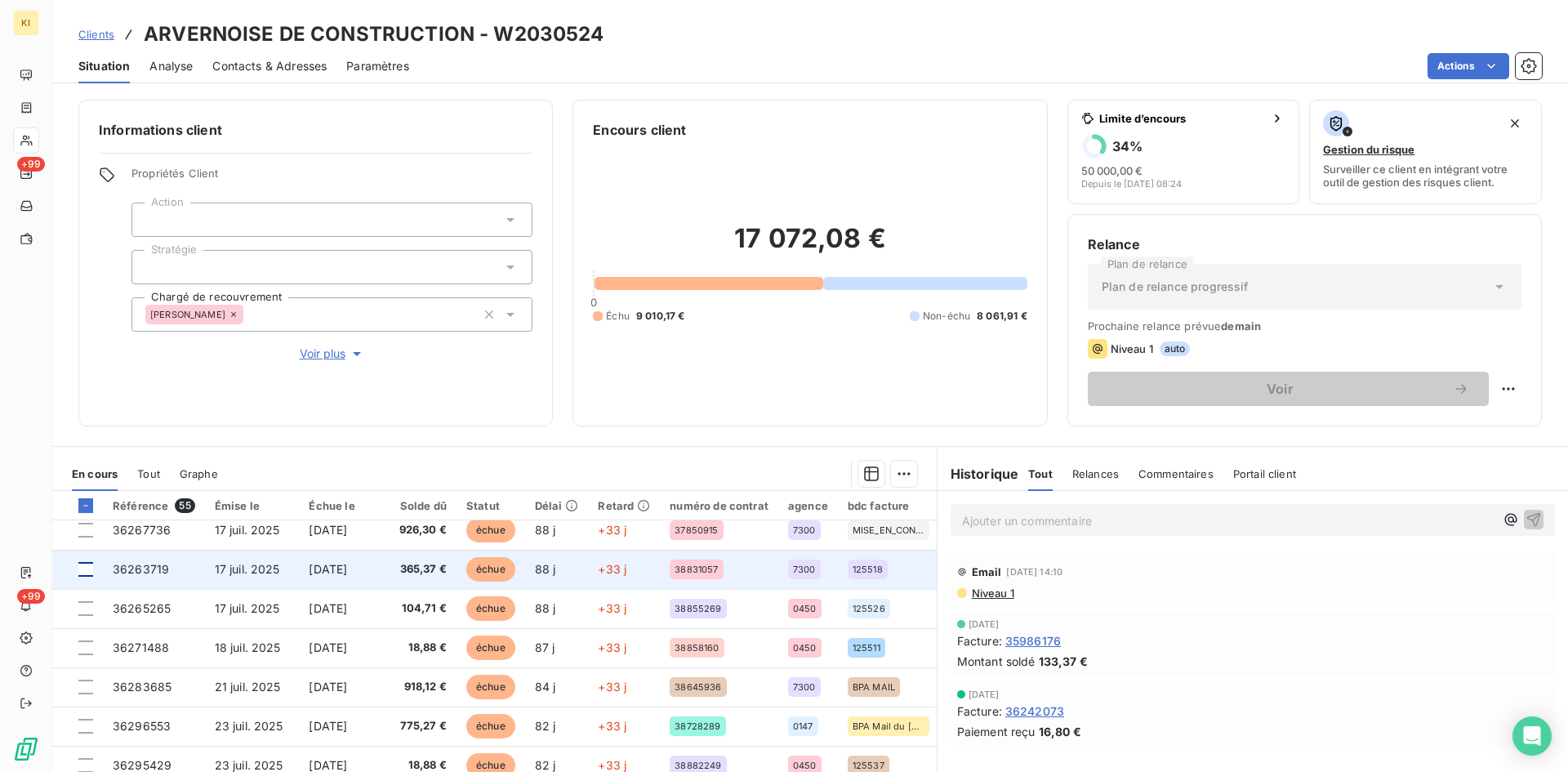
drag, startPoint x: 85, startPoint y: 530, endPoint x: 89, endPoint y: 574, distance: 44.2
click at [86, 530] on div at bounding box center [85, 530] width 15 height 15
click at [85, 574] on div at bounding box center [85, 569] width 15 height 15
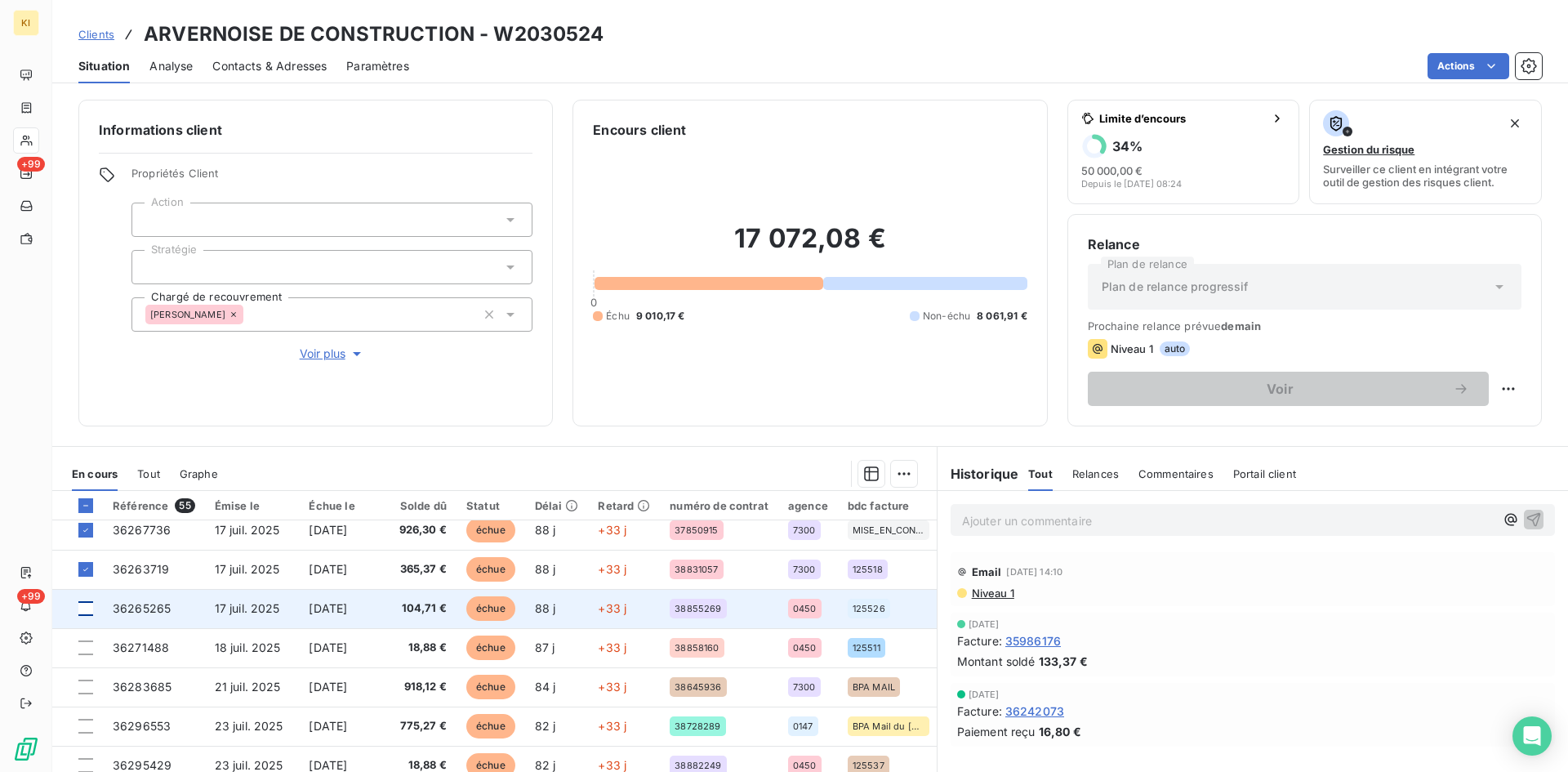
click at [89, 611] on div at bounding box center [85, 608] width 15 height 15
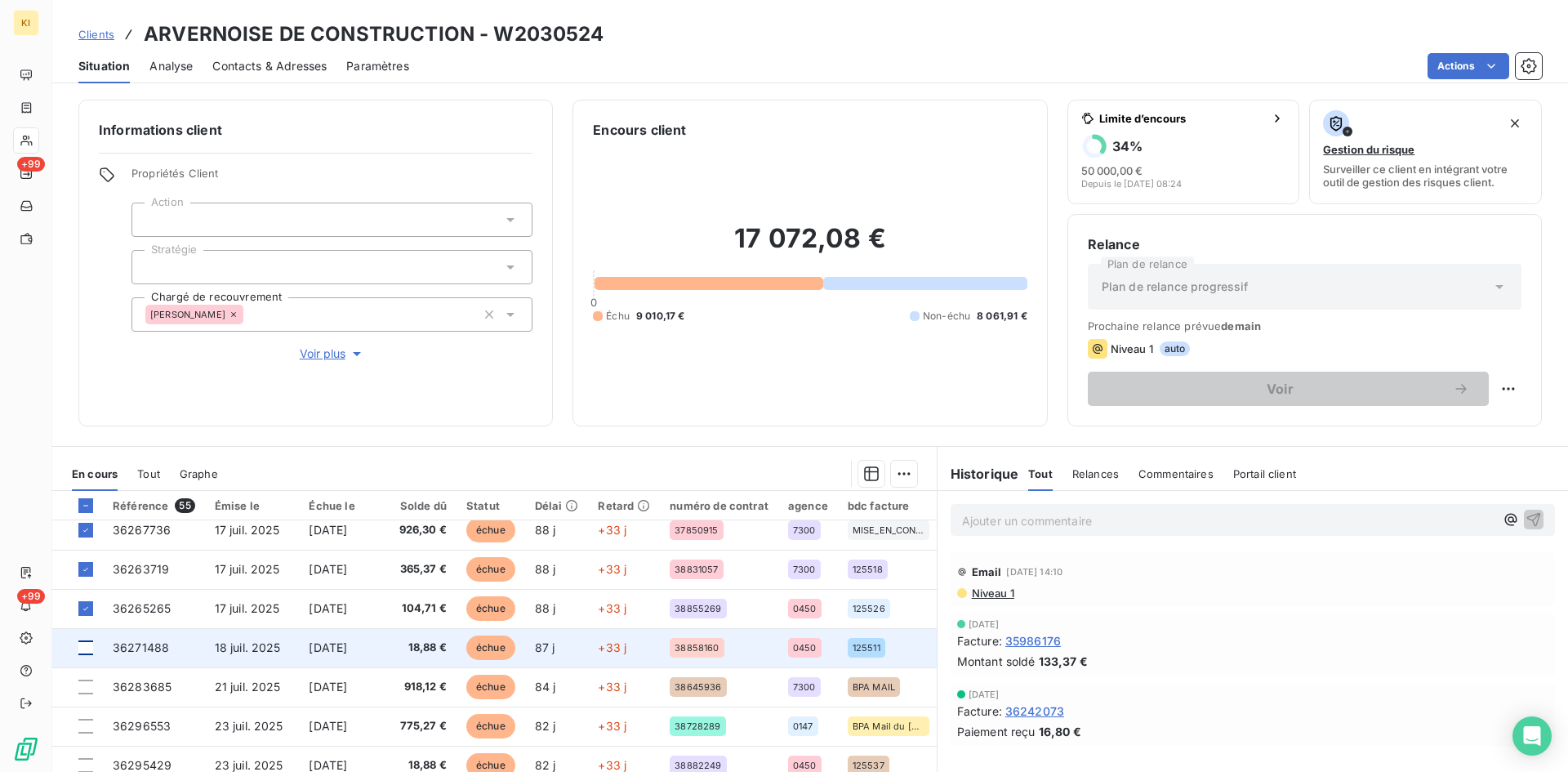
click at [83, 649] on div at bounding box center [85, 647] width 15 height 15
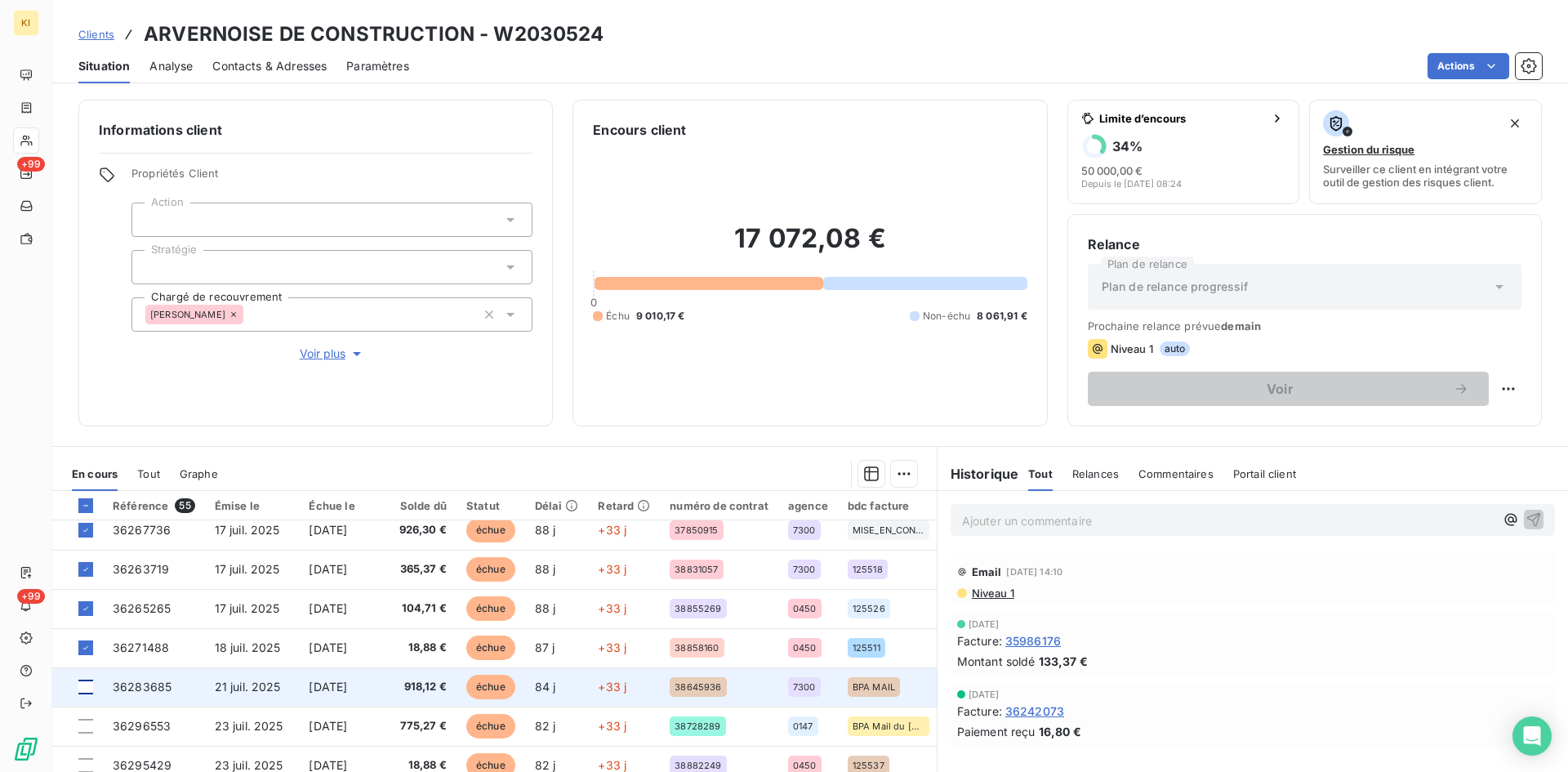
click at [86, 692] on div at bounding box center [85, 687] width 15 height 15
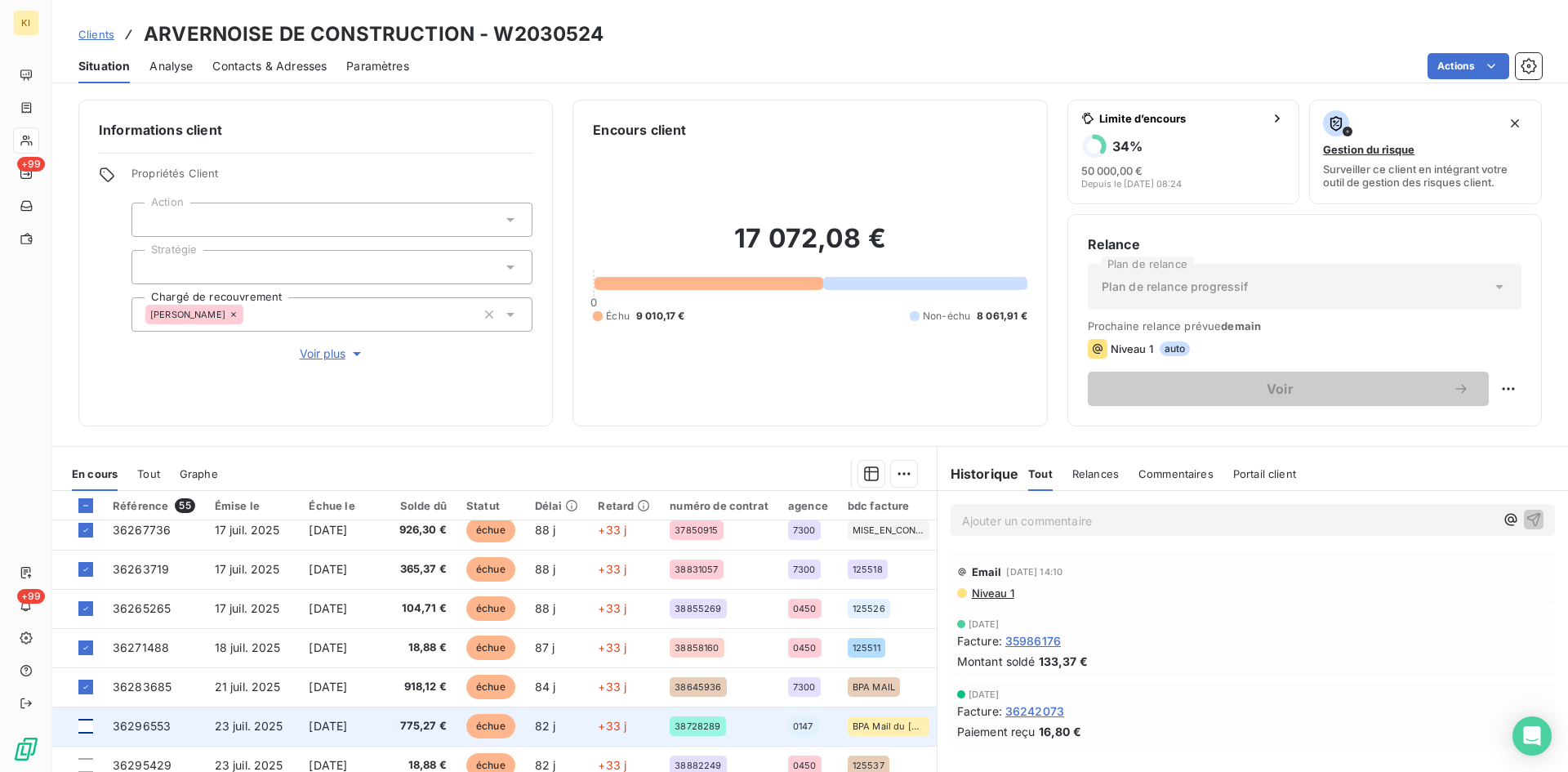
click at [89, 731] on div at bounding box center [85, 726] width 15 height 15
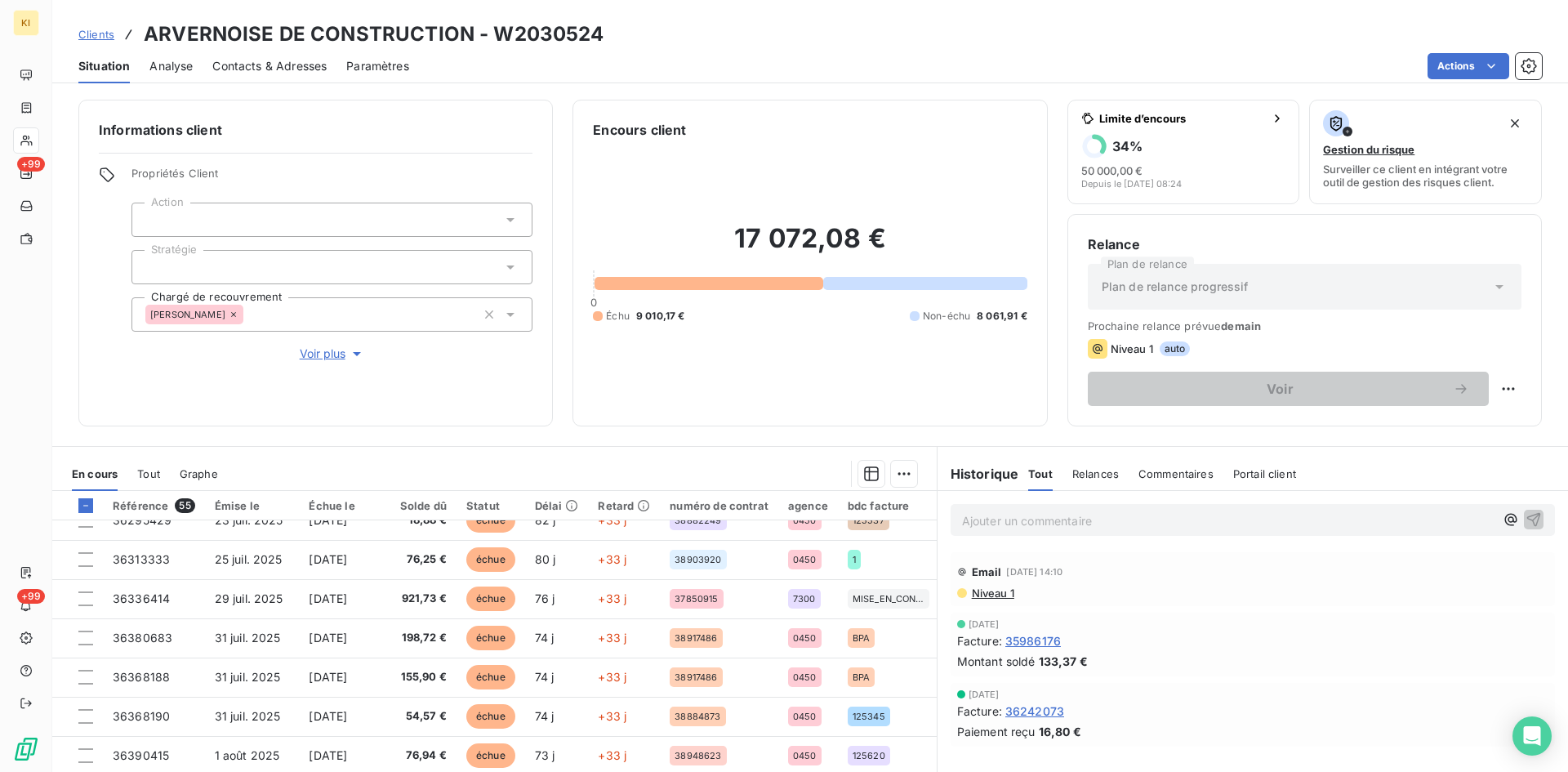
scroll to position [409, 0]
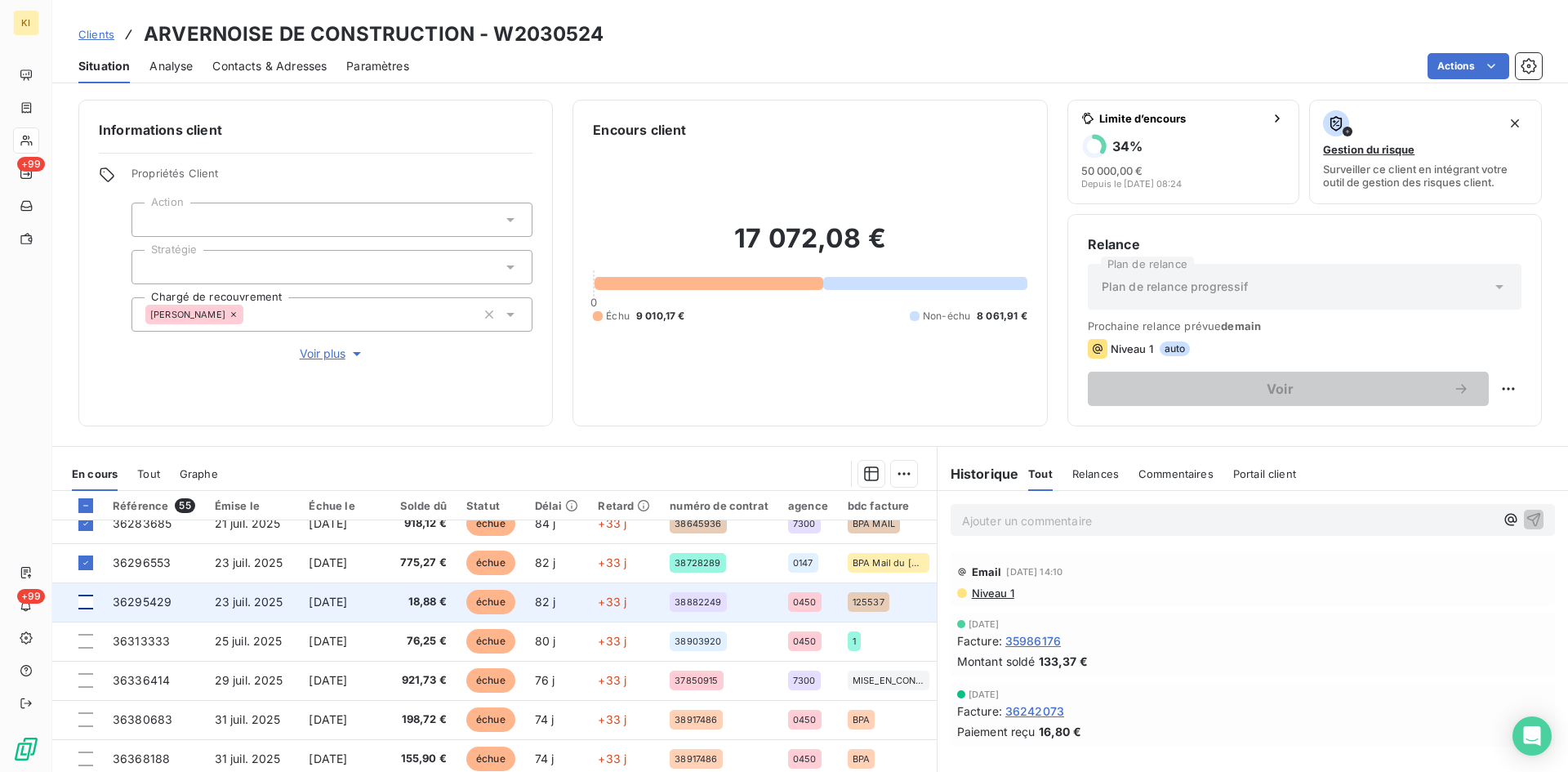
click at [85, 600] on div at bounding box center [85, 602] width 15 height 15
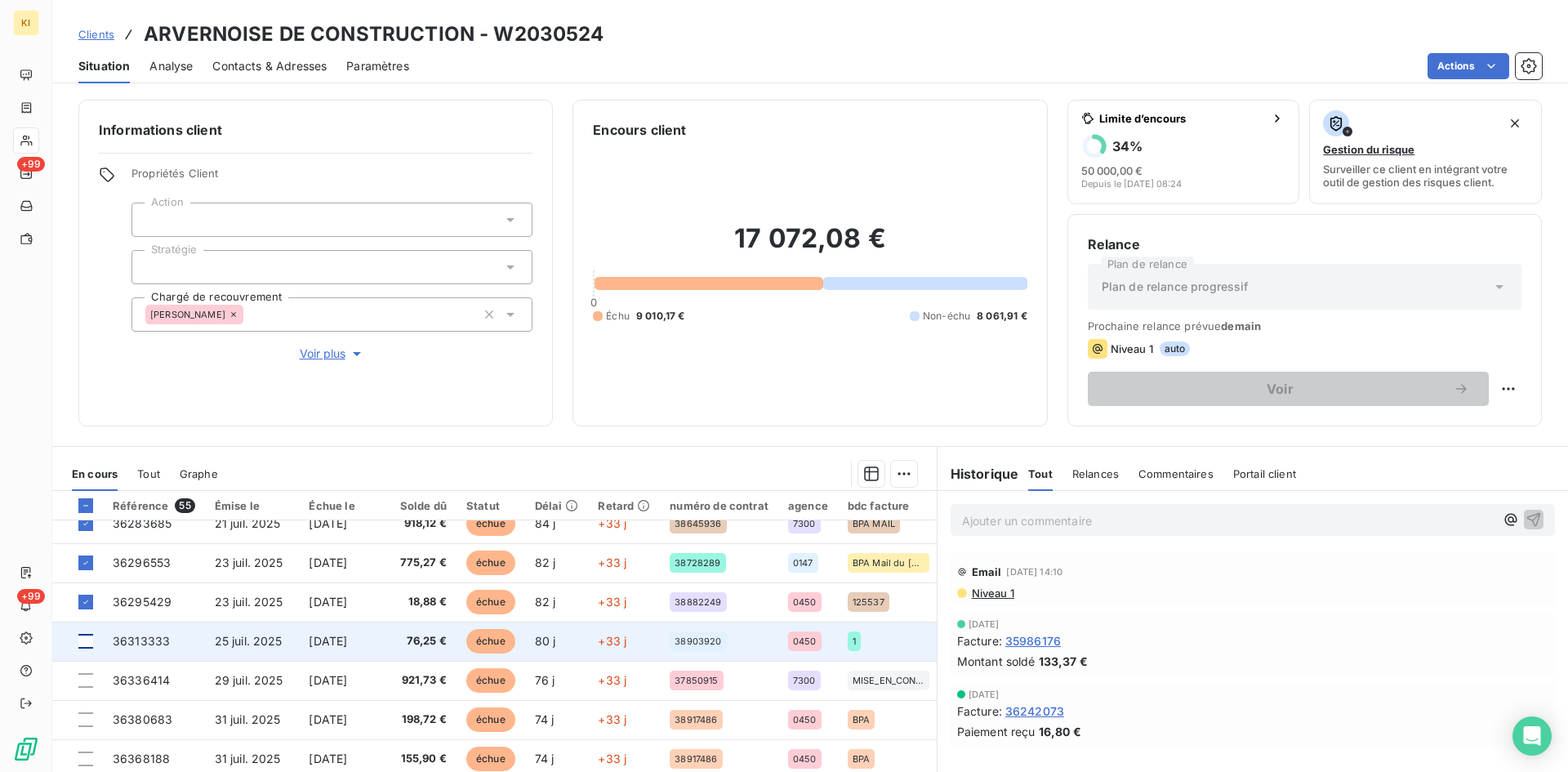
click at [91, 640] on div at bounding box center [85, 641] width 15 height 15
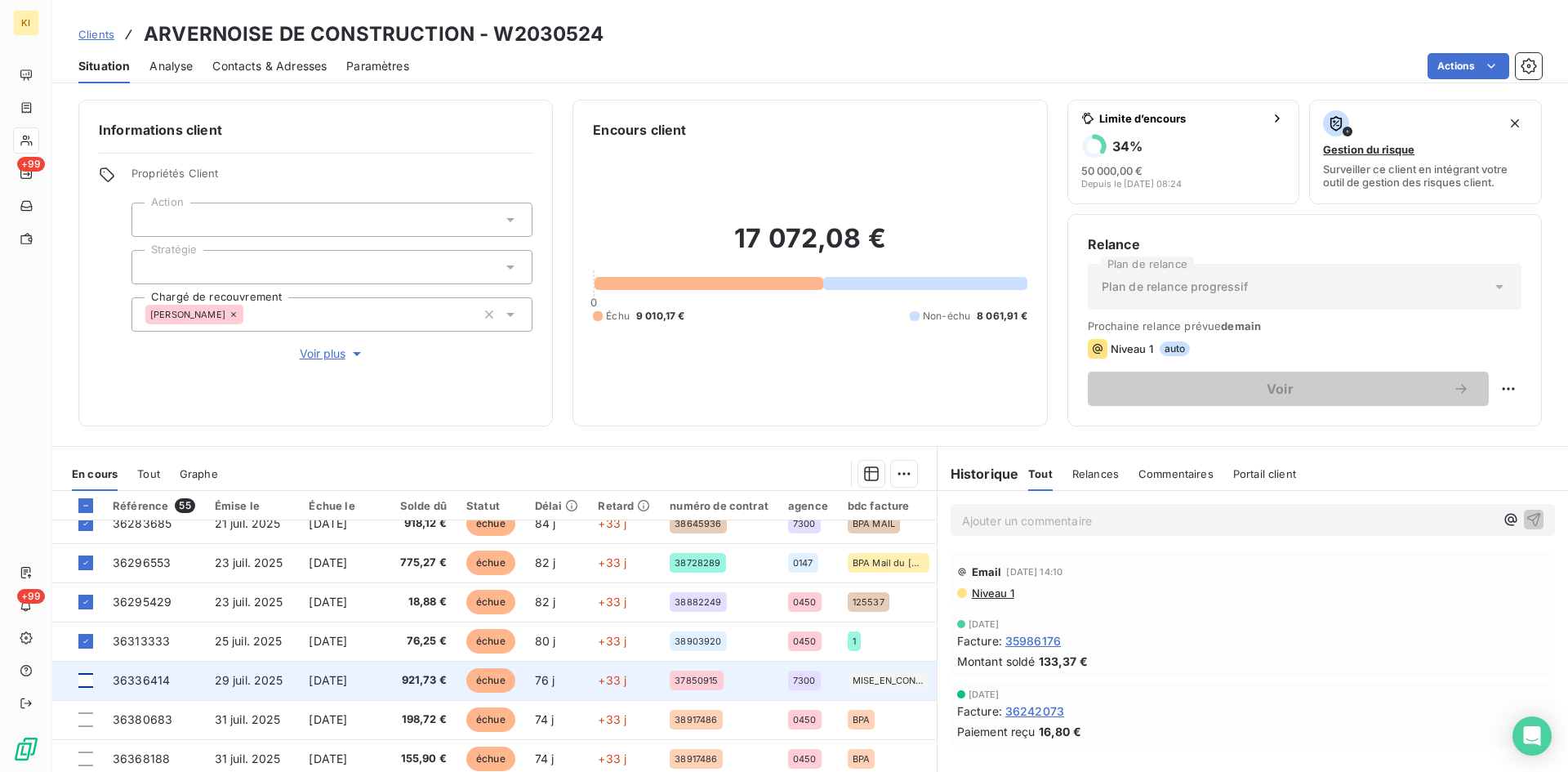
click at [90, 685] on div at bounding box center [85, 681] width 15 height 15
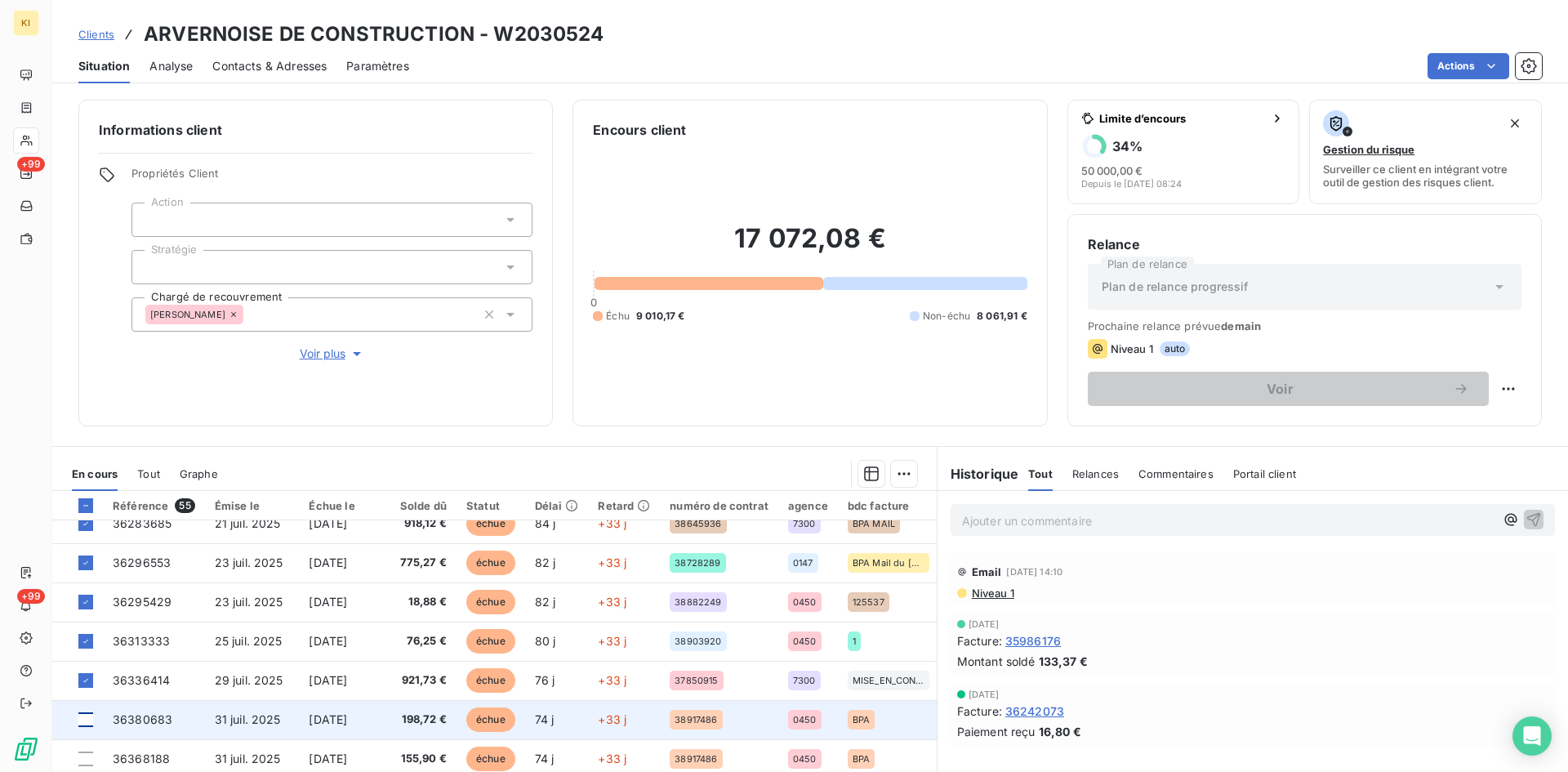
click at [82, 726] on div at bounding box center [85, 719] width 15 height 15
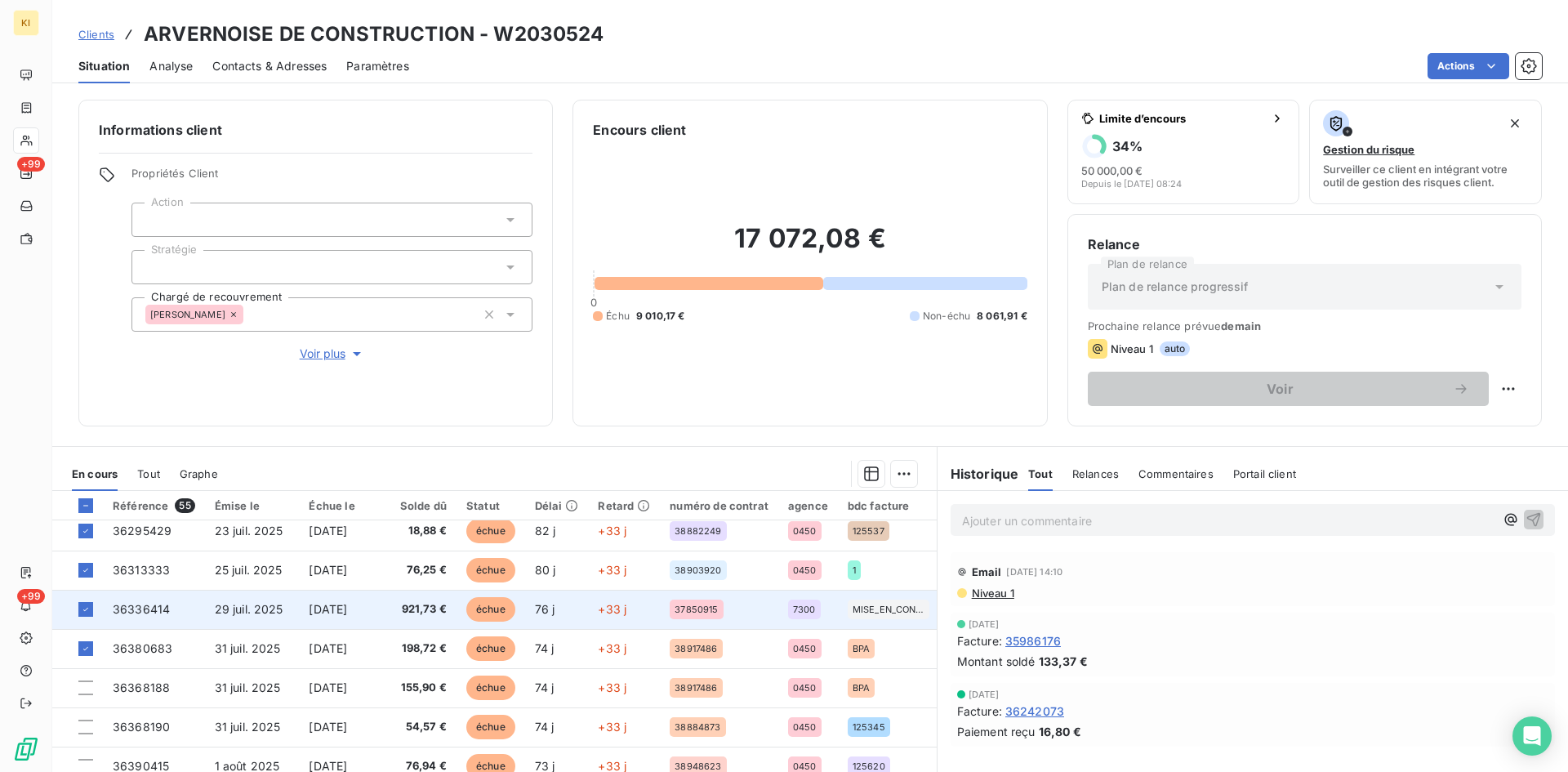
scroll to position [572, 0]
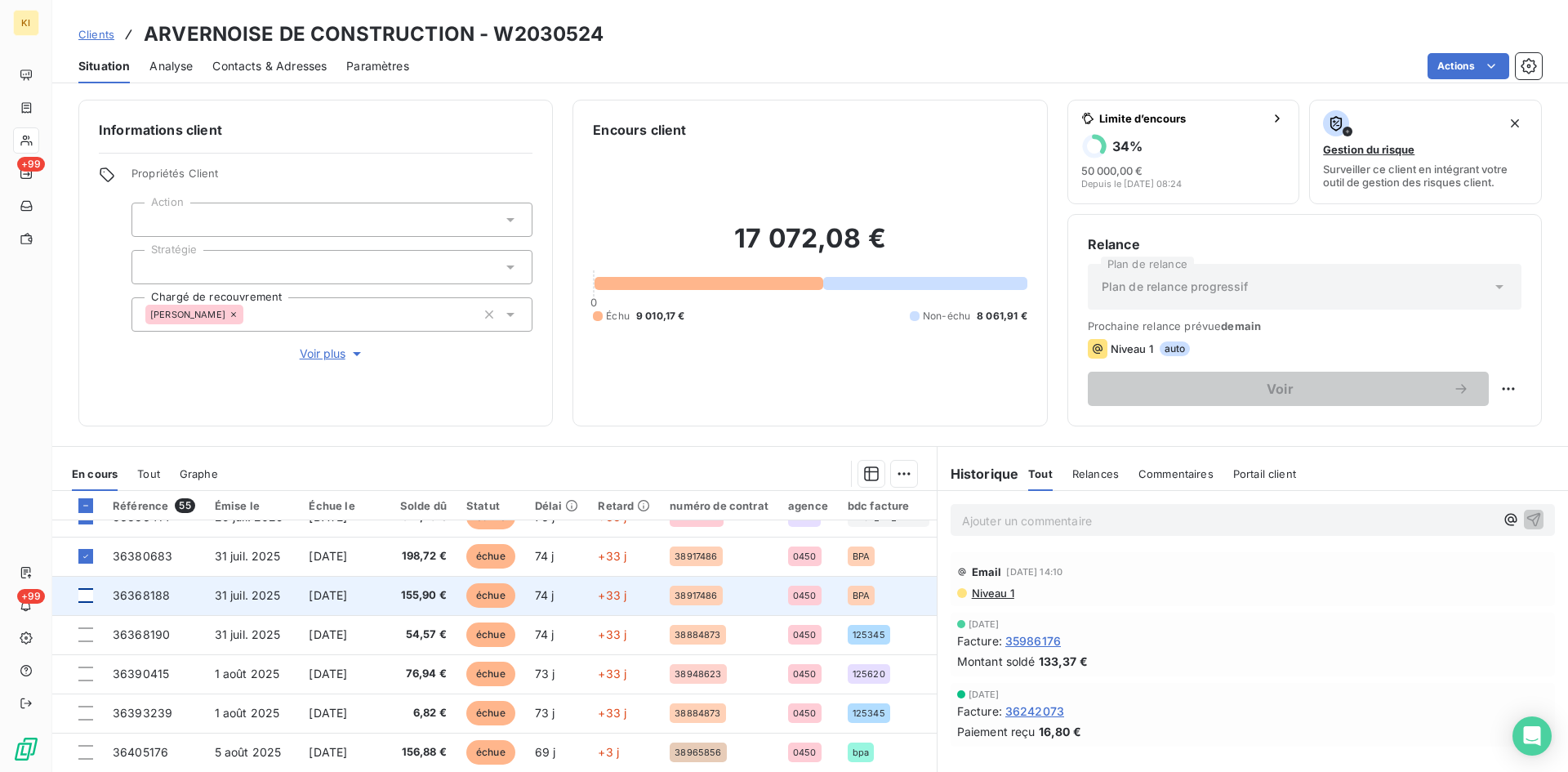
click at [90, 599] on div at bounding box center [85, 595] width 15 height 15
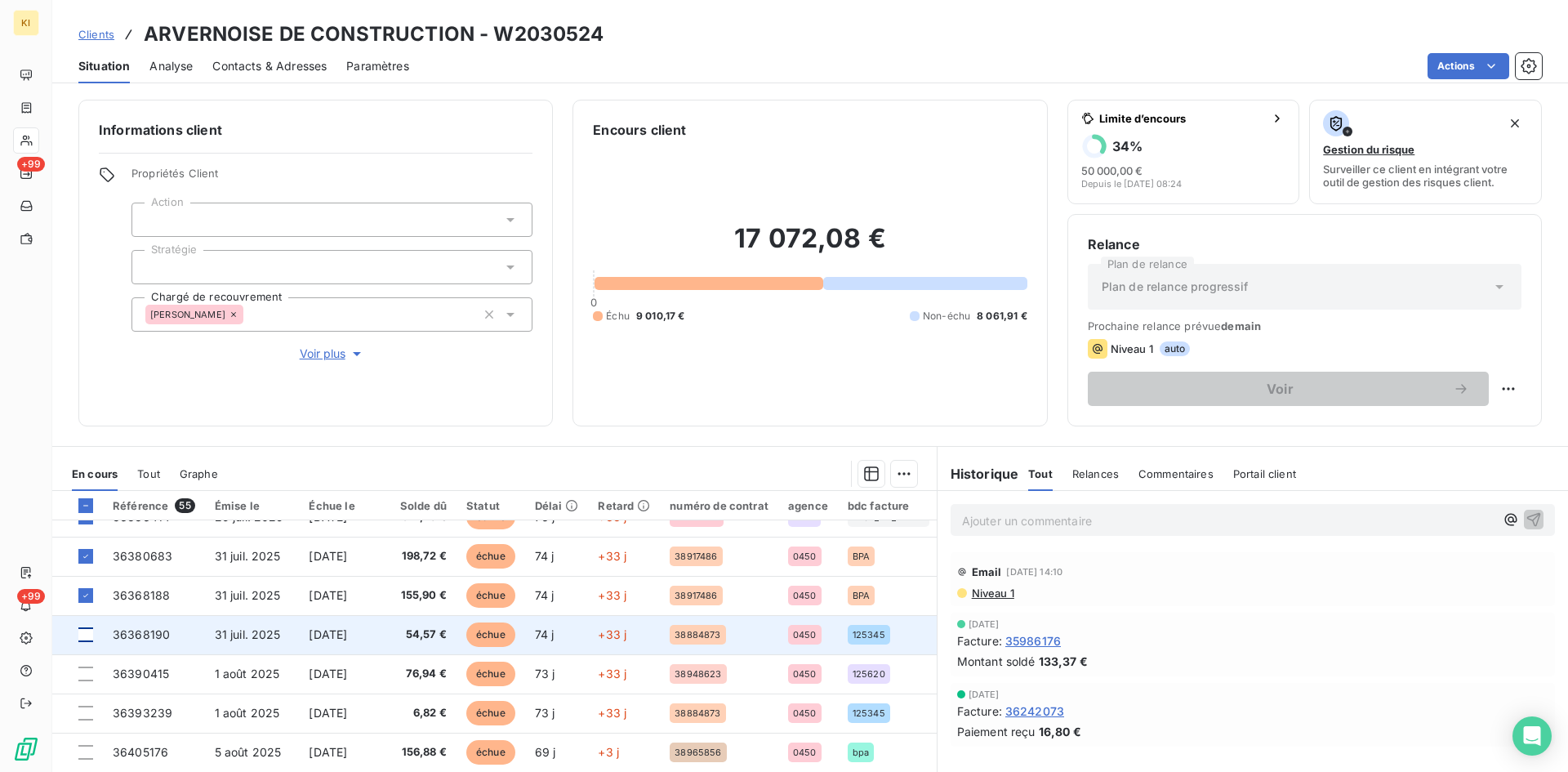
click at [87, 631] on div at bounding box center [85, 634] width 15 height 15
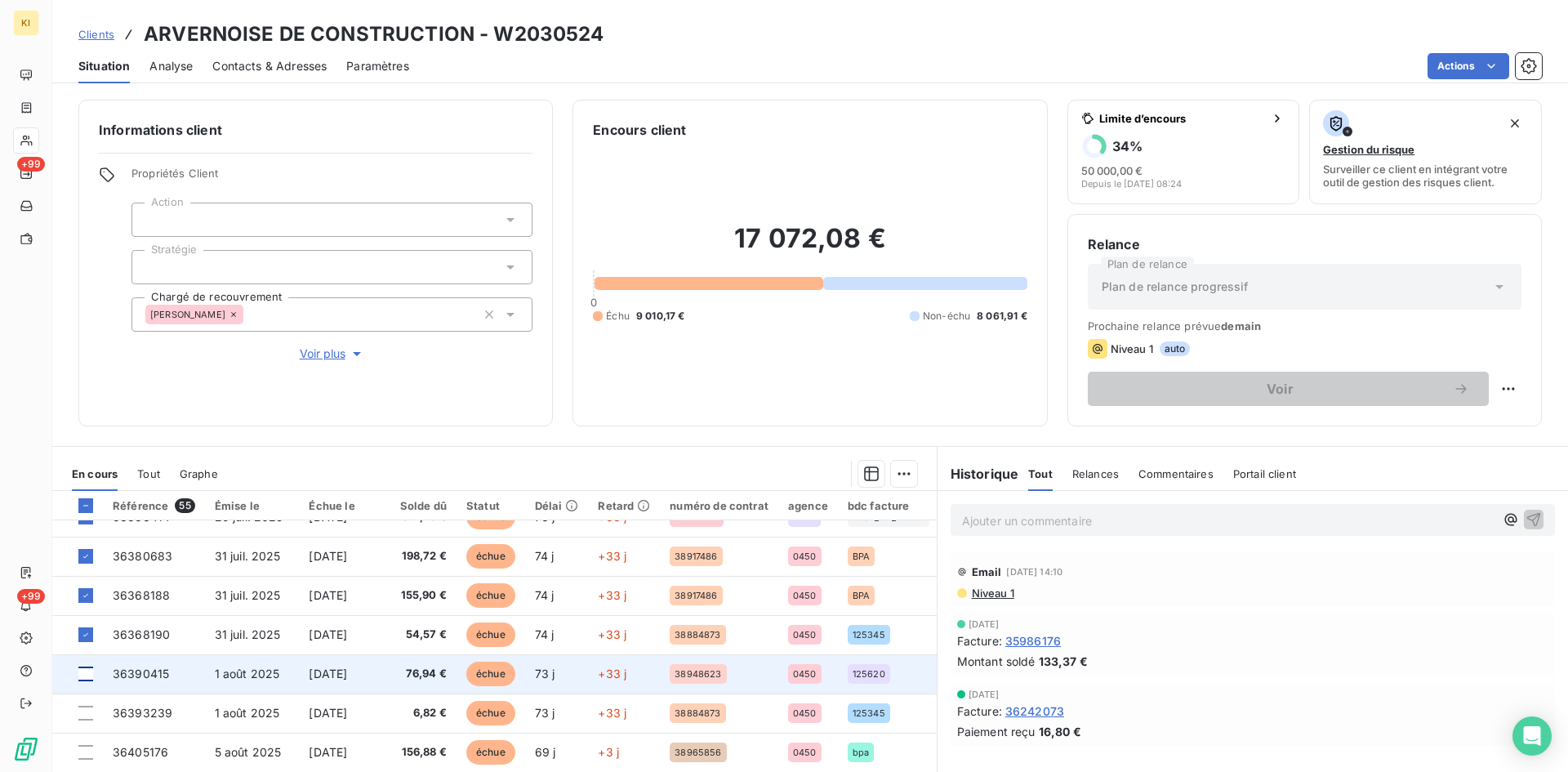
click at [85, 671] on div at bounding box center [85, 674] width 15 height 15
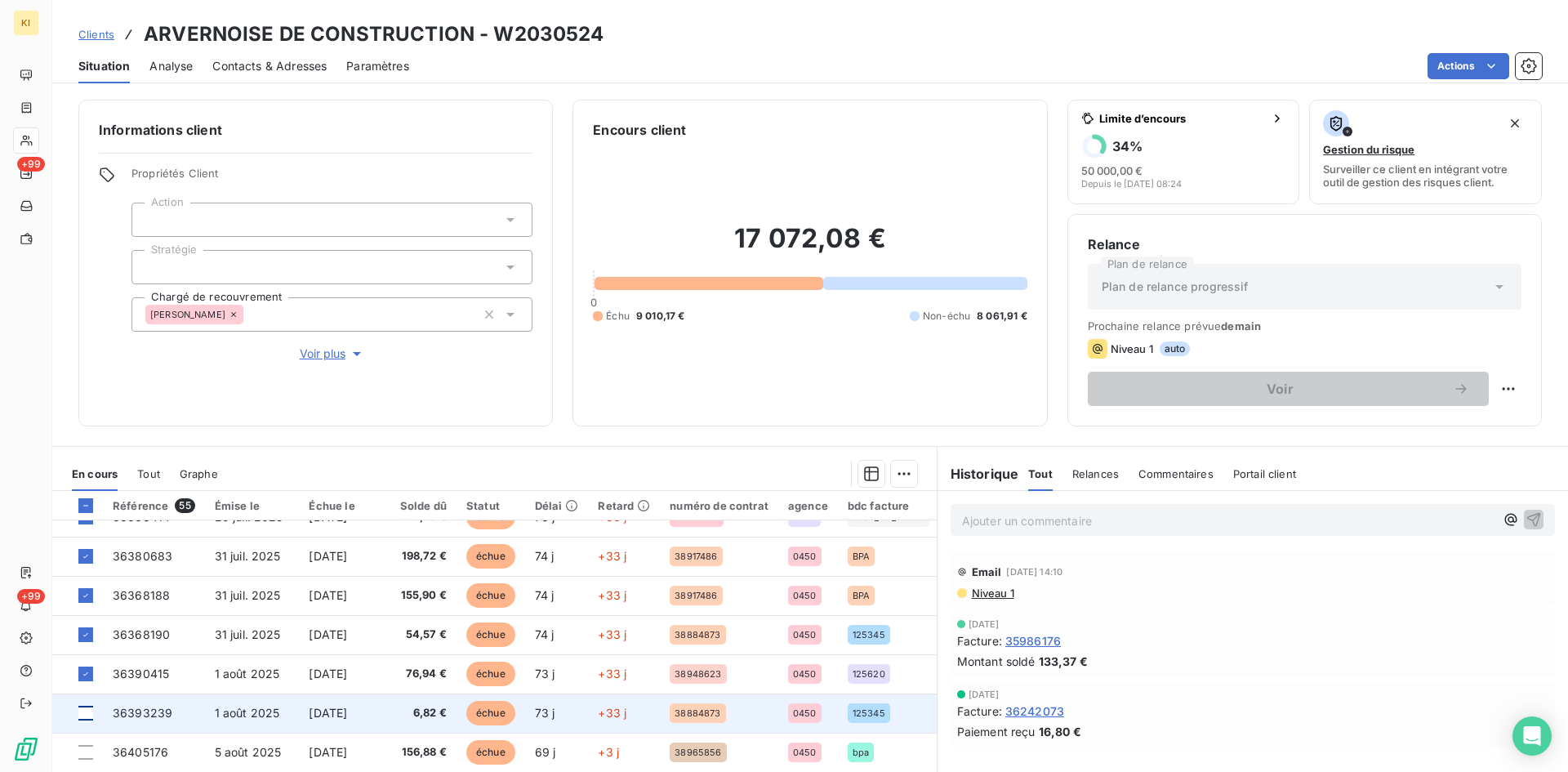
click at [82, 713] on div at bounding box center [85, 713] width 15 height 15
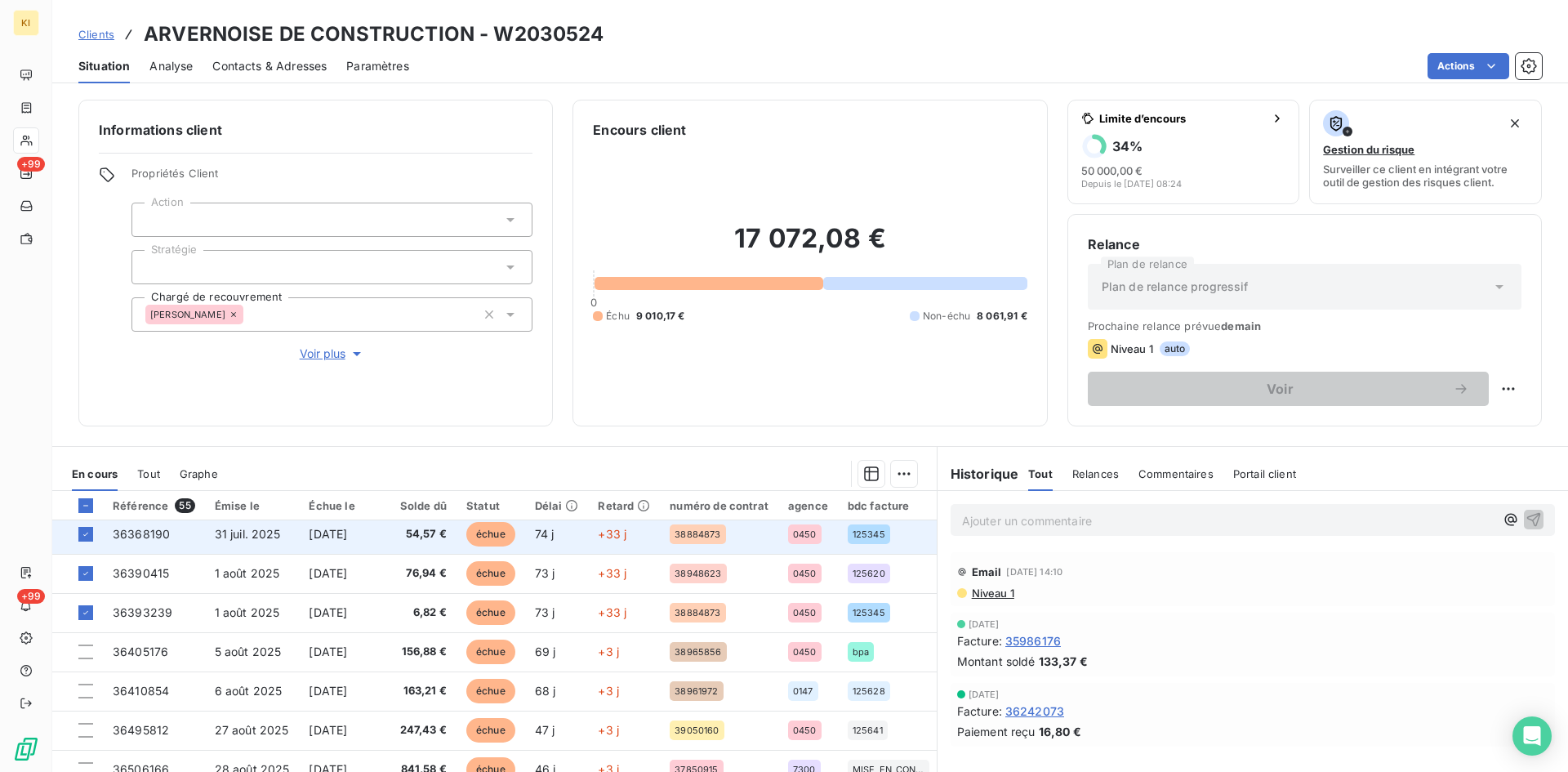
scroll to position [703, 0]
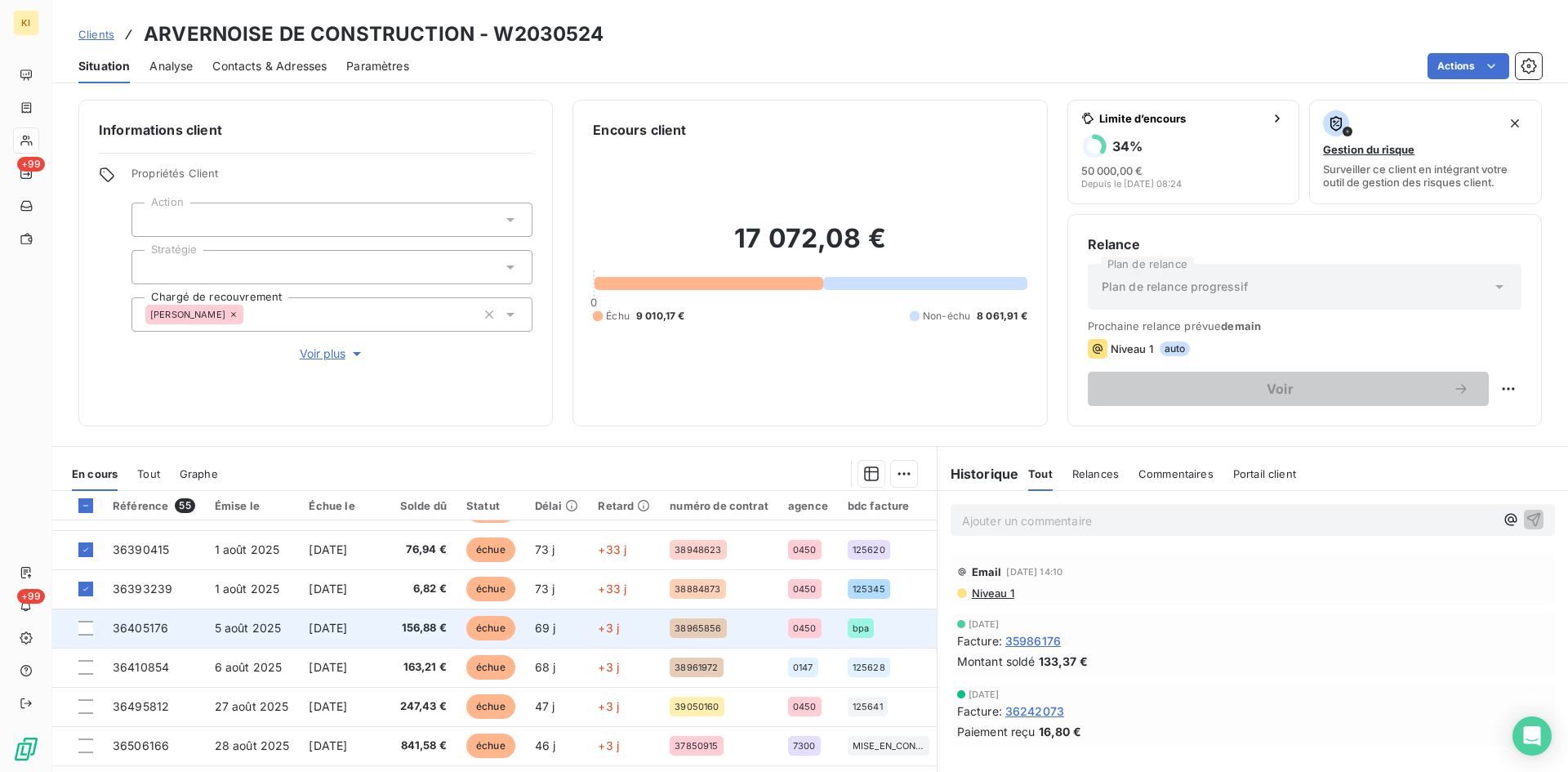
click at [93, 620] on td at bounding box center [77, 628] width 50 height 39
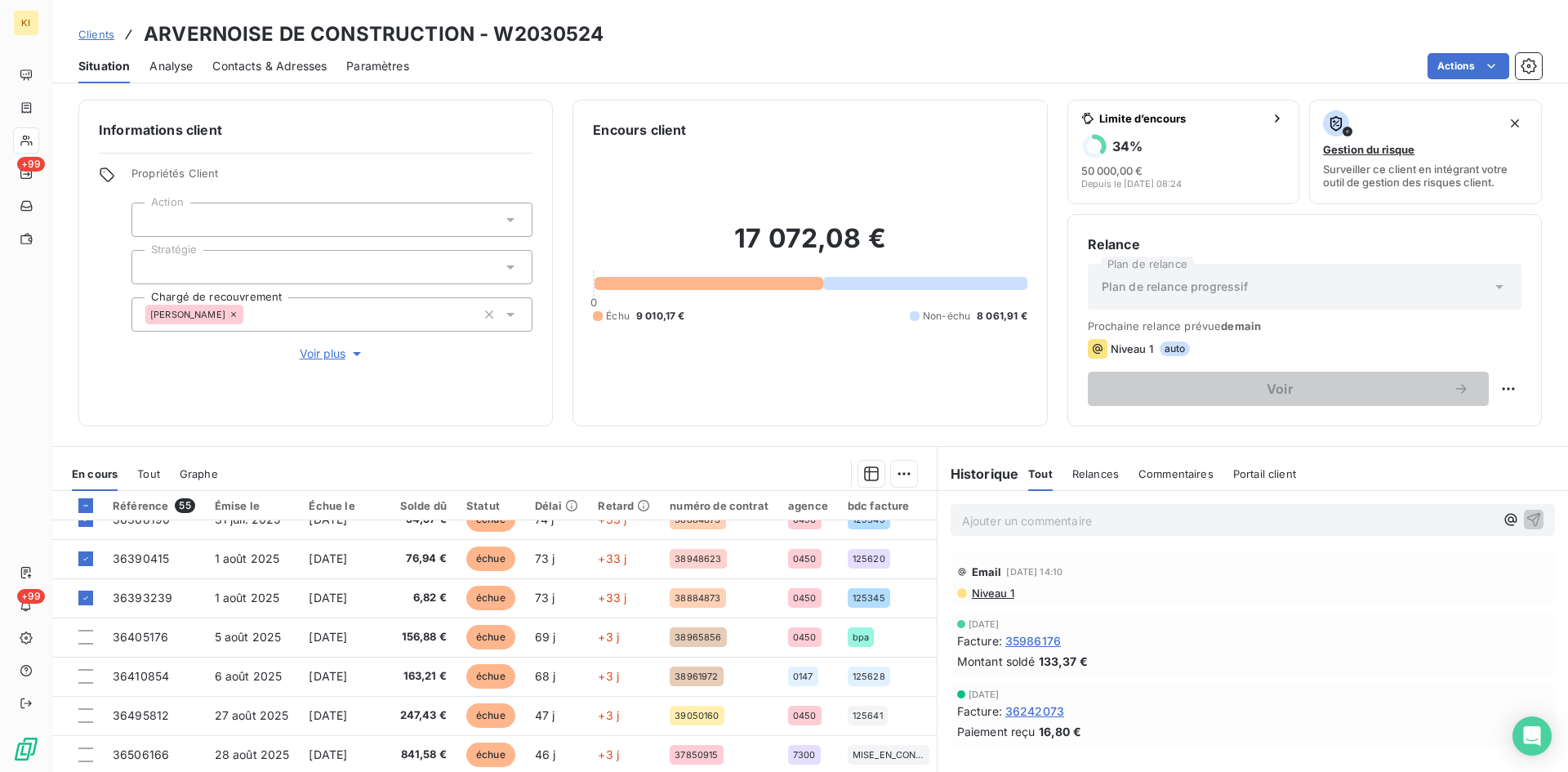
scroll to position [703, 0]
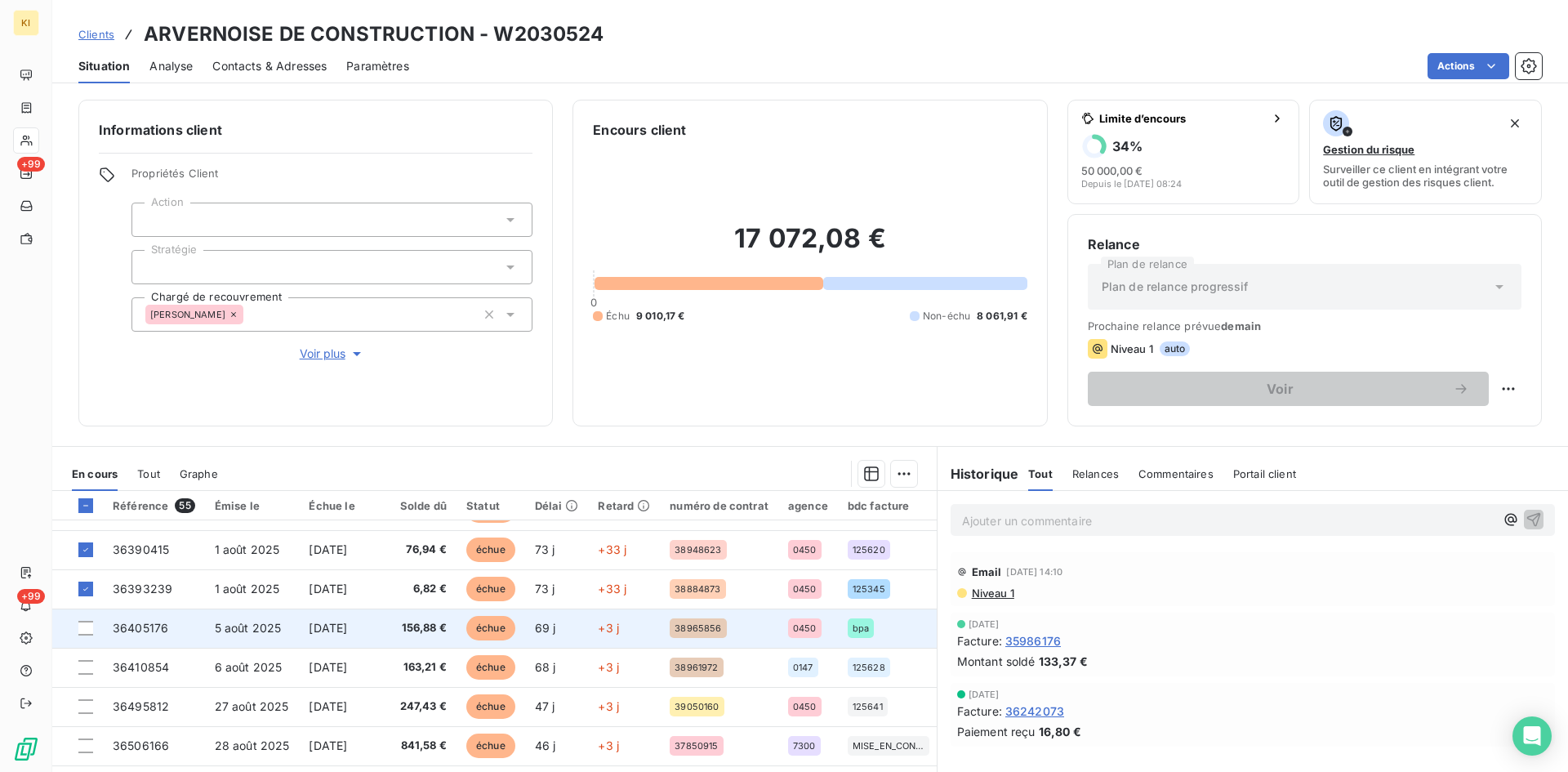
click at [87, 623] on div at bounding box center [85, 628] width 15 height 15
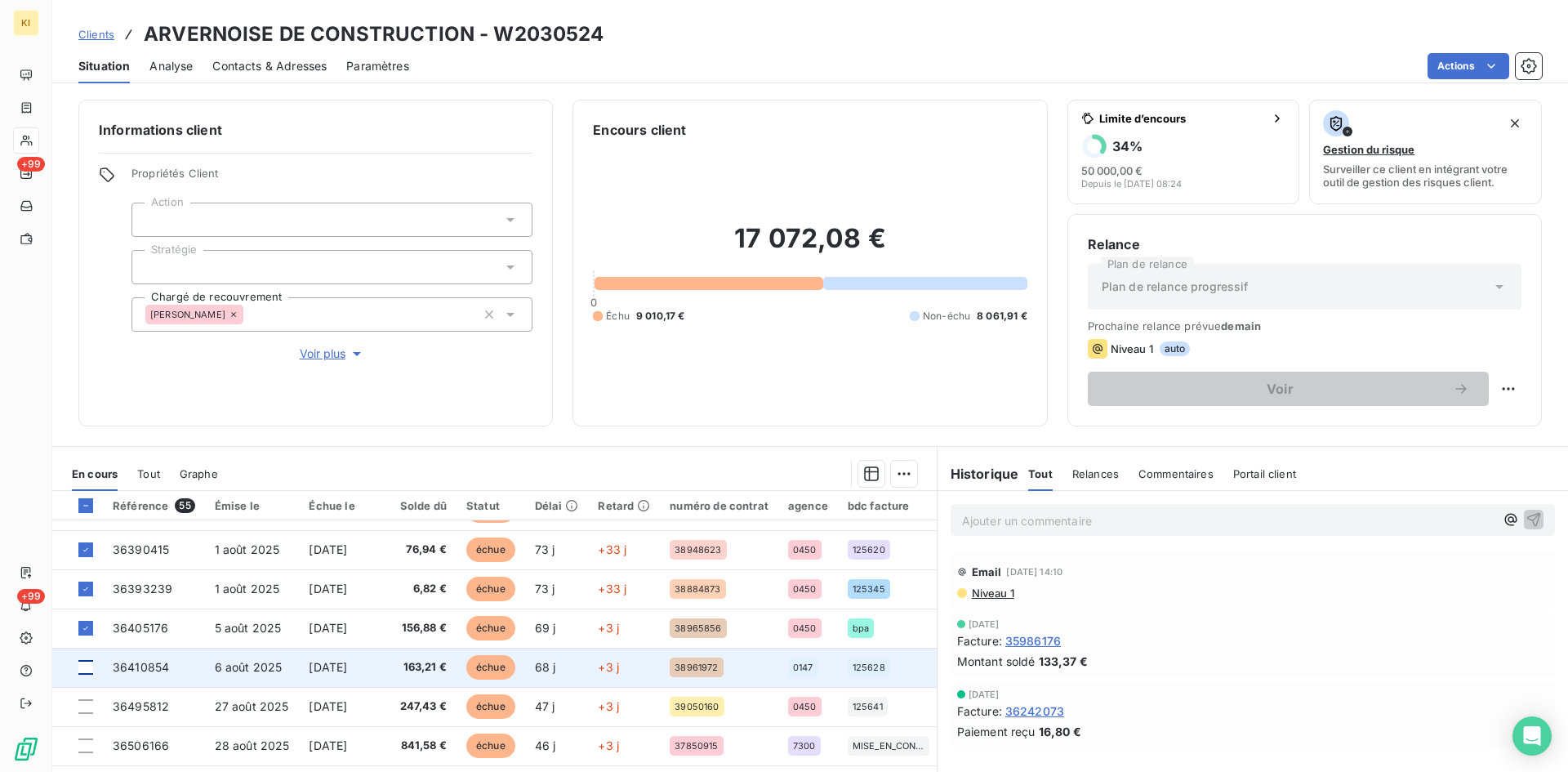
click at [86, 660] on div at bounding box center [85, 667] width 15 height 15
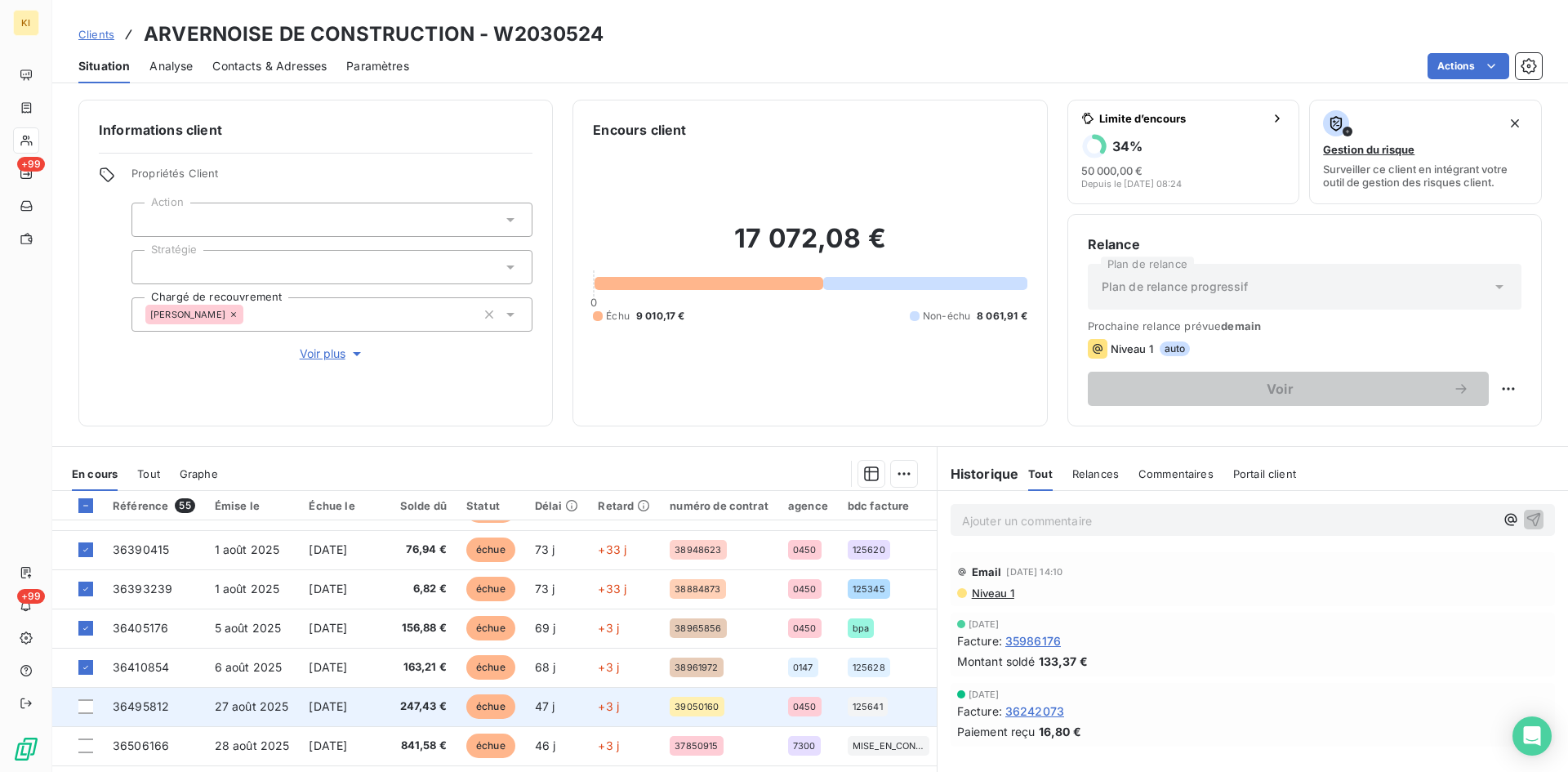
click at [86, 710] on td at bounding box center [77, 707] width 50 height 39
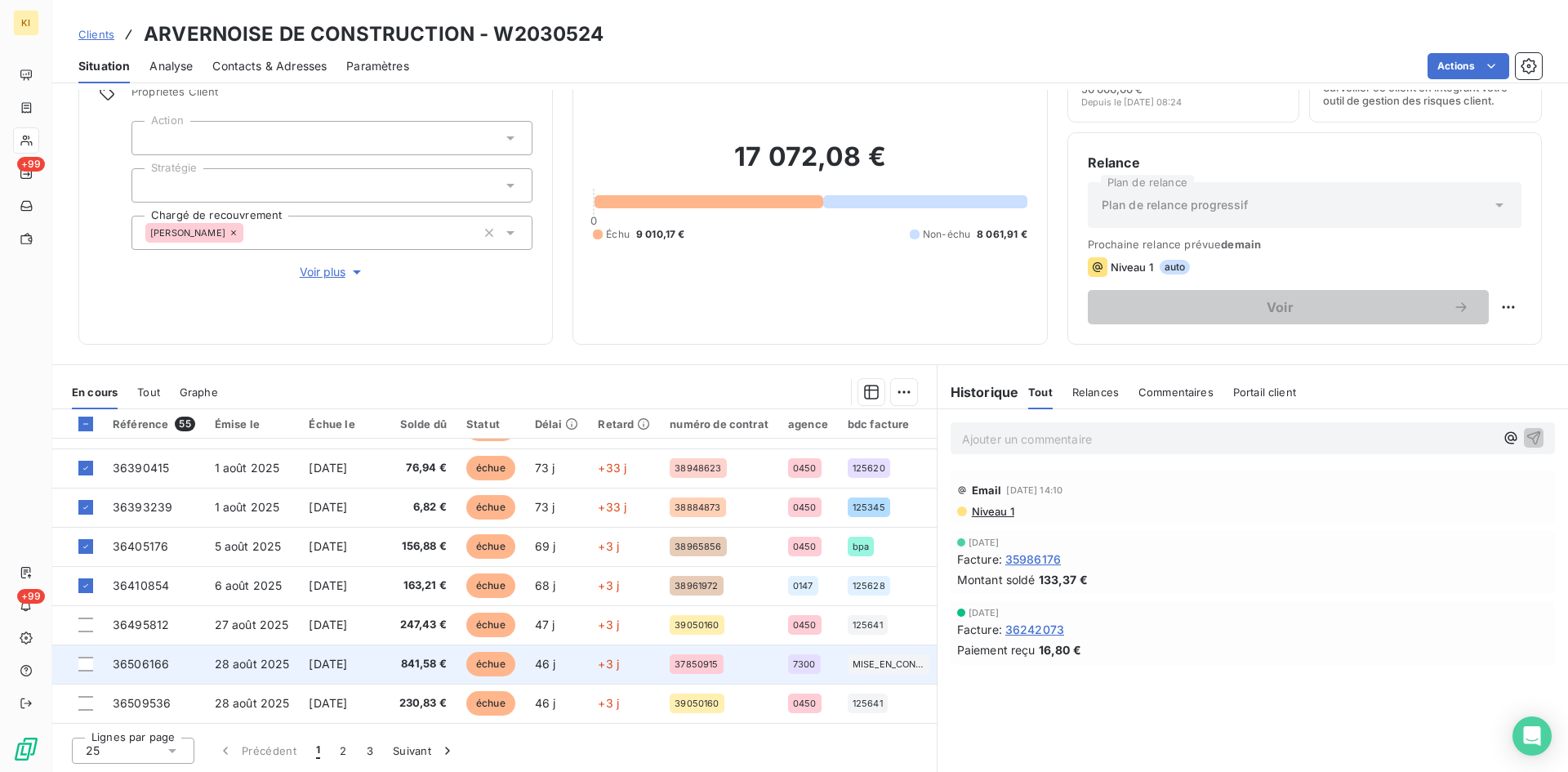
scroll to position [83, 0]
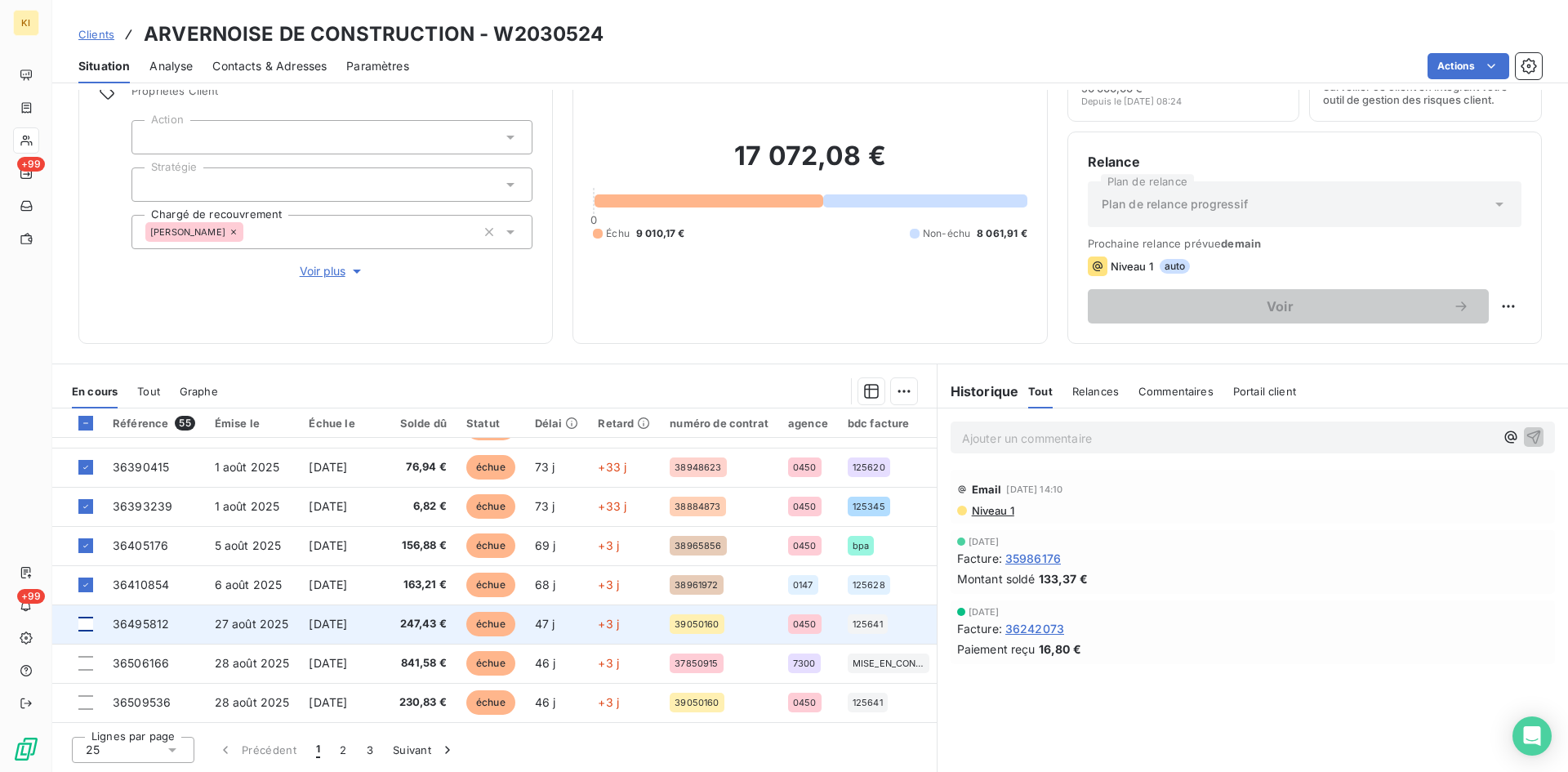
click at [82, 618] on div at bounding box center [85, 624] width 15 height 15
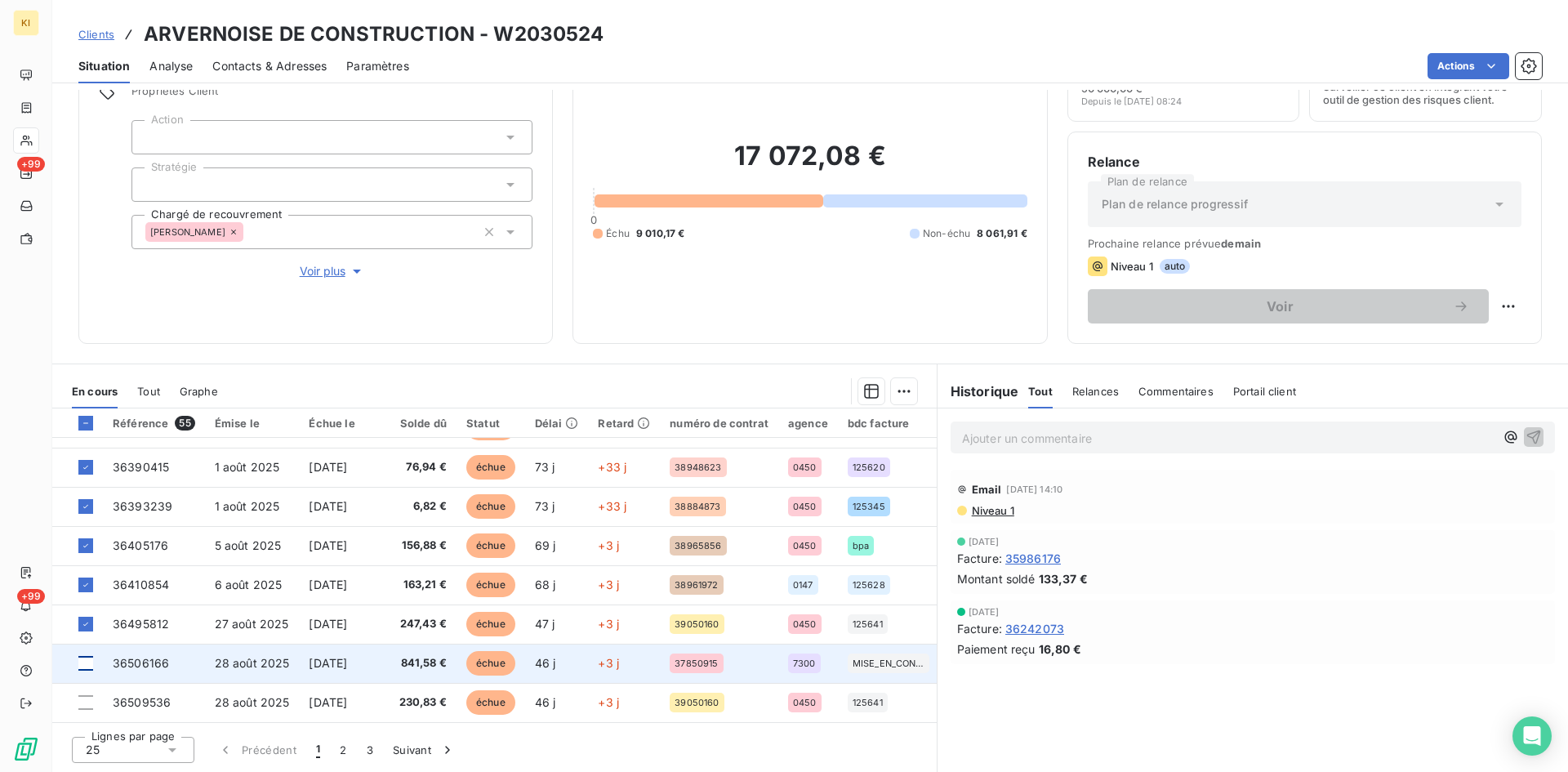
click at [87, 656] on div at bounding box center [85, 663] width 15 height 15
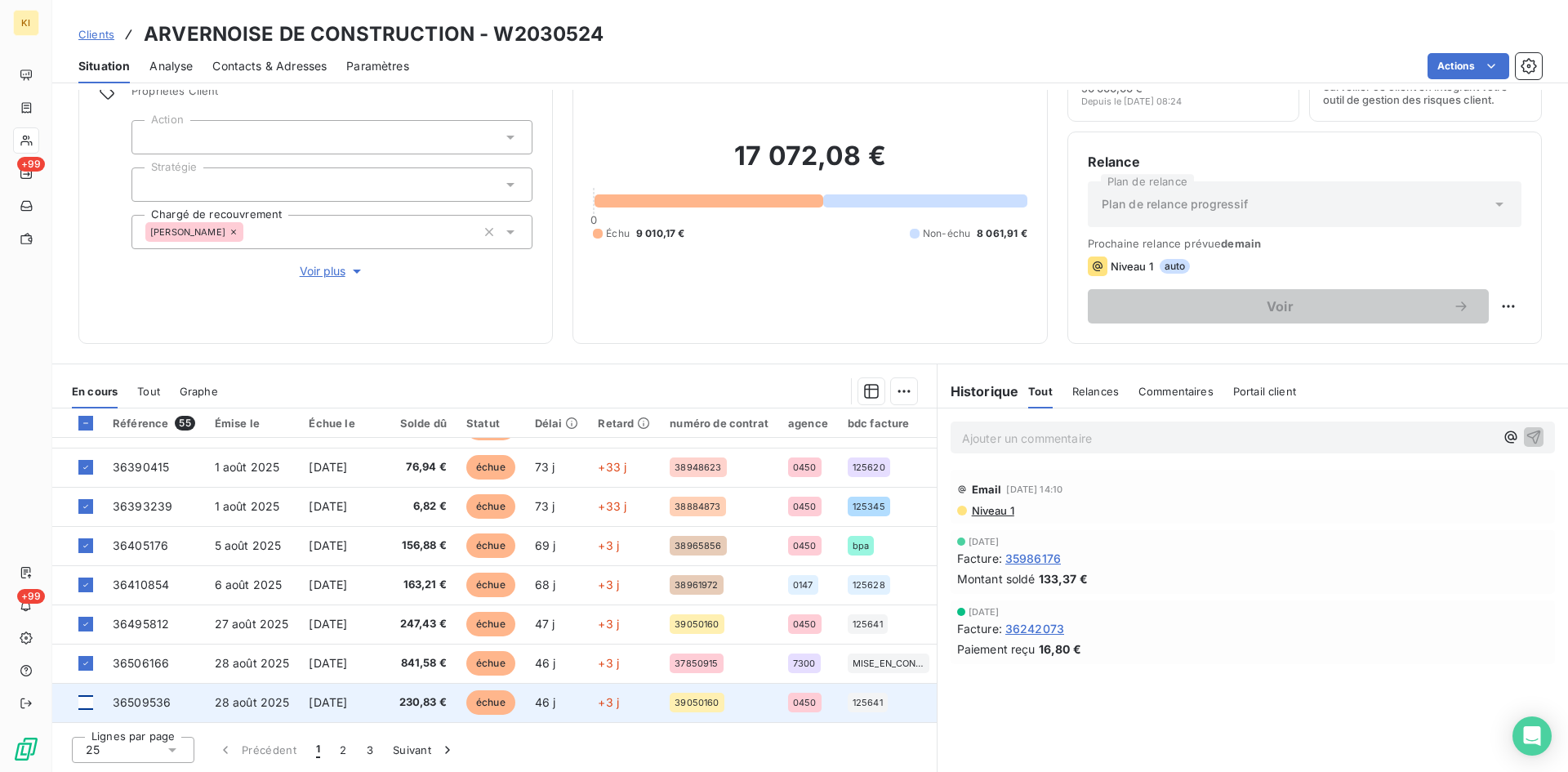
click at [86, 695] on div at bounding box center [85, 702] width 15 height 15
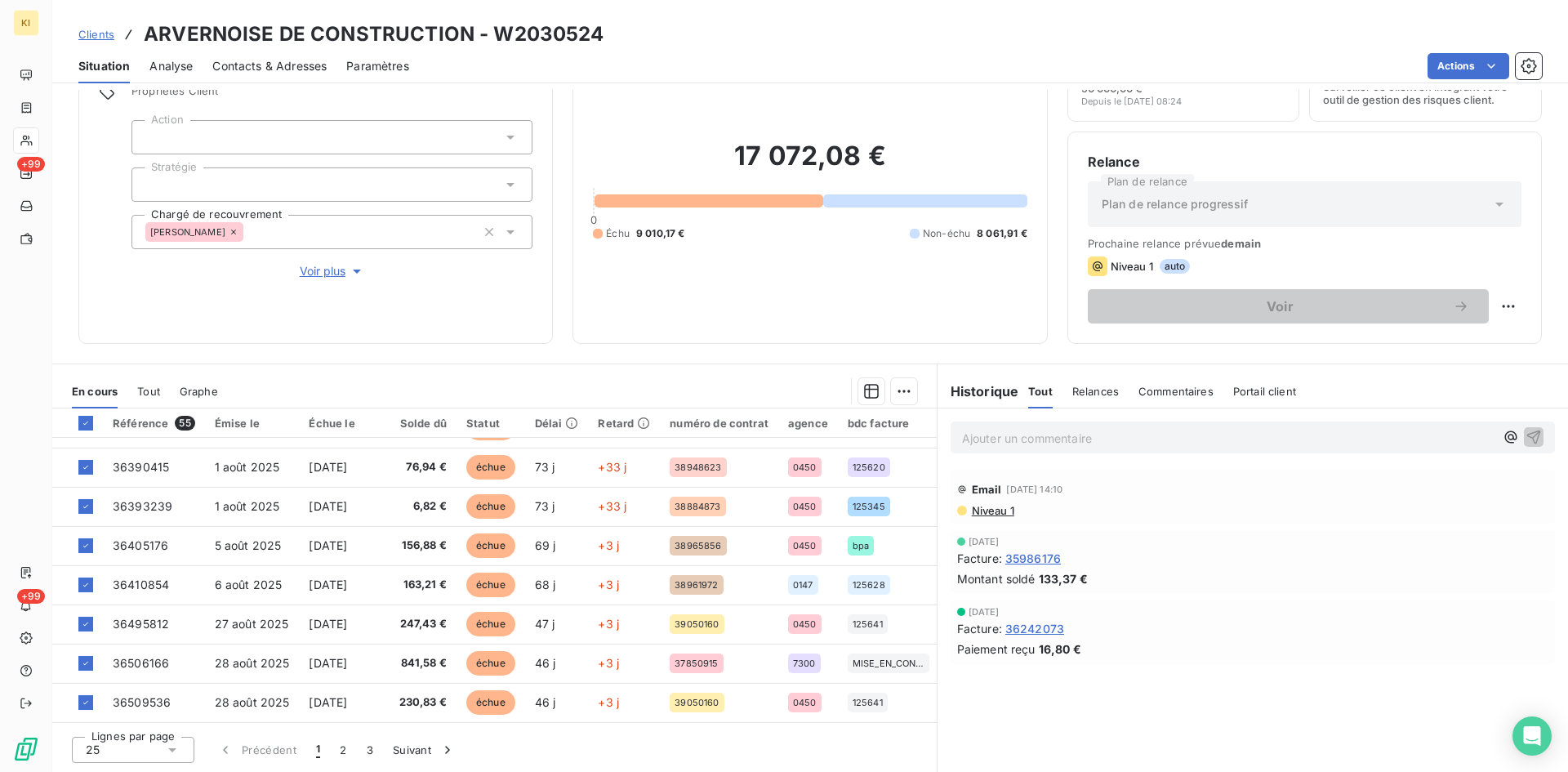
click at [167, 756] on icon at bounding box center [172, 750] width 16 height 16
click at [141, 681] on li "50" at bounding box center [132, 689] width 122 height 29
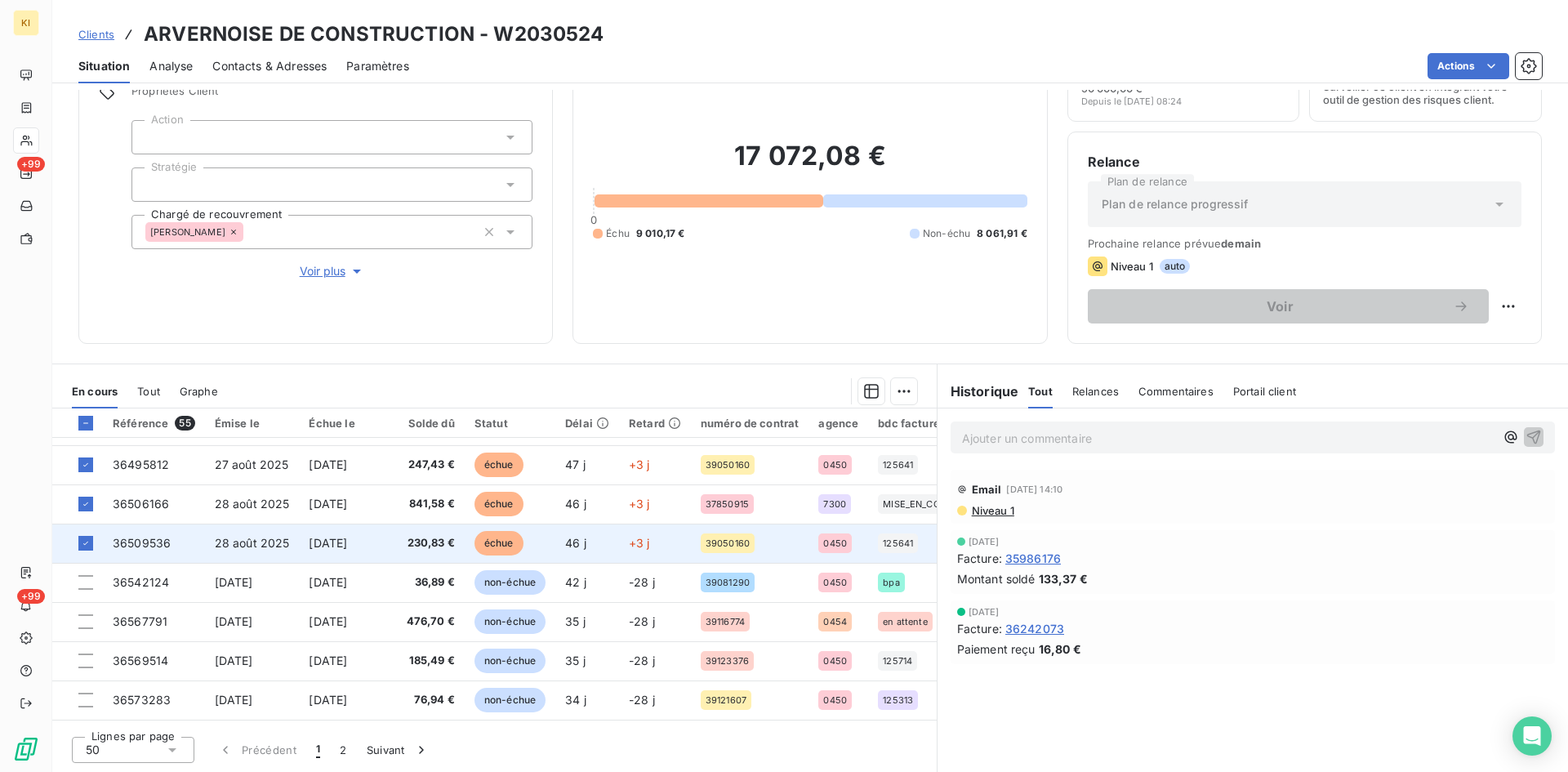
scroll to position [817, 0]
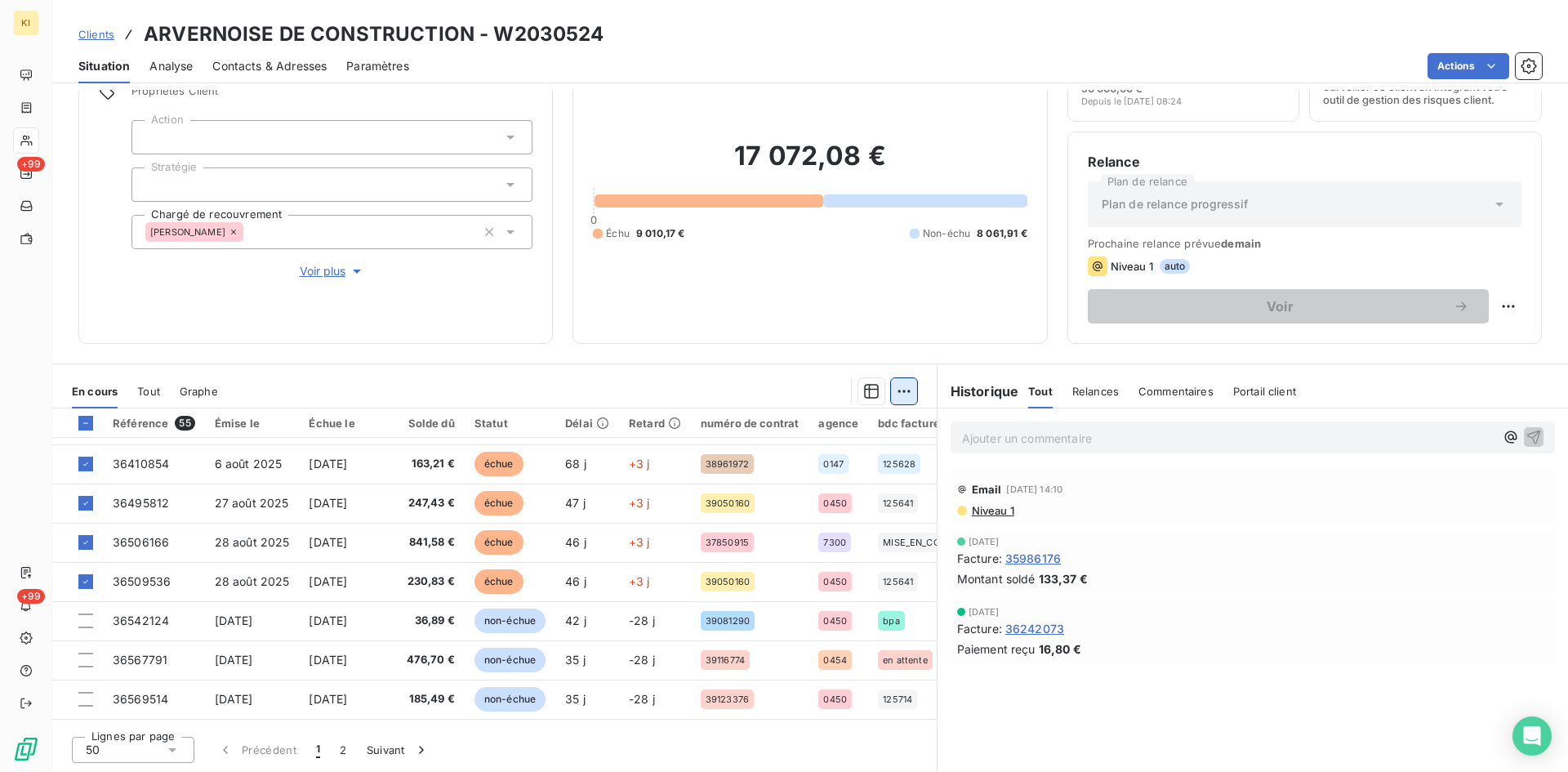
click at [901, 396] on html "KI +99 +99 Clients ARVERNOISE DE CONSTRUCTION - W2030524 Situation Analyse Cont…" at bounding box center [784, 386] width 1568 height 772
click at [788, 458] on div "Ajouter une promesse de paiement (25 factures)" at bounding box center [749, 457] width 303 height 27
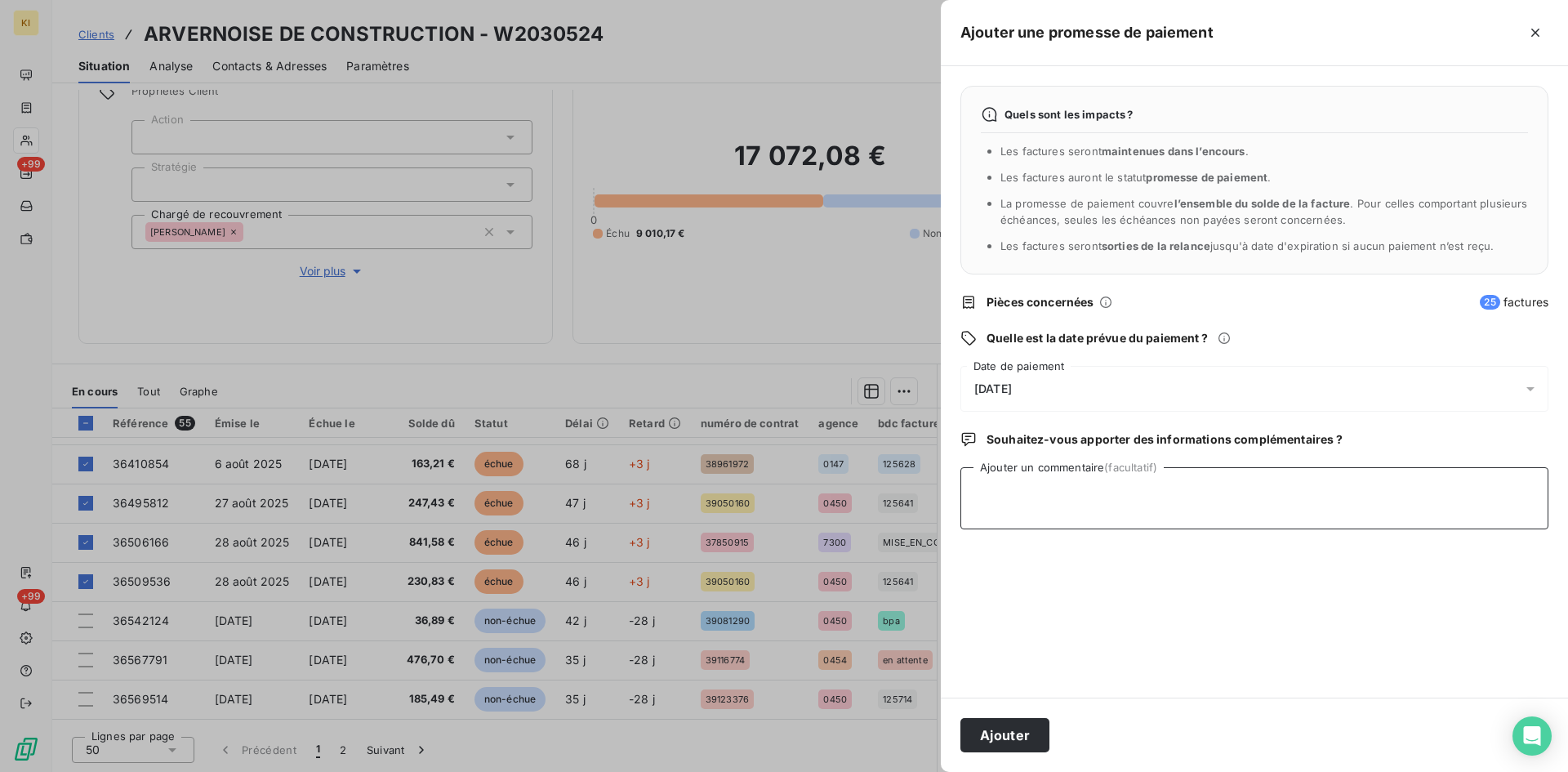
drag, startPoint x: 1040, startPoint y: 491, endPoint x: 1048, endPoint y: 474, distance: 18.8
click at [1042, 489] on textarea "Ajouter un commentaire (facultatif)" at bounding box center [1254, 498] width 588 height 62
click at [1116, 503] on textarea "att détail virt" at bounding box center [1254, 498] width 588 height 62
paste textarea "G05625301114 1848,69 [DATE] haut [DATE] G05603000201 8213,39"
drag, startPoint x: 1208, startPoint y: 493, endPoint x: 1313, endPoint y: 492, distance: 105.0
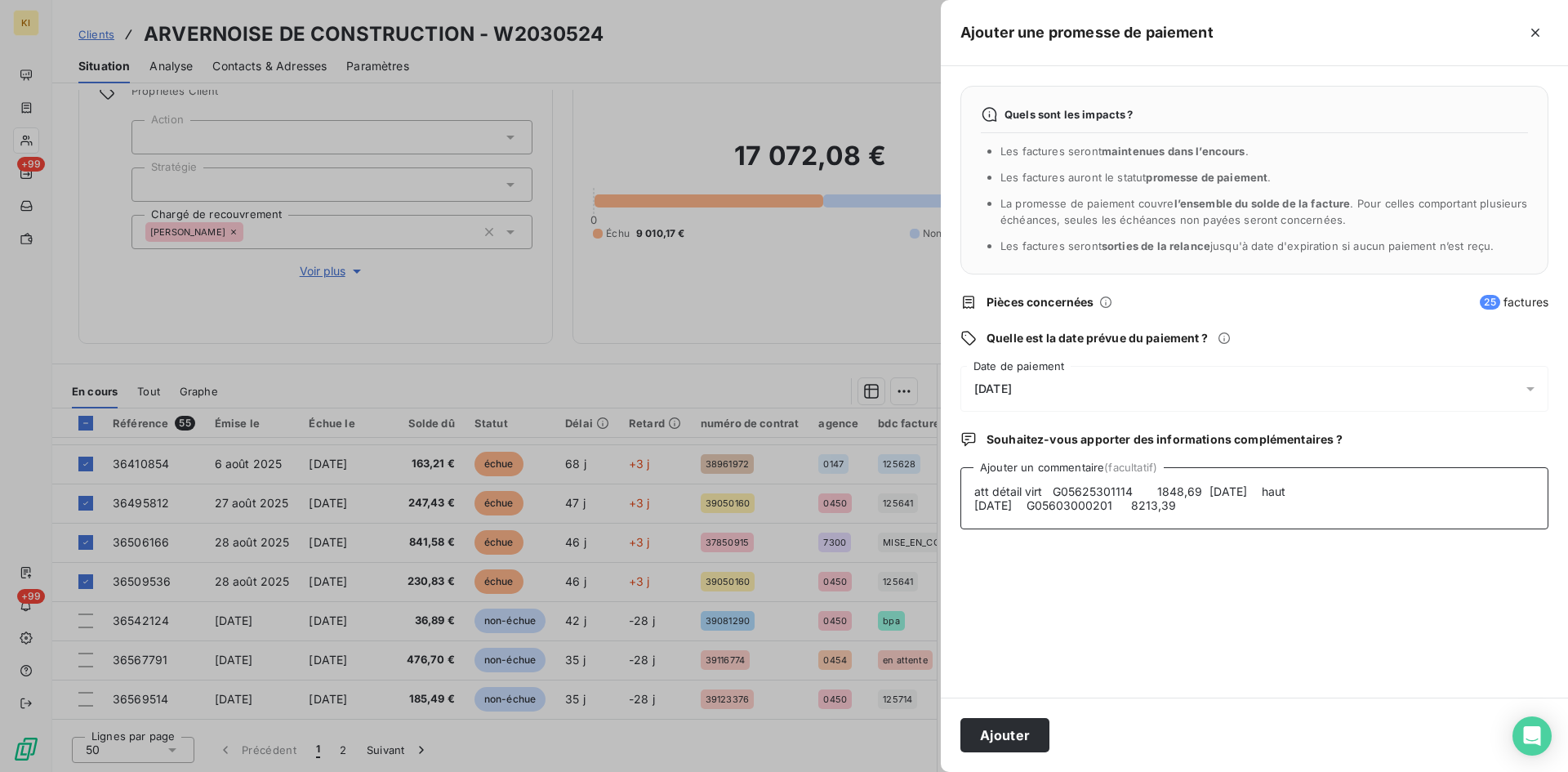
click at [1313, 492] on textarea "att détail virt G05625301114 1848,69 [DATE] haut [DATE] G05603000201 8213,39" at bounding box center [1254, 498] width 588 height 62
drag, startPoint x: 1044, startPoint y: 509, endPoint x: 954, endPoint y: 513, distance: 90.1
type textarea "att détail virt G05625301114 1848,69 G05603000201 8213,39"
click at [1049, 392] on div "[DATE]" at bounding box center [1254, 389] width 588 height 46
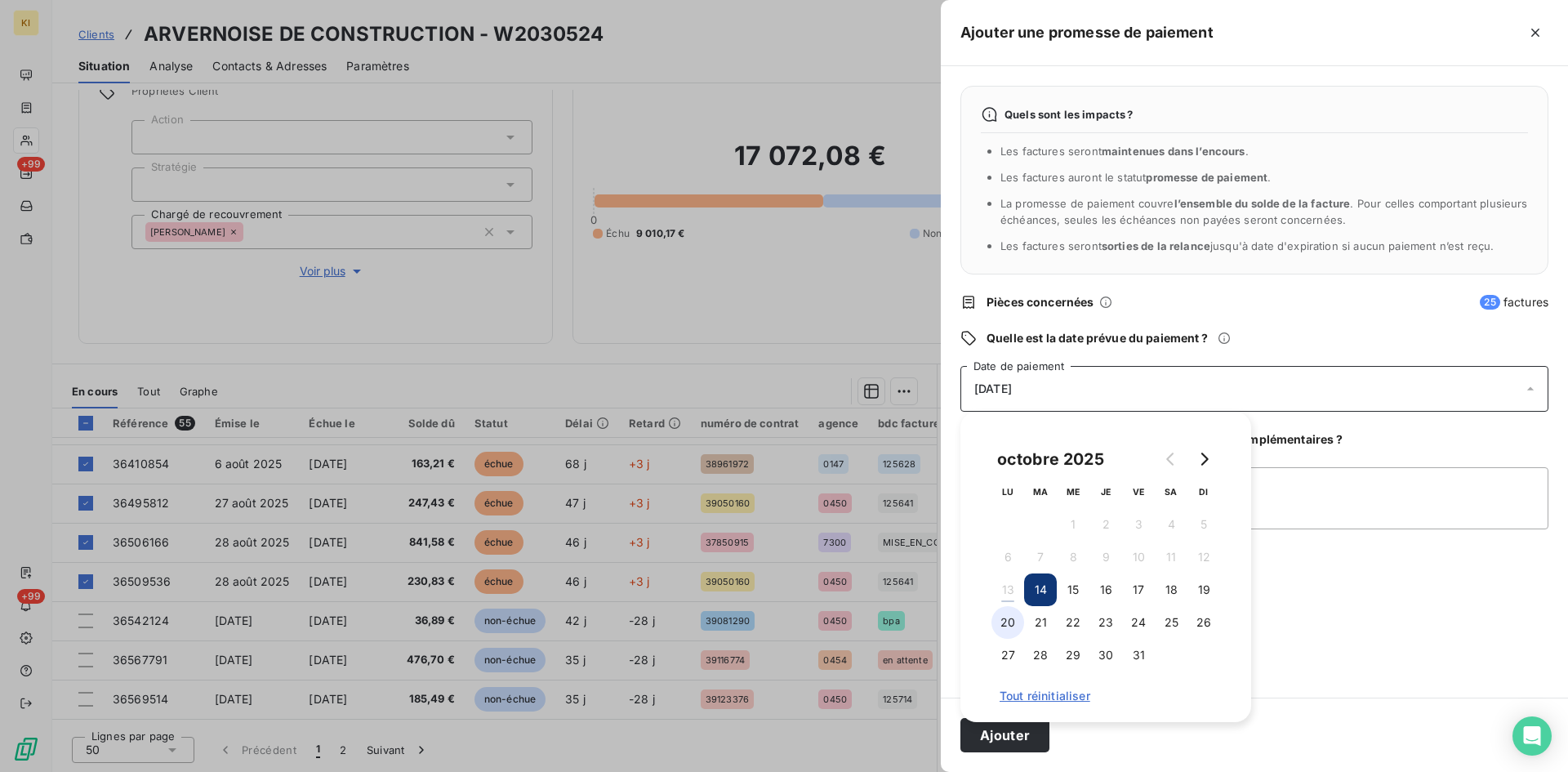
click at [1001, 626] on button "20" at bounding box center [1007, 622] width 32 height 32
click at [1023, 738] on button "Ajouter" at bounding box center [1005, 735] width 89 height 34
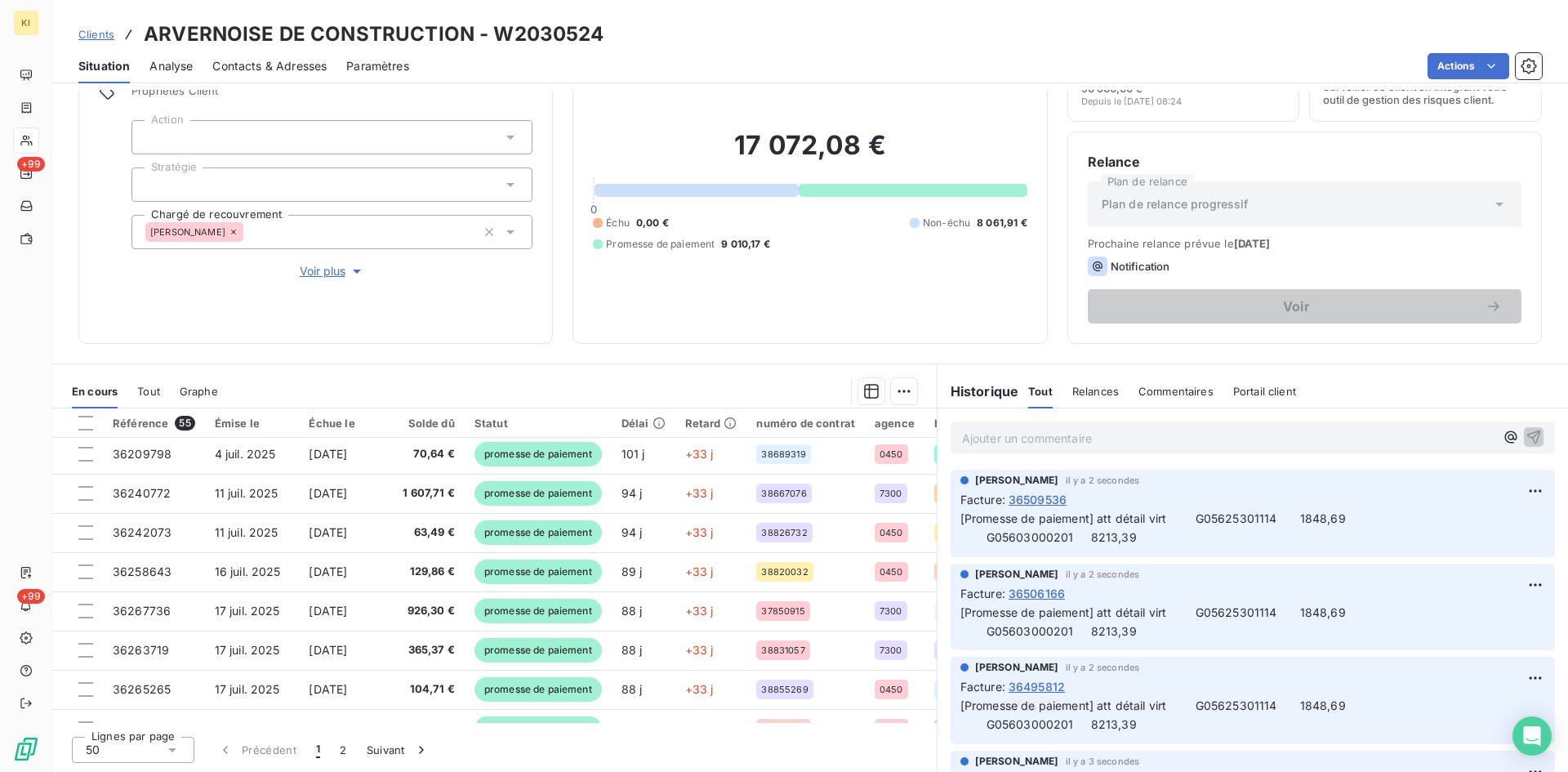
scroll to position [0, 0]
